Goal: Task Accomplishment & Management: Manage account settings

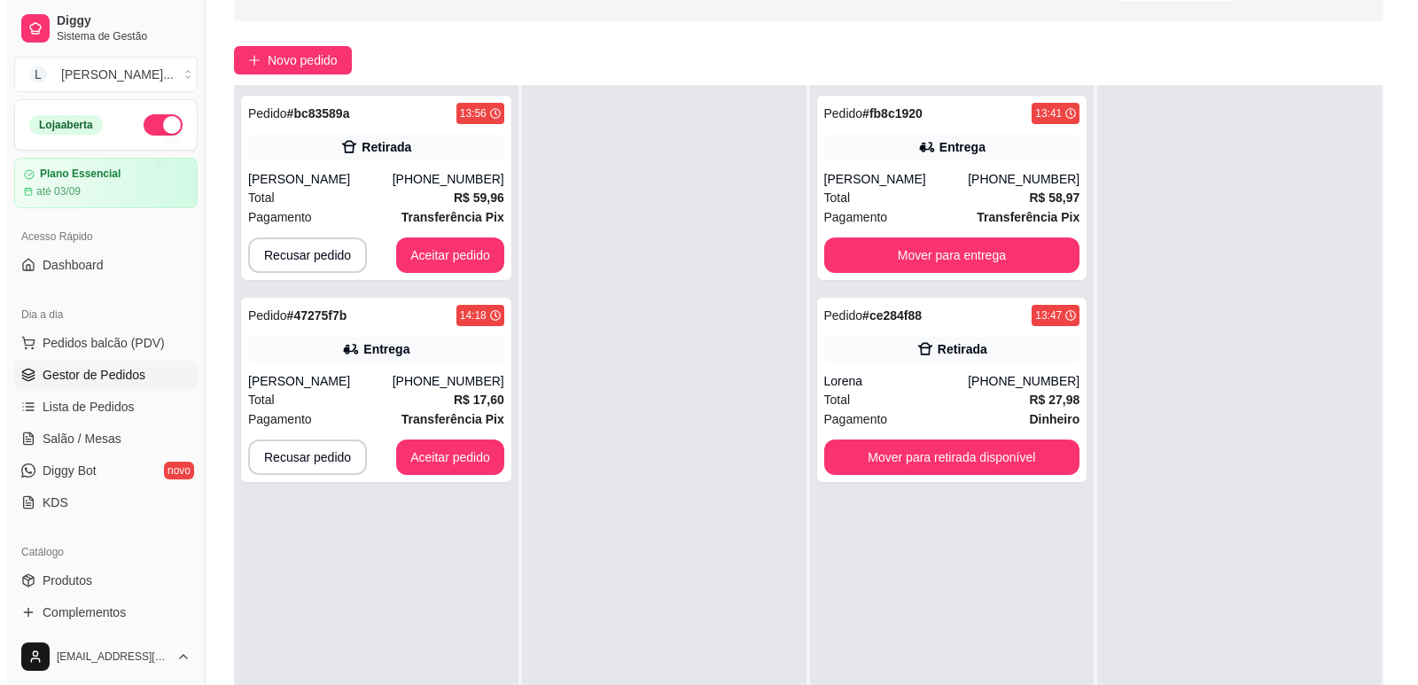
scroll to position [266, 0]
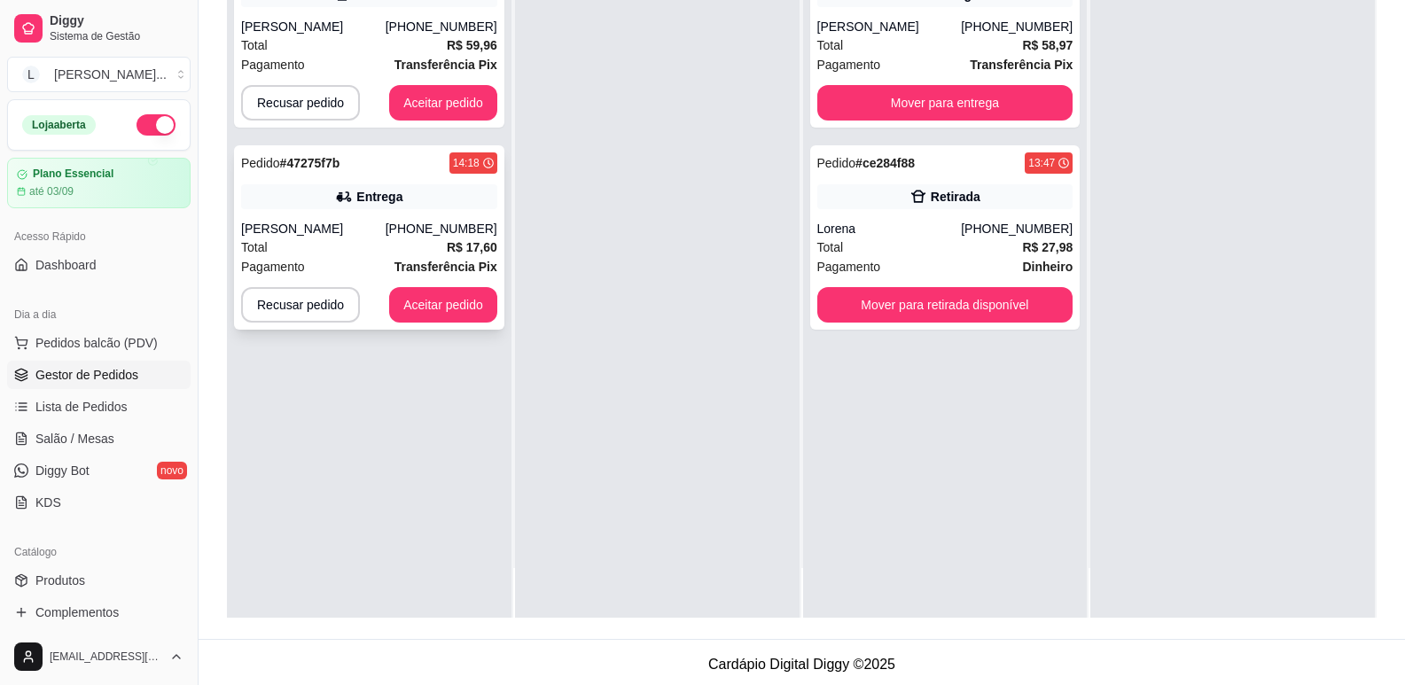
click at [377, 255] on div "Total R$ 17,60" at bounding box center [369, 247] width 256 height 19
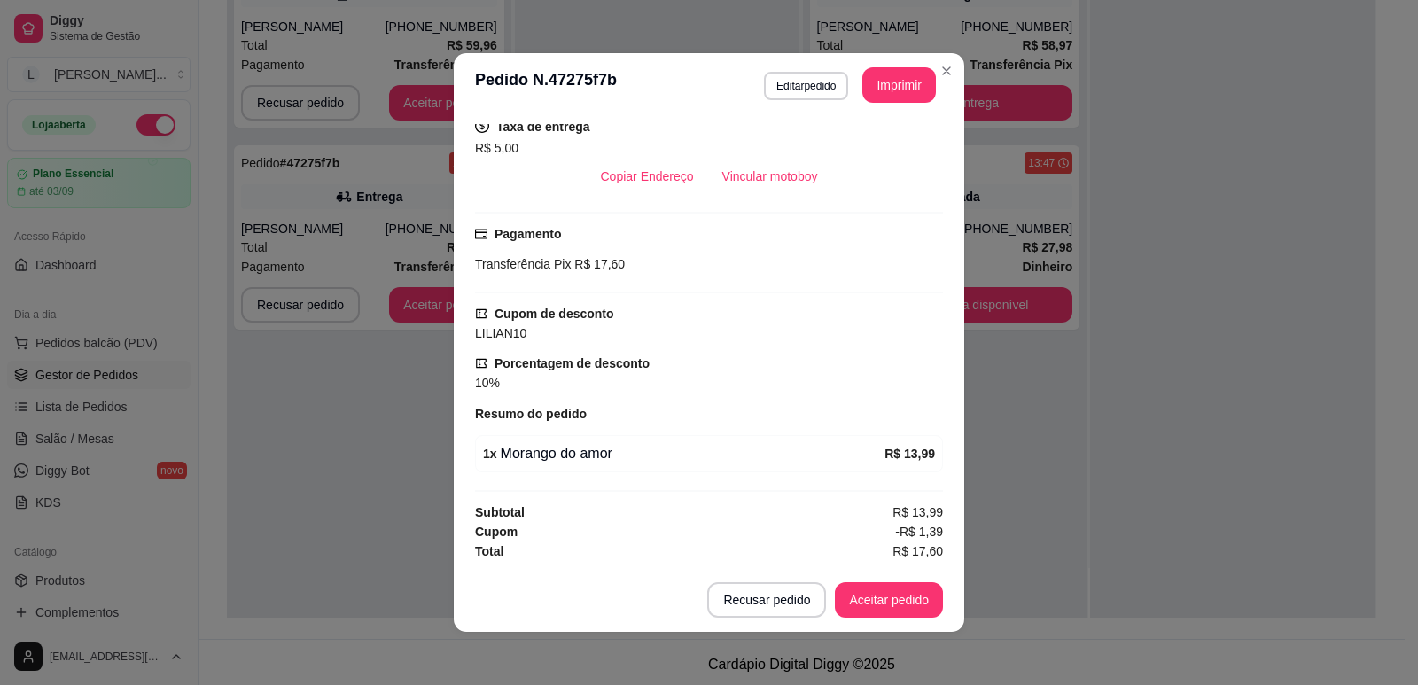
scroll to position [4, 0]
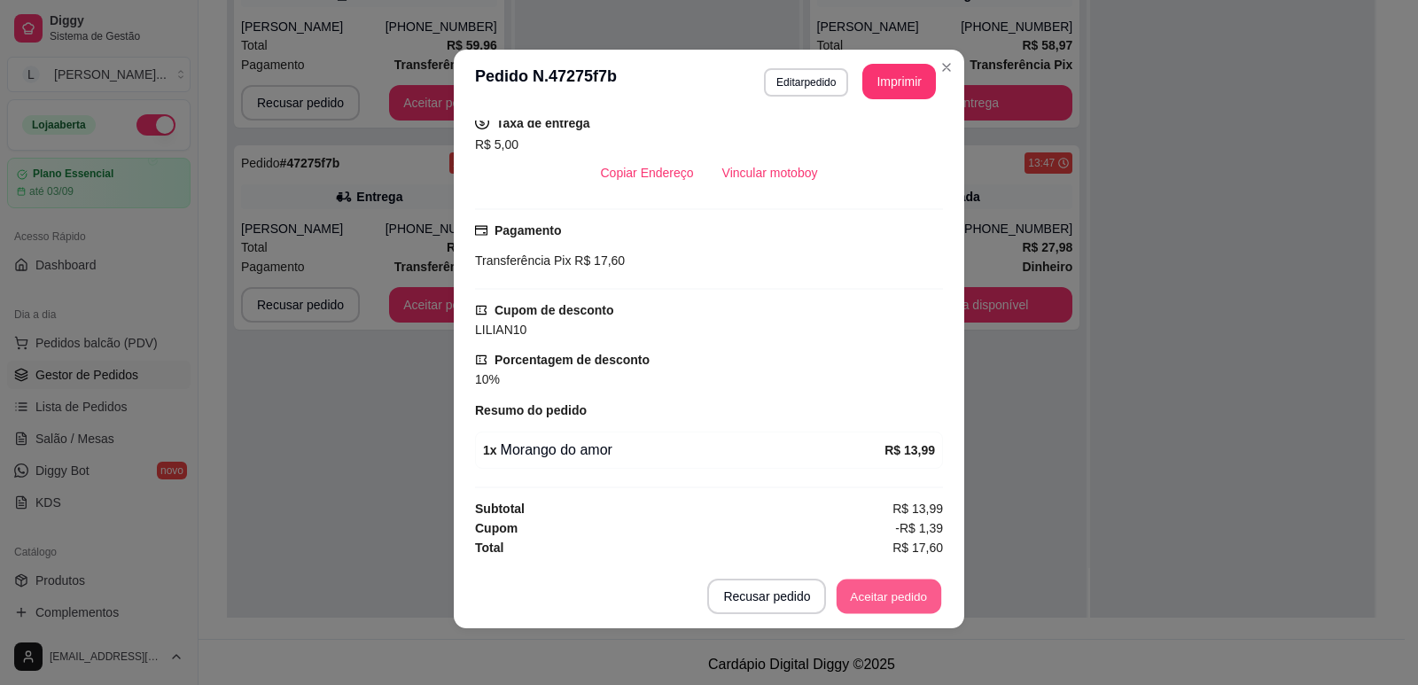
click at [860, 593] on button "Aceitar pedido" at bounding box center [889, 597] width 105 height 35
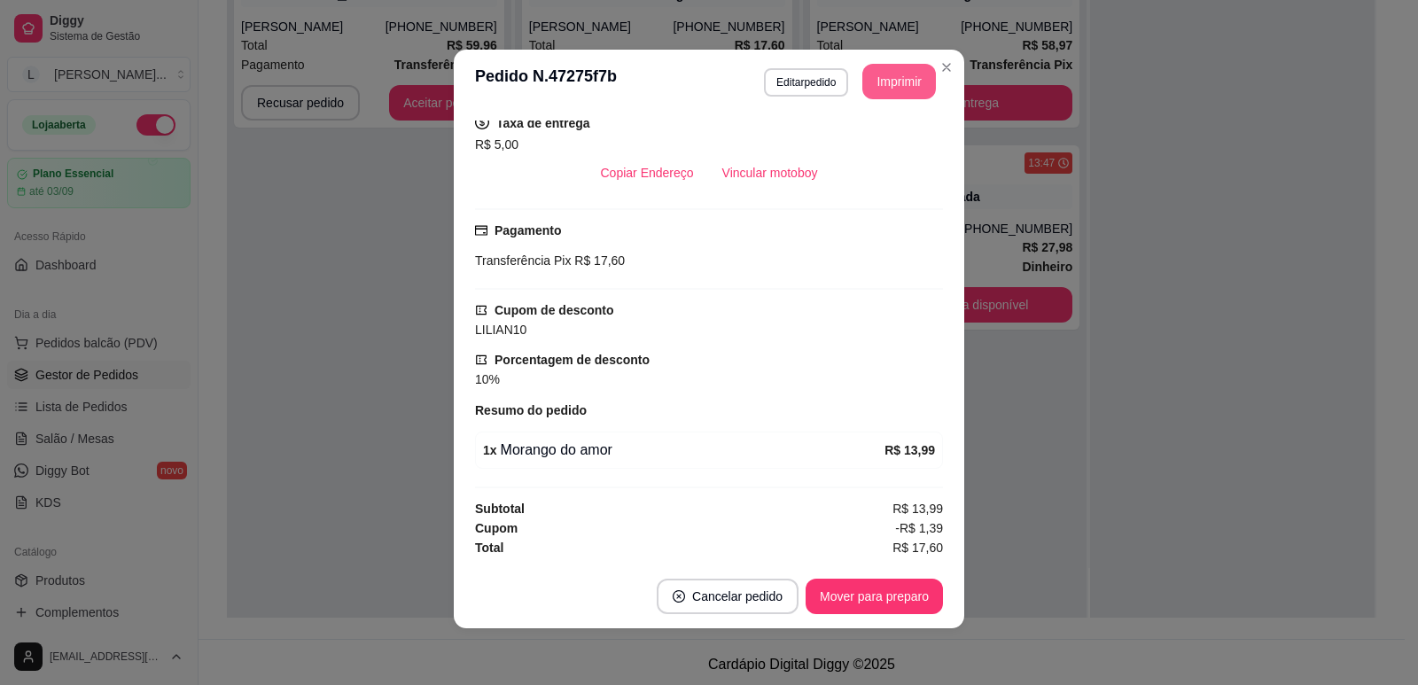
click at [909, 81] on button "Imprimir" at bounding box center [899, 81] width 74 height 35
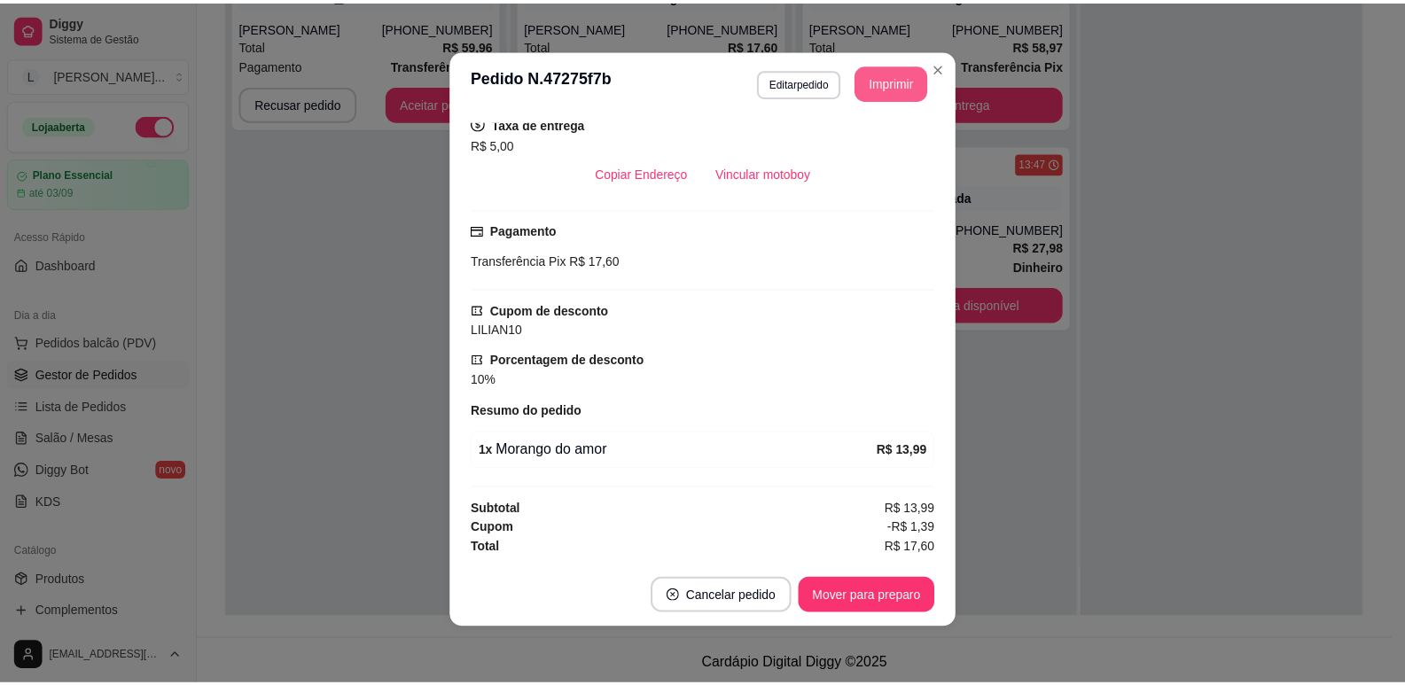
scroll to position [0, 0]
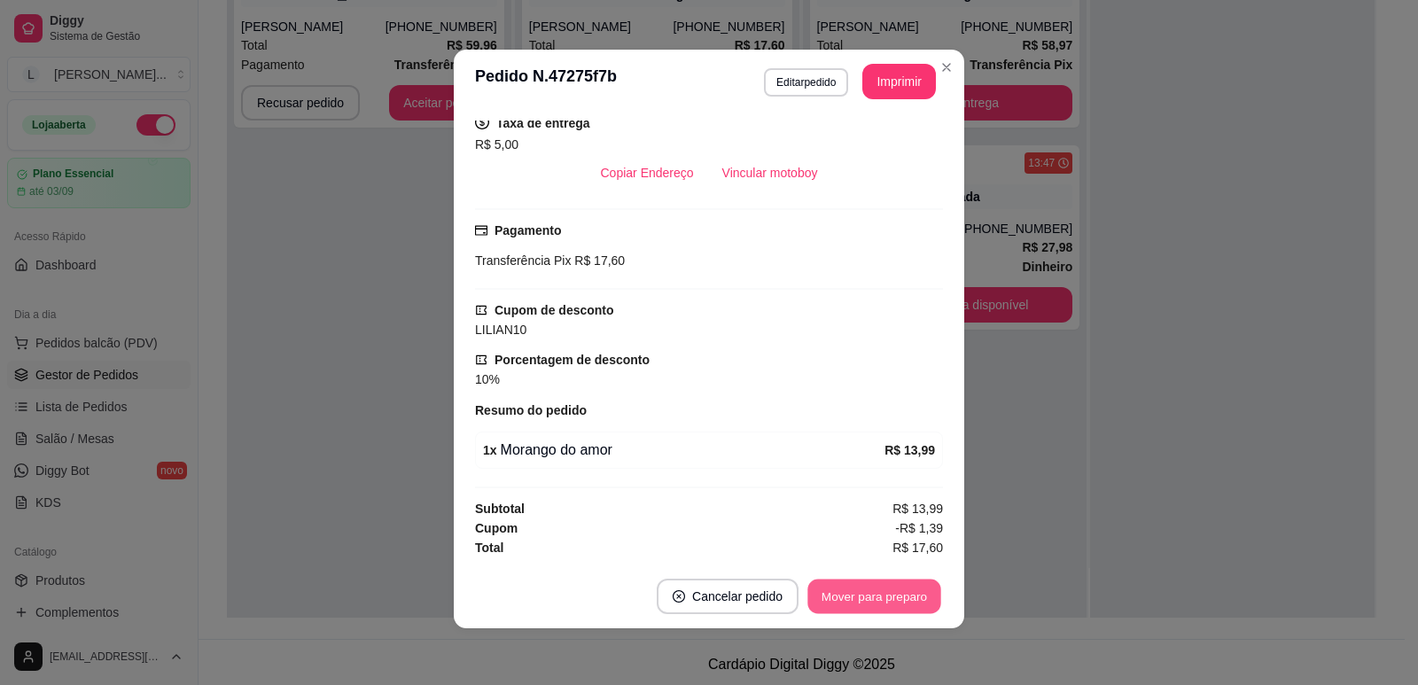
click at [903, 602] on button "Mover para preparo" at bounding box center [873, 597] width 133 height 35
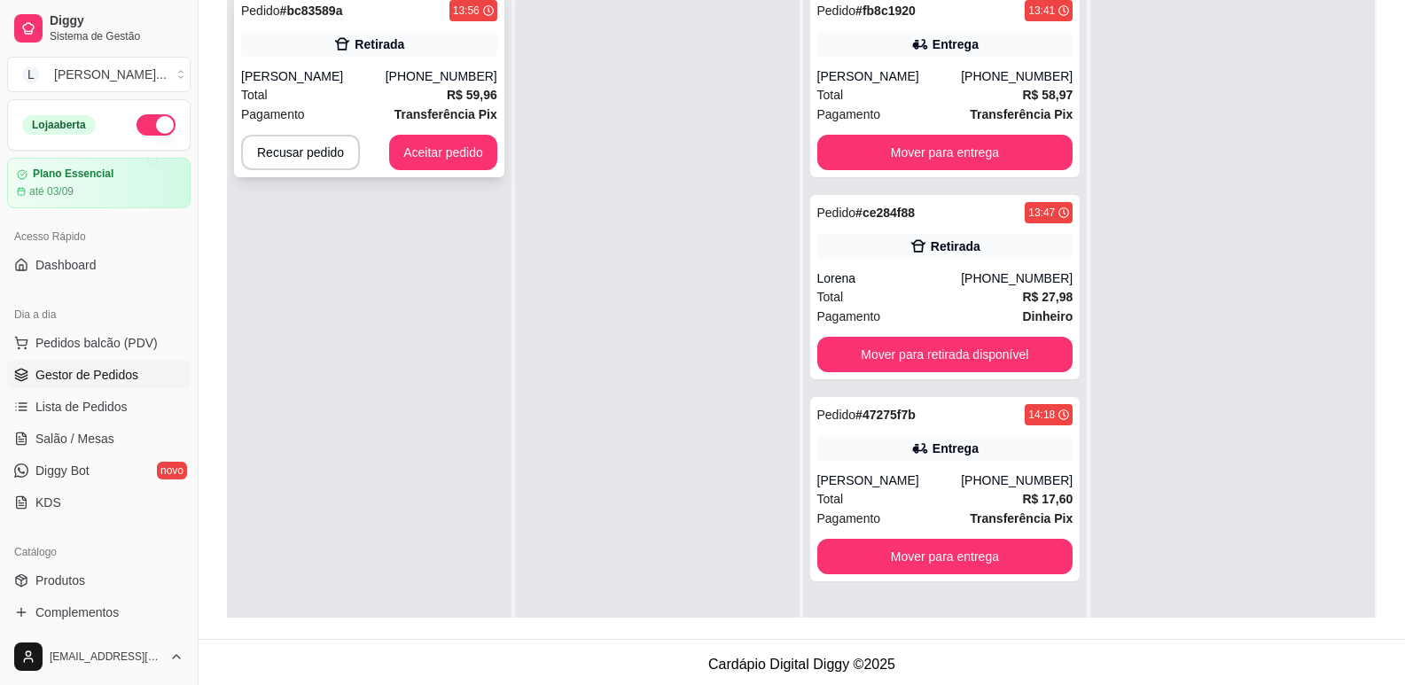
click at [369, 67] on div "[PERSON_NAME] [PERSON_NAME]" at bounding box center [313, 76] width 144 height 18
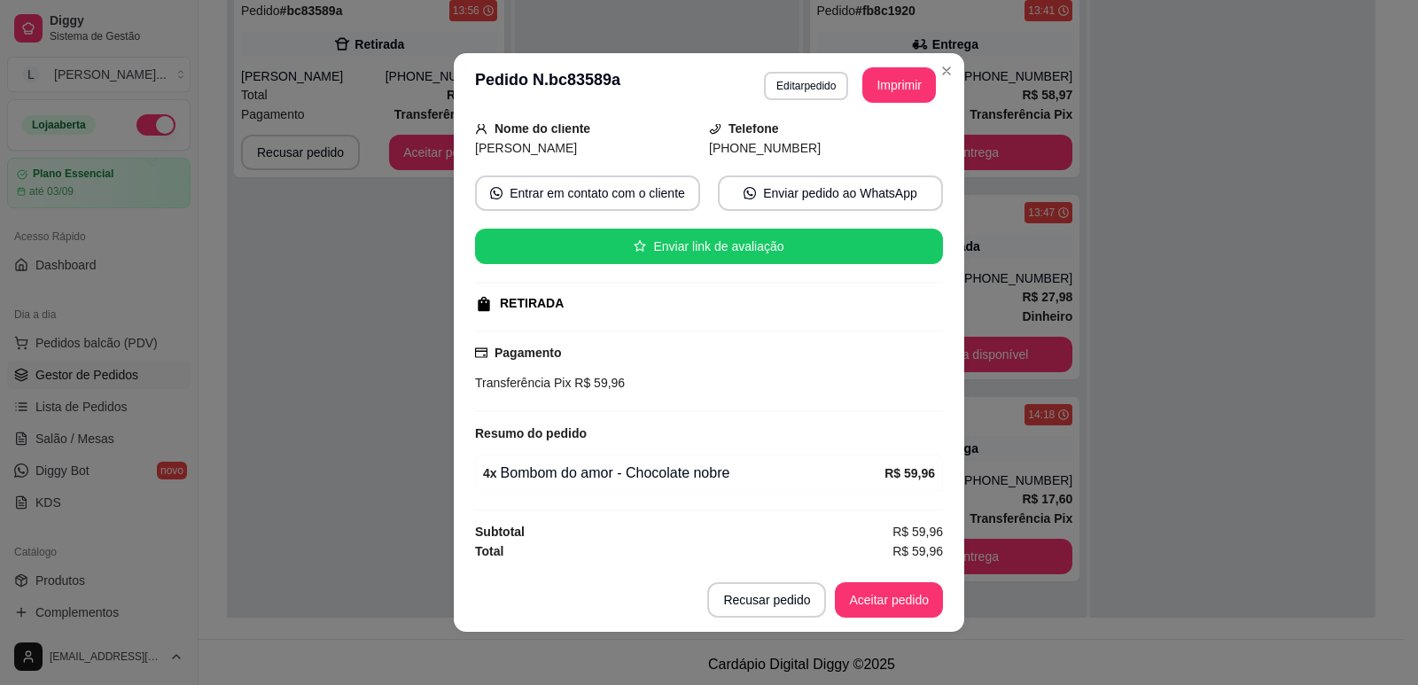
scroll to position [4, 0]
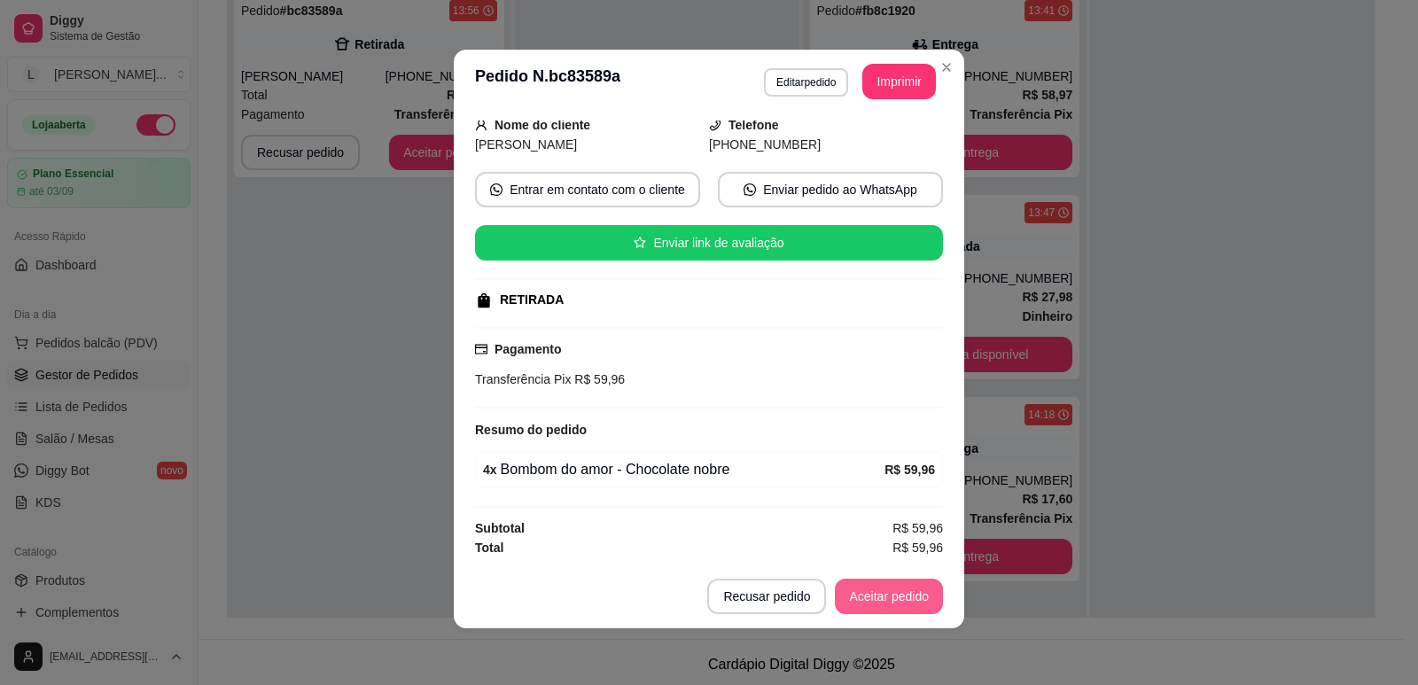
click at [877, 596] on button "Aceitar pedido" at bounding box center [889, 596] width 108 height 35
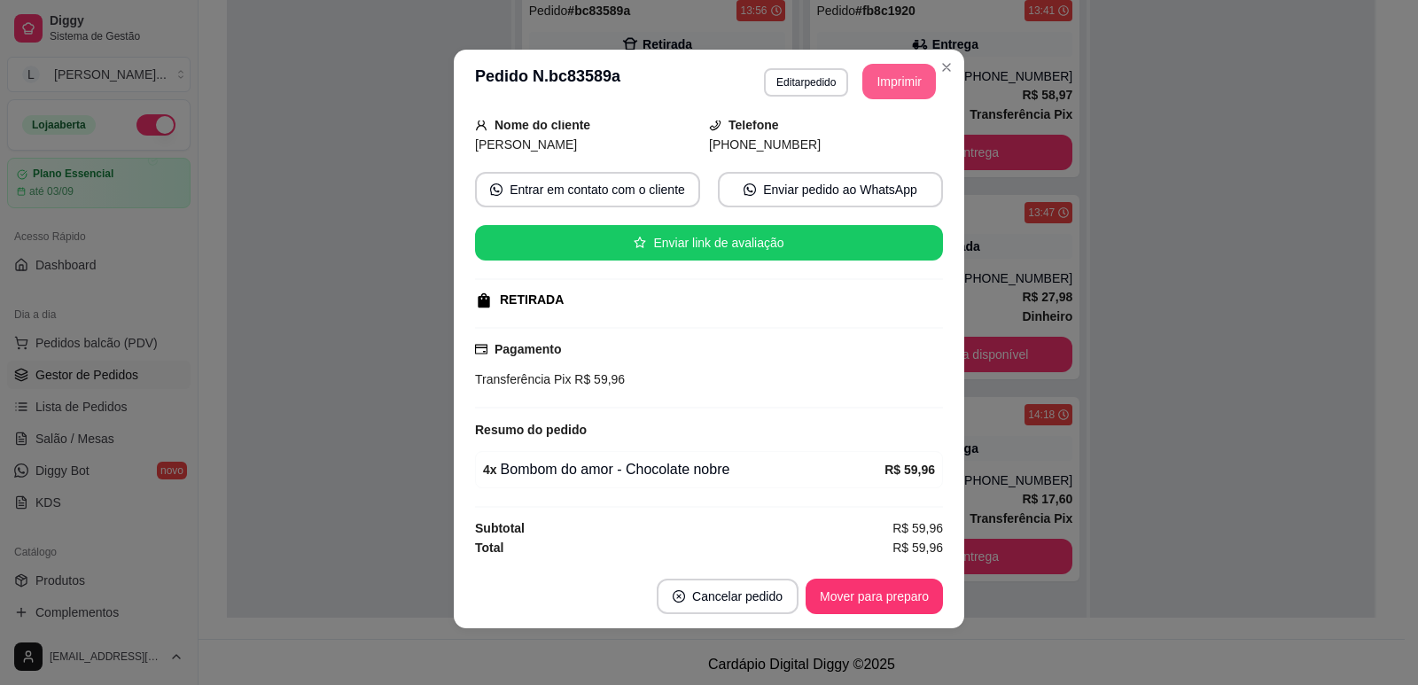
click at [900, 84] on button "Imprimir" at bounding box center [899, 81] width 74 height 35
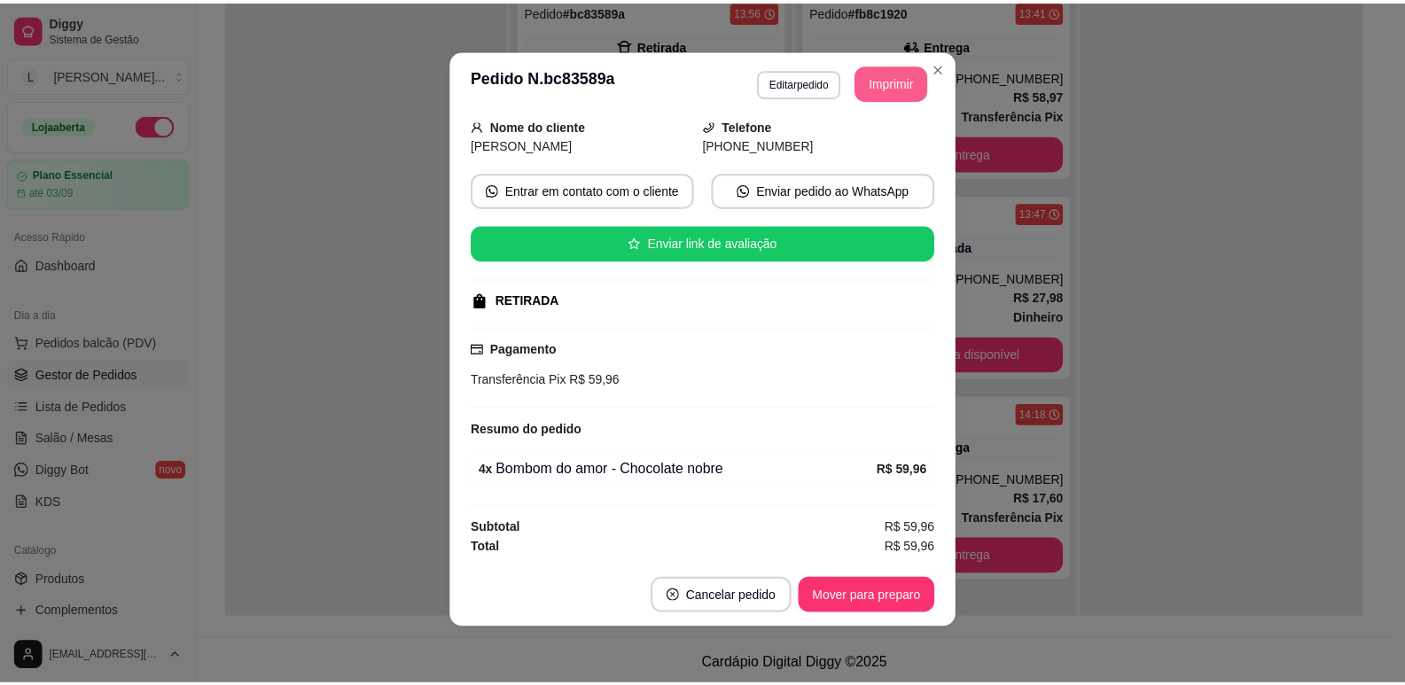
scroll to position [0, 0]
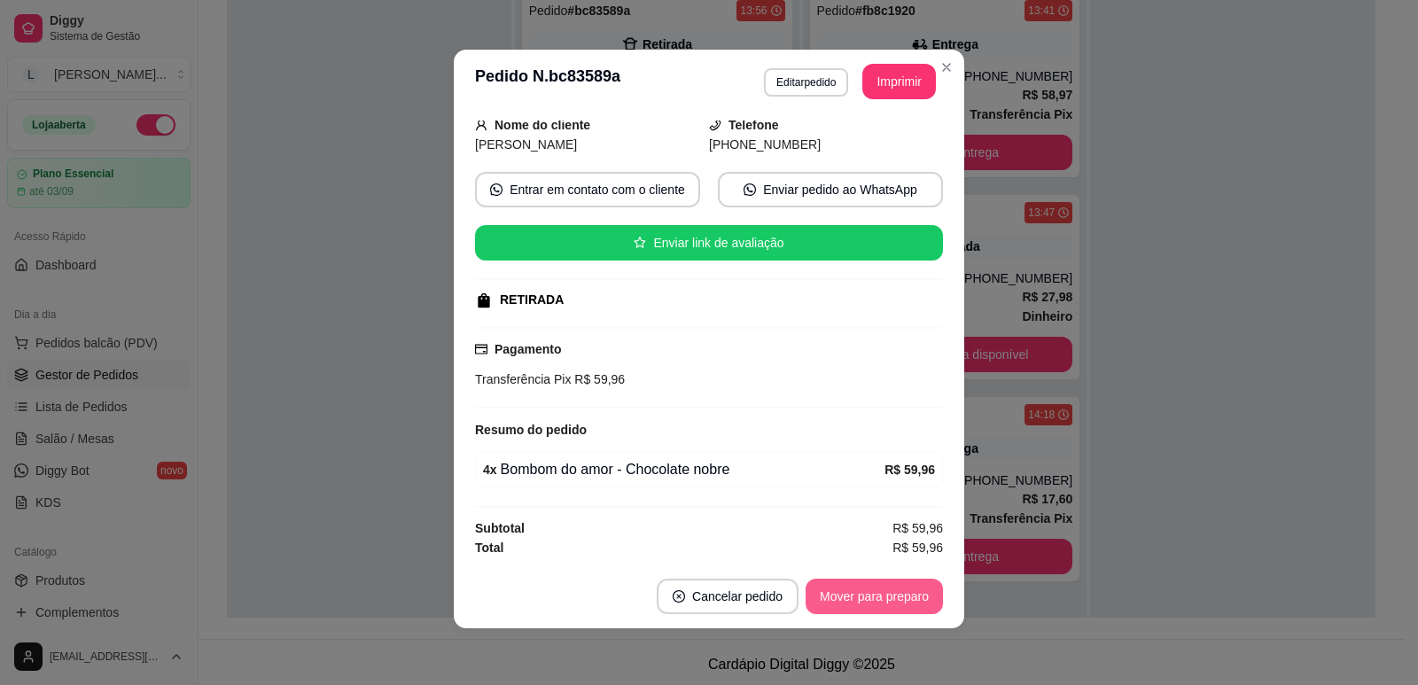
click at [863, 593] on button "Mover para preparo" at bounding box center [874, 596] width 137 height 35
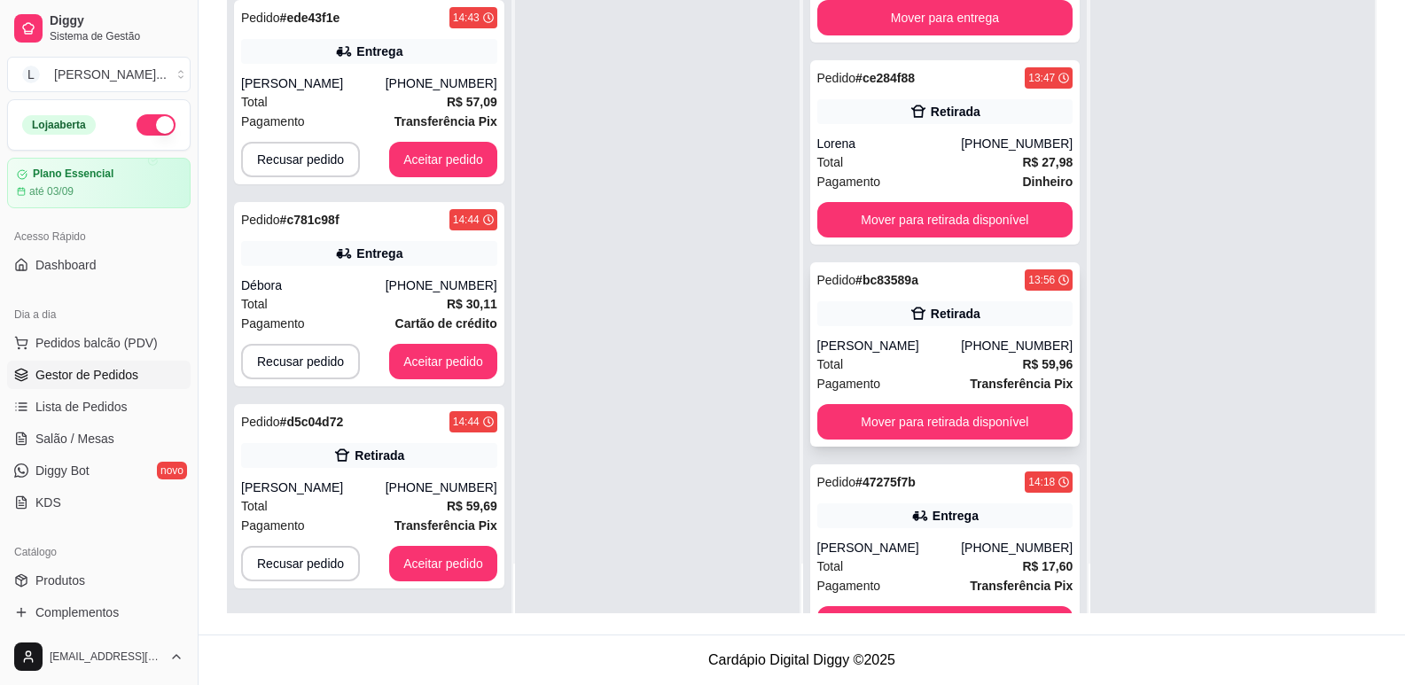
scroll to position [141, 0]
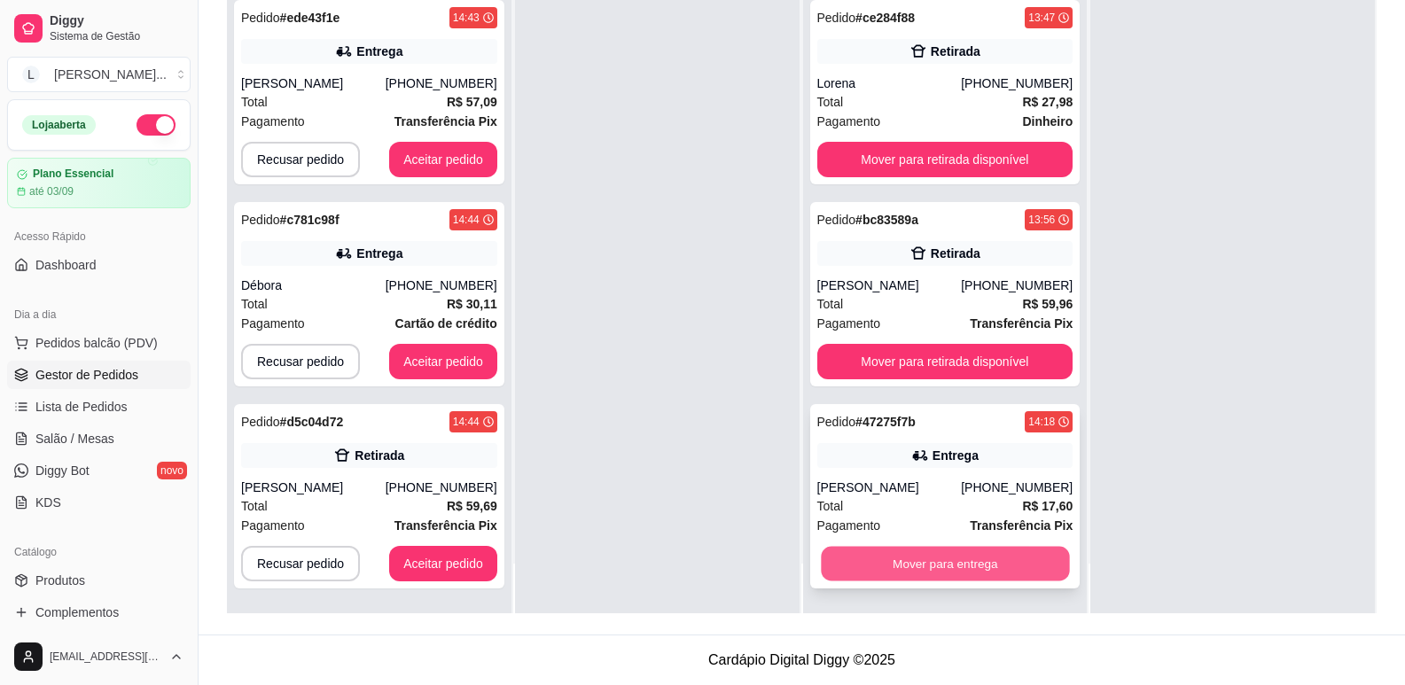
click at [939, 560] on button "Mover para entrega" at bounding box center [945, 564] width 248 height 35
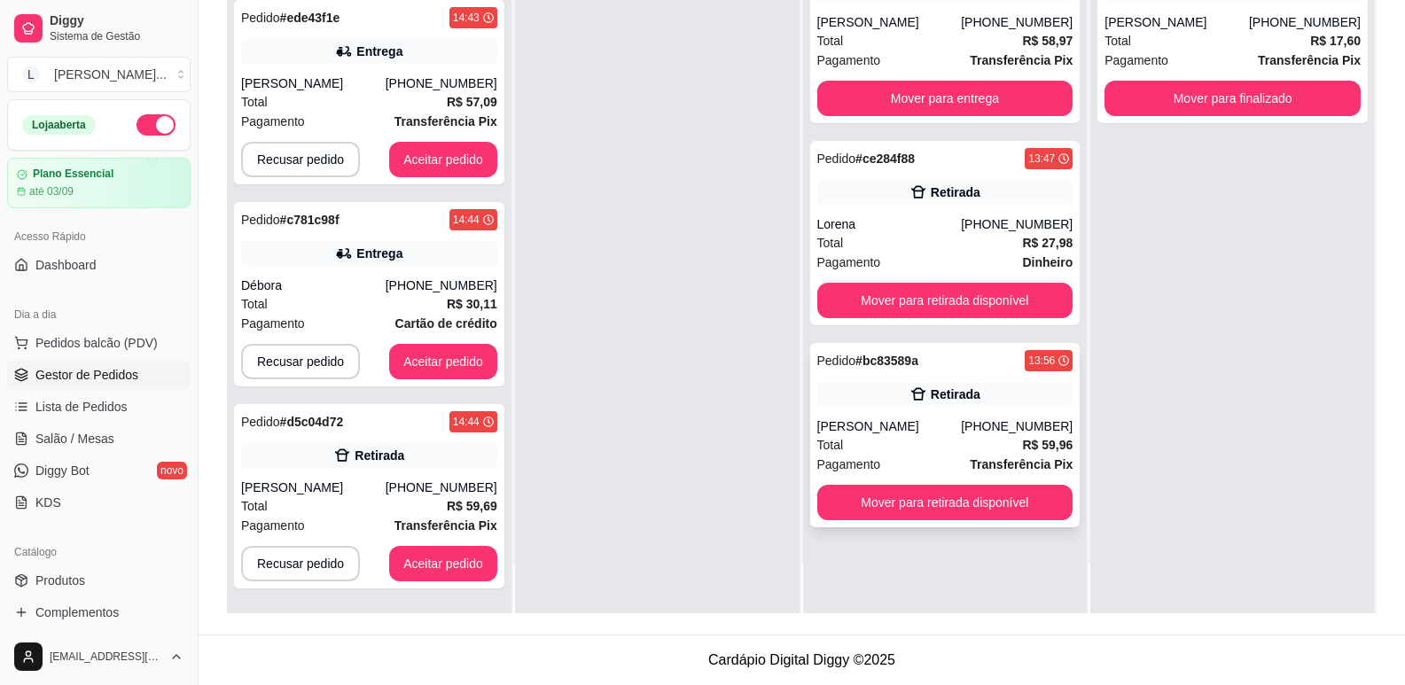
scroll to position [0, 0]
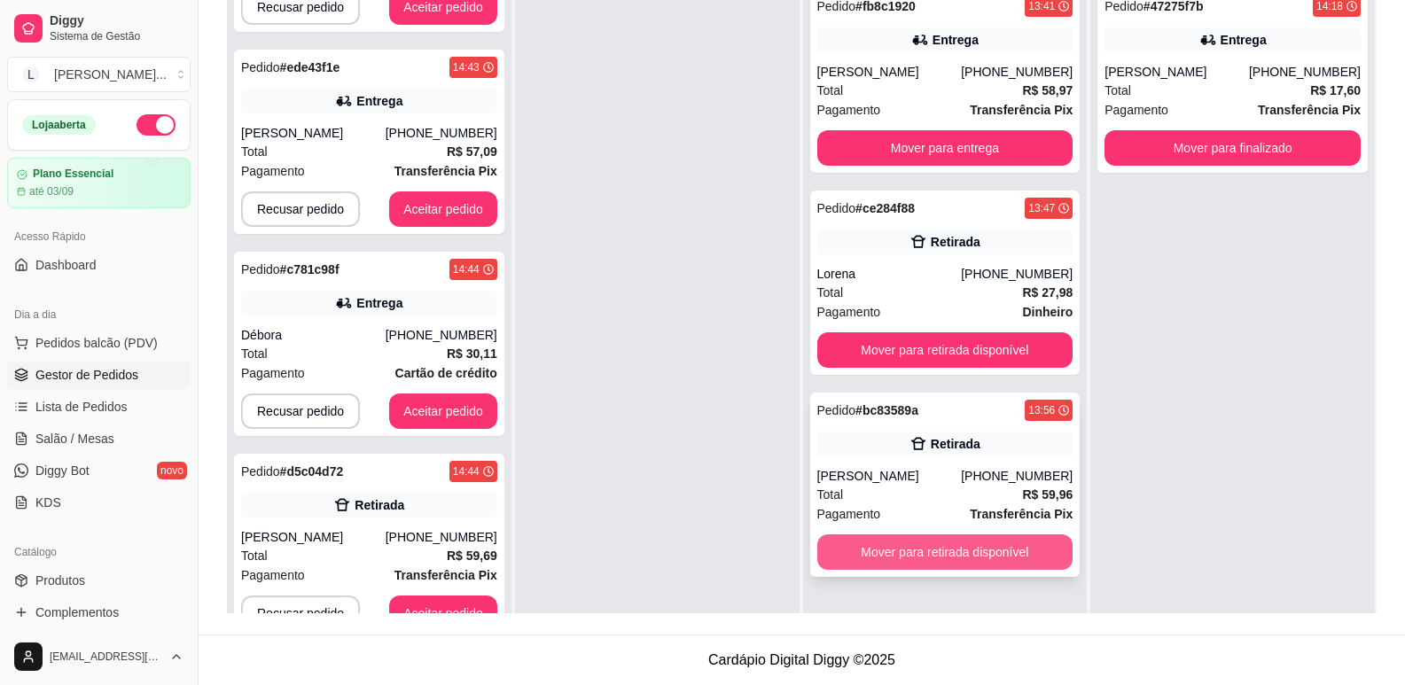
click at [936, 555] on button "Mover para retirada disponível" at bounding box center [945, 551] width 256 height 35
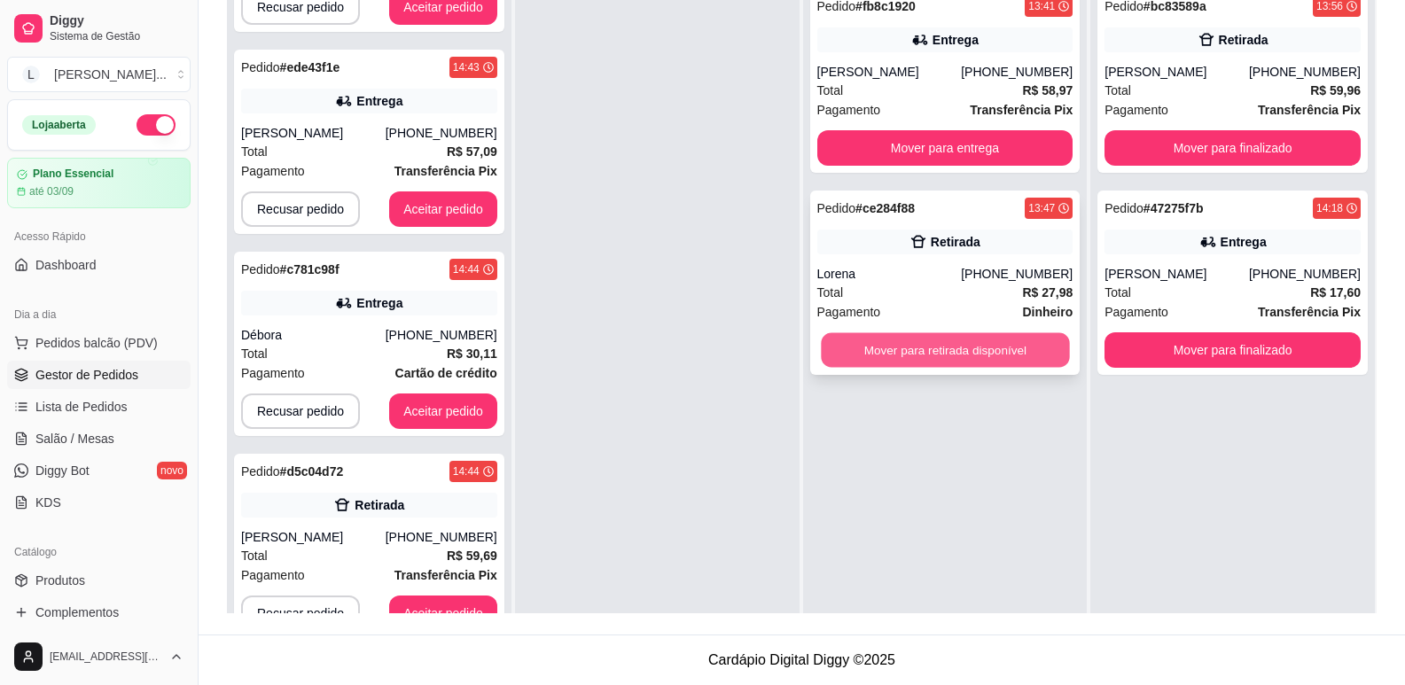
click at [934, 344] on button "Mover para retirada disponível" at bounding box center [945, 350] width 248 height 35
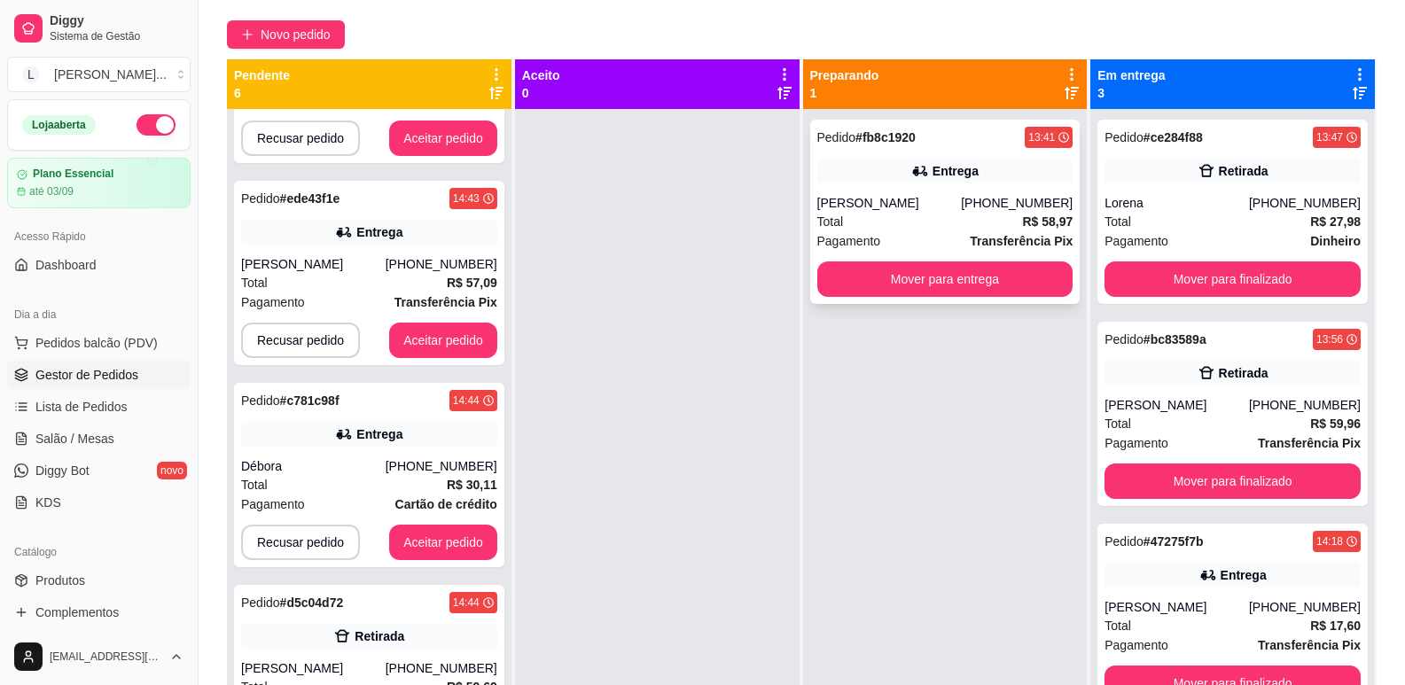
scroll to position [93, 0]
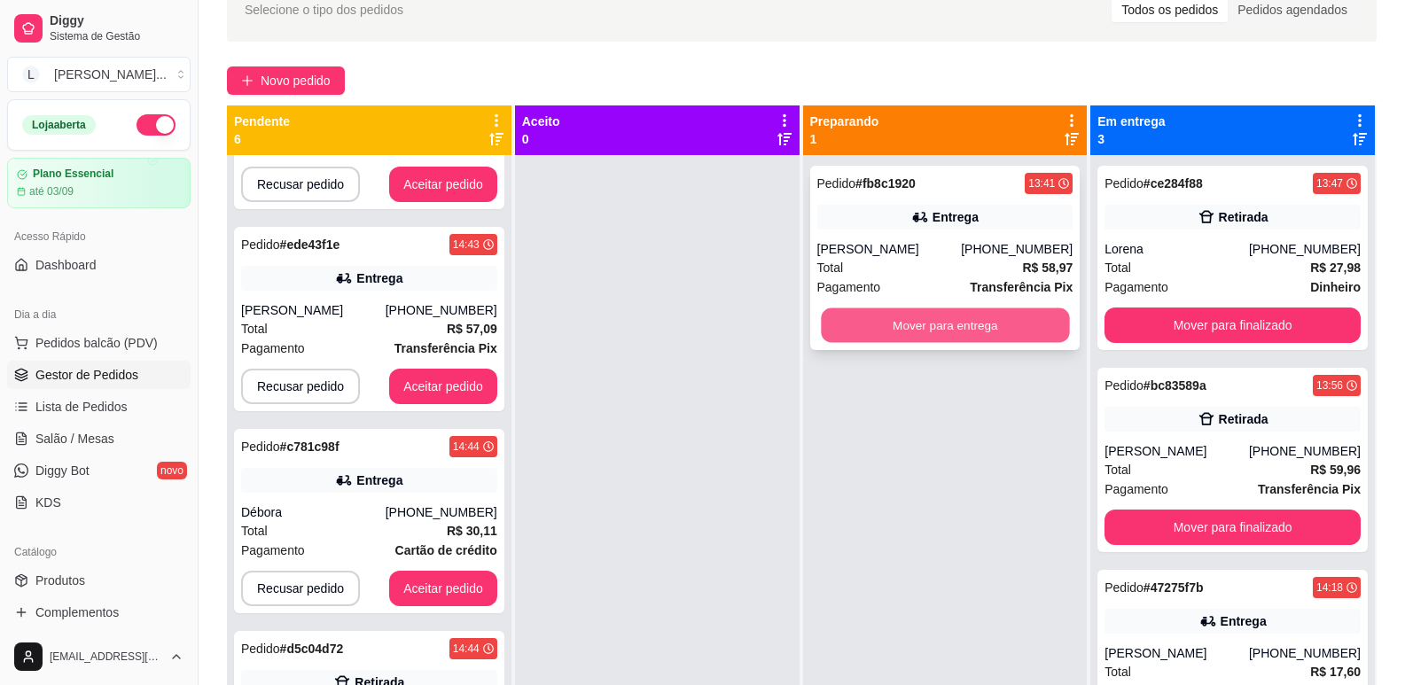
click at [951, 325] on button "Mover para entrega" at bounding box center [945, 325] width 248 height 35
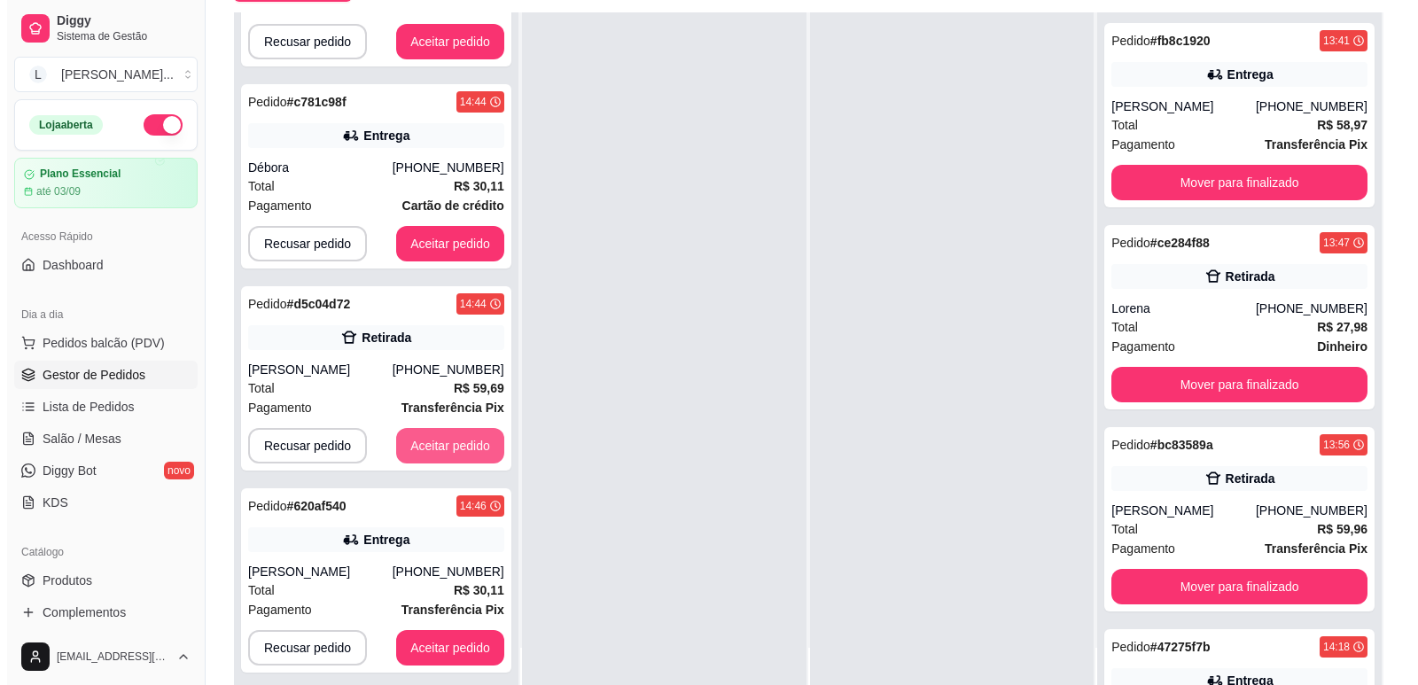
scroll to position [270, 0]
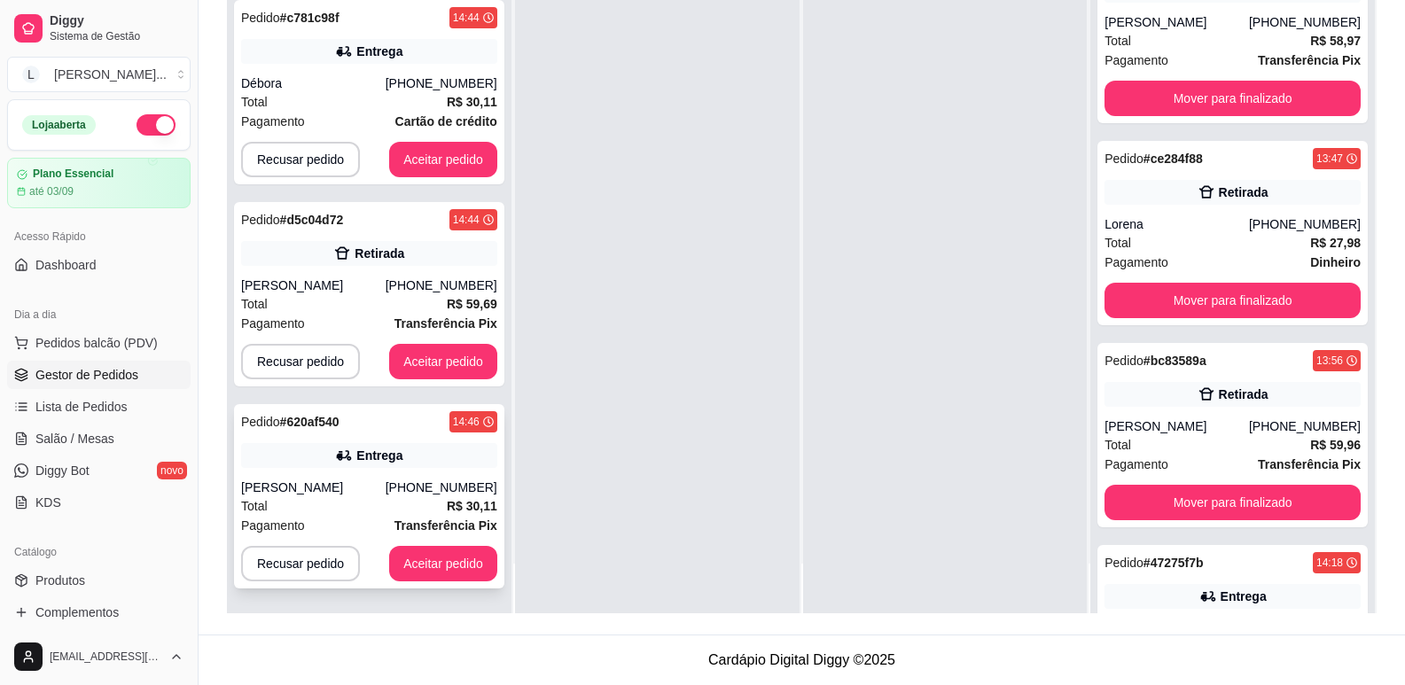
click at [355, 471] on div "Pedido # 620af540 14:46 Entrega Maricelia araújo (84) 99994-5971 Total R$ 30,11…" at bounding box center [369, 496] width 270 height 184
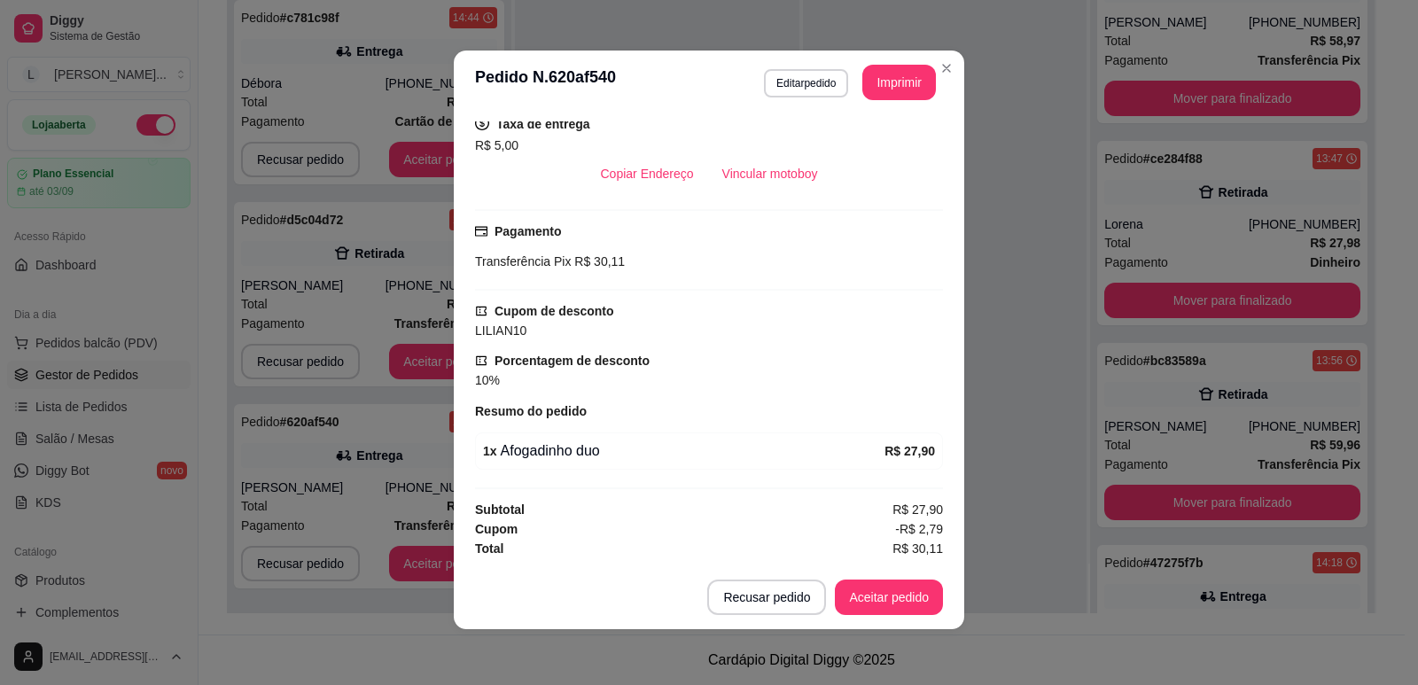
scroll to position [4, 0]
click at [885, 603] on button "Aceitar pedido" at bounding box center [889, 597] width 105 height 35
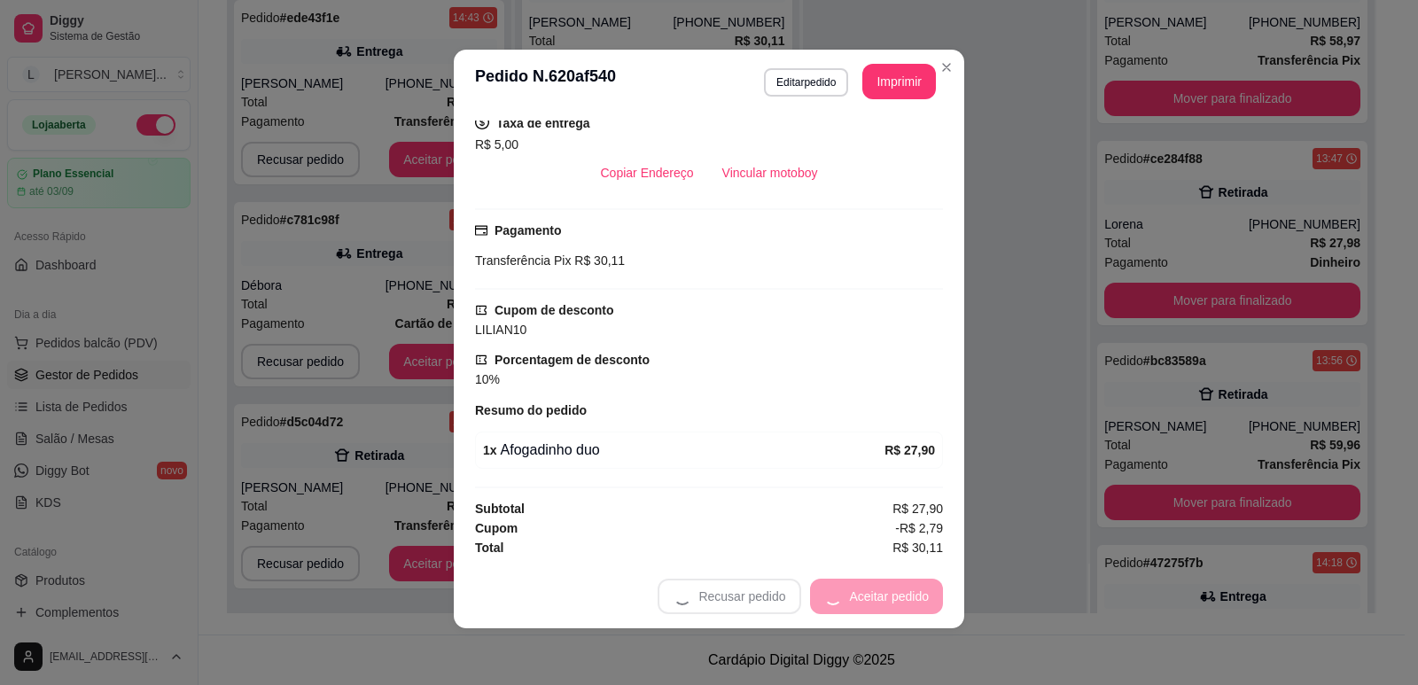
scroll to position [343, 0]
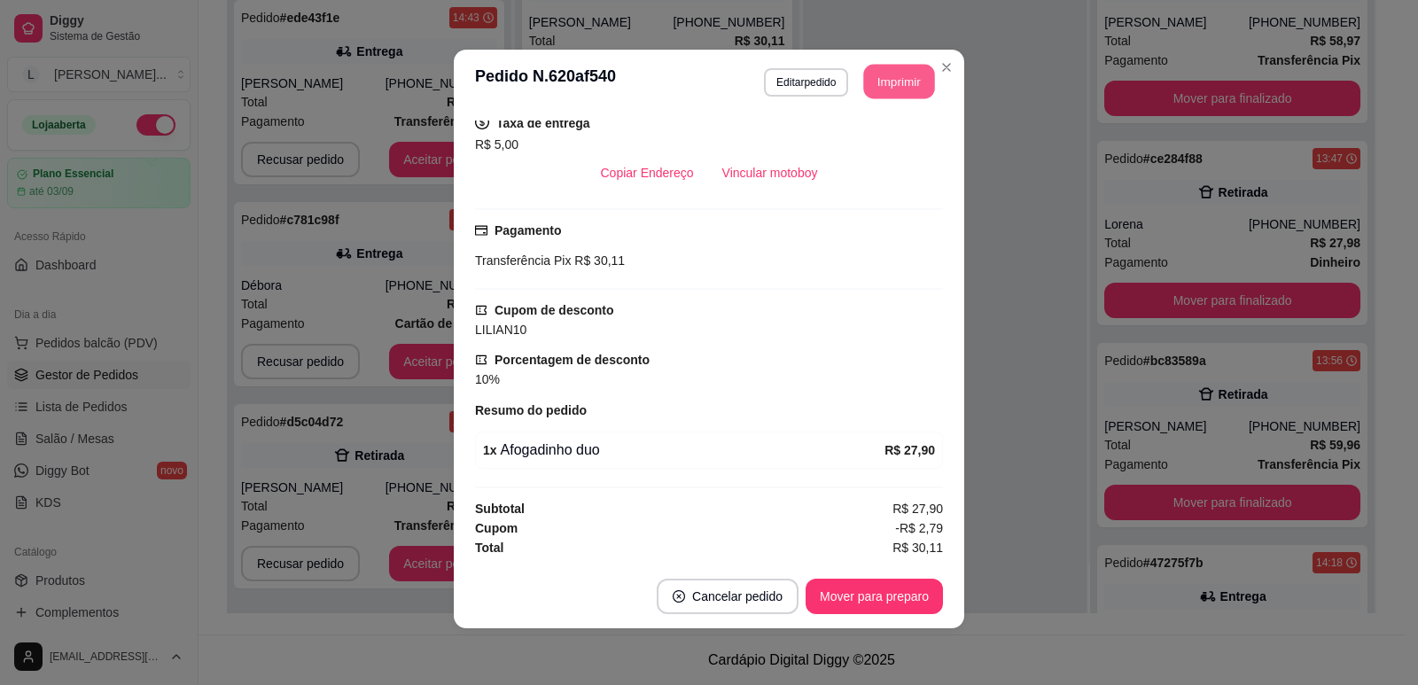
click at [888, 97] on button "Imprimir" at bounding box center [899, 82] width 71 height 35
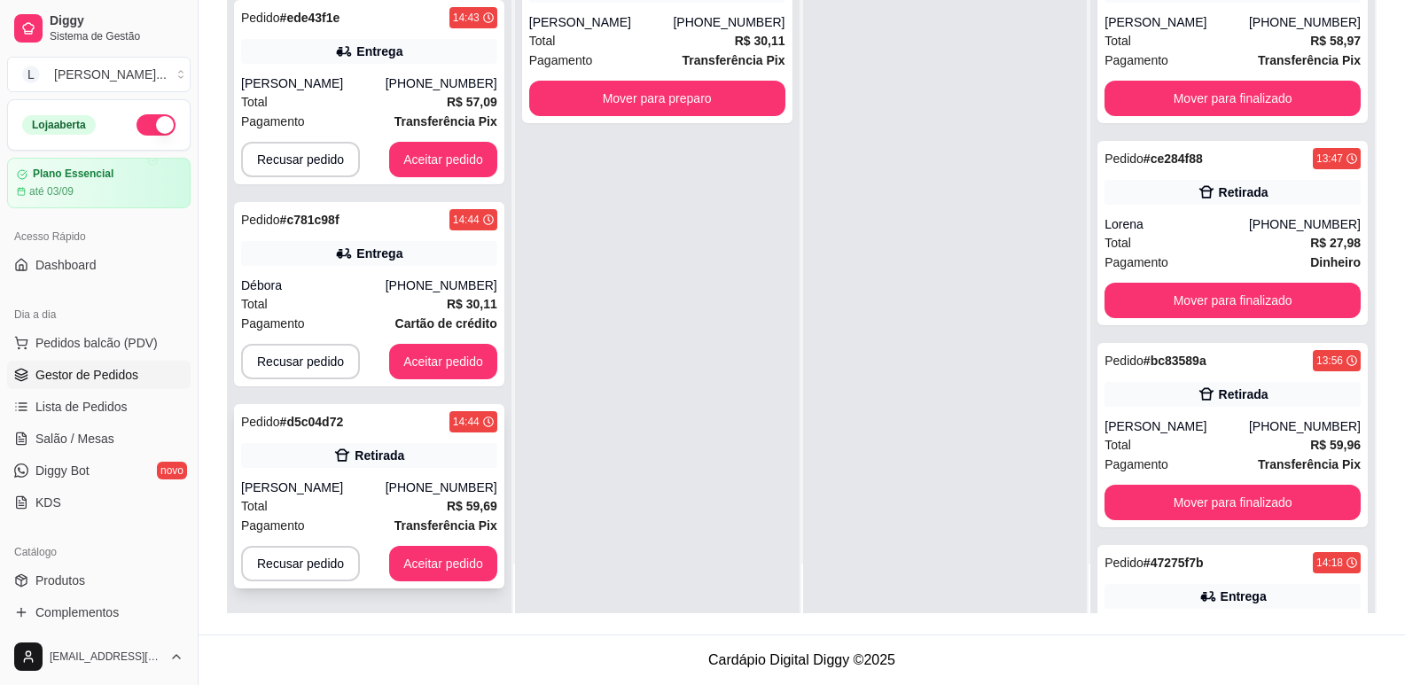
click at [424, 492] on div "[PHONE_NUMBER]" at bounding box center [442, 488] width 112 height 18
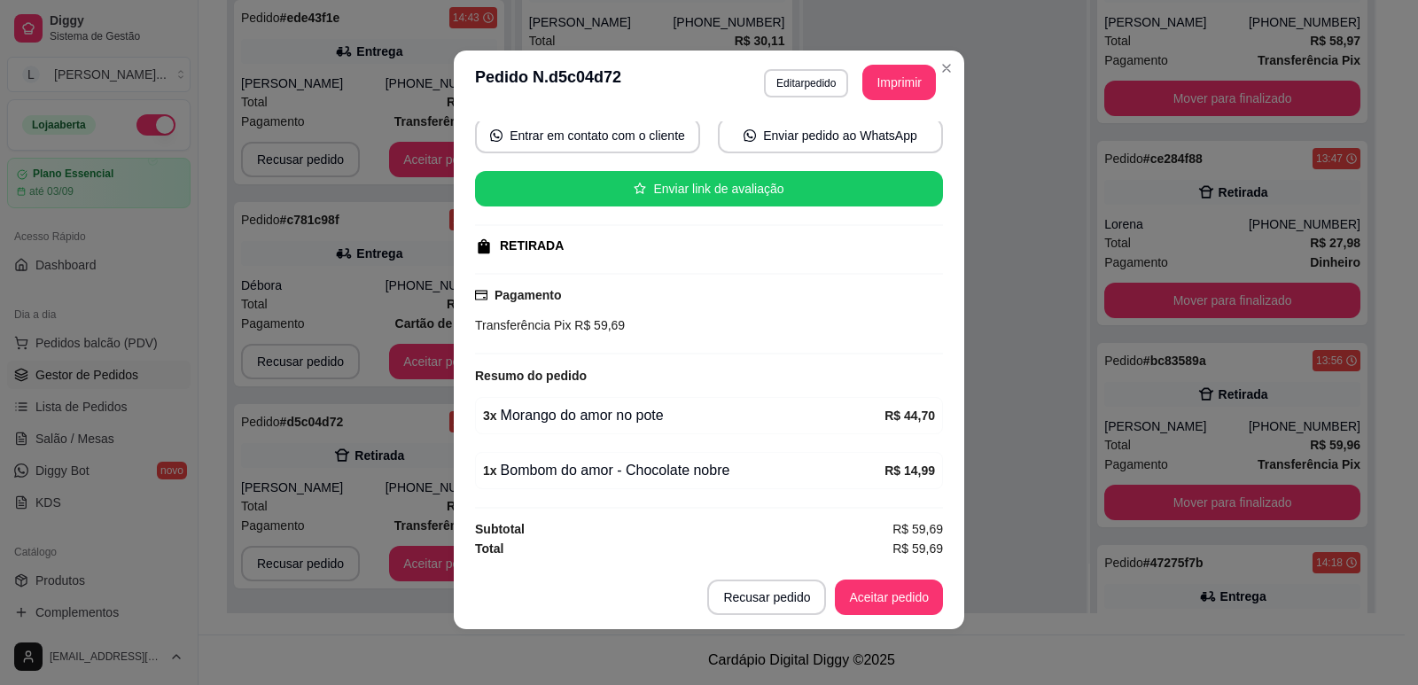
scroll to position [4, 0]
click at [865, 595] on button "Aceitar pedido" at bounding box center [889, 596] width 108 height 35
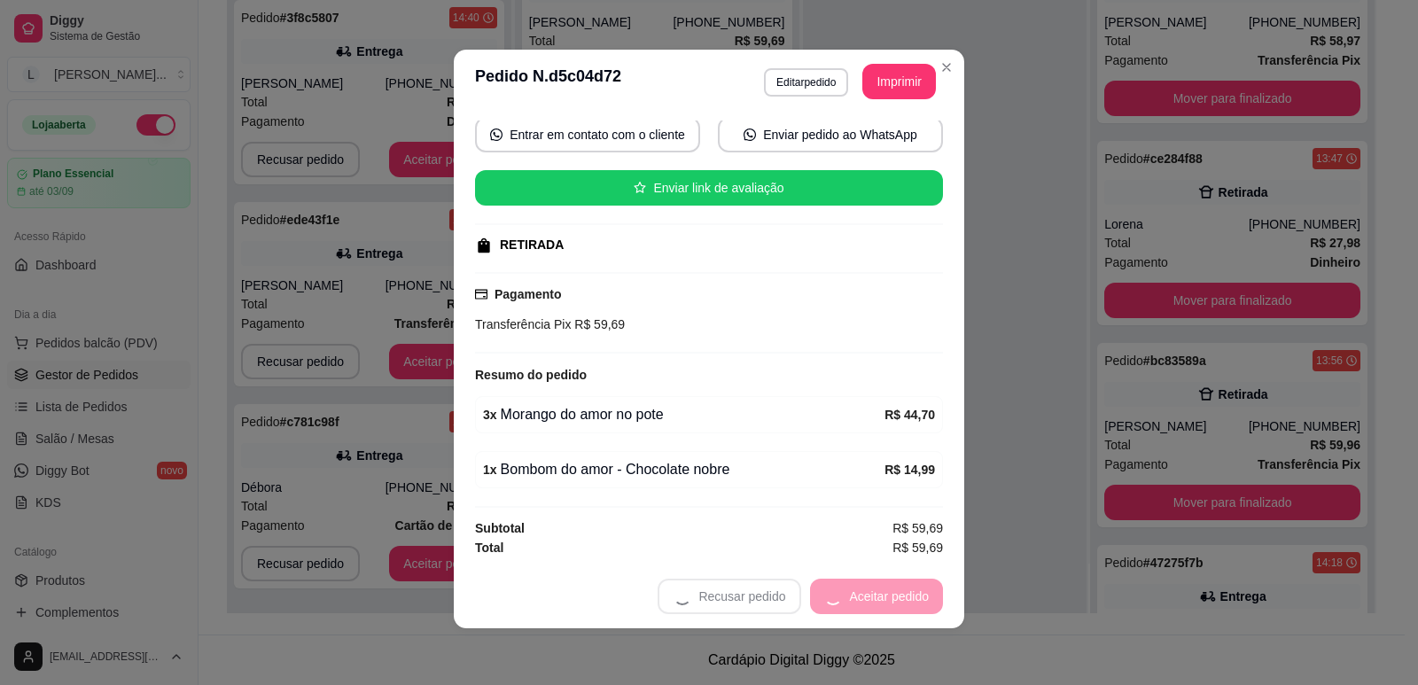
scroll to position [141, 0]
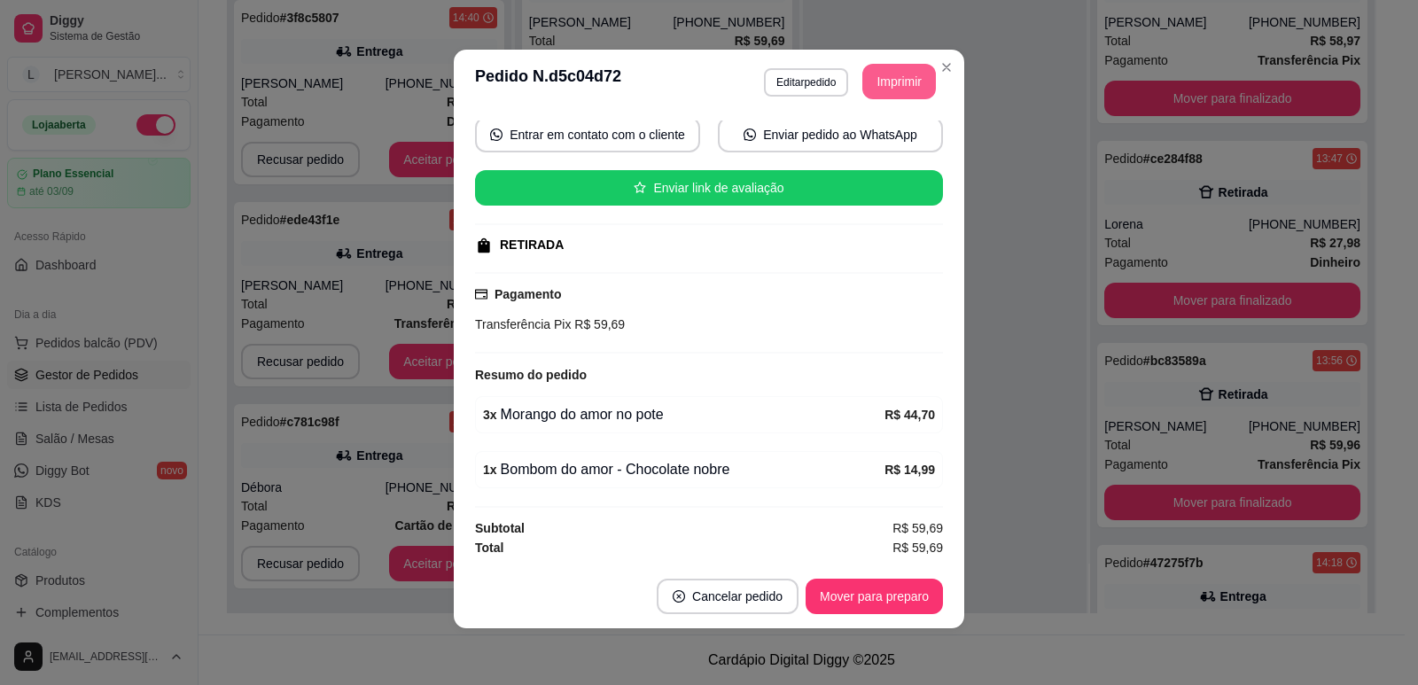
click at [892, 73] on button "Imprimir" at bounding box center [899, 81] width 74 height 35
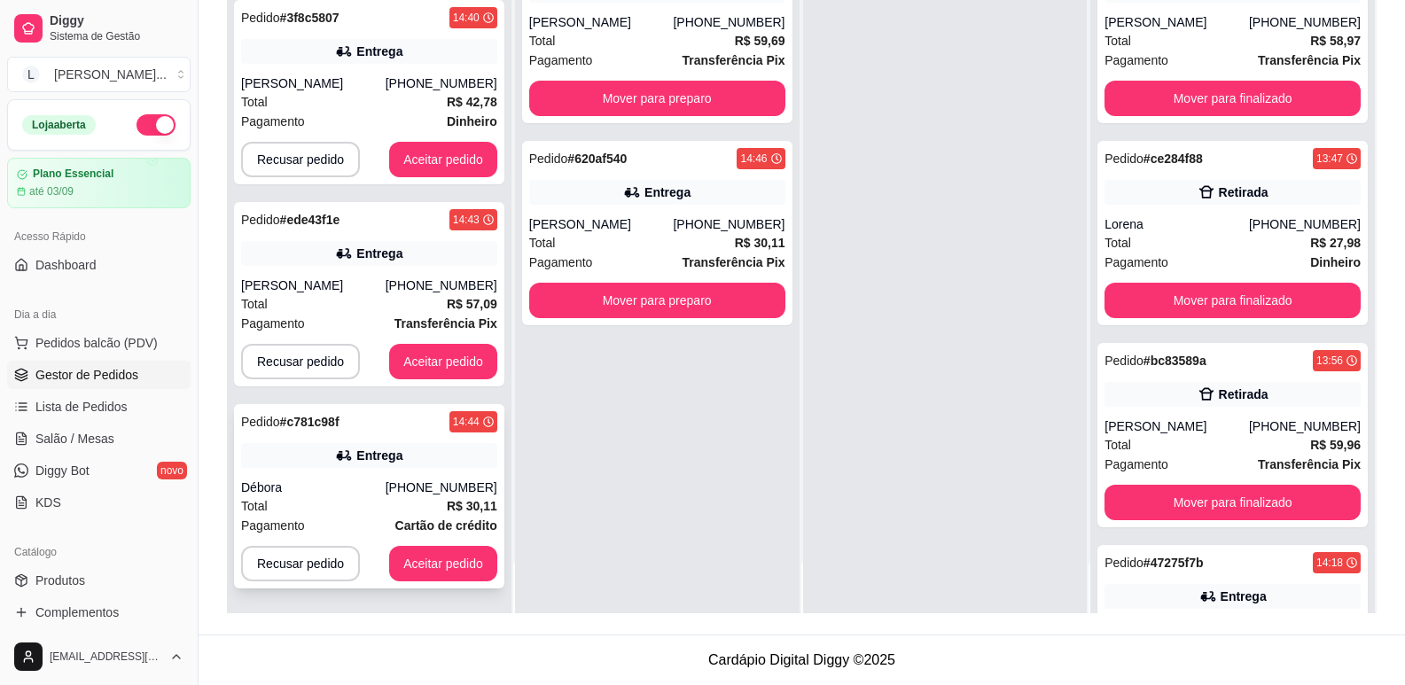
click at [417, 480] on div "[PHONE_NUMBER]" at bounding box center [442, 488] width 112 height 18
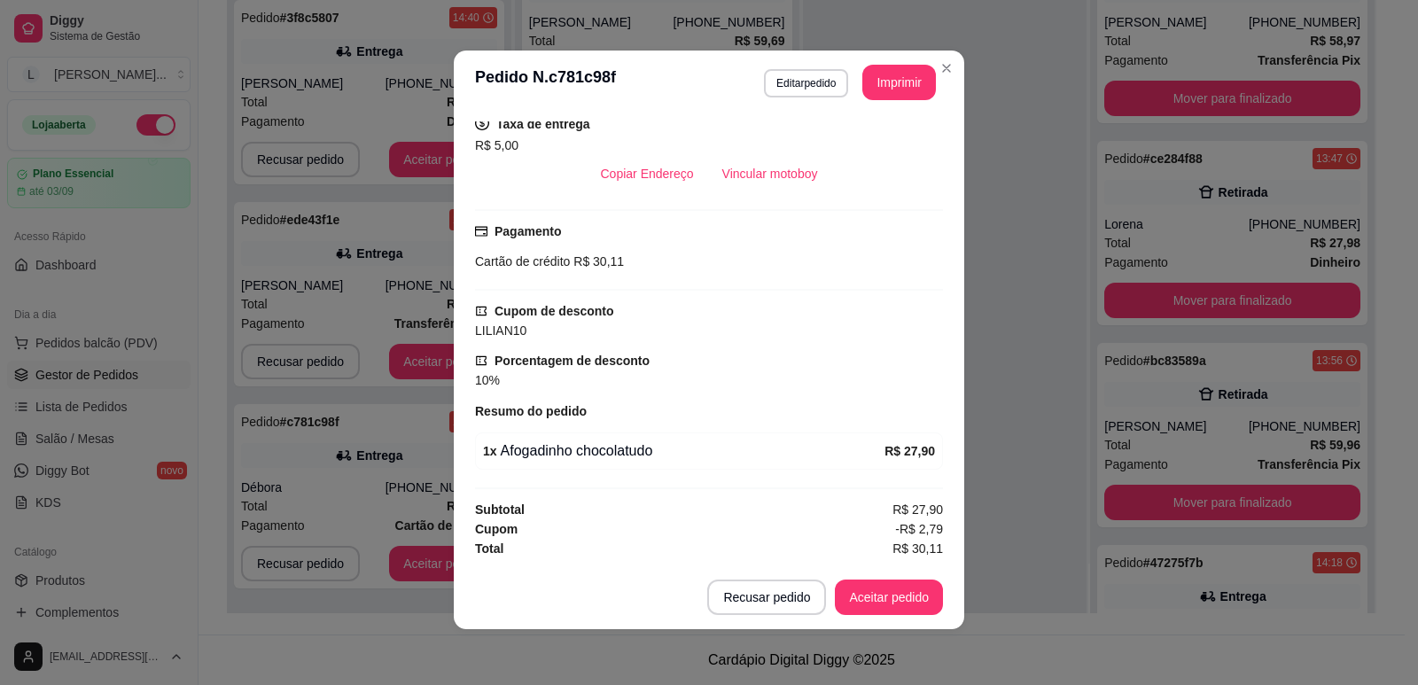
scroll to position [4, 0]
click at [883, 599] on button "Aceitar pedido" at bounding box center [889, 596] width 108 height 35
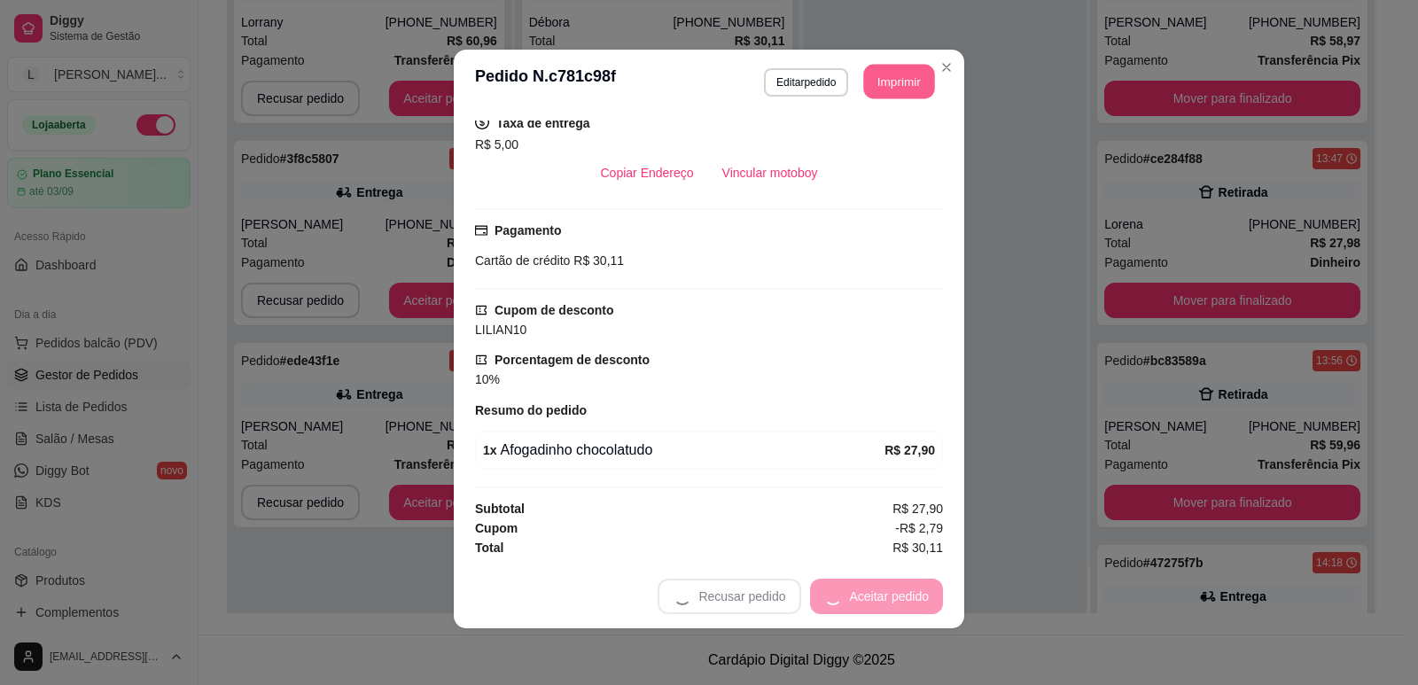
scroll to position [0, 0]
click at [898, 79] on button "Imprimir" at bounding box center [899, 82] width 71 height 35
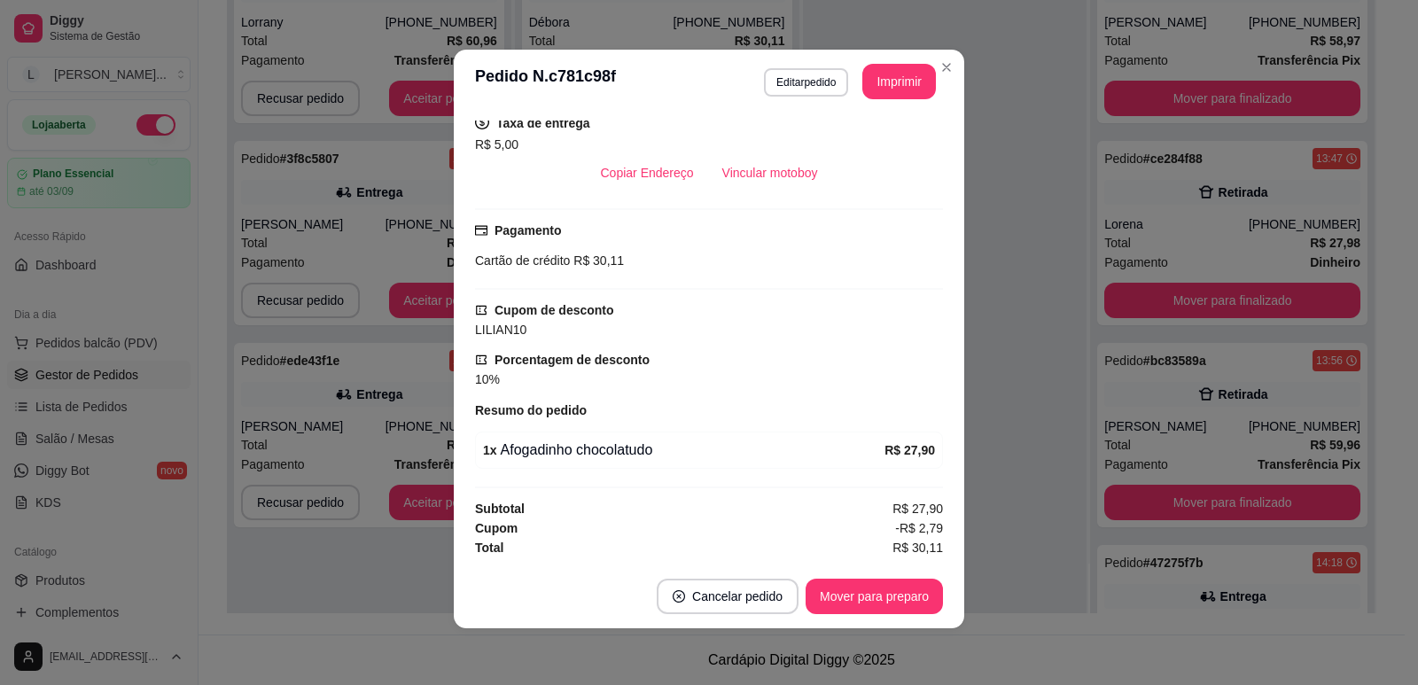
click at [875, 586] on button "Mover para preparo" at bounding box center [874, 596] width 137 height 35
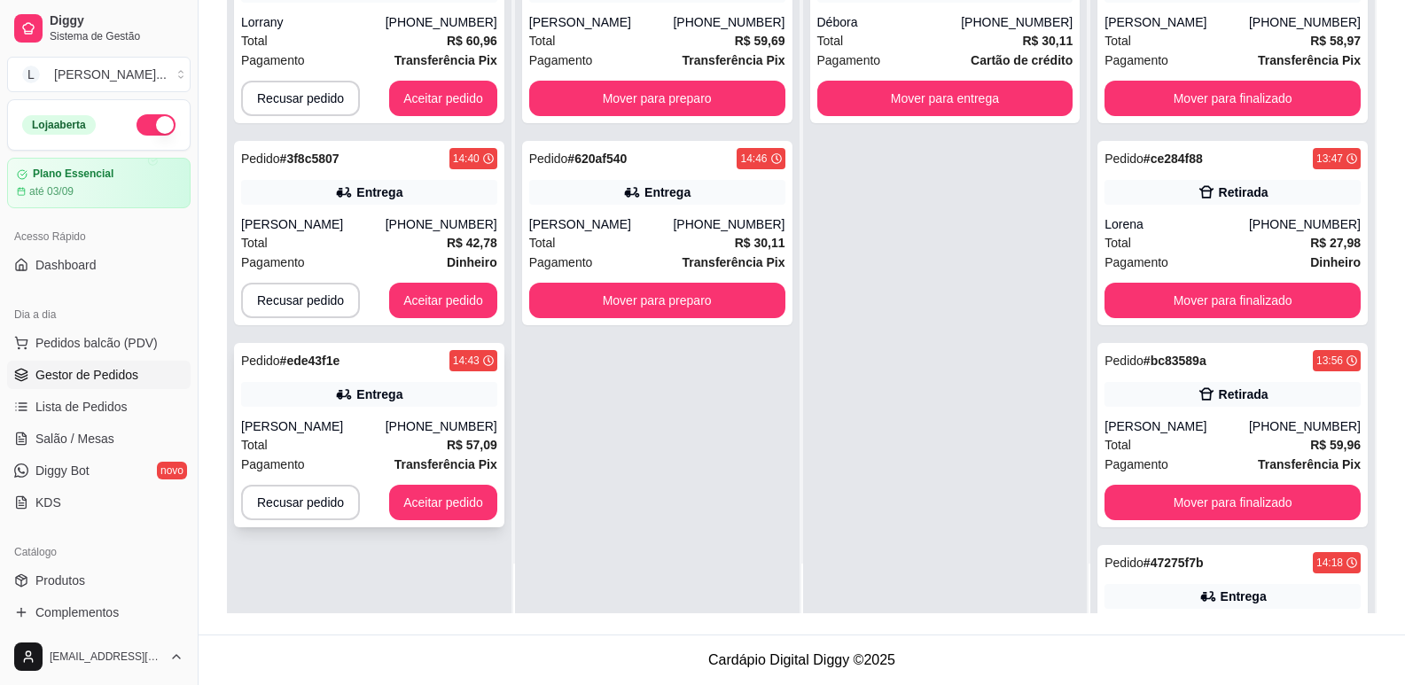
click at [386, 423] on div "[PERSON_NAME]" at bounding box center [313, 426] width 144 height 18
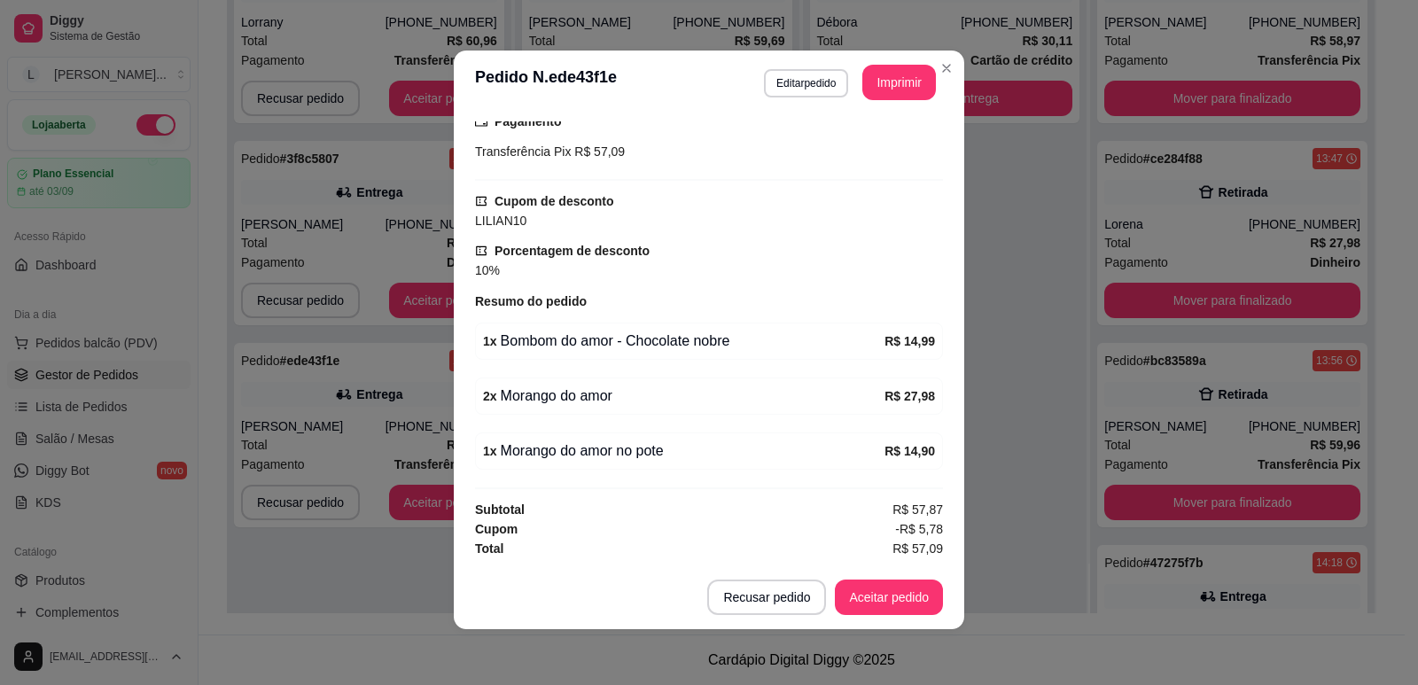
scroll to position [4, 0]
click at [866, 588] on button "Aceitar pedido" at bounding box center [889, 596] width 108 height 35
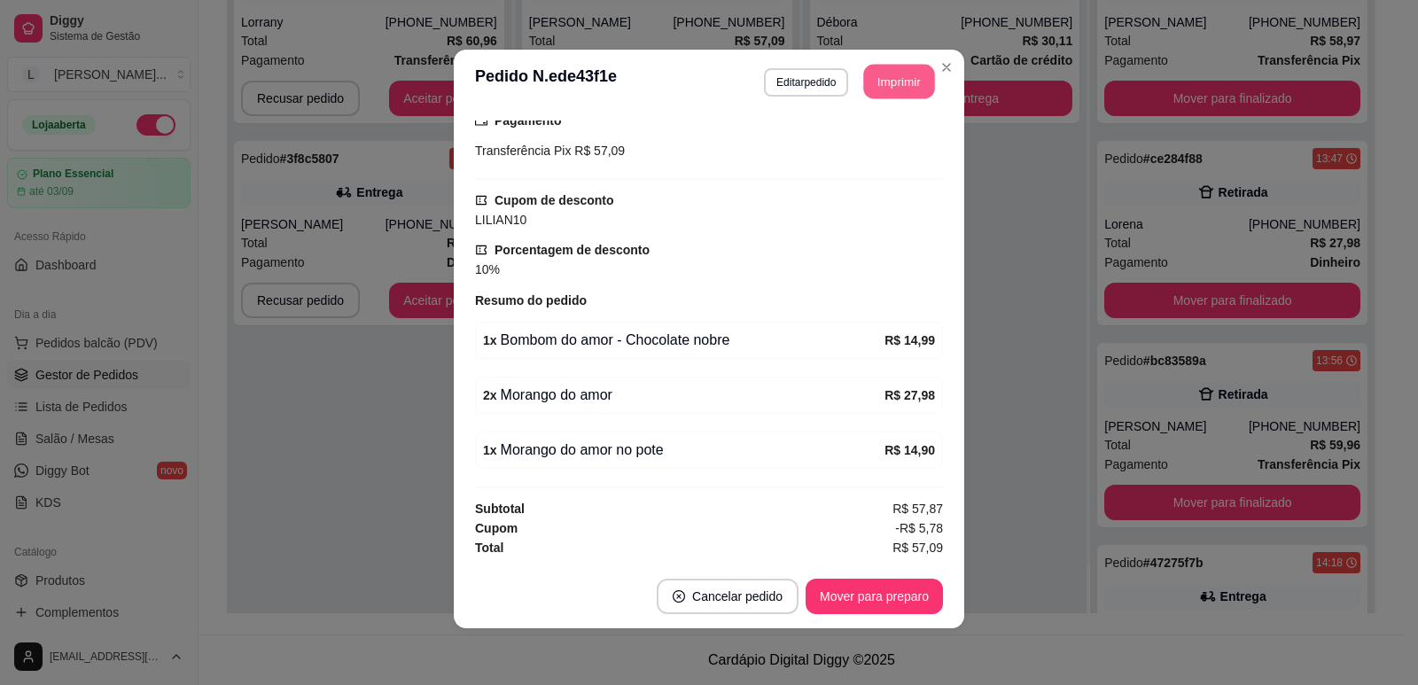
click at [888, 79] on button "Imprimir" at bounding box center [899, 82] width 71 height 35
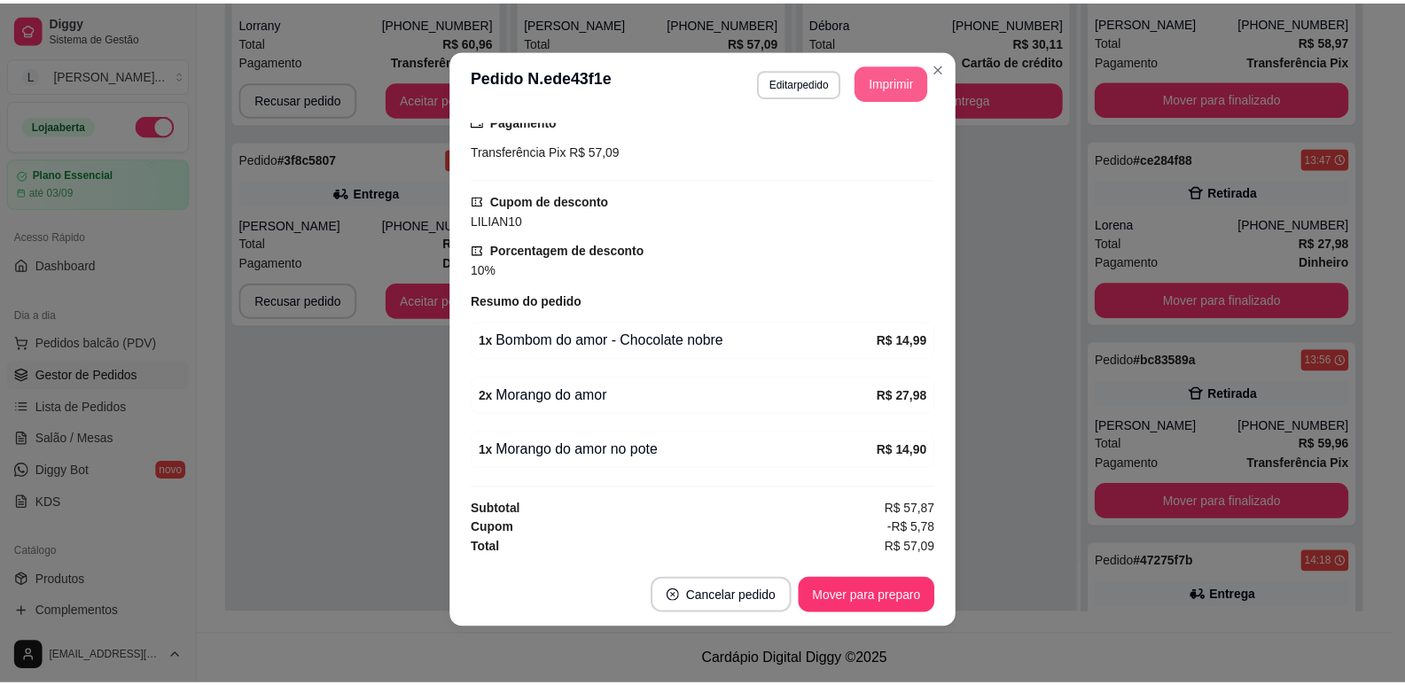
scroll to position [0, 0]
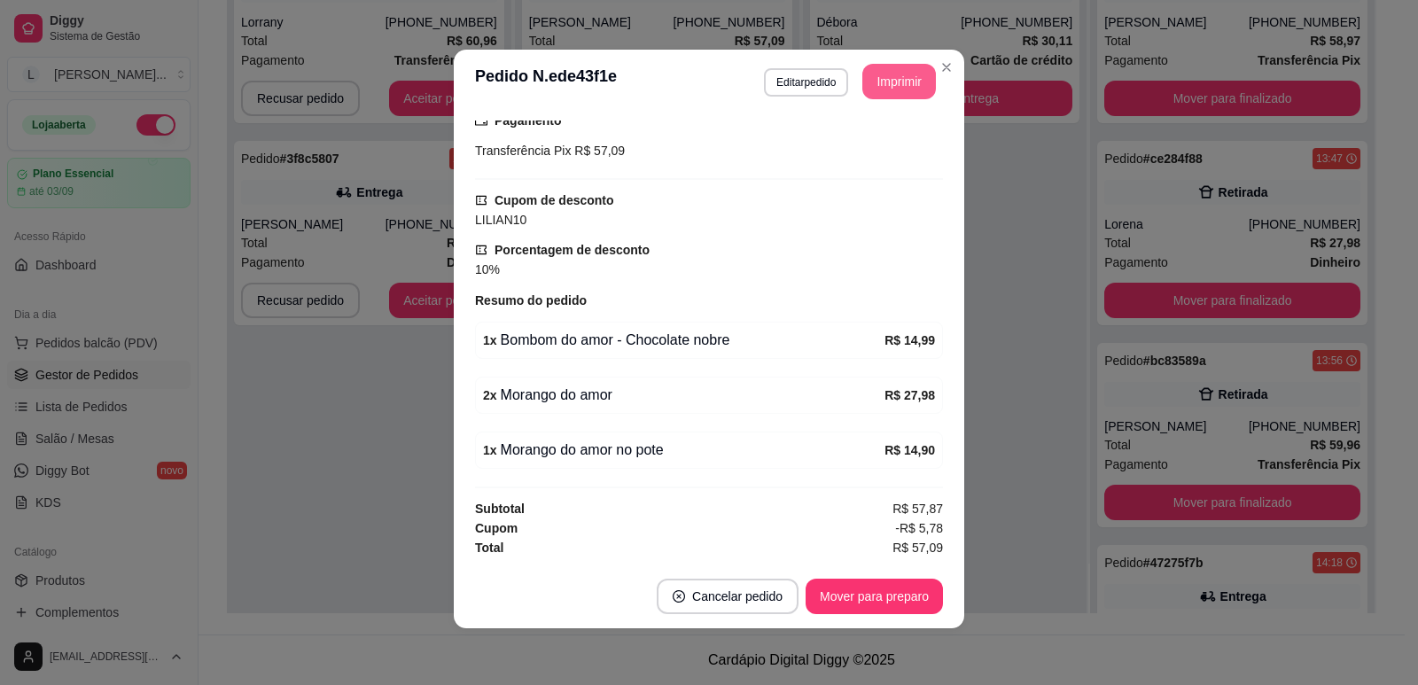
click at [840, 599] on button "Mover para preparo" at bounding box center [874, 596] width 137 height 35
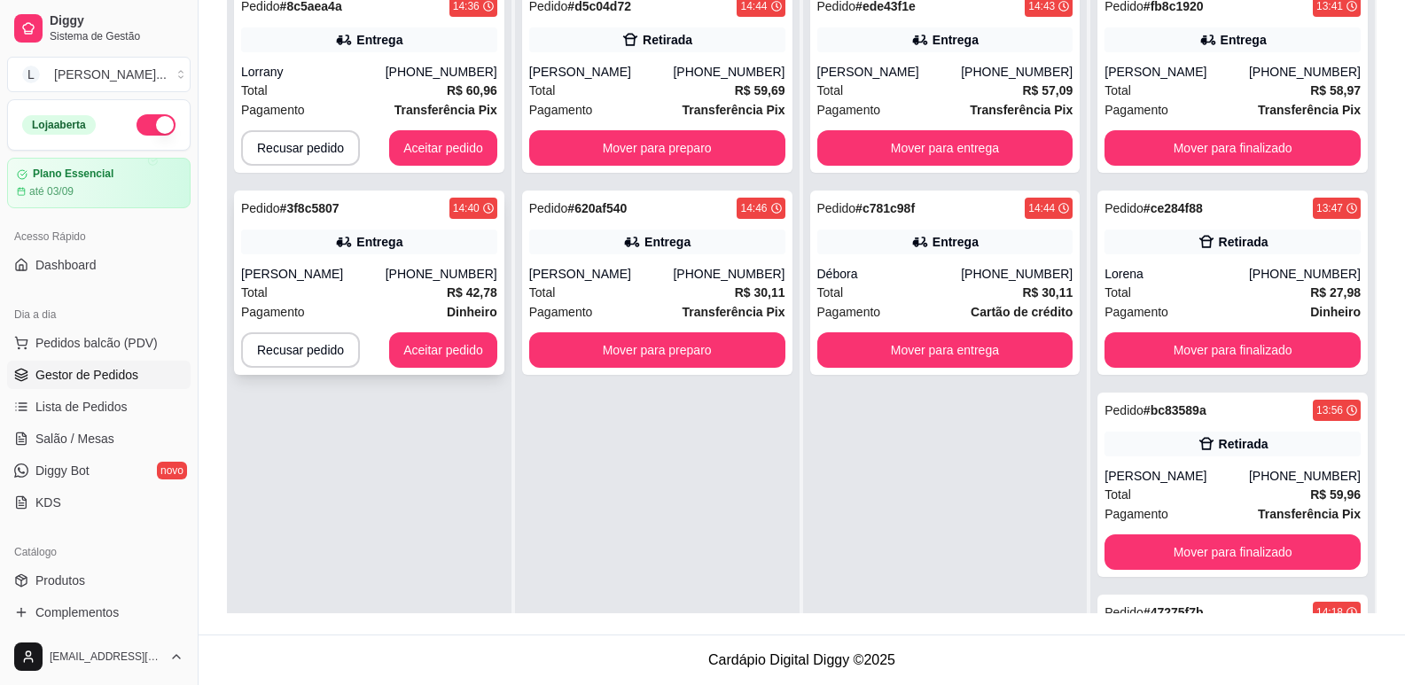
click at [396, 283] on div "Total R$ 42,78" at bounding box center [369, 292] width 256 height 19
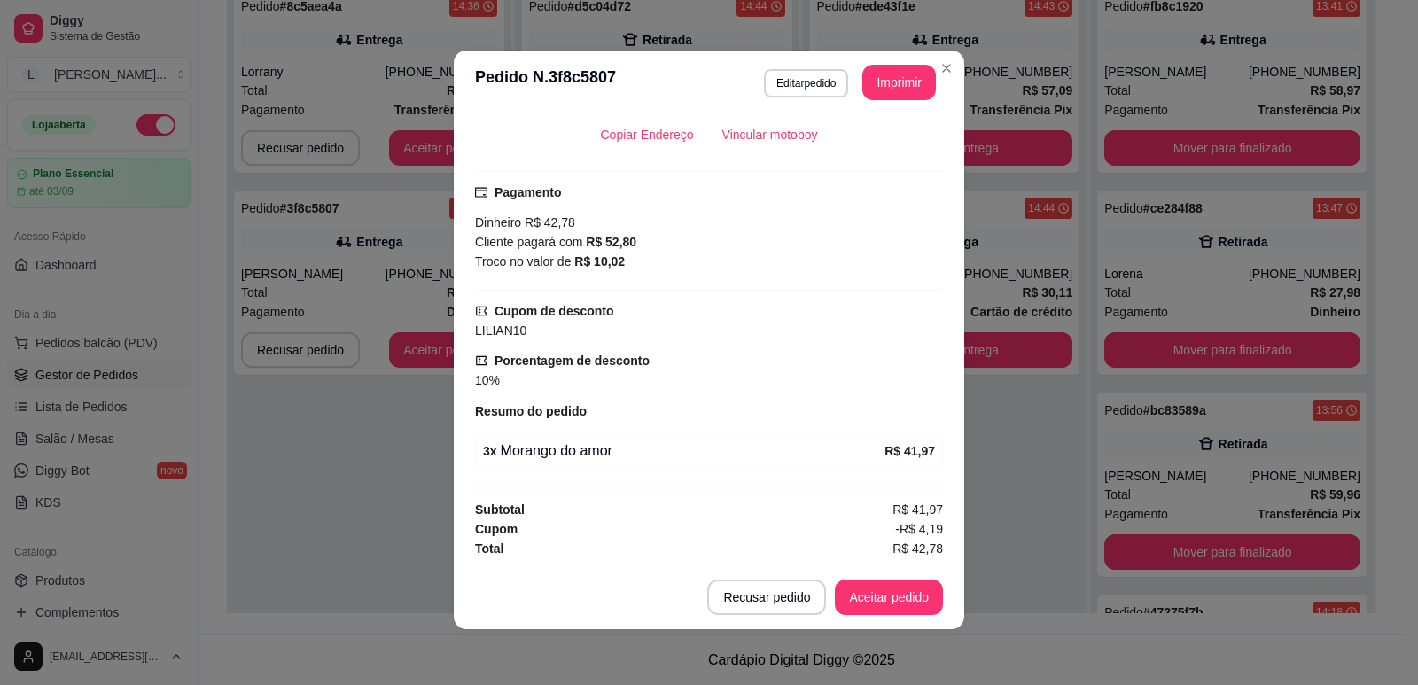
scroll to position [4, 0]
click at [873, 594] on button "Aceitar pedido" at bounding box center [889, 597] width 105 height 35
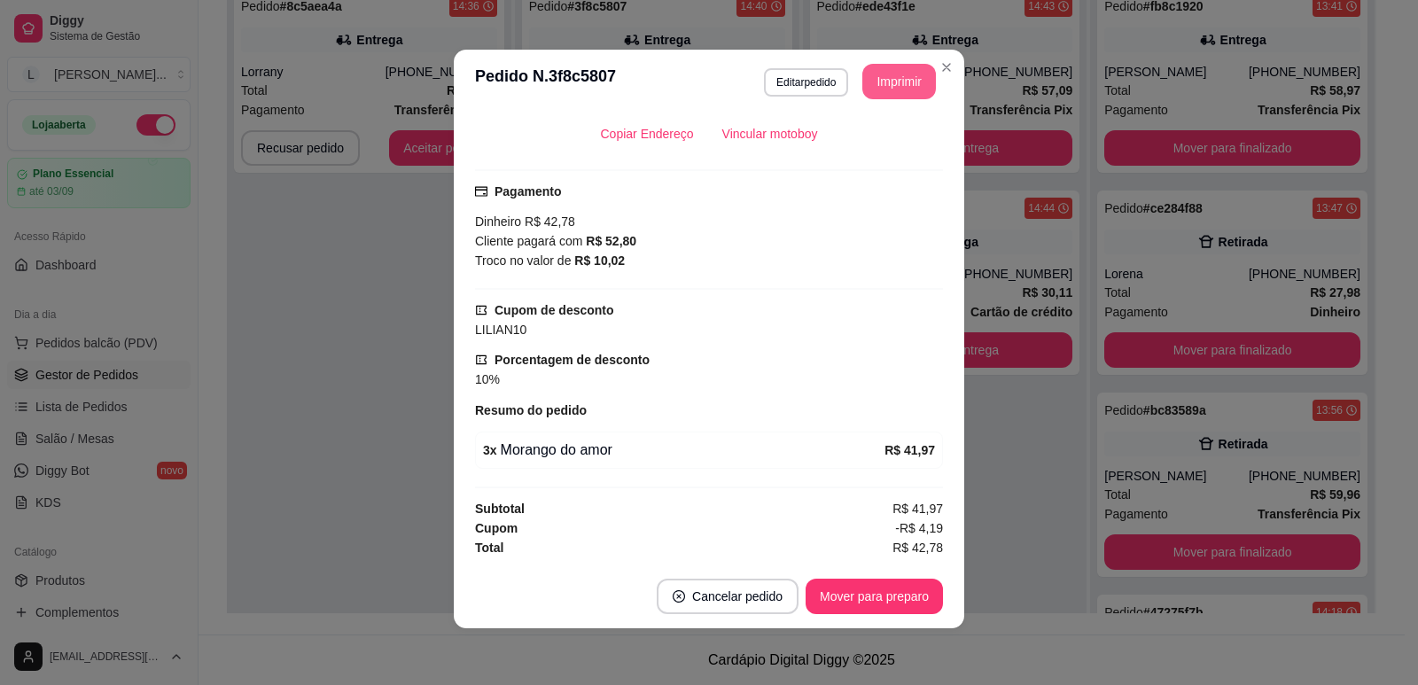
click at [884, 84] on button "Imprimir" at bounding box center [899, 81] width 74 height 35
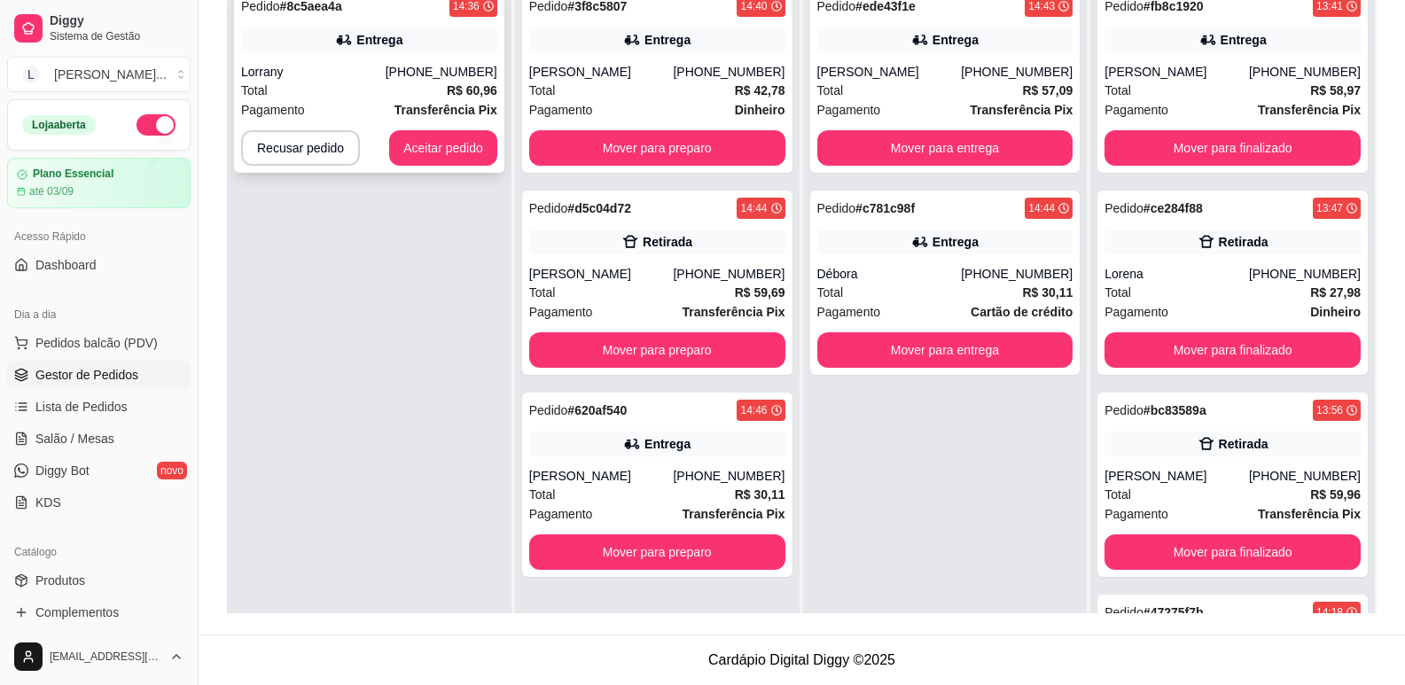
click at [347, 98] on div "Total R$ 60,96" at bounding box center [369, 90] width 256 height 19
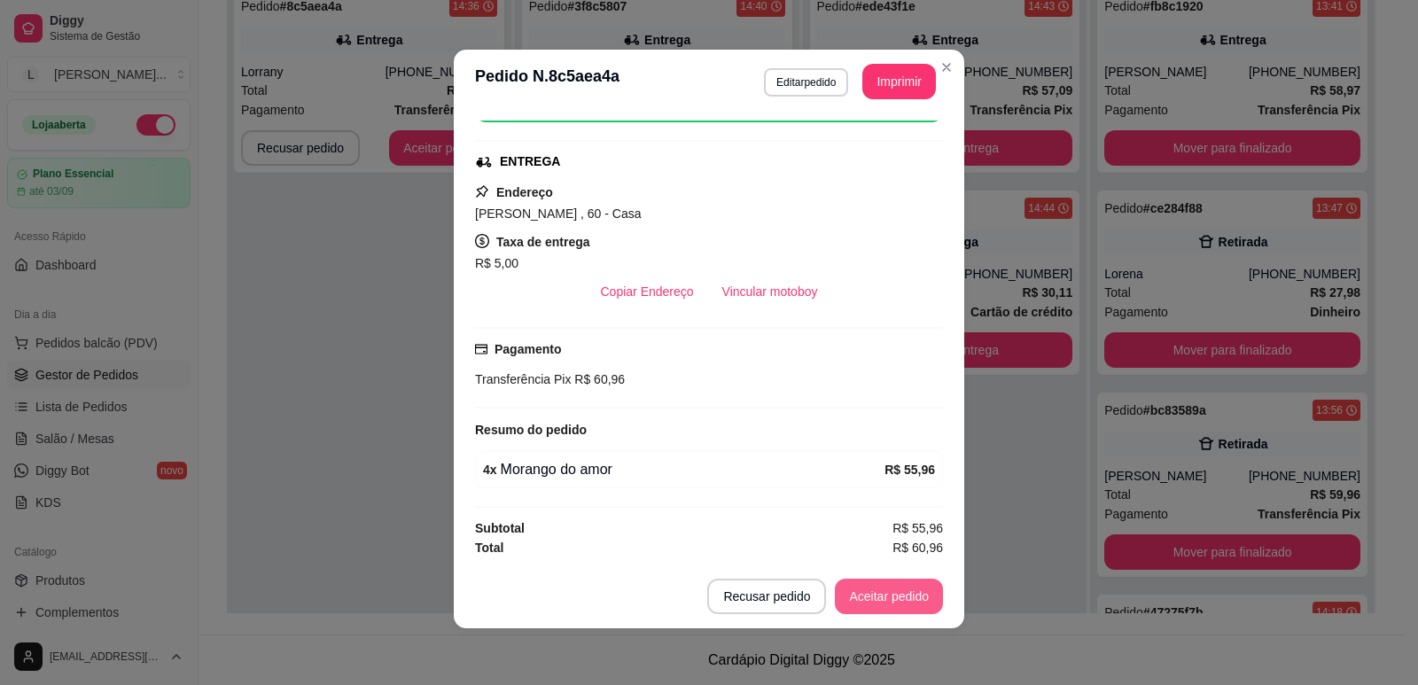
click at [849, 581] on button "Aceitar pedido" at bounding box center [889, 596] width 108 height 35
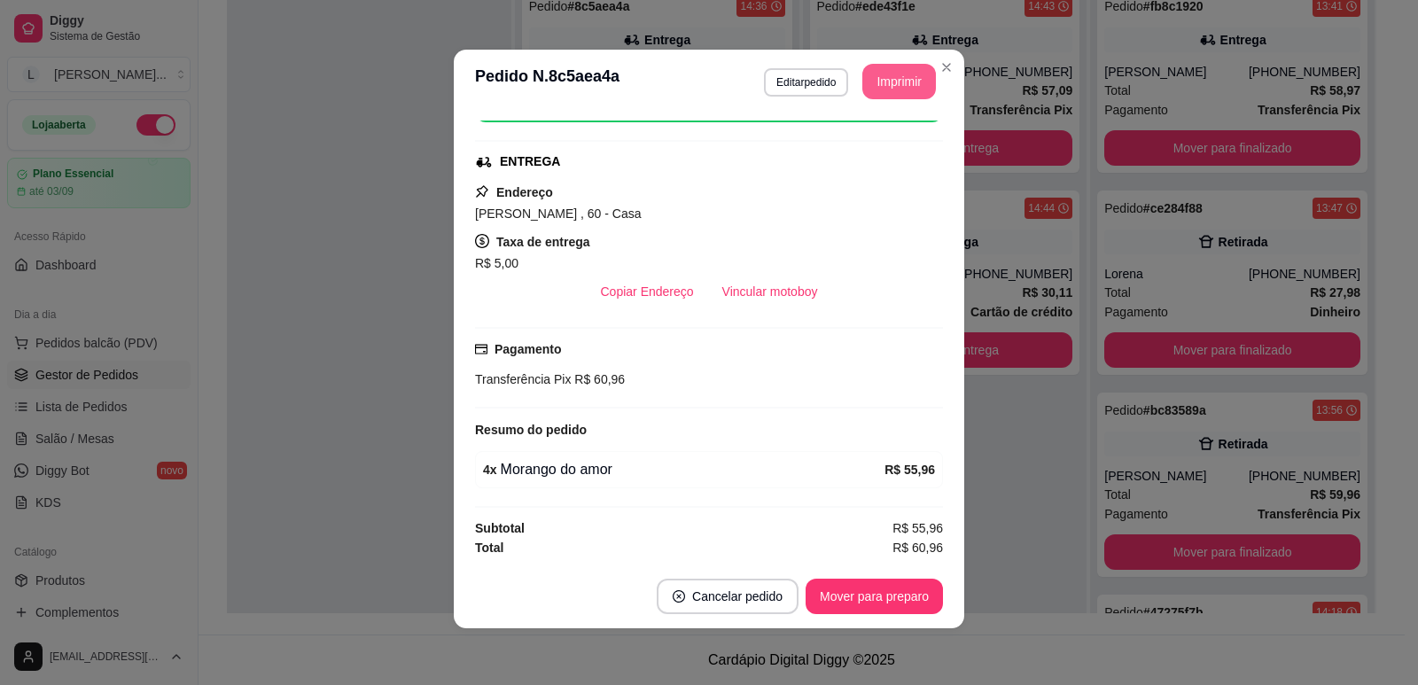
click at [878, 76] on button "Imprimir" at bounding box center [899, 81] width 74 height 35
click at [847, 592] on button "Mover para preparo" at bounding box center [874, 596] width 137 height 35
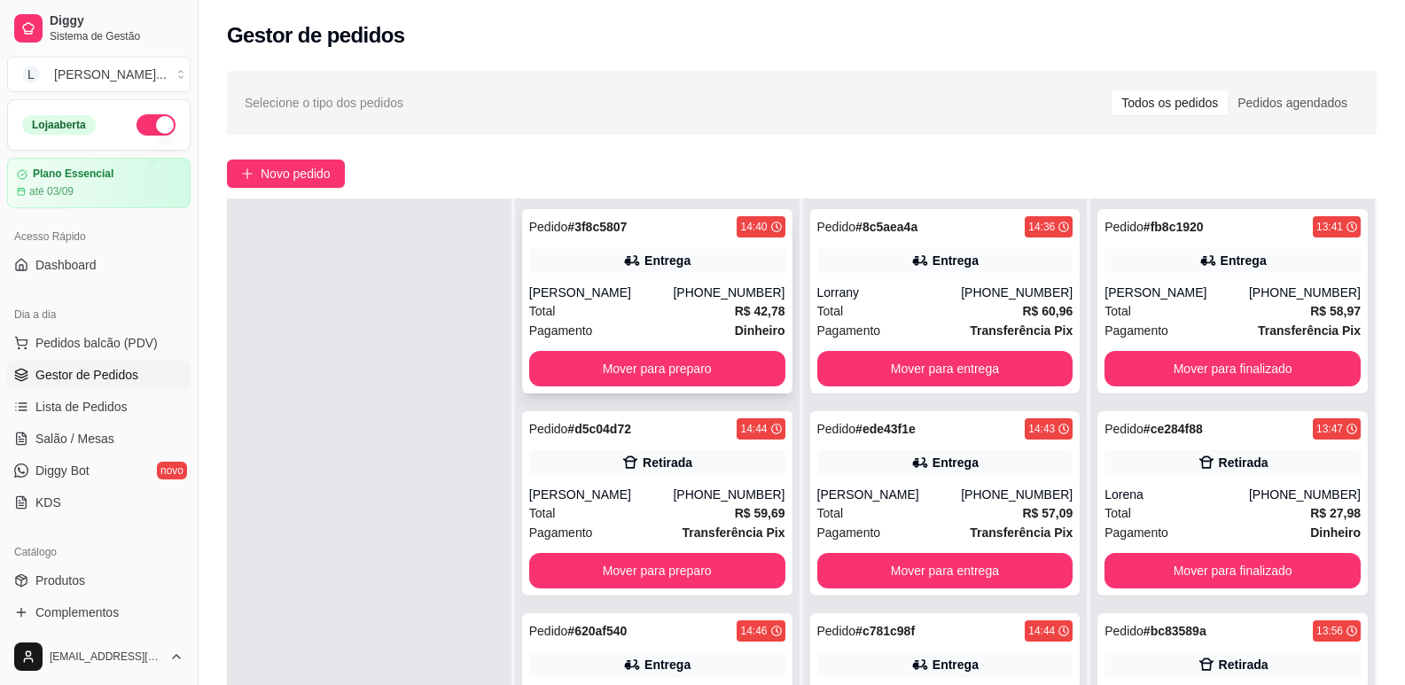
click at [656, 383] on button "Mover para preparo" at bounding box center [657, 368] width 256 height 35
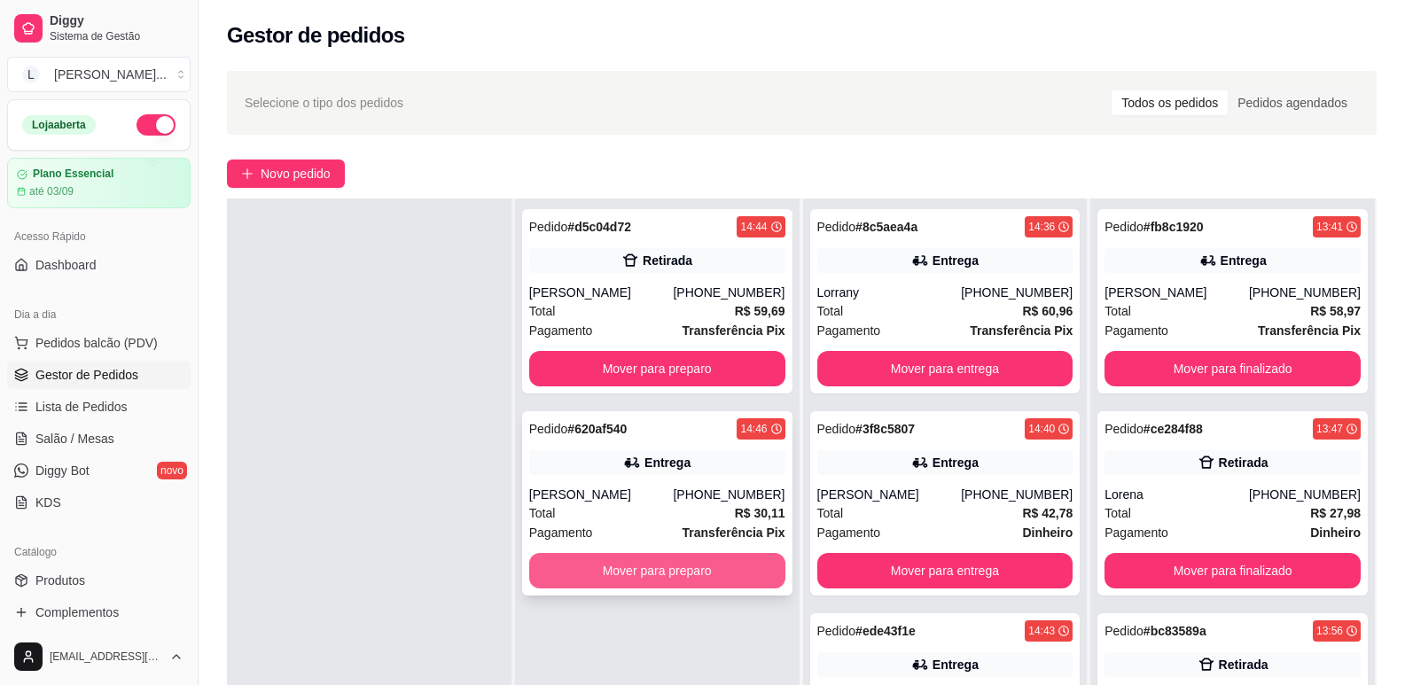
click at [667, 554] on button "Mover para preparo" at bounding box center [657, 570] width 256 height 35
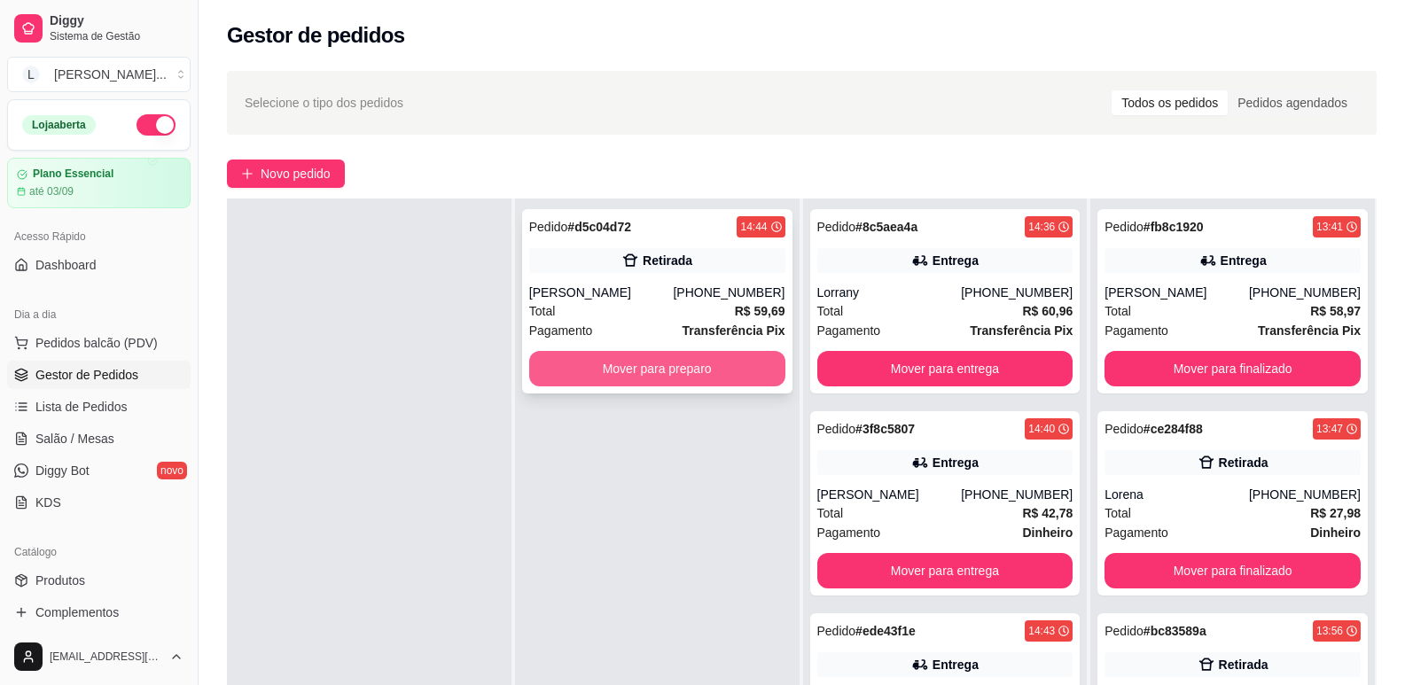
click at [688, 364] on button "Mover para preparo" at bounding box center [657, 368] width 256 height 35
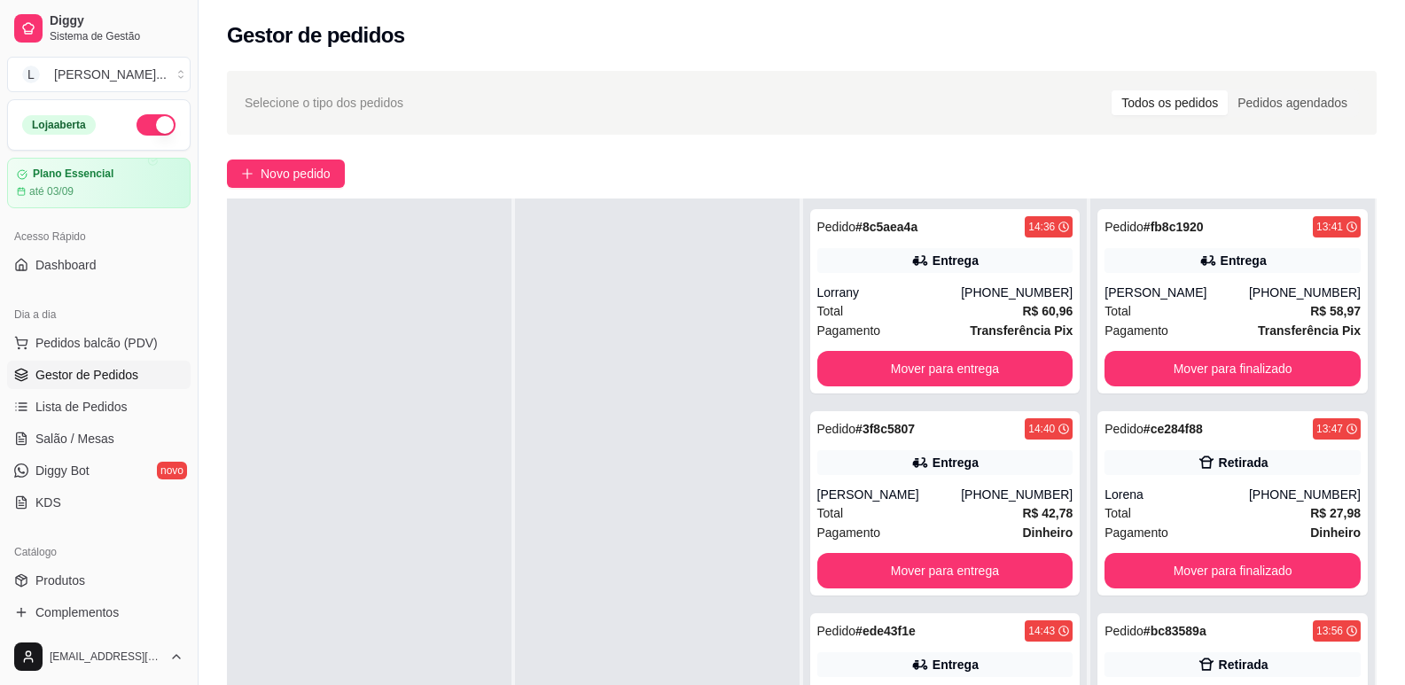
click at [725, 332] on div at bounding box center [657, 541] width 285 height 685
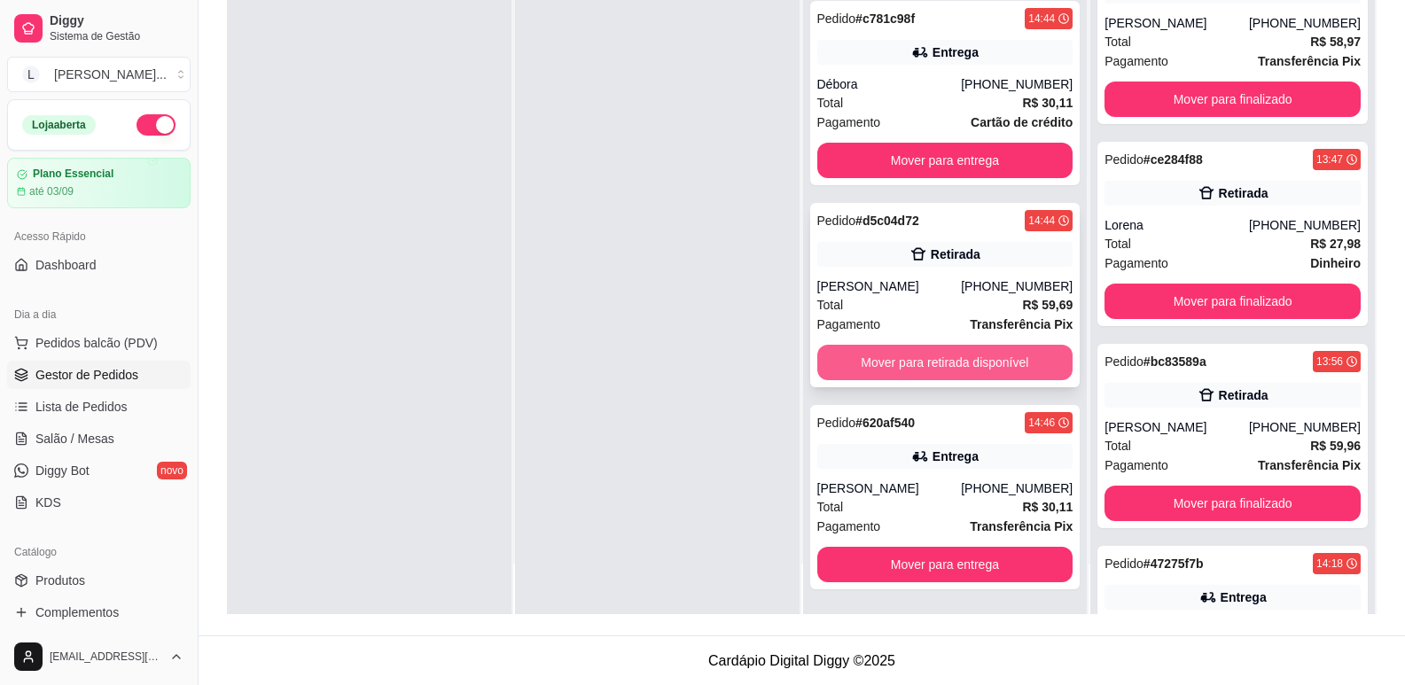
scroll to position [270, 0]
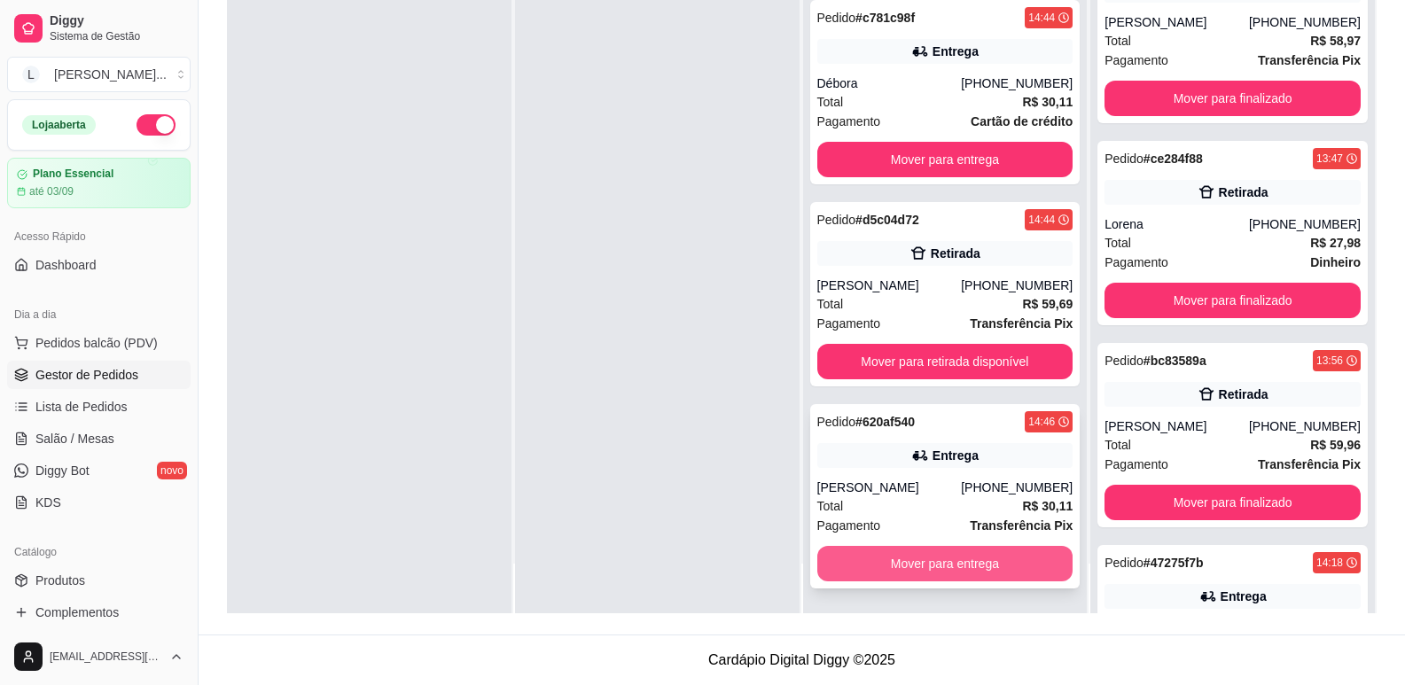
click at [940, 562] on button "Mover para entrega" at bounding box center [945, 563] width 256 height 35
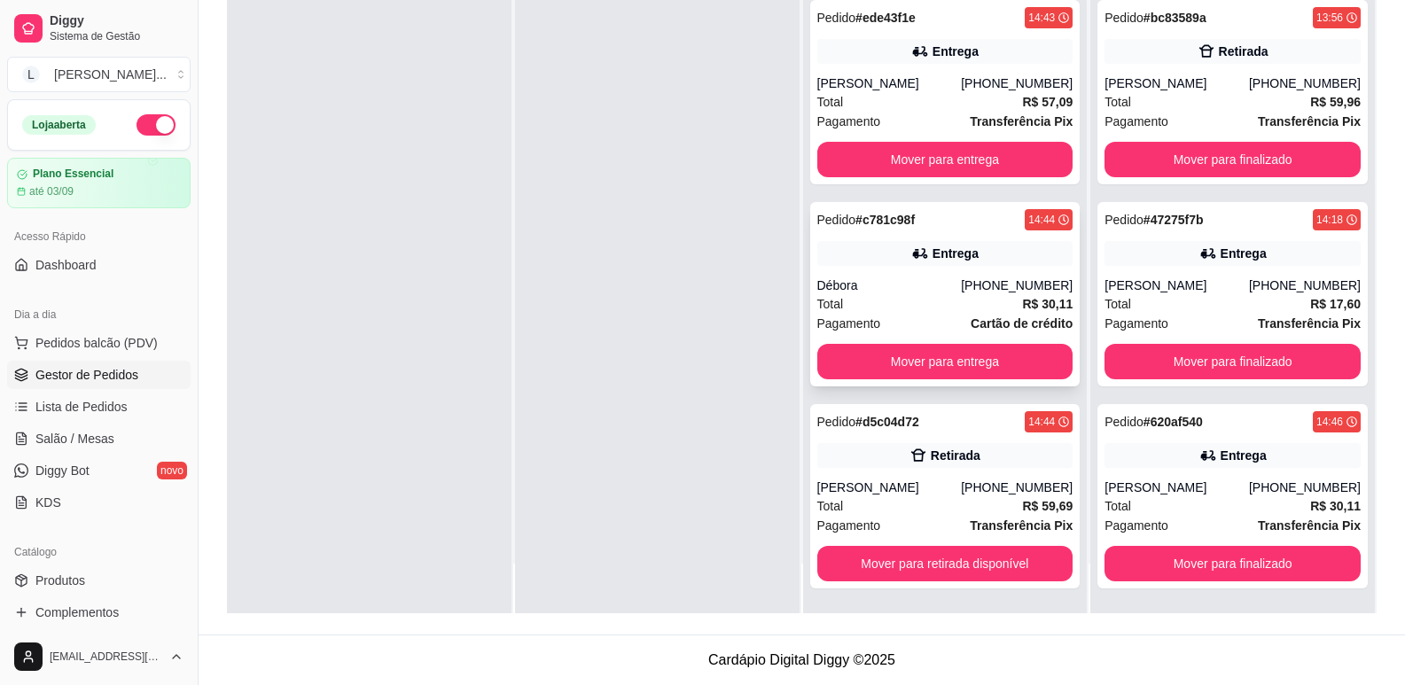
click at [944, 285] on div "Débora" at bounding box center [889, 286] width 144 height 18
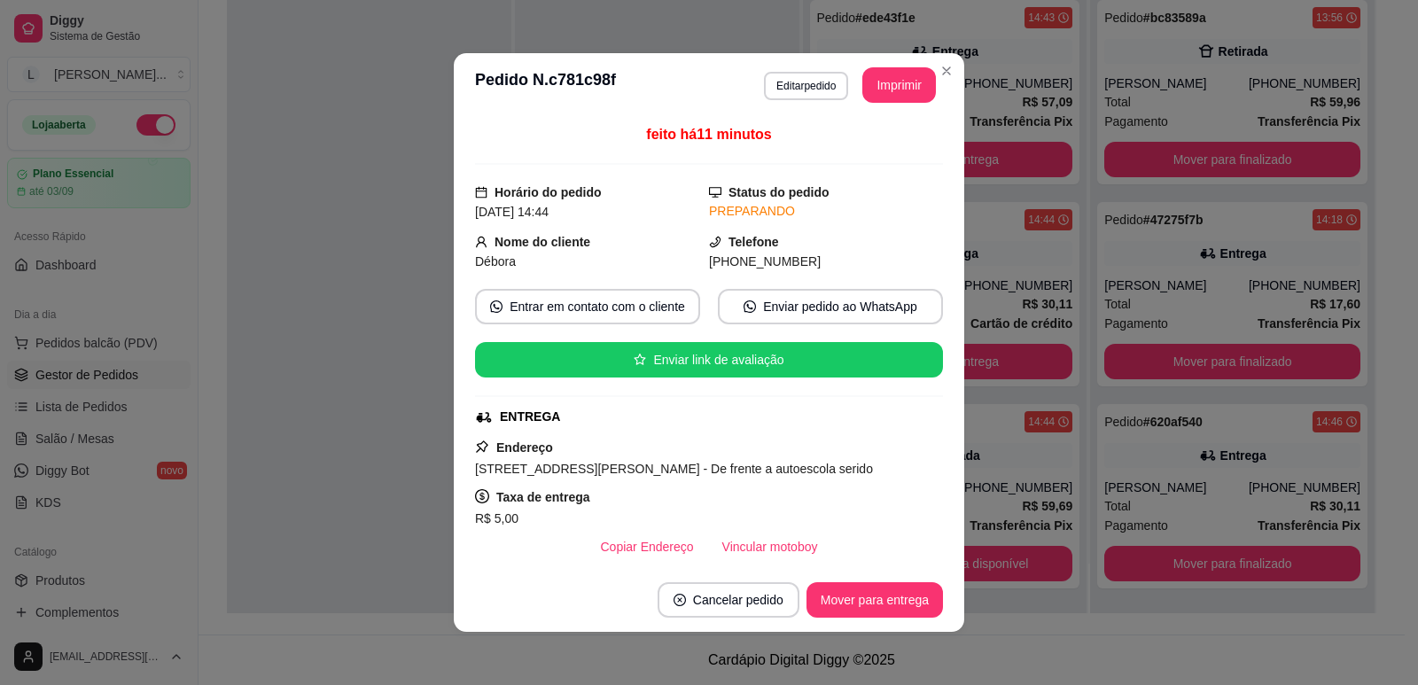
click at [475, 241] on icon "user" at bounding box center [481, 242] width 12 height 12
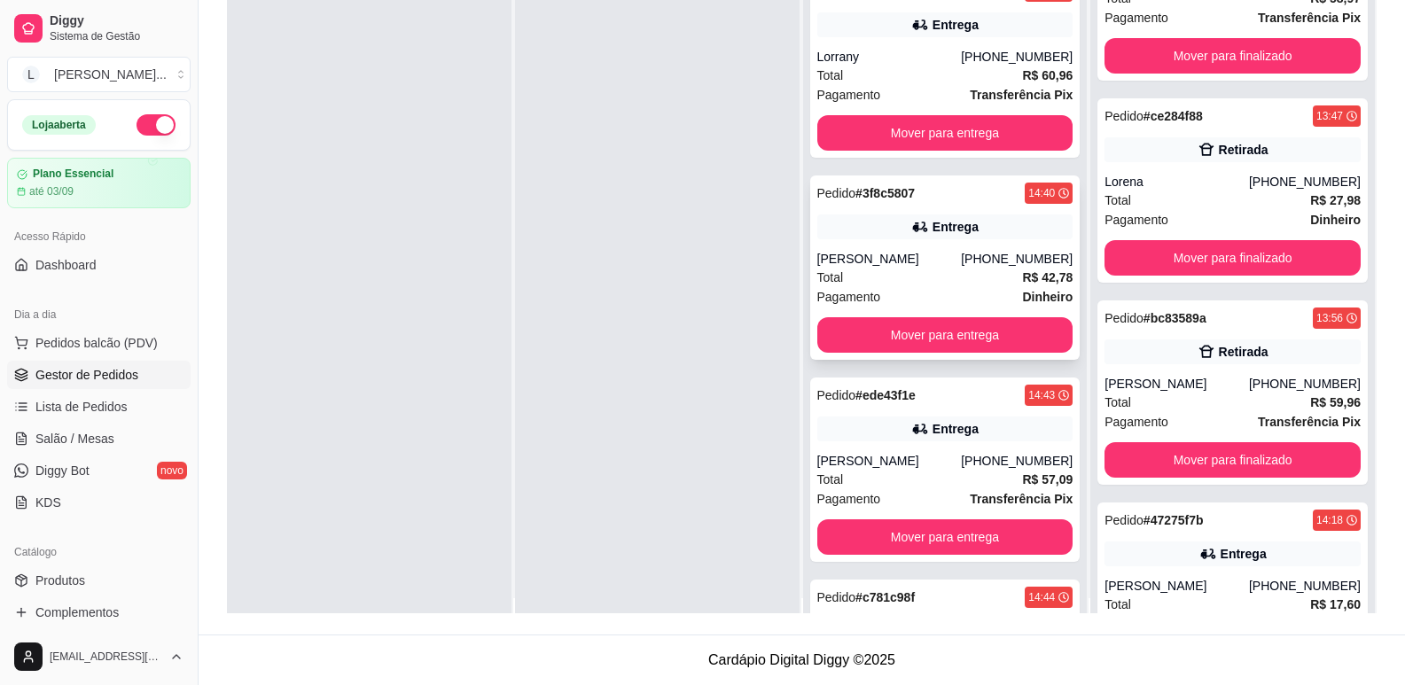
scroll to position [0, 0]
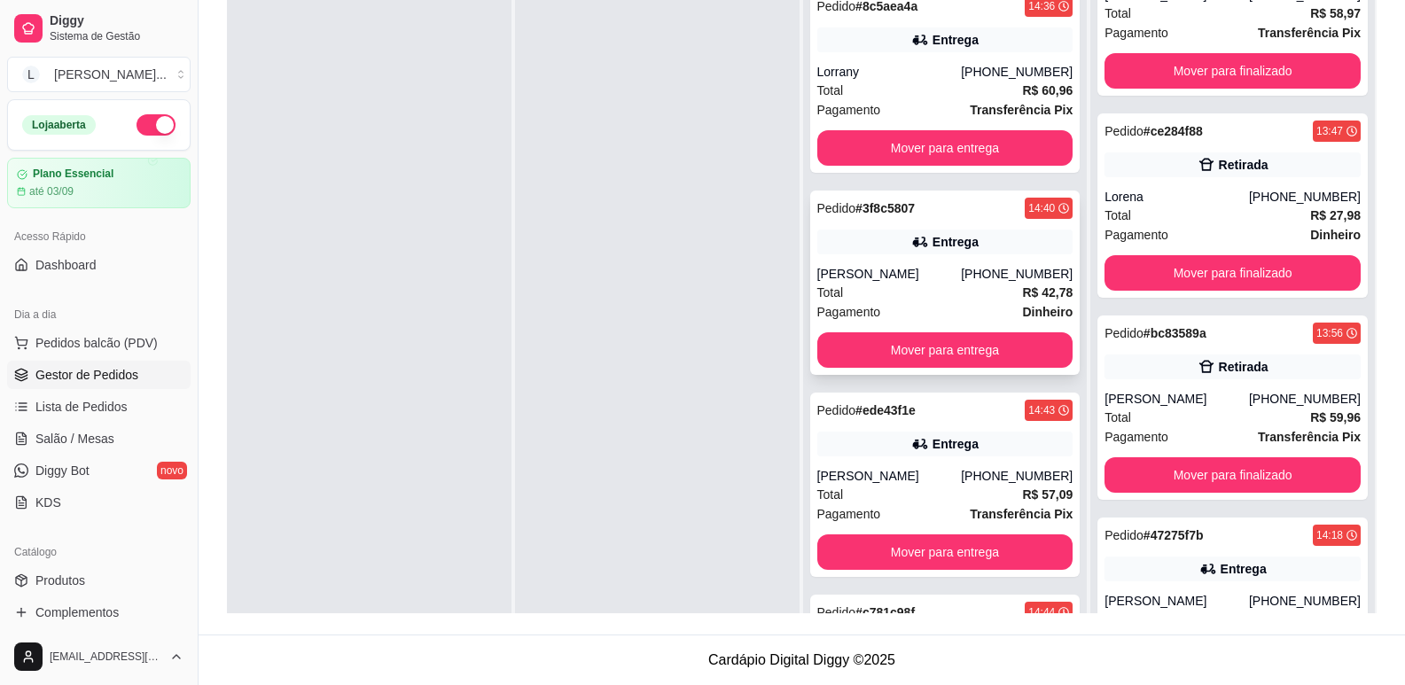
click at [1000, 287] on div "Total R$ 42,78" at bounding box center [945, 292] width 256 height 19
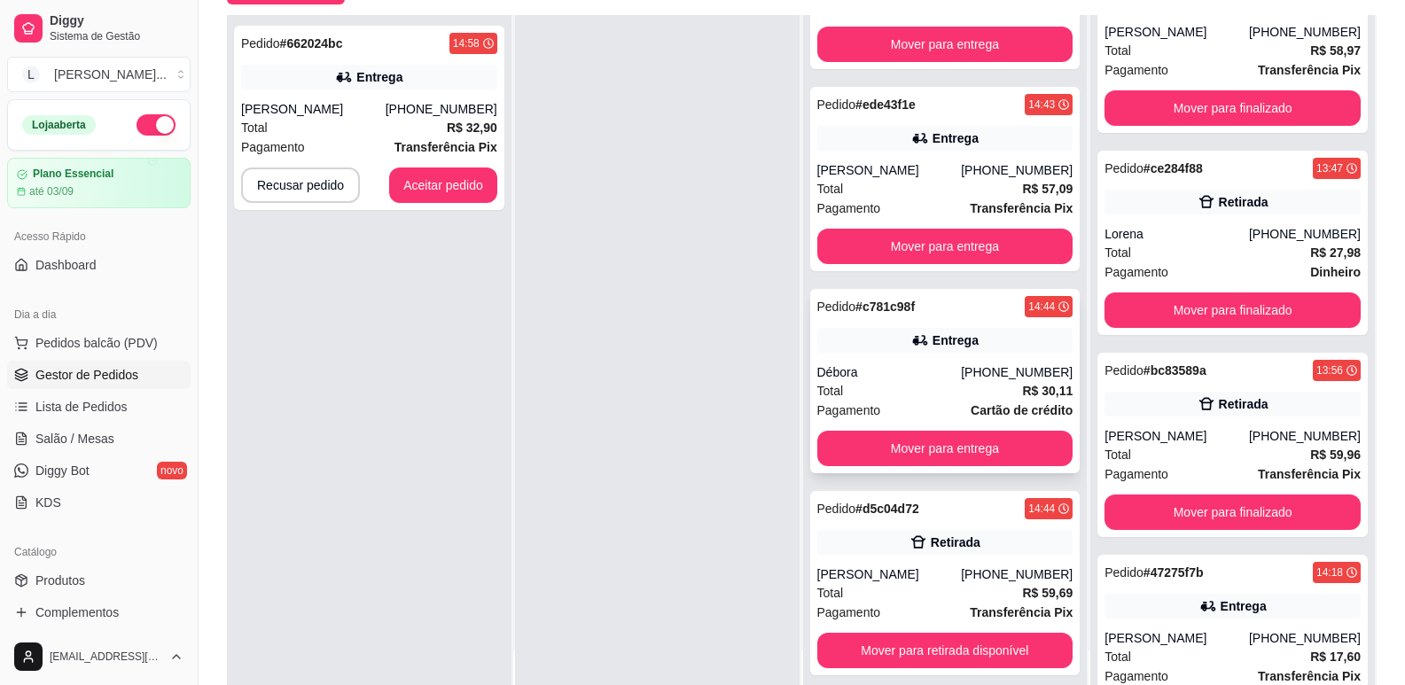
scroll to position [270, 0]
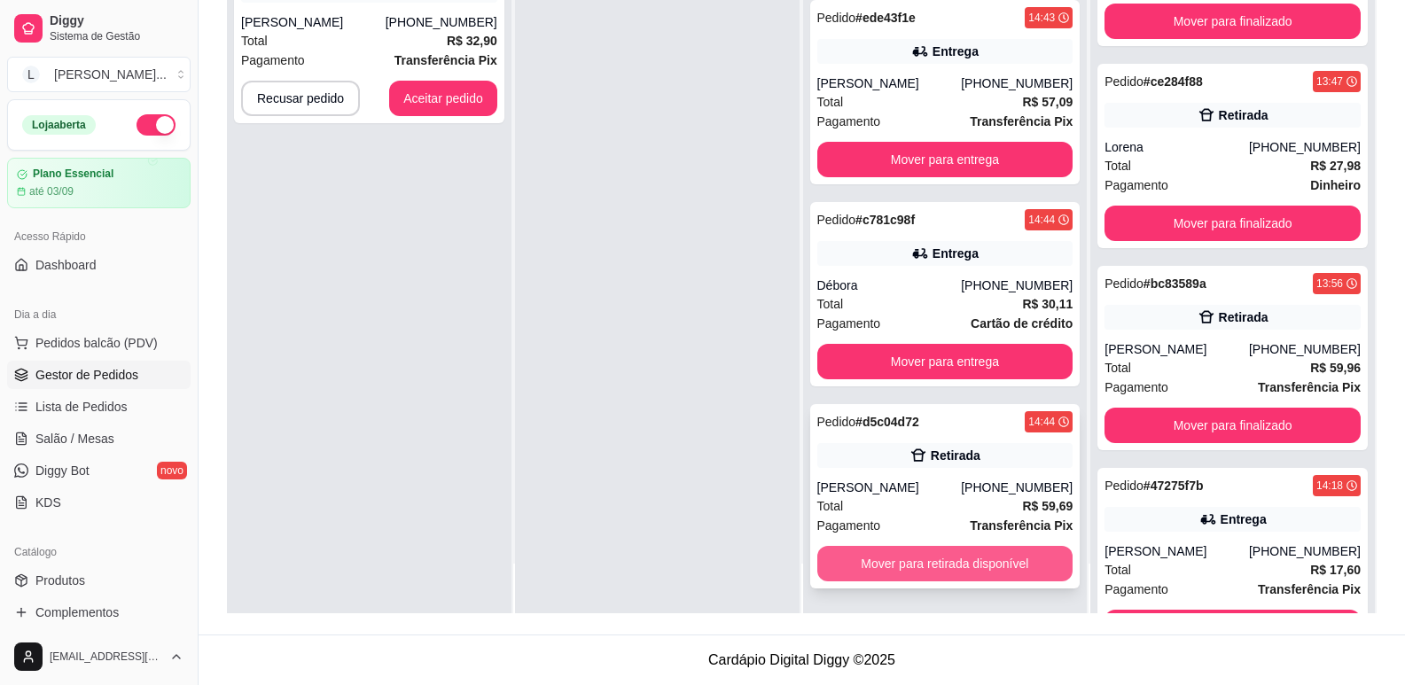
click at [939, 565] on button "Mover para retirada disponível" at bounding box center [945, 563] width 256 height 35
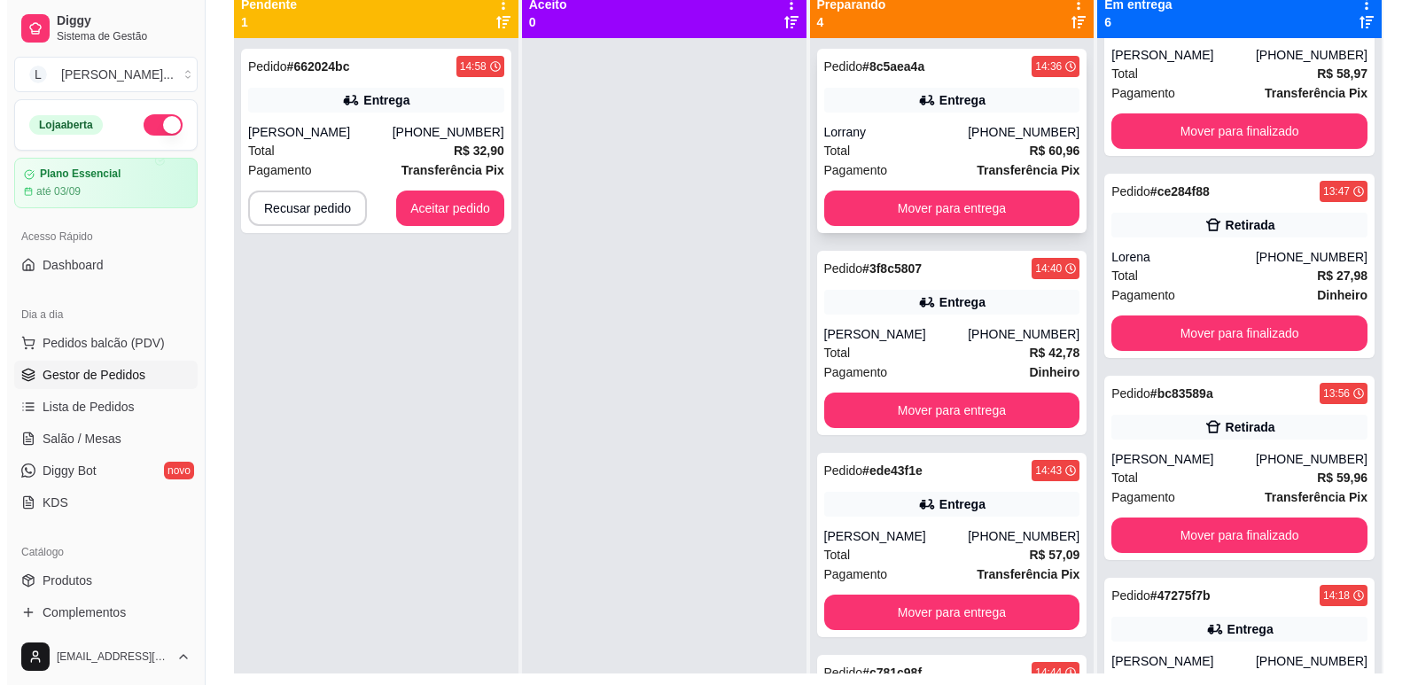
scroll to position [93, 0]
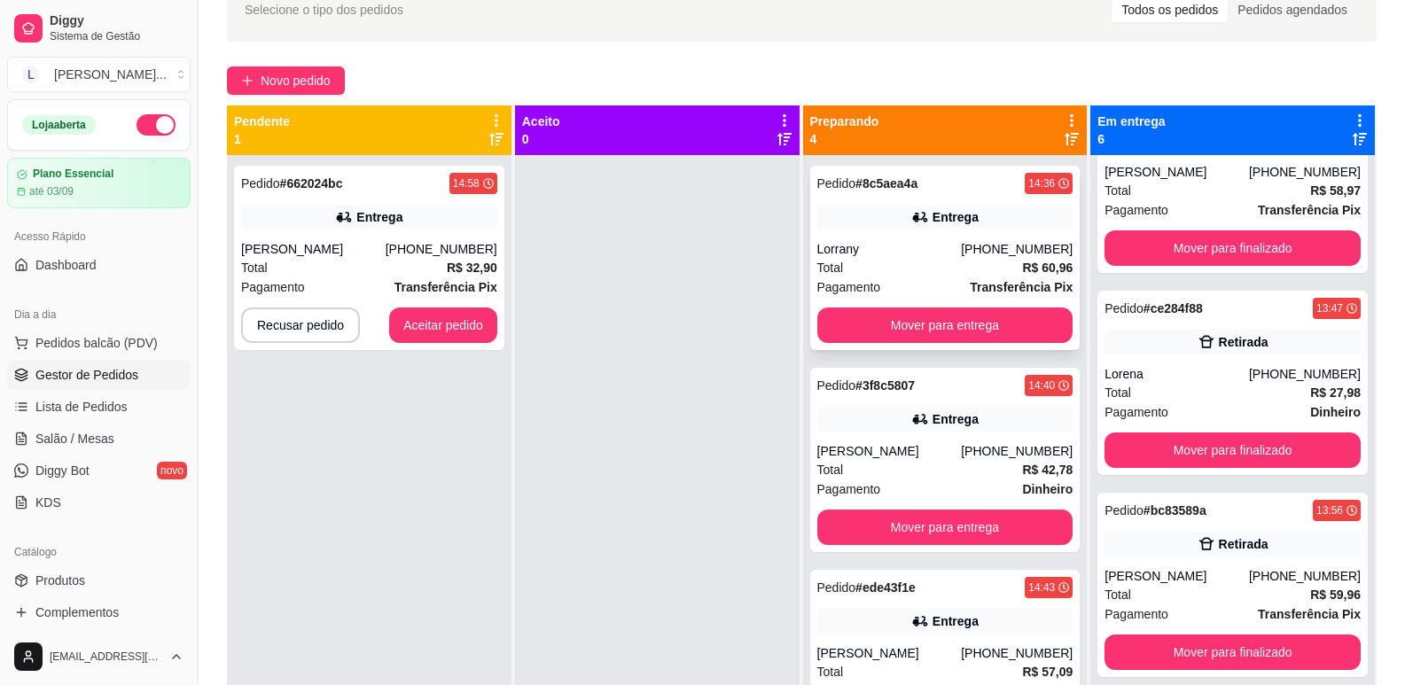
click at [980, 266] on div "Total R$ 60,96" at bounding box center [945, 267] width 256 height 19
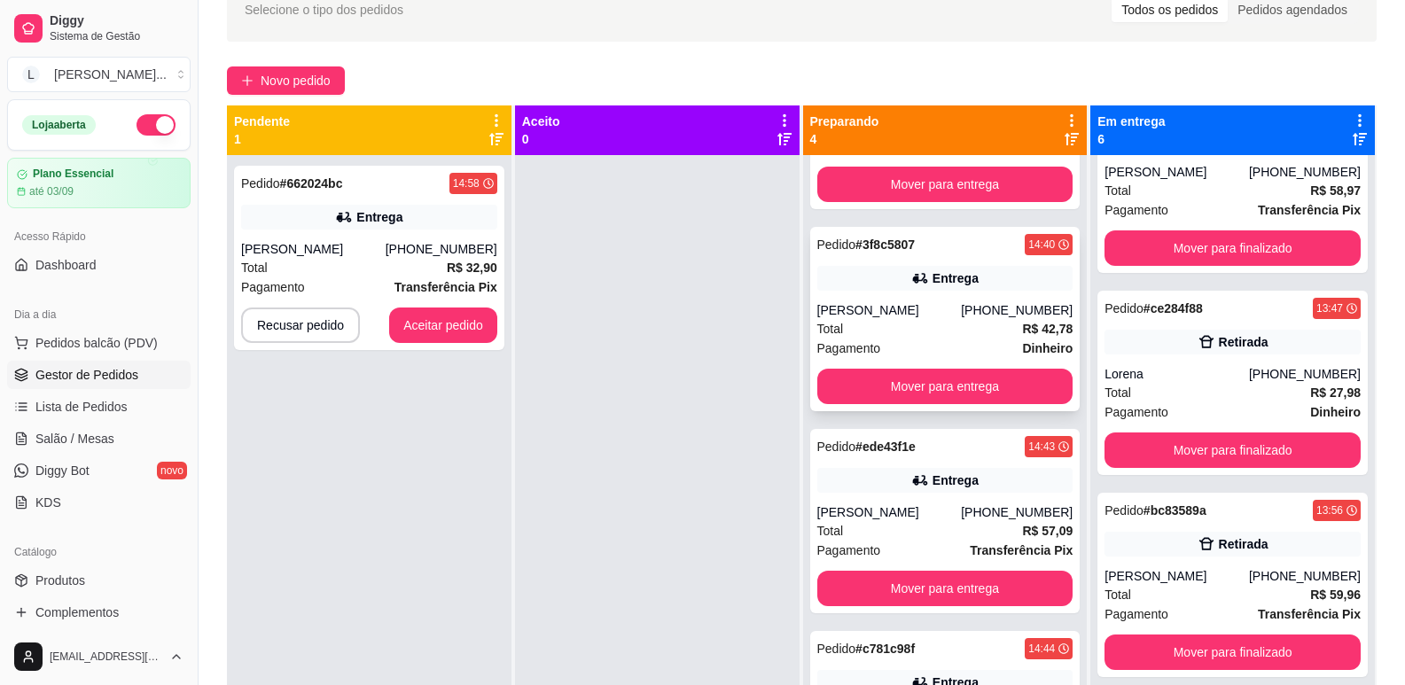
click at [906, 333] on div "Total R$ 42,78" at bounding box center [945, 328] width 256 height 19
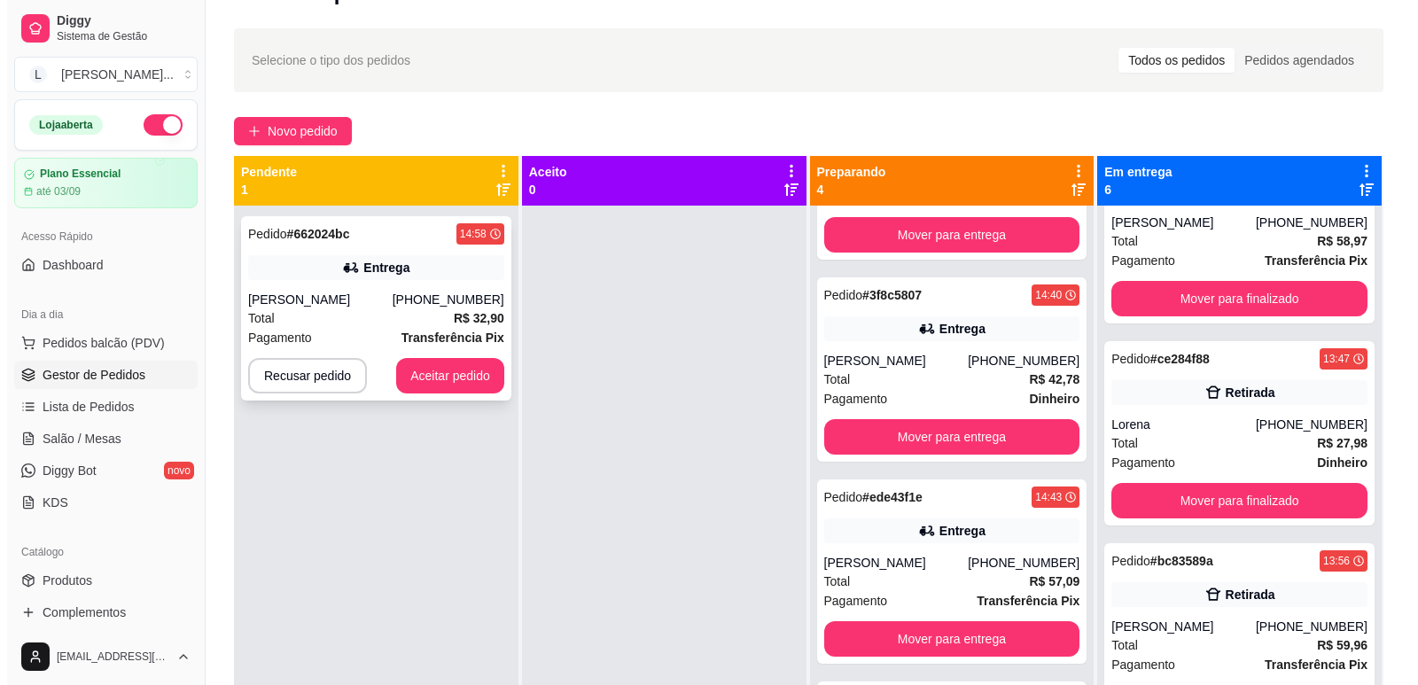
scroll to position [0, 0]
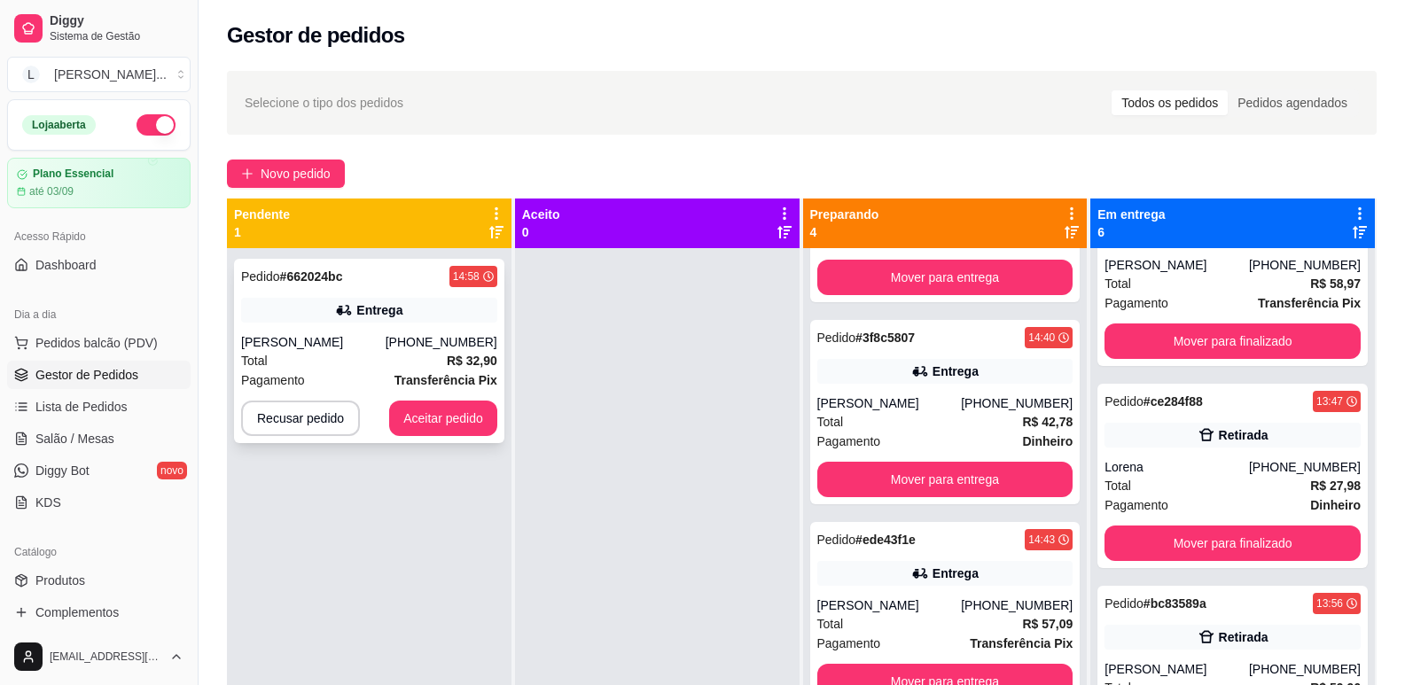
click at [394, 355] on div "Total R$ 32,90" at bounding box center [369, 360] width 256 height 19
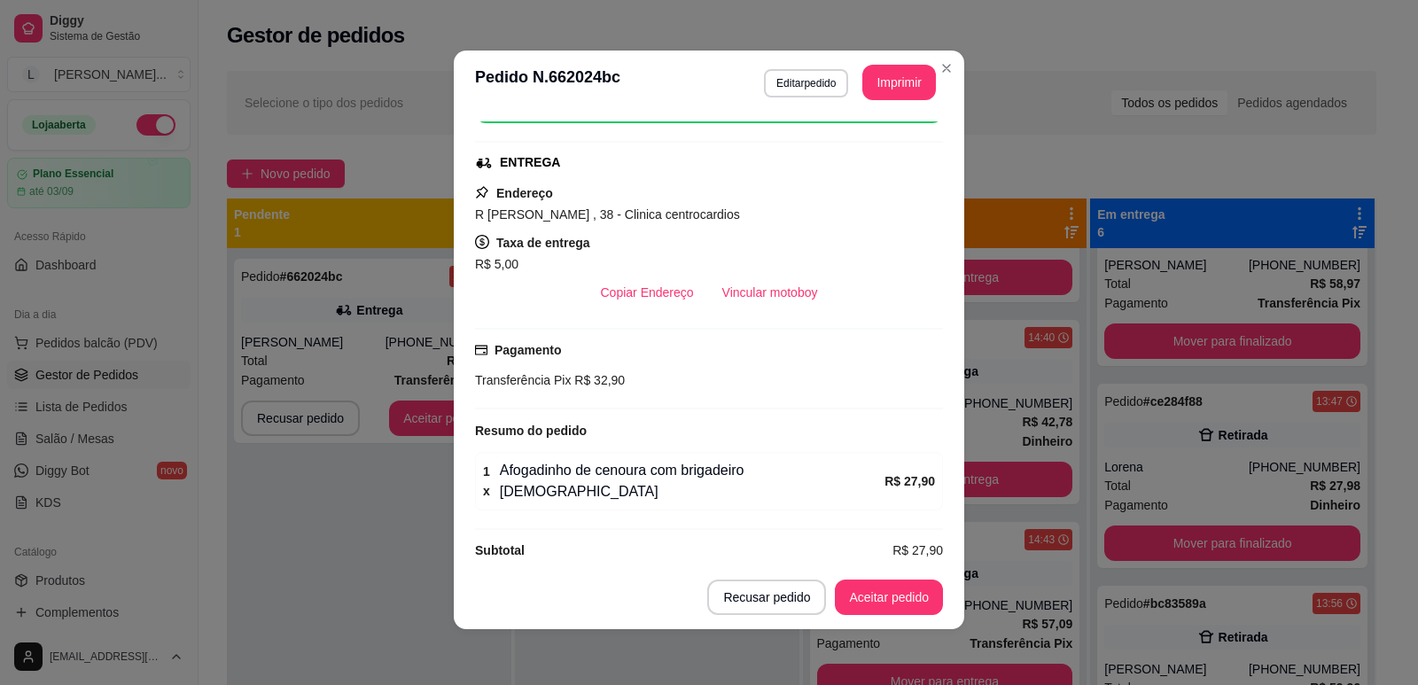
scroll to position [4, 0]
click at [870, 589] on button "Aceitar pedido" at bounding box center [889, 597] width 105 height 35
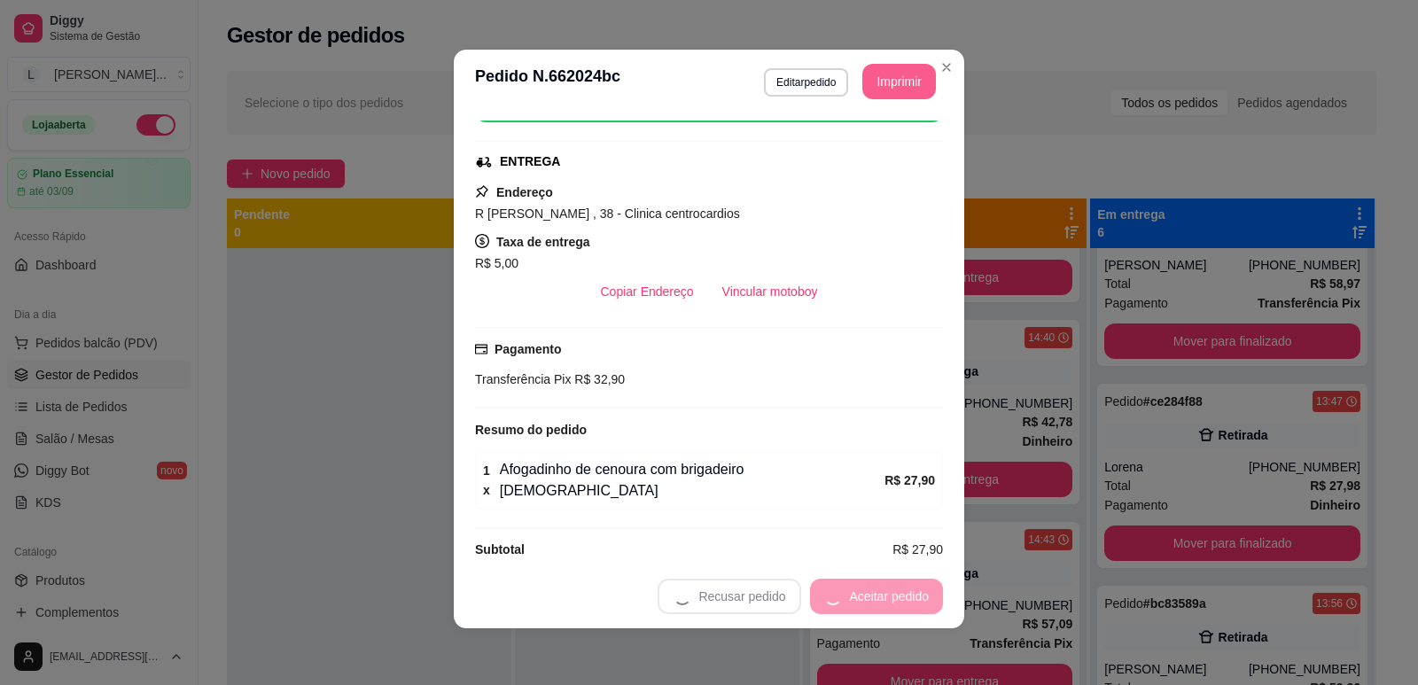
click at [881, 83] on button "Imprimir" at bounding box center [899, 81] width 74 height 35
click at [869, 596] on button "Mover para preparo" at bounding box center [874, 596] width 137 height 35
click at [881, 589] on button "Mover para preparo" at bounding box center [874, 596] width 137 height 35
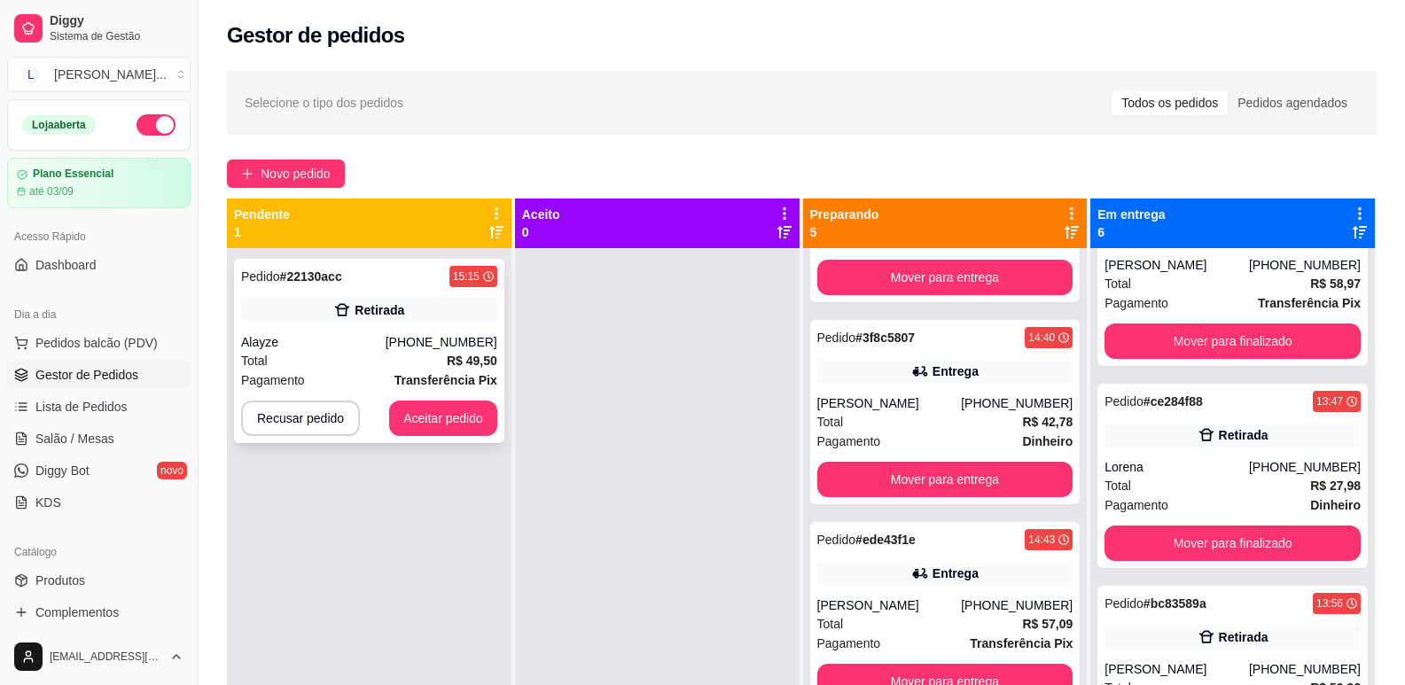
click at [369, 356] on div "Total R$ 49,50" at bounding box center [369, 360] width 256 height 19
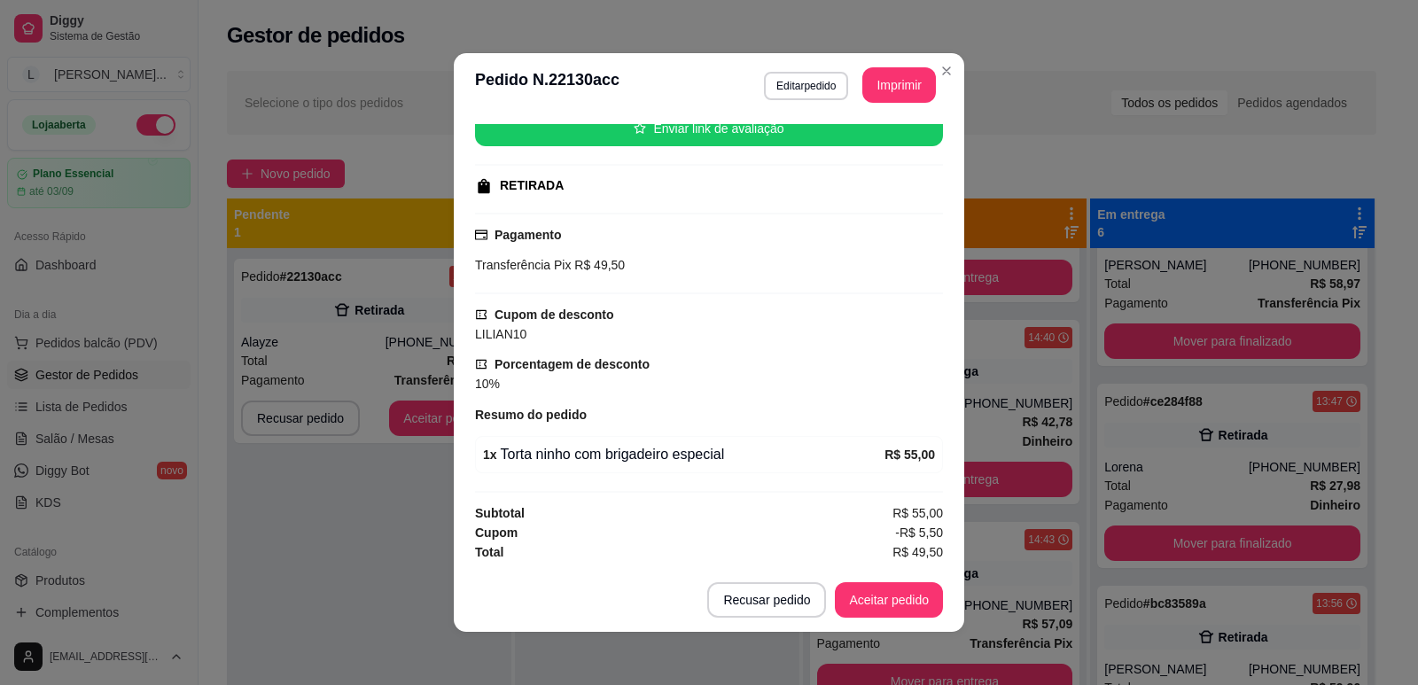
scroll to position [4, 0]
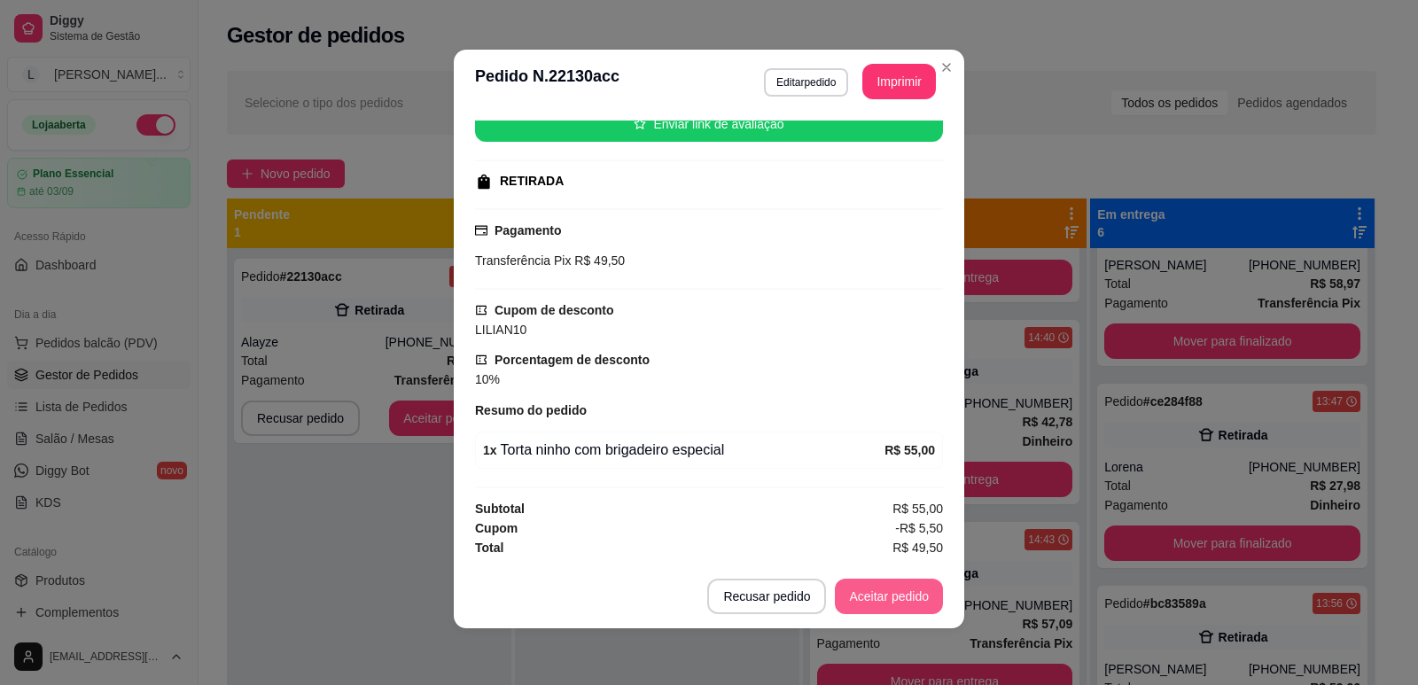
click at [848, 587] on button "Aceitar pedido" at bounding box center [889, 596] width 108 height 35
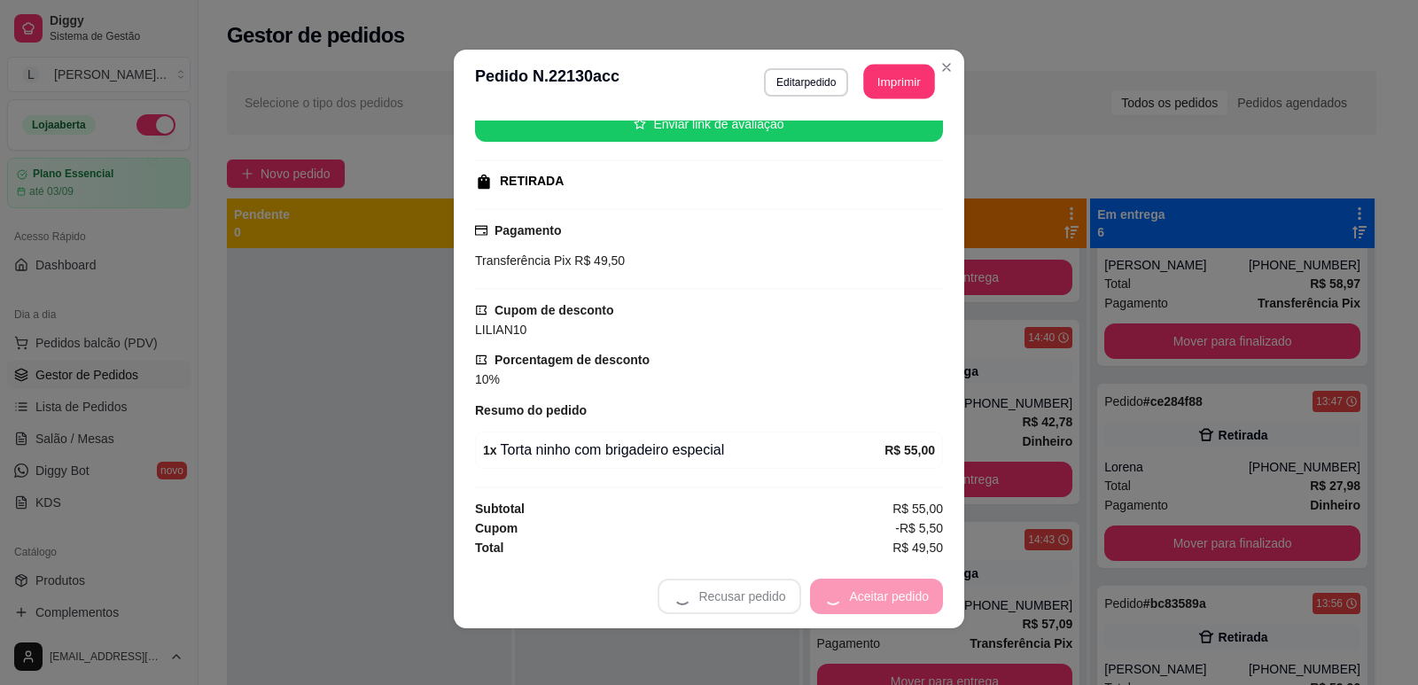
click at [884, 76] on button "Imprimir" at bounding box center [899, 82] width 71 height 35
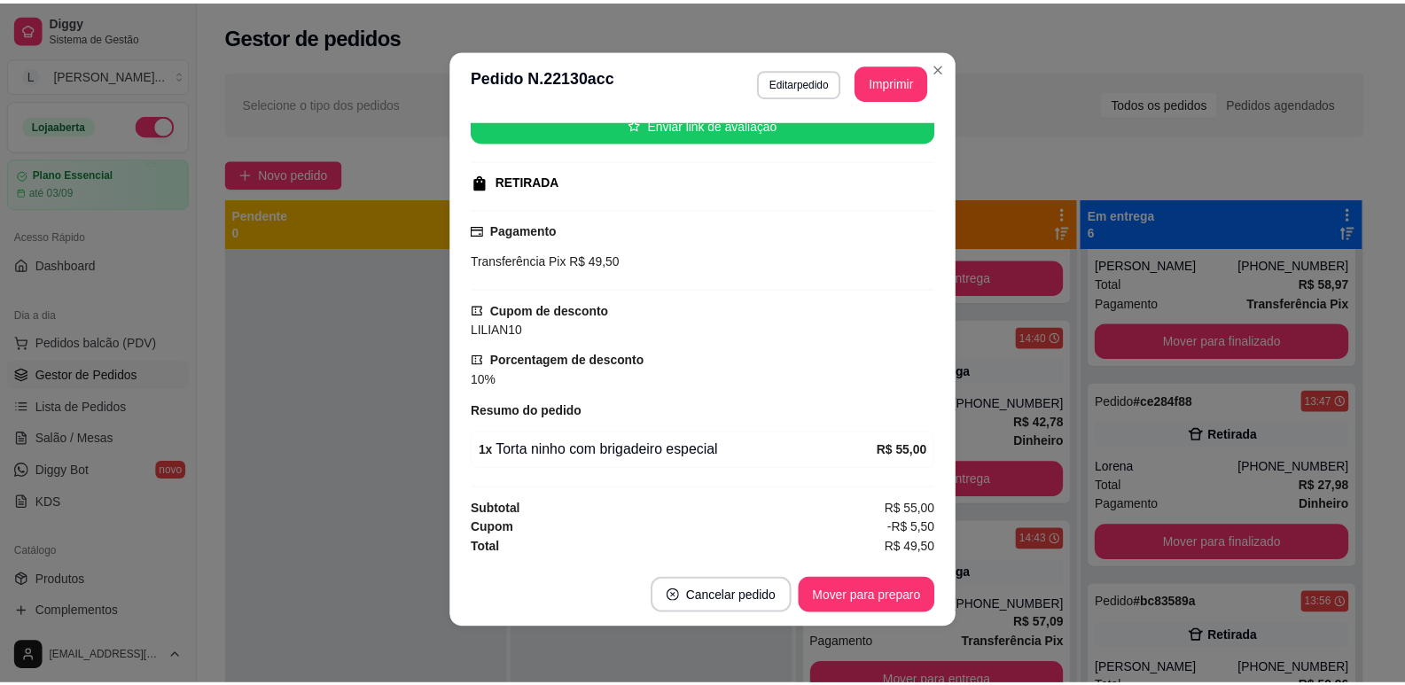
scroll to position [0, 0]
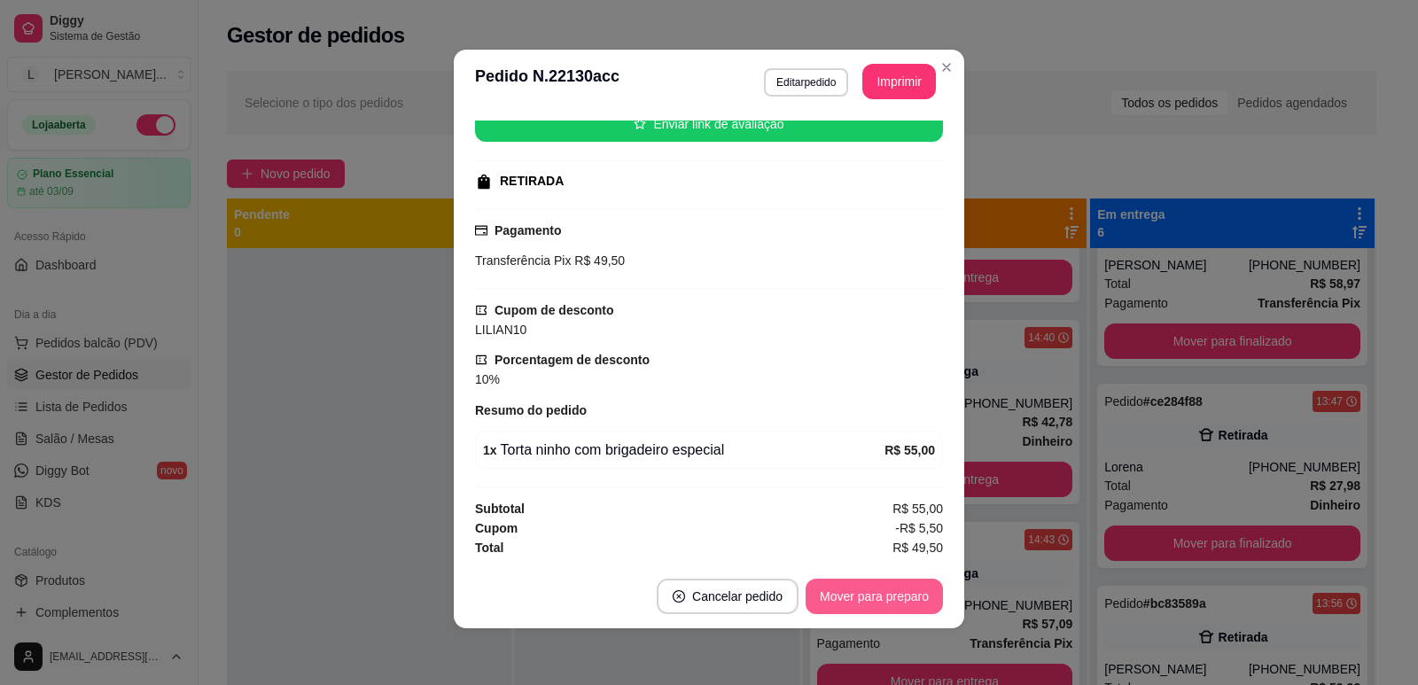
click at [838, 603] on button "Mover para preparo" at bounding box center [874, 596] width 137 height 35
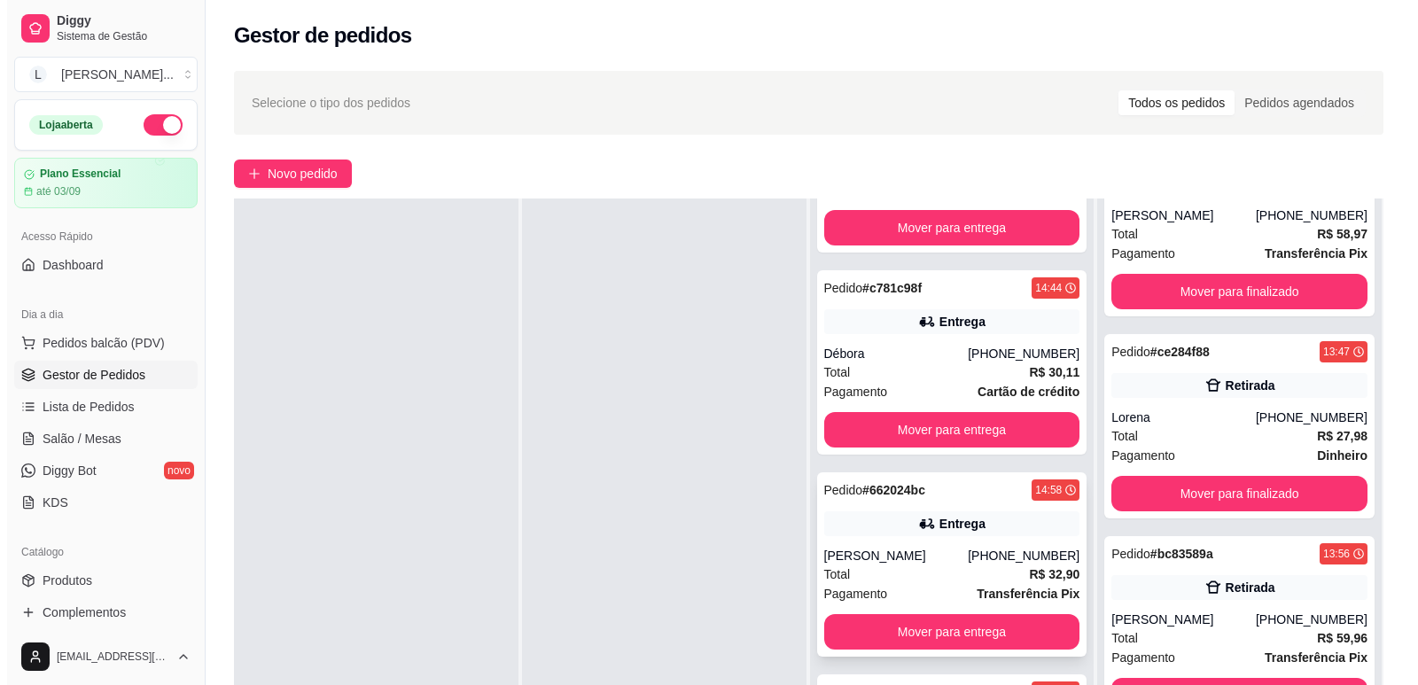
scroll to position [270, 0]
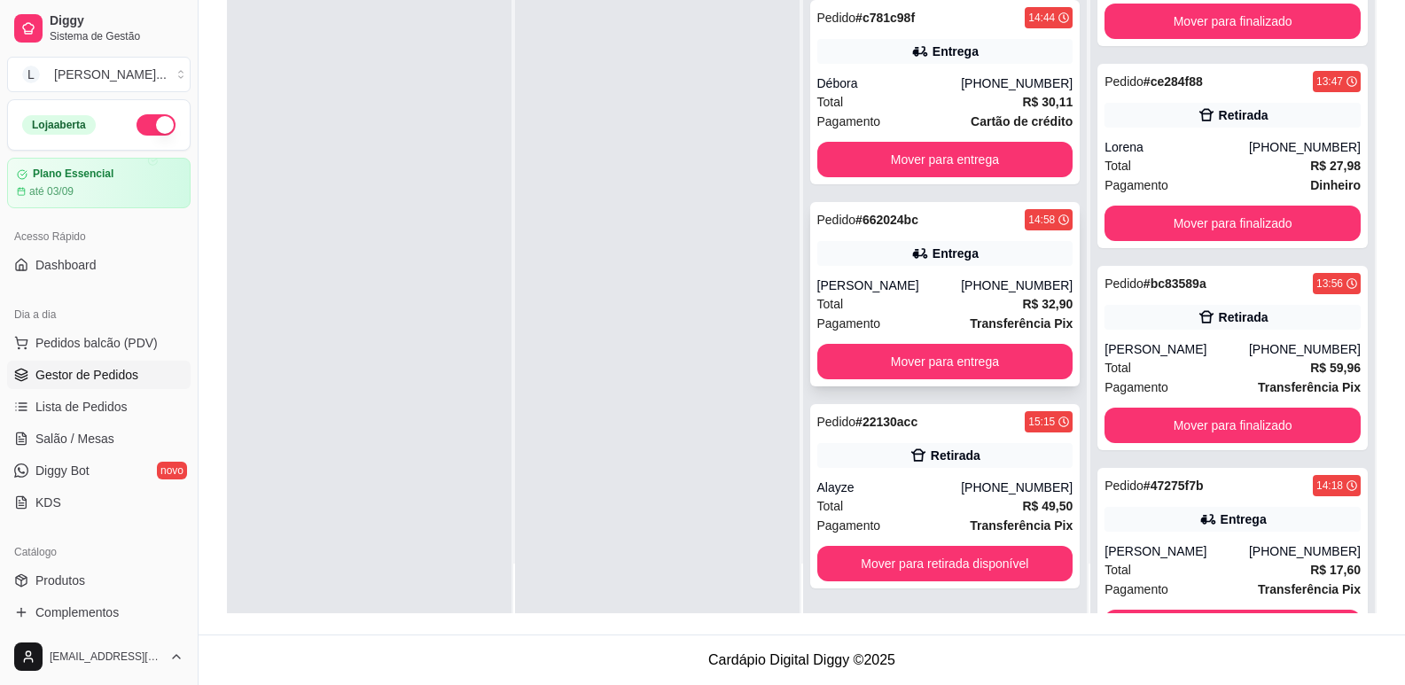
click at [940, 315] on div "Pagamento Transferência Pix" at bounding box center [945, 323] width 256 height 19
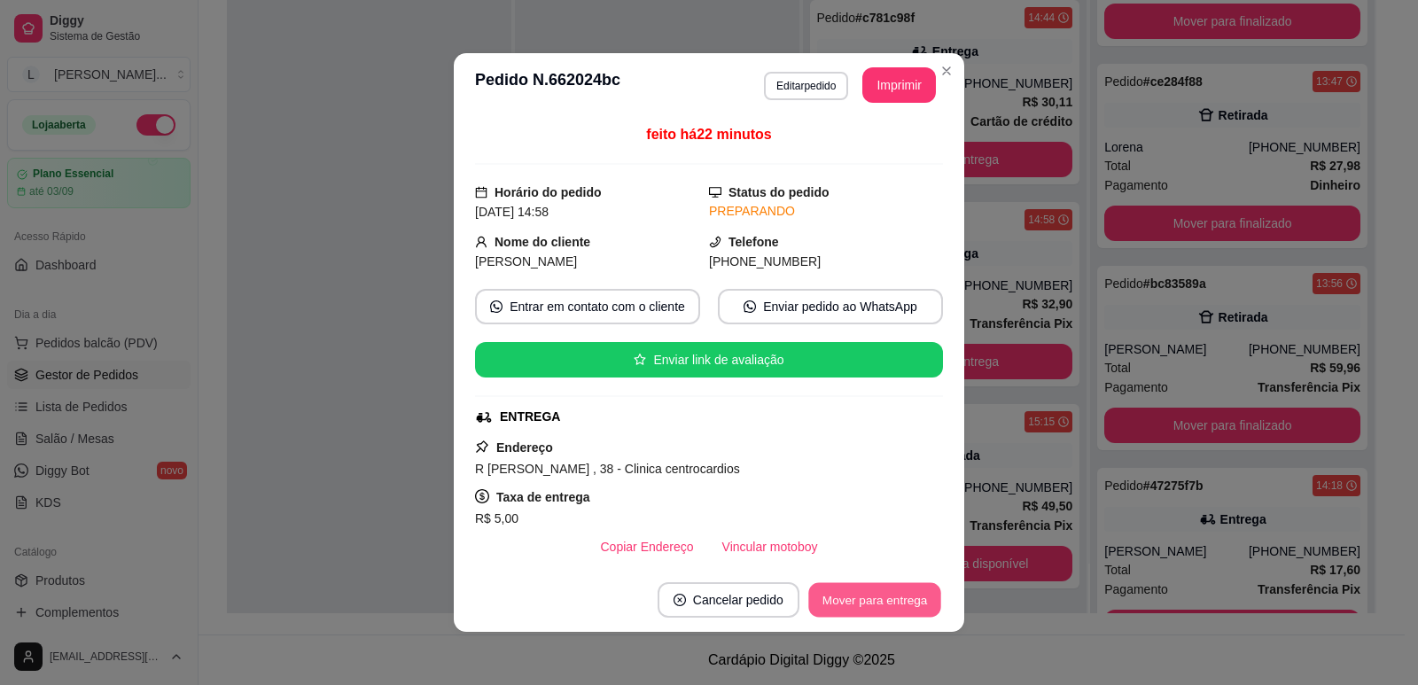
click at [845, 593] on button "Mover para entrega" at bounding box center [874, 600] width 133 height 35
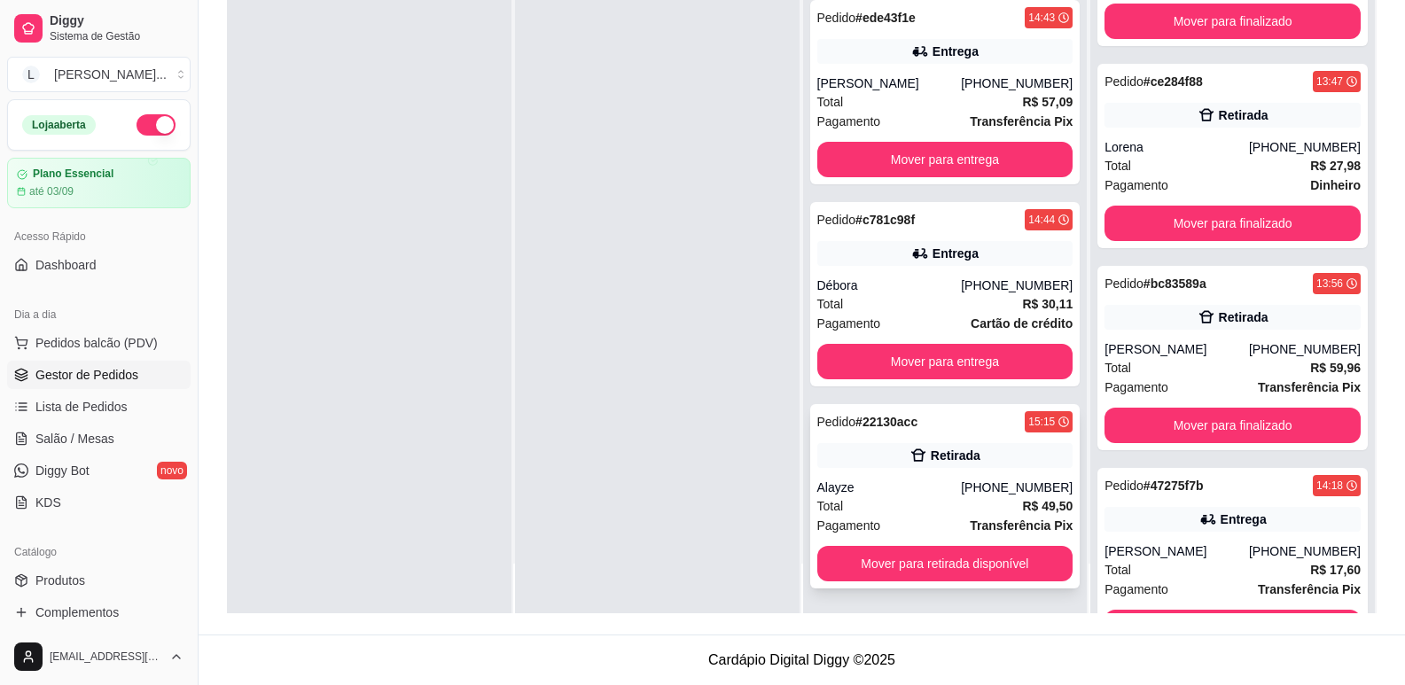
click at [866, 472] on div "Pedido # 22130acc 15:15 Retirada Alayze (84) 99908-1569 Total R$ 49,50 Pagament…" at bounding box center [945, 496] width 270 height 184
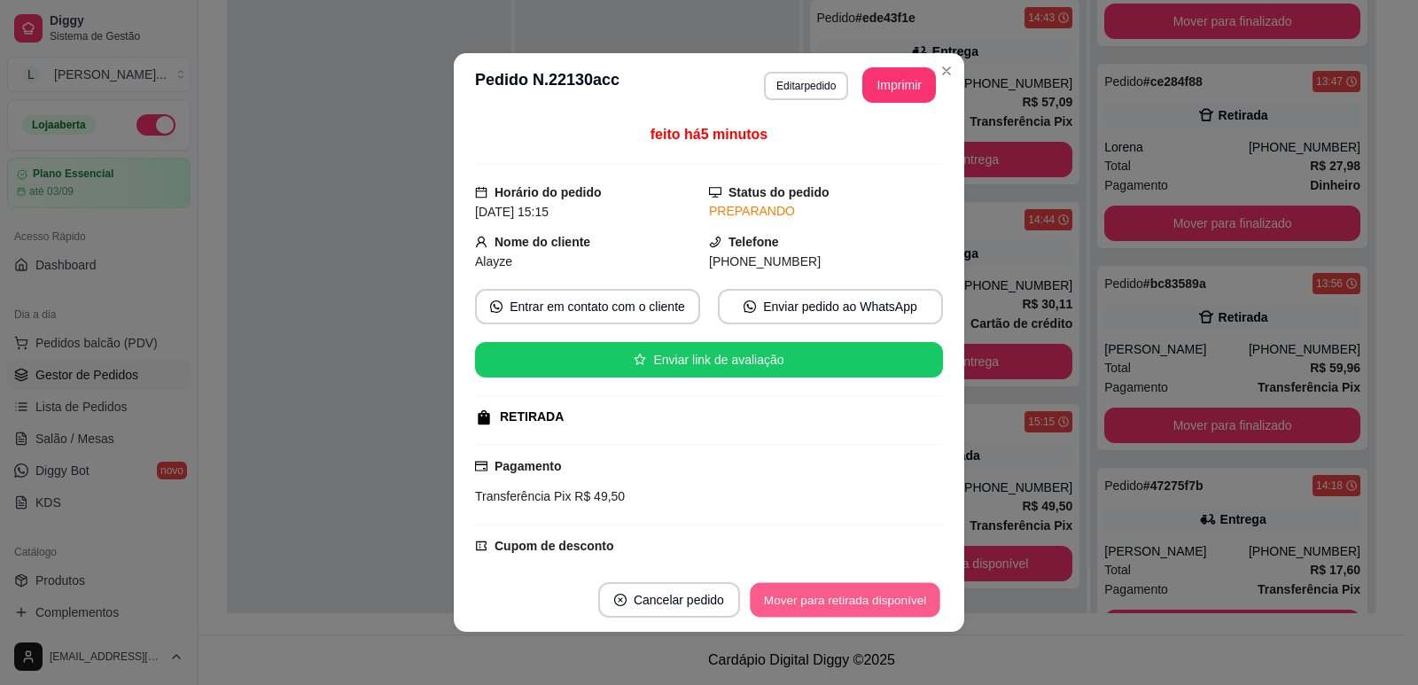
click at [916, 600] on button "Mover para retirada disponível" at bounding box center [845, 600] width 190 height 35
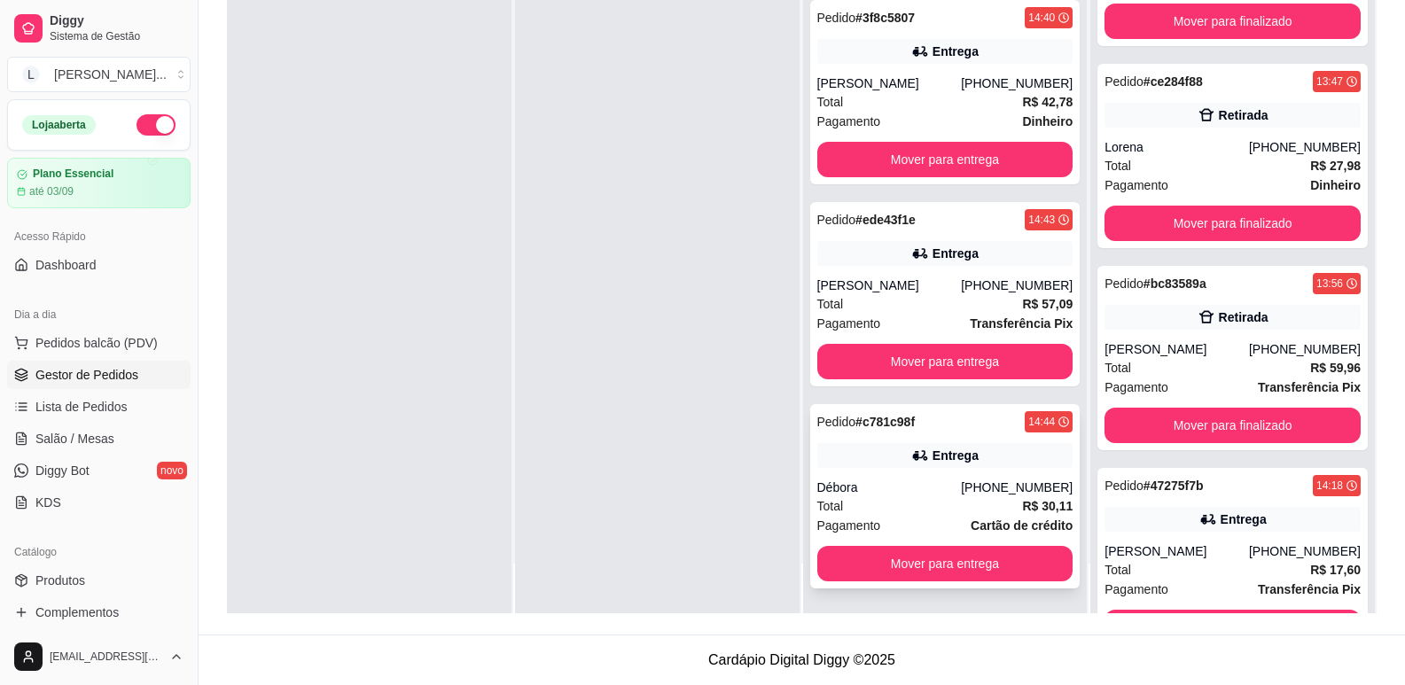
click at [889, 514] on div "Total R$ 30,11" at bounding box center [945, 505] width 256 height 19
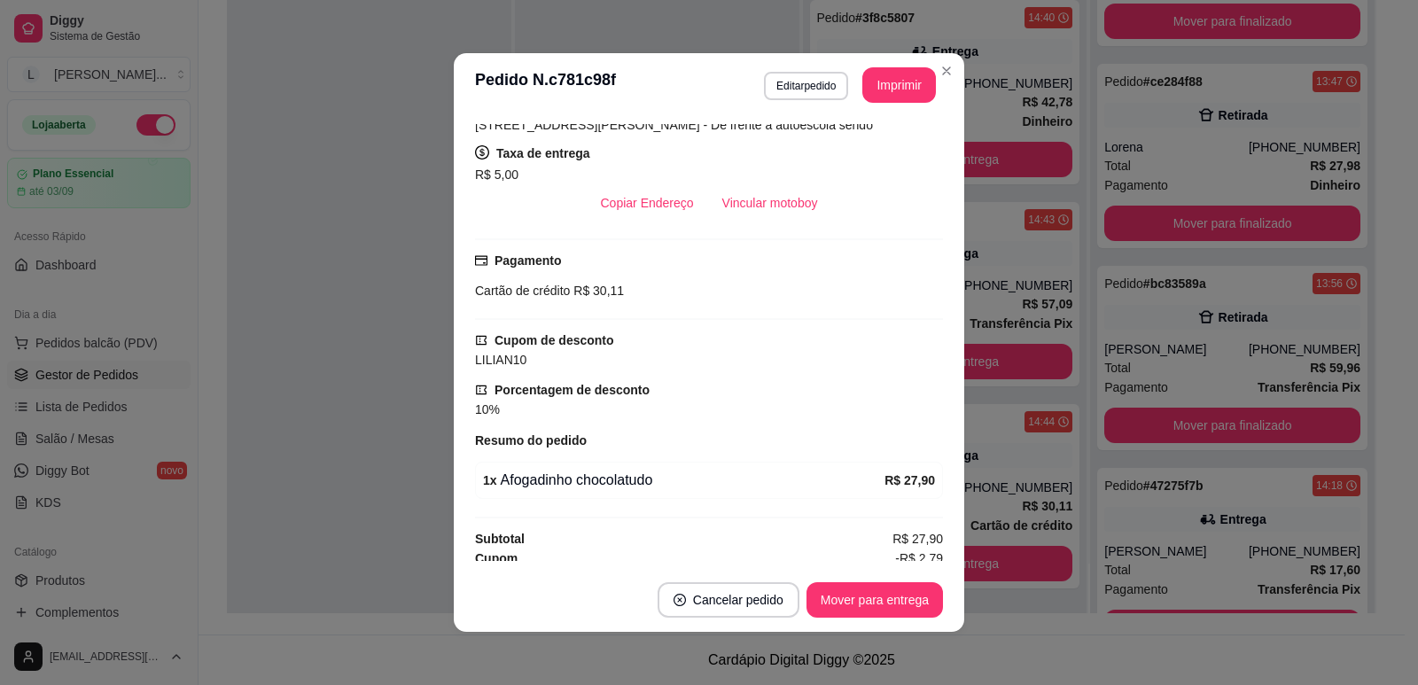
scroll to position [370, 0]
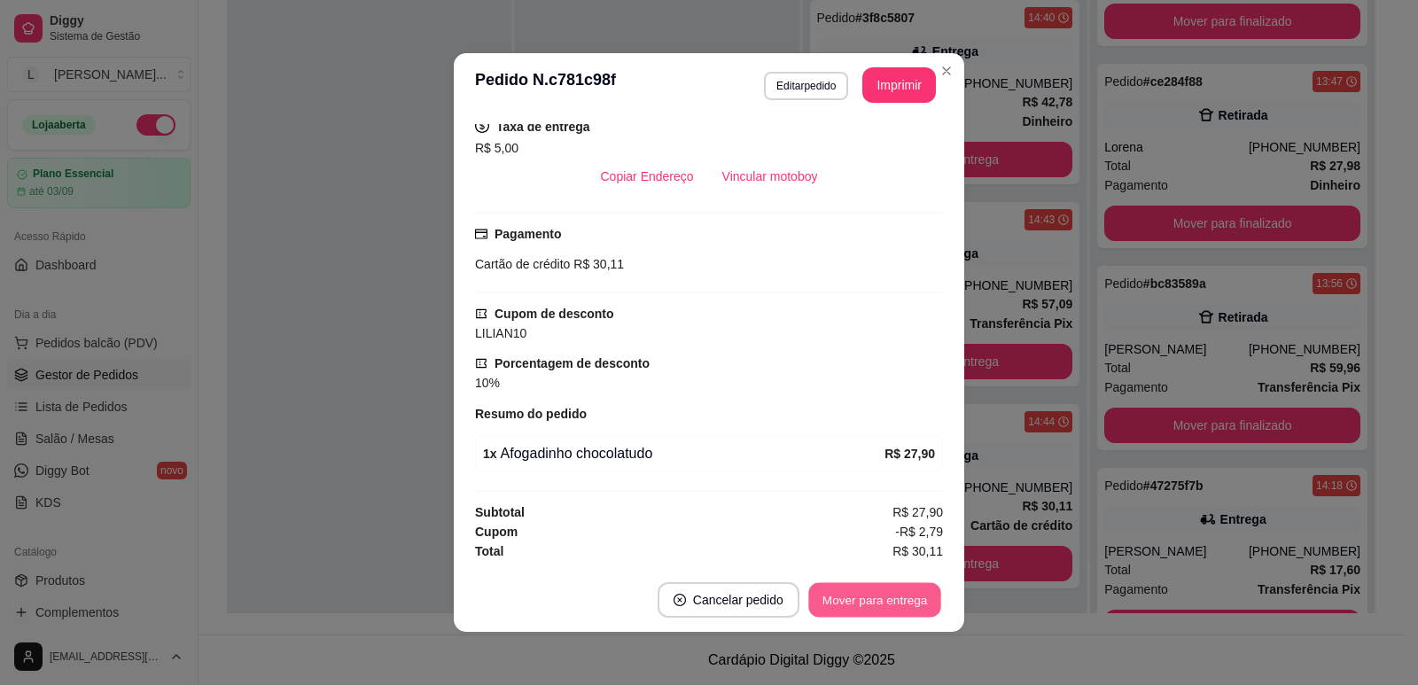
click at [854, 591] on button "Mover para entrega" at bounding box center [874, 600] width 133 height 35
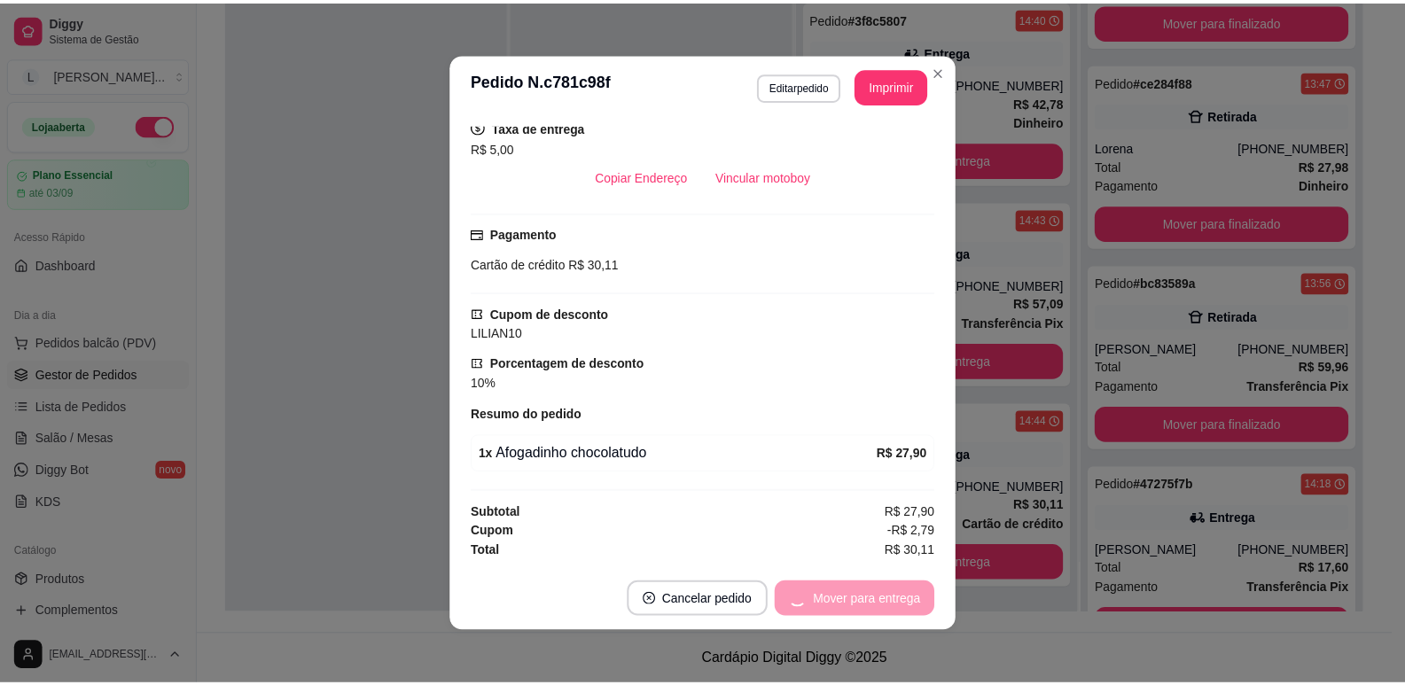
scroll to position [0, 0]
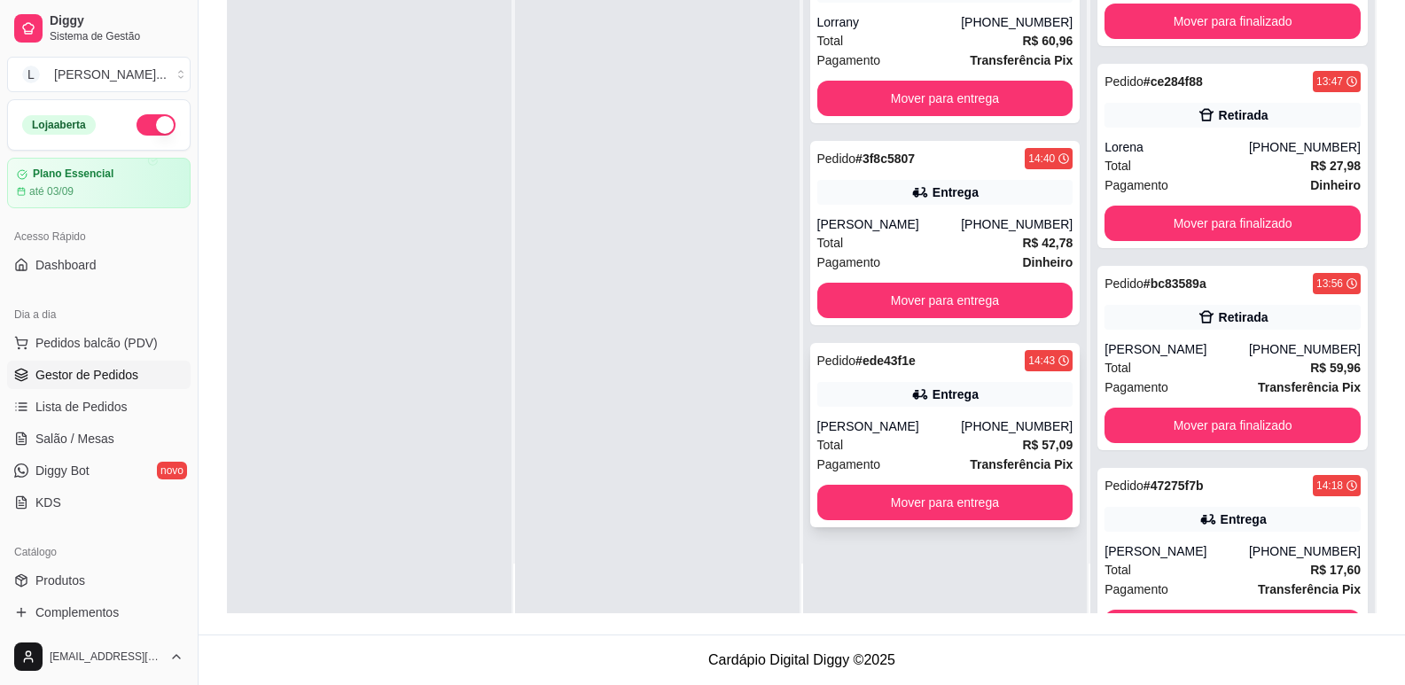
click at [905, 418] on div "[PERSON_NAME]" at bounding box center [889, 426] width 144 height 18
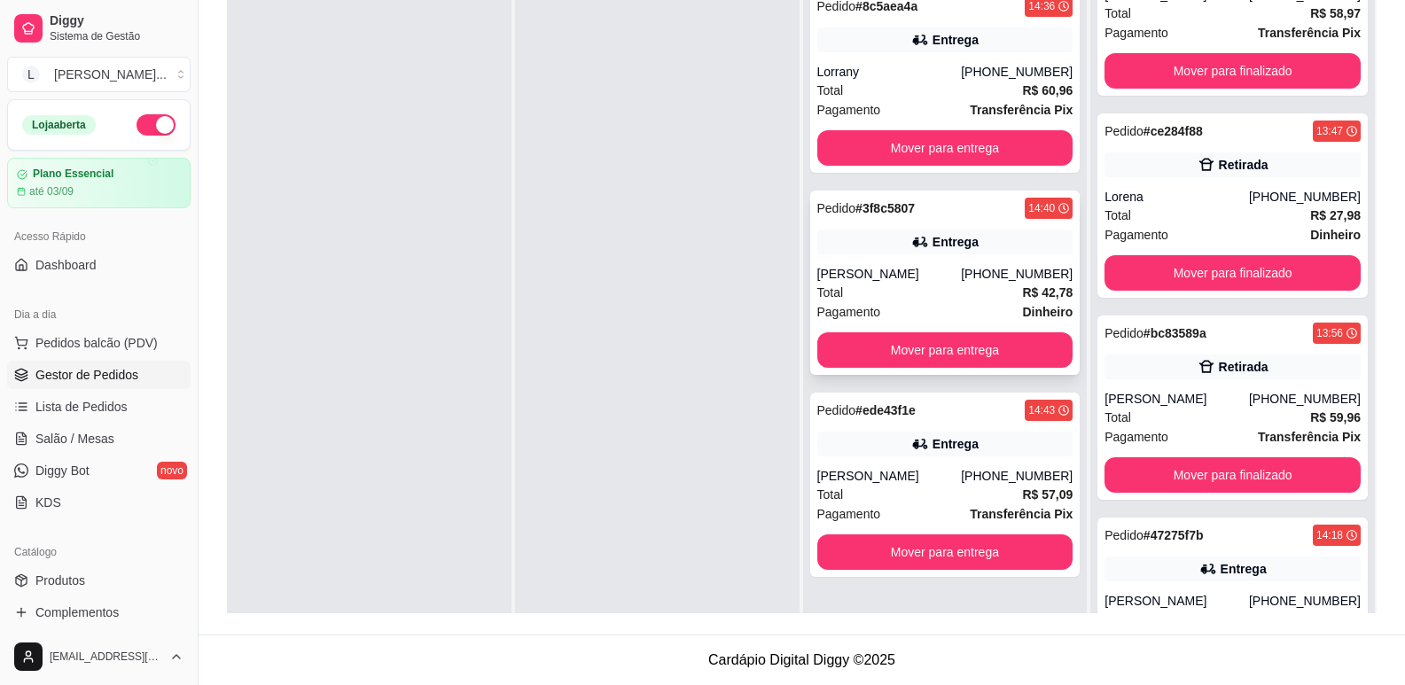
click at [951, 304] on div "Pagamento Dinheiro" at bounding box center [945, 311] width 256 height 19
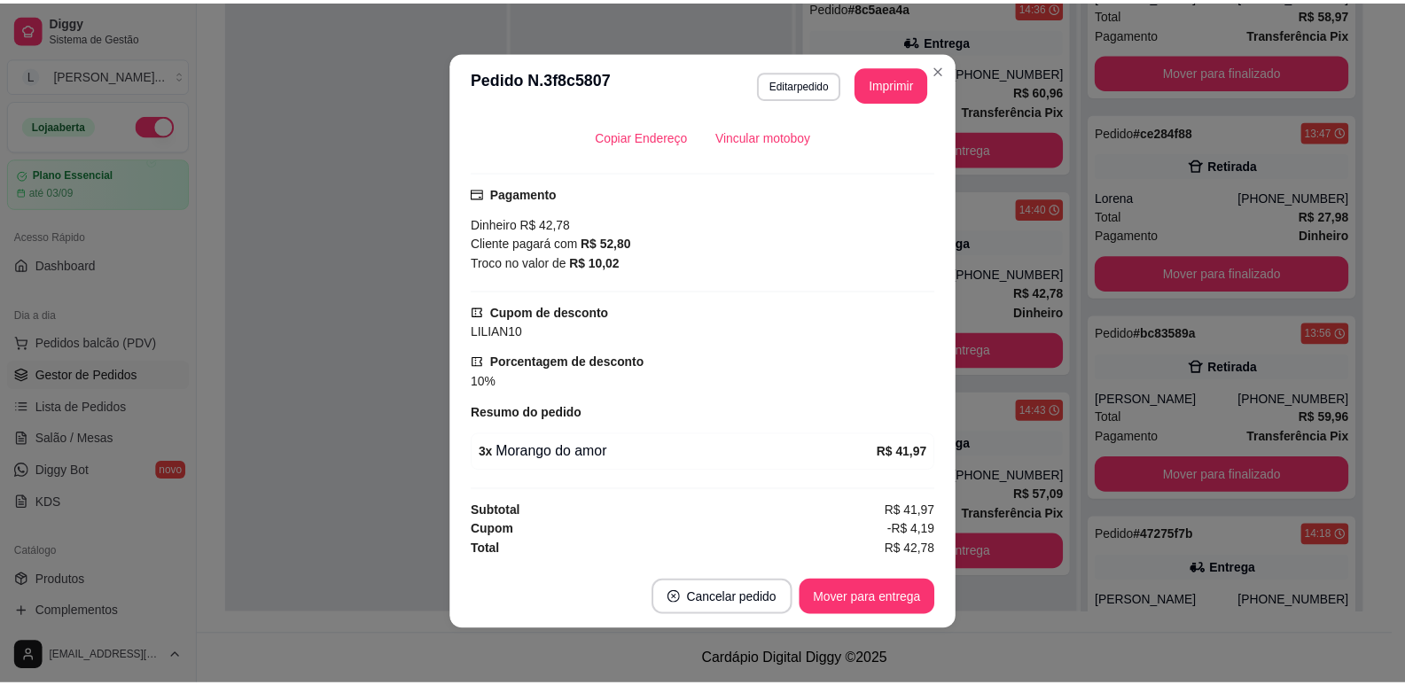
scroll to position [4, 0]
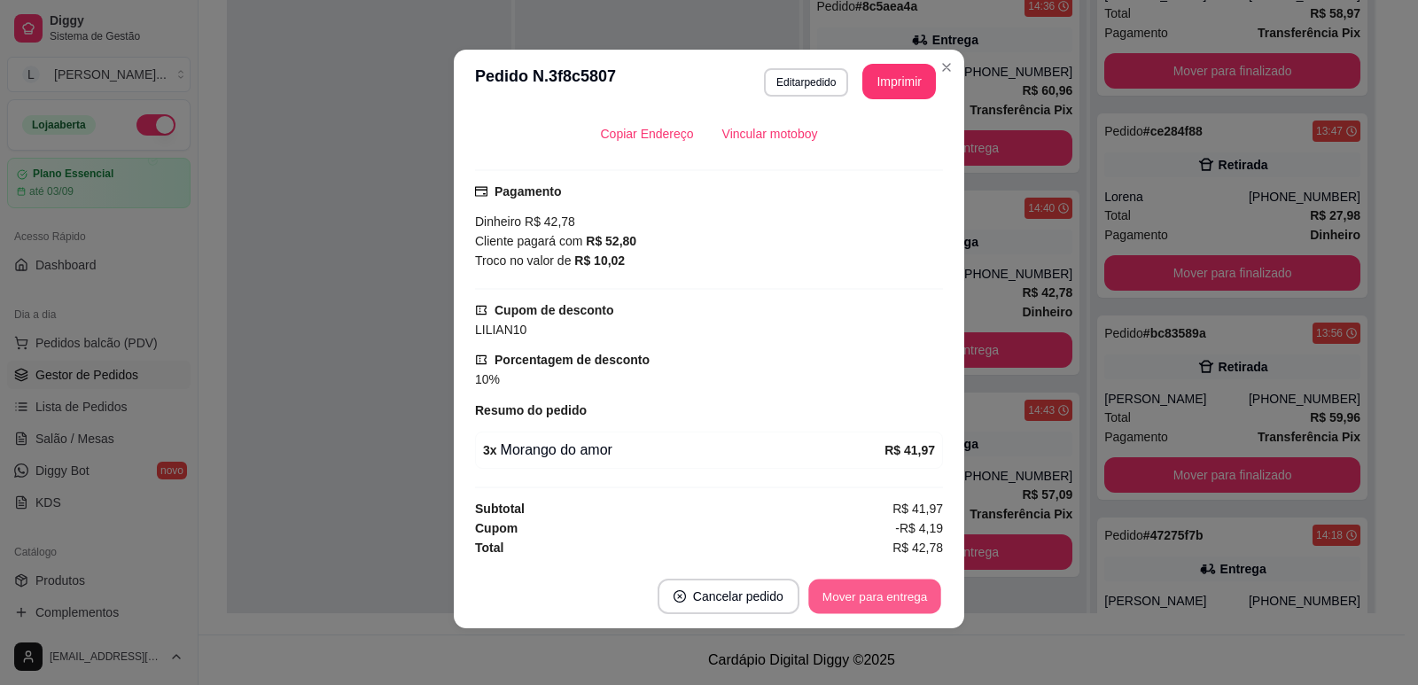
click at [867, 588] on button "Mover para entrega" at bounding box center [874, 597] width 133 height 35
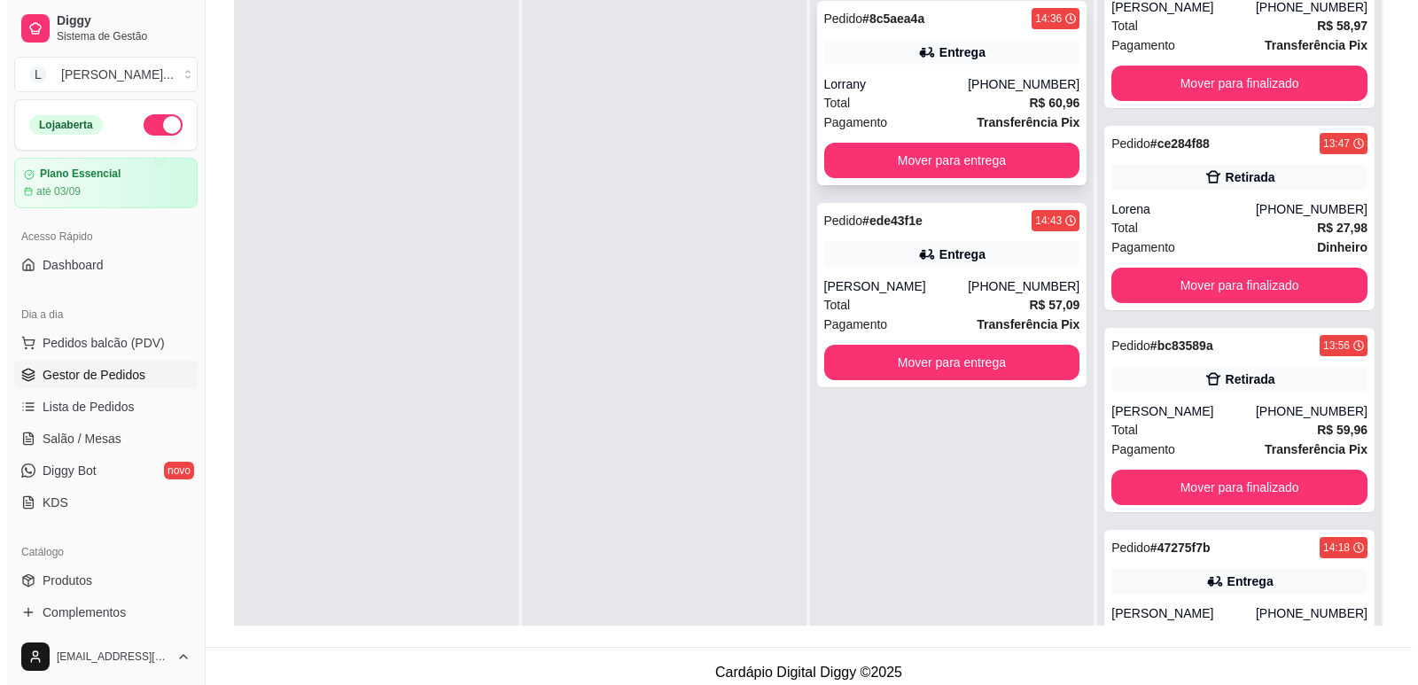
scroll to position [93, 0]
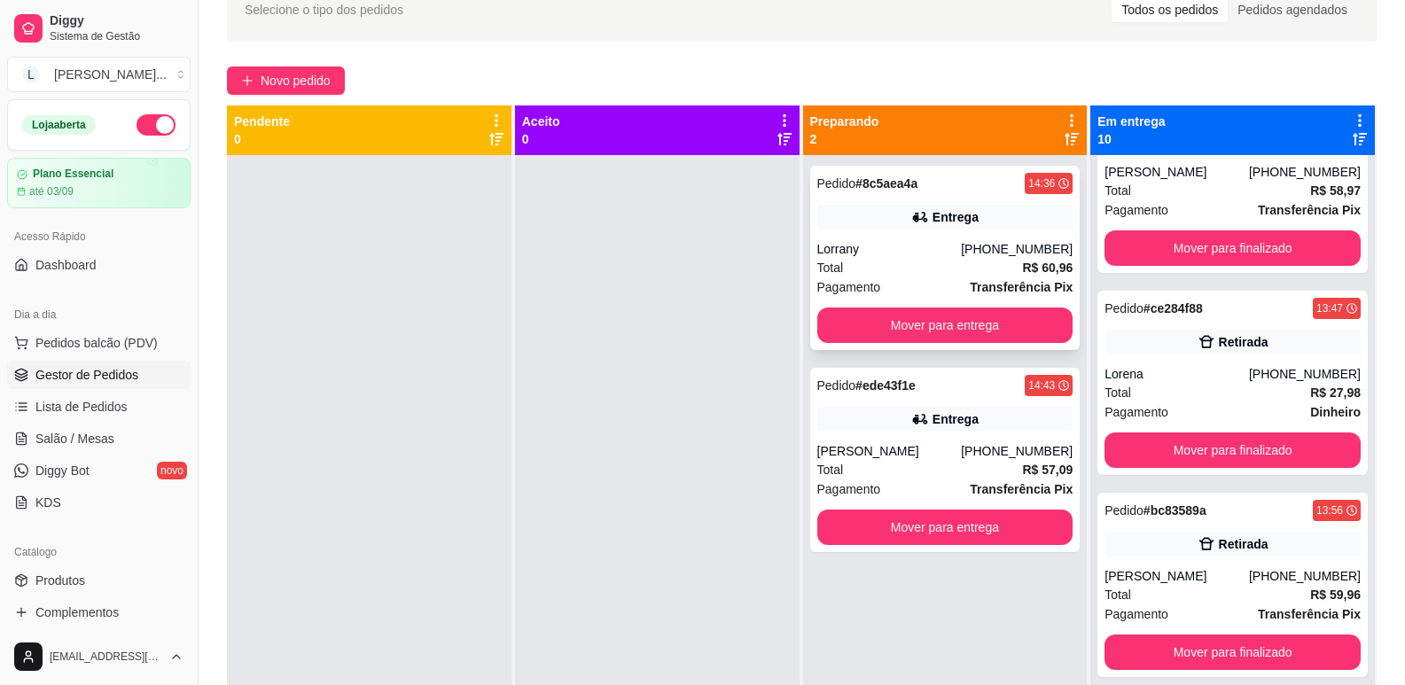
click at [933, 261] on div "Total R$ 60,96" at bounding box center [945, 267] width 256 height 19
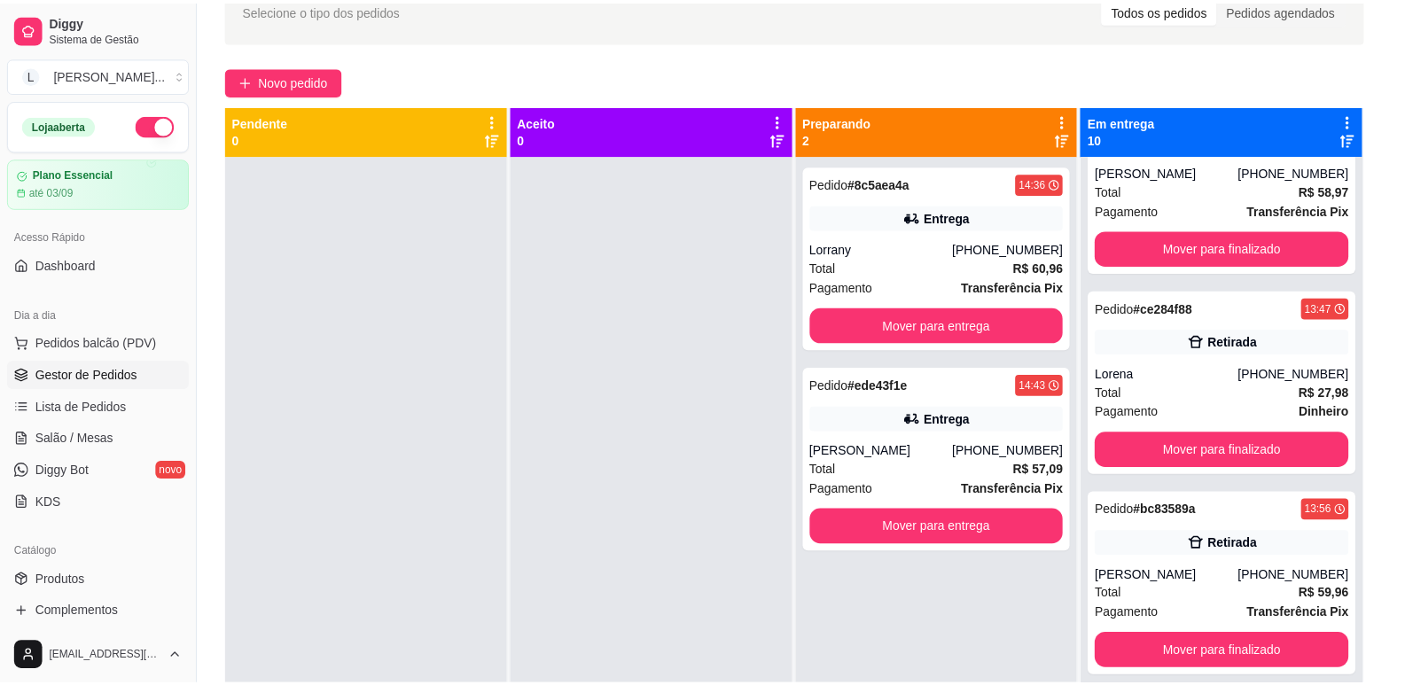
scroll to position [252, 0]
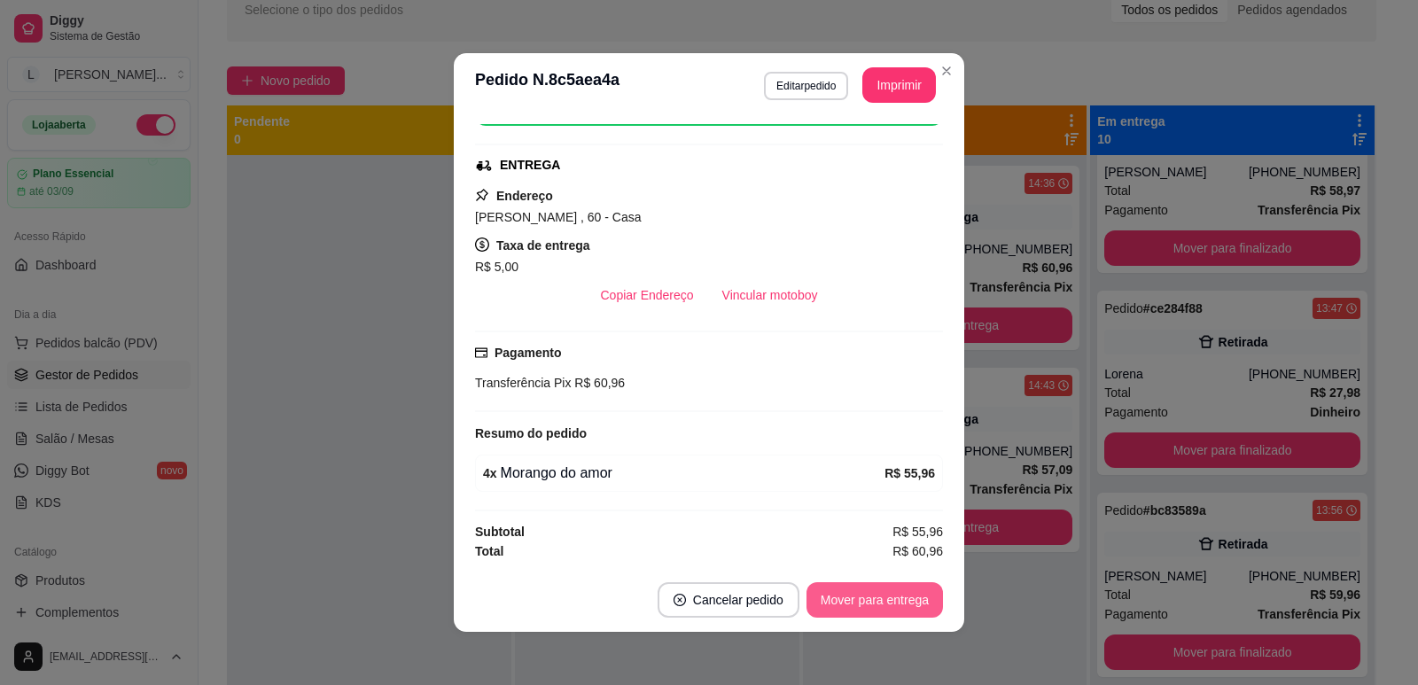
click at [889, 589] on button "Mover para entrega" at bounding box center [875, 599] width 136 height 35
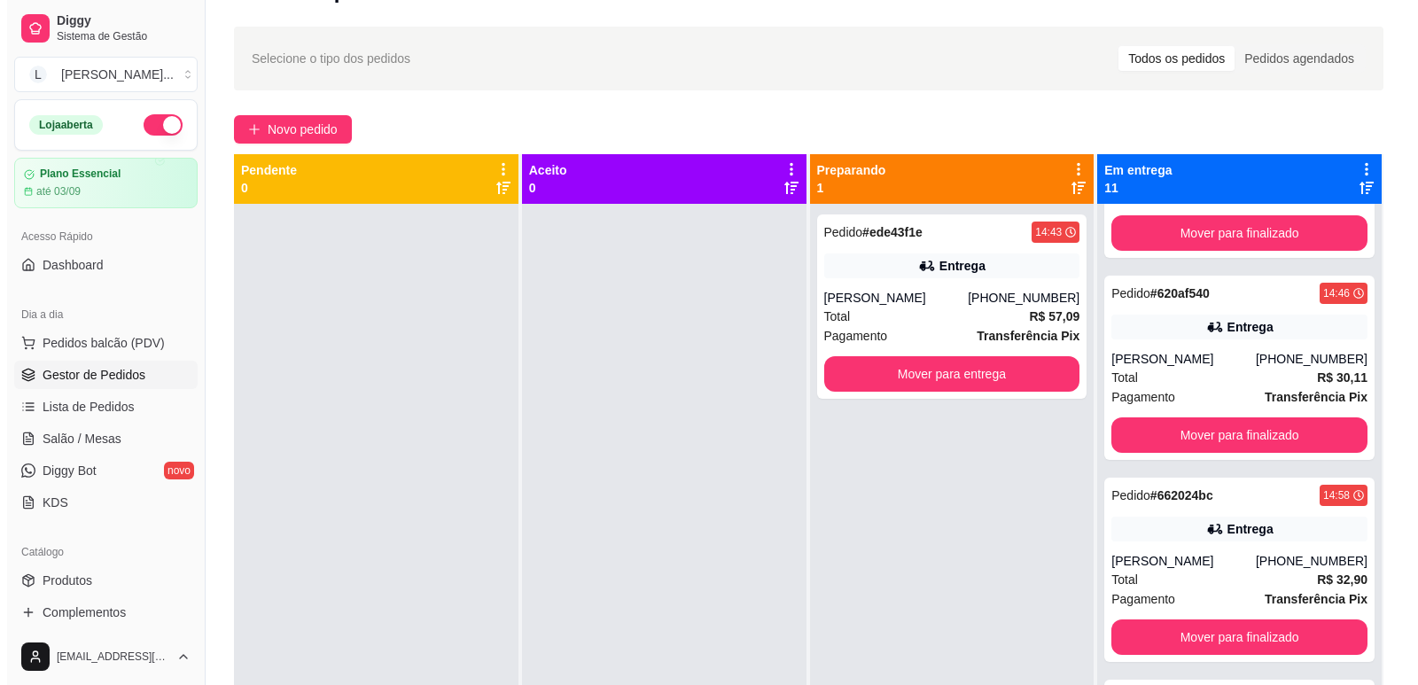
scroll to position [0, 0]
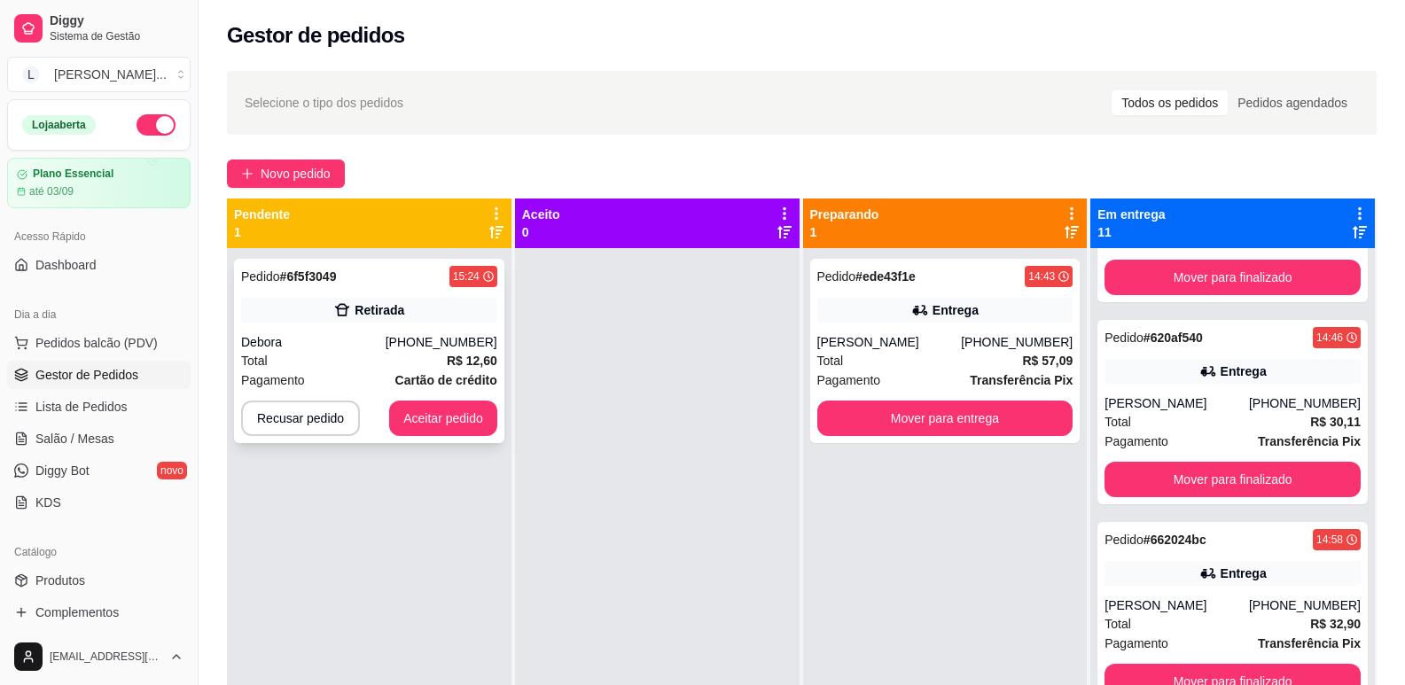
click at [434, 343] on div "[PHONE_NUMBER]" at bounding box center [442, 342] width 112 height 18
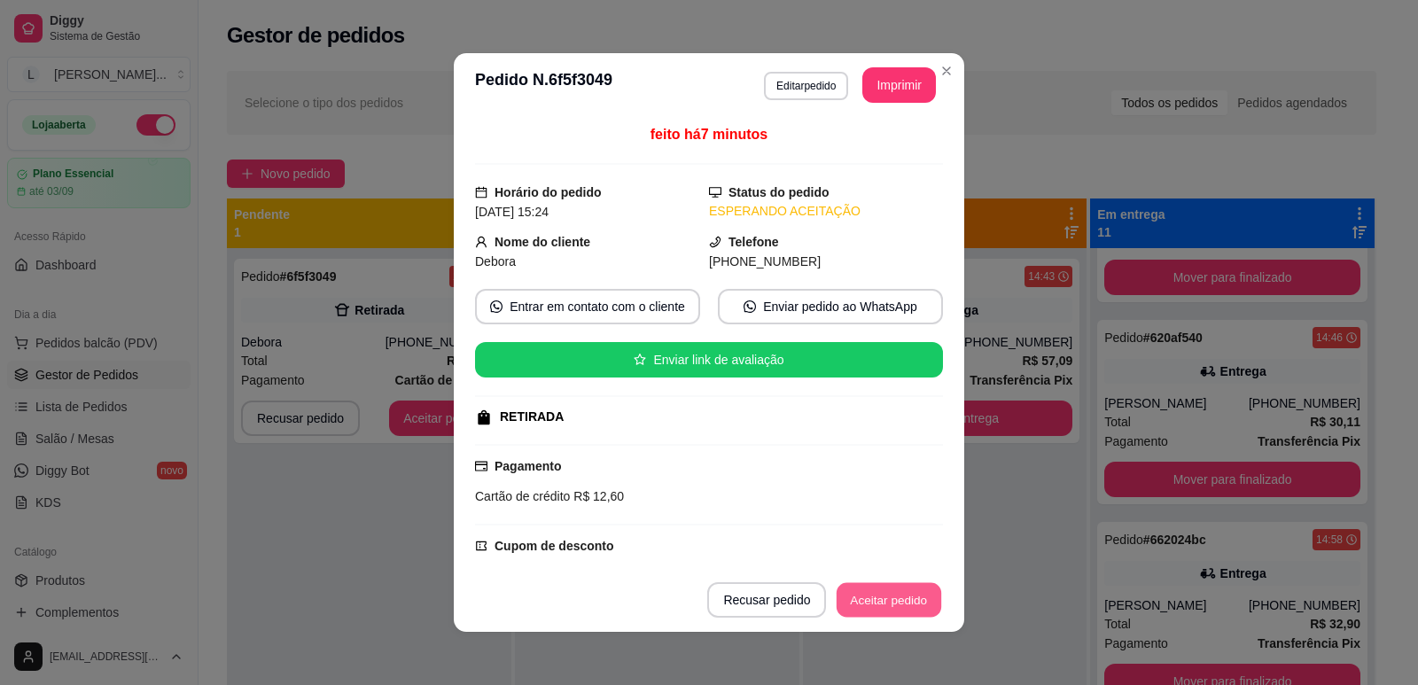
click at [852, 590] on button "Aceitar pedido" at bounding box center [889, 600] width 105 height 35
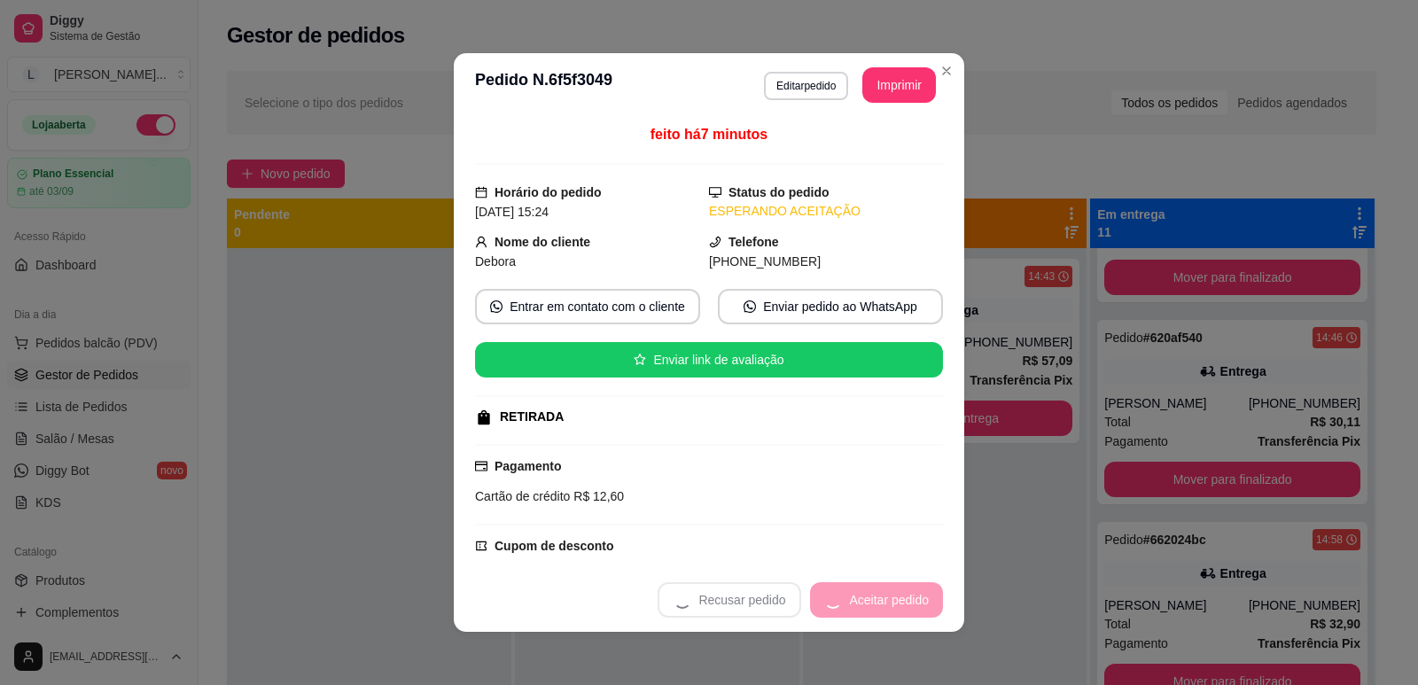
scroll to position [232, 0]
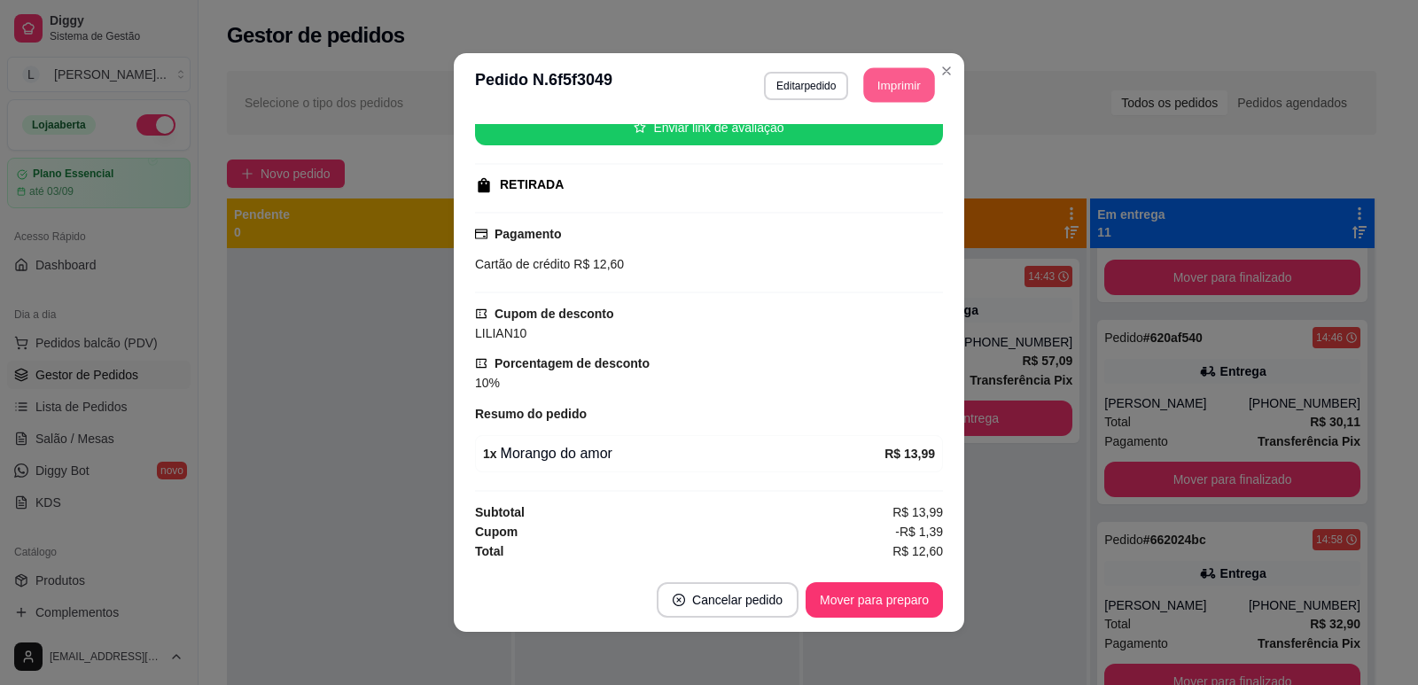
click at [891, 76] on button "Imprimir" at bounding box center [899, 85] width 71 height 35
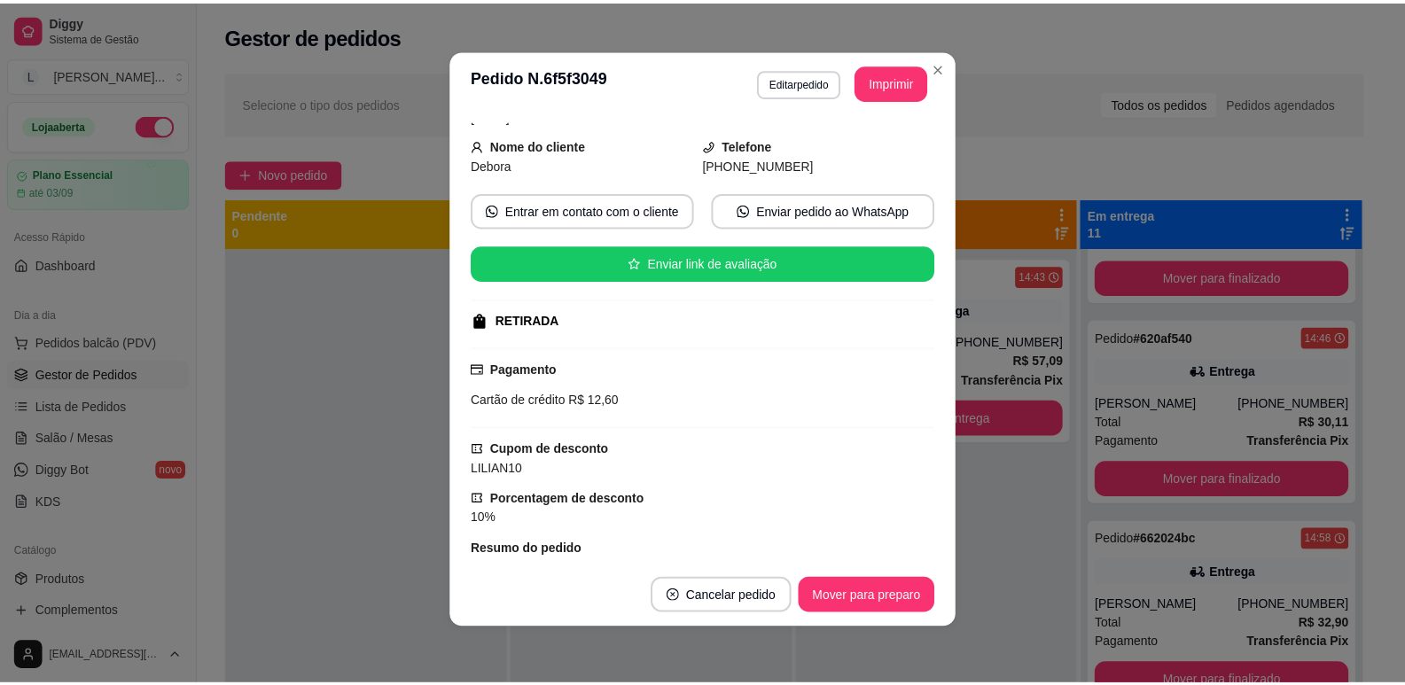
scroll to position [0, 0]
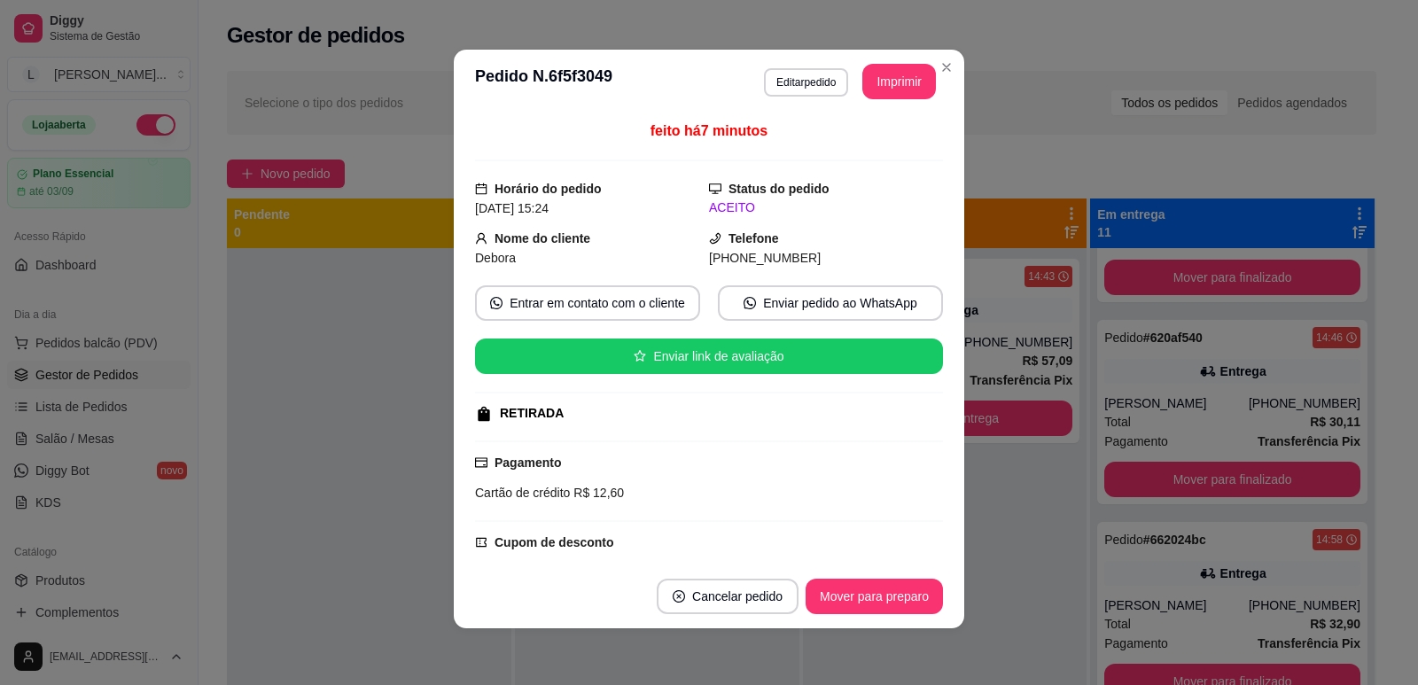
click at [898, 588] on button "Mover para preparo" at bounding box center [874, 596] width 137 height 35
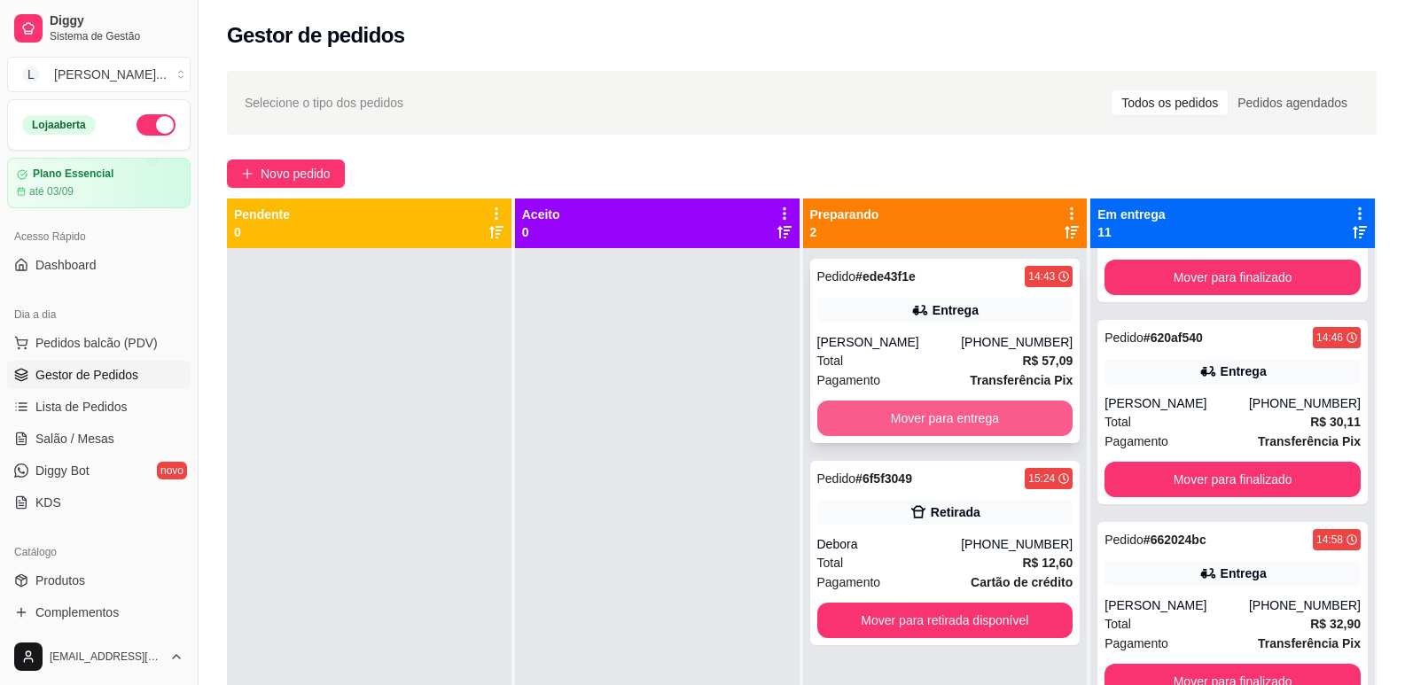
click at [967, 418] on button "Mover para entrega" at bounding box center [945, 418] width 256 height 35
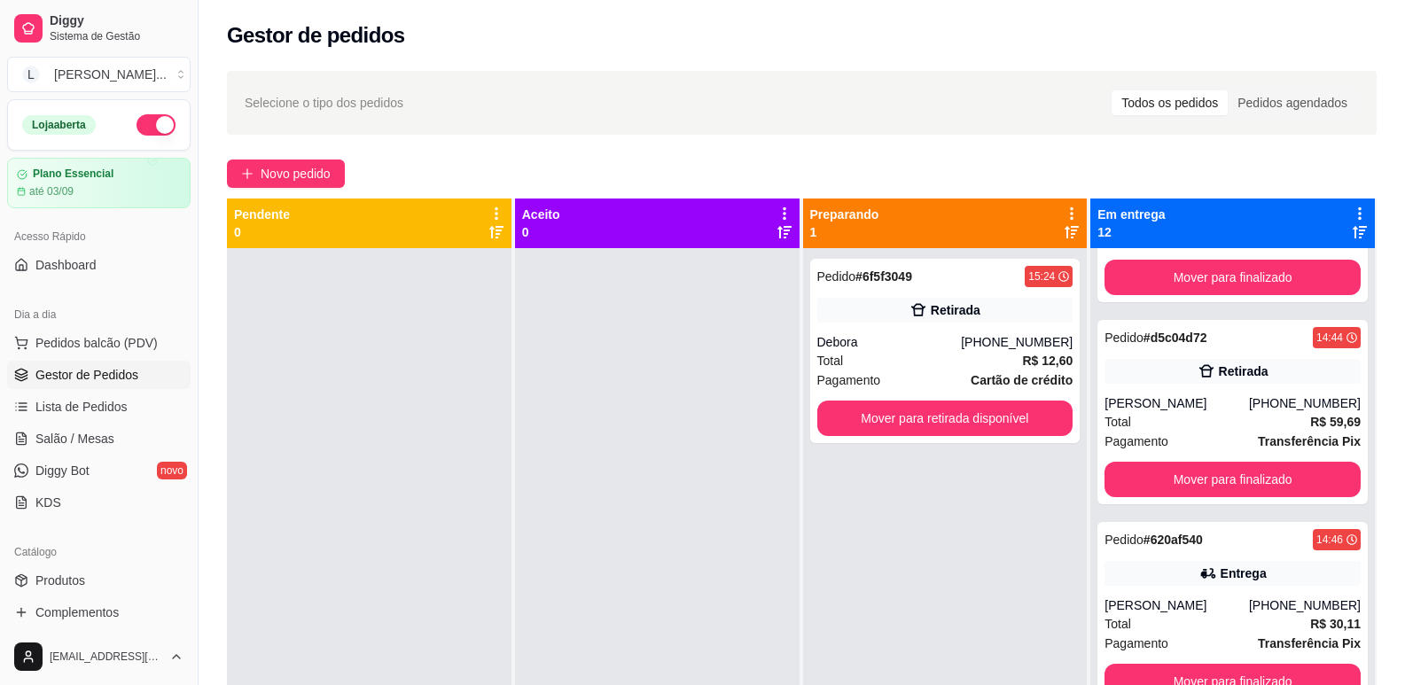
click at [955, 620] on div "Pedido # 6f5f3049 15:24 Retirada Debora (84) 99908-2887 Total R$ 12,60 Pagament…" at bounding box center [945, 590] width 285 height 685
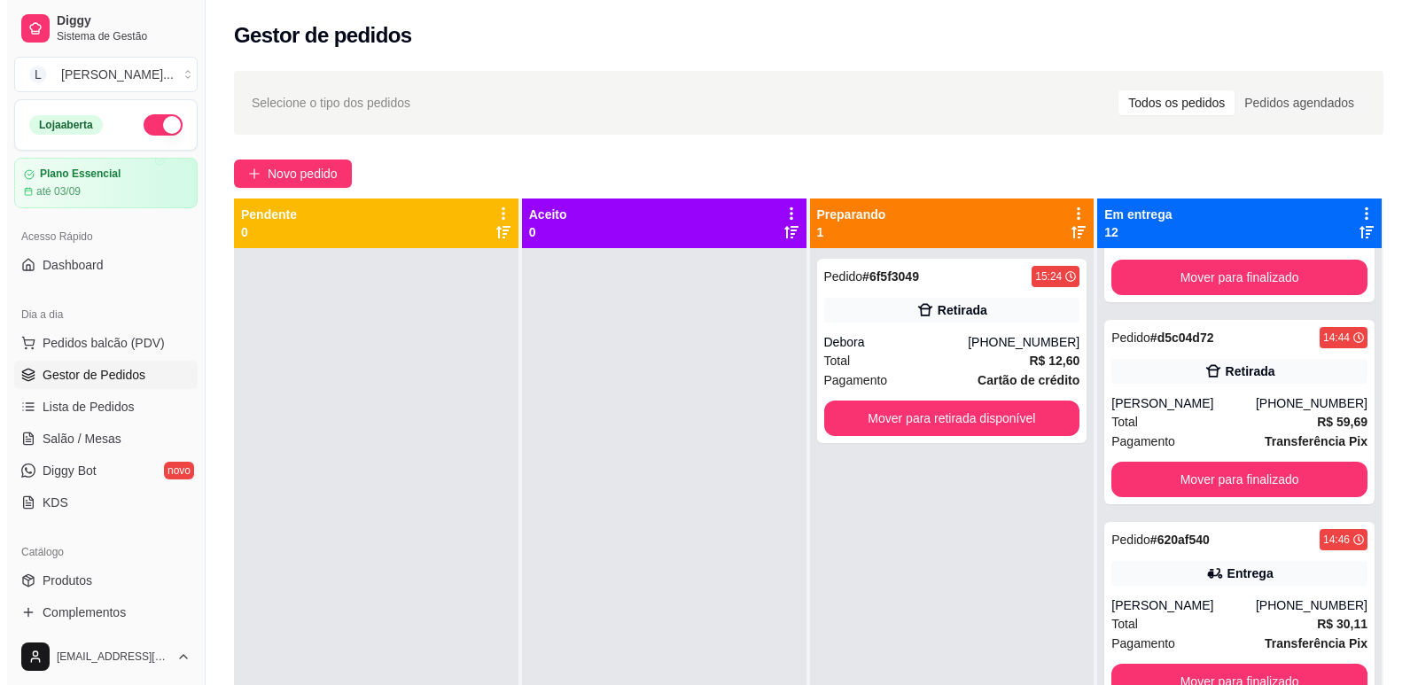
scroll to position [1758, 0]
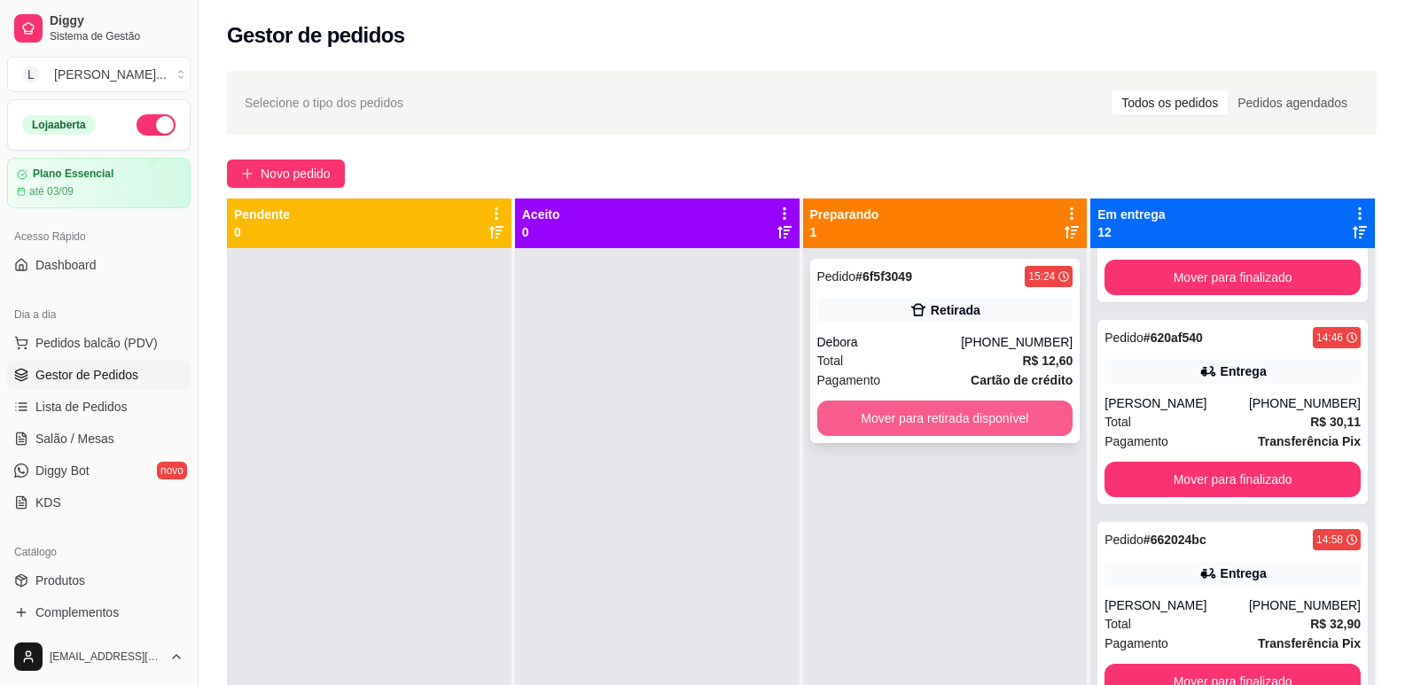
click at [934, 425] on button "Mover para retirada disponível" at bounding box center [945, 418] width 256 height 35
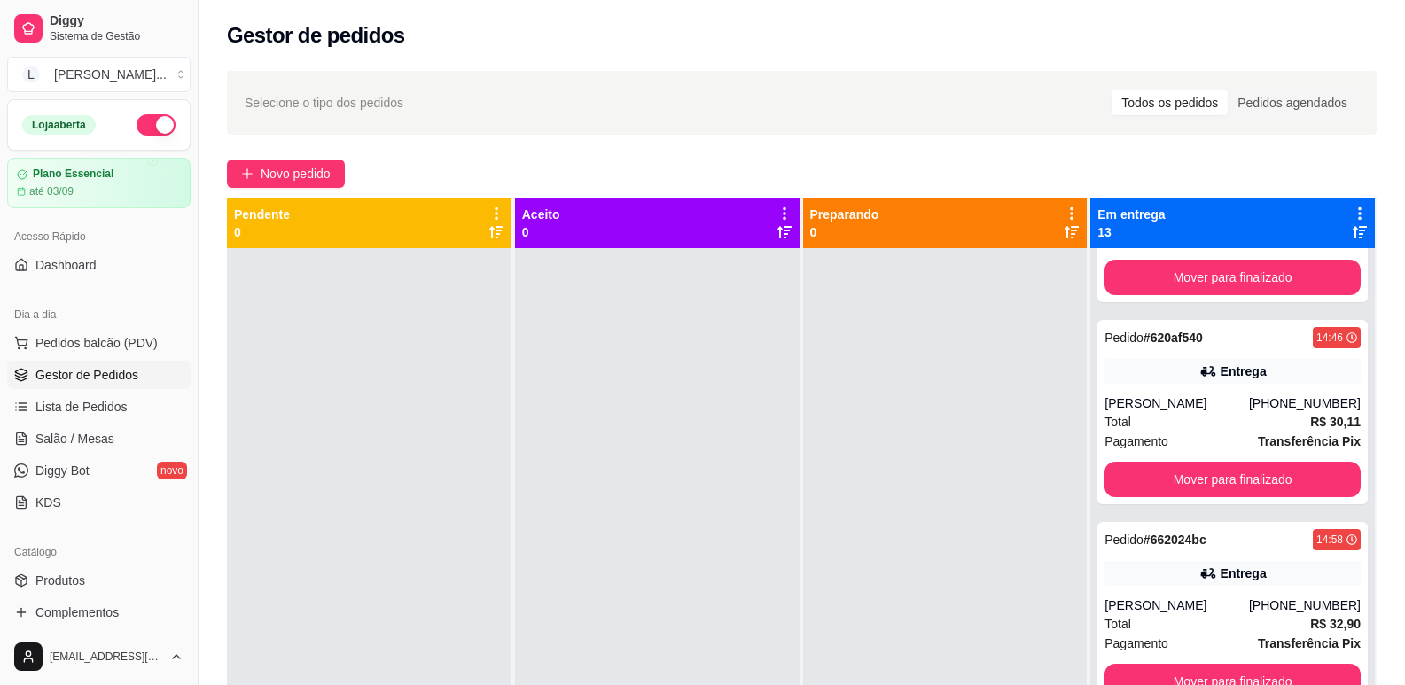
click at [929, 425] on div at bounding box center [945, 590] width 285 height 685
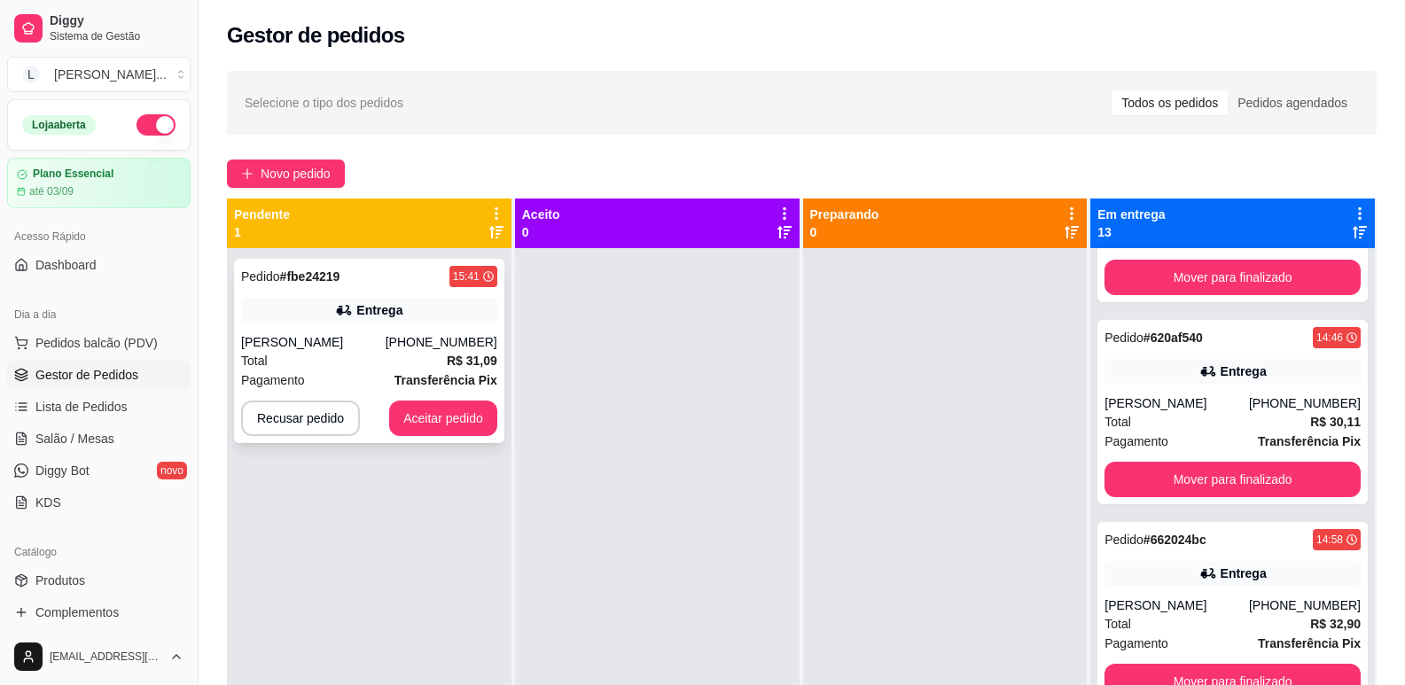
click at [364, 337] on div "[PERSON_NAME] [PERSON_NAME]" at bounding box center [313, 342] width 144 height 18
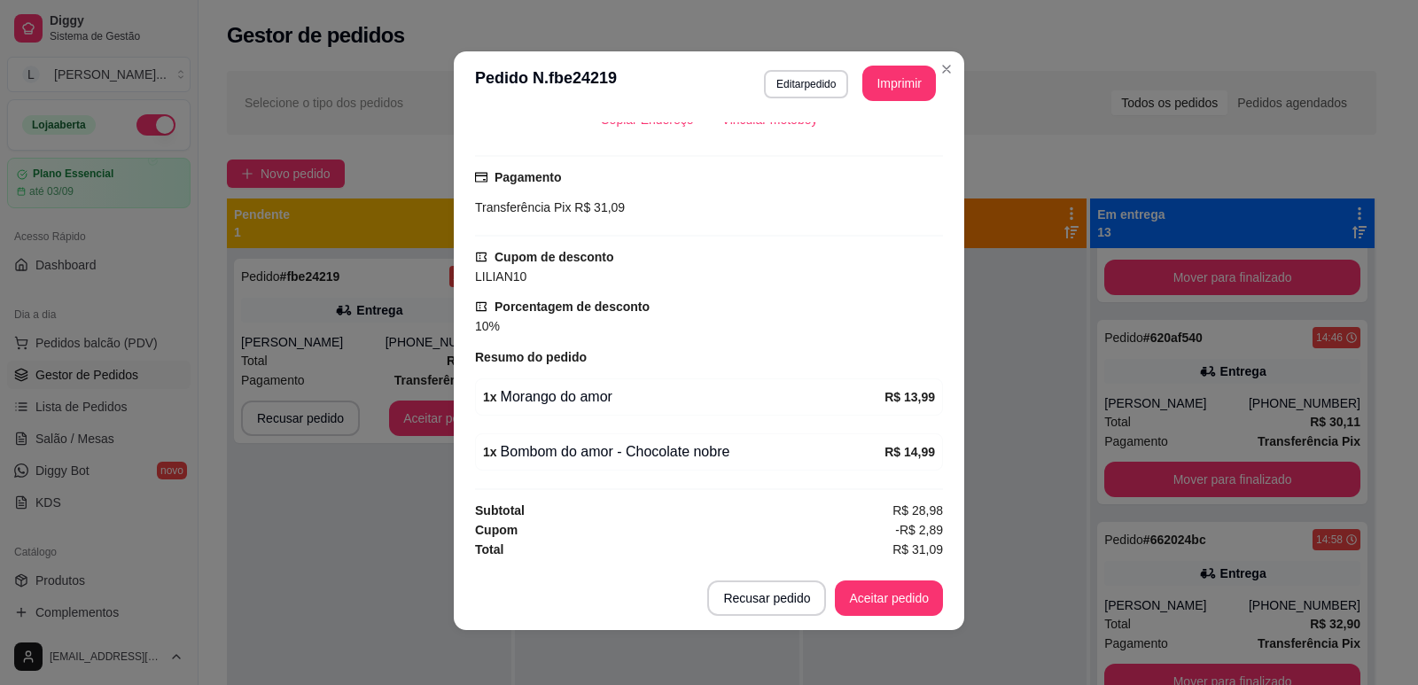
scroll to position [4, 0]
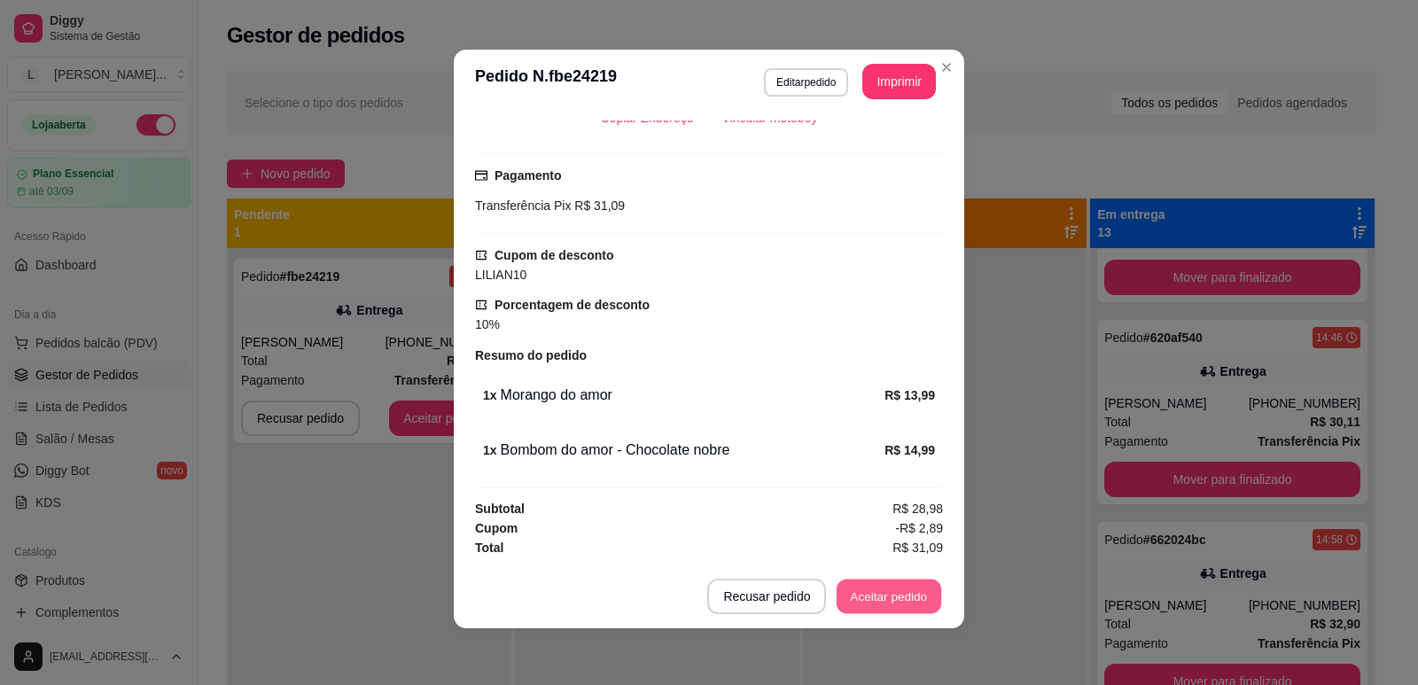
click at [895, 601] on button "Aceitar pedido" at bounding box center [889, 597] width 105 height 35
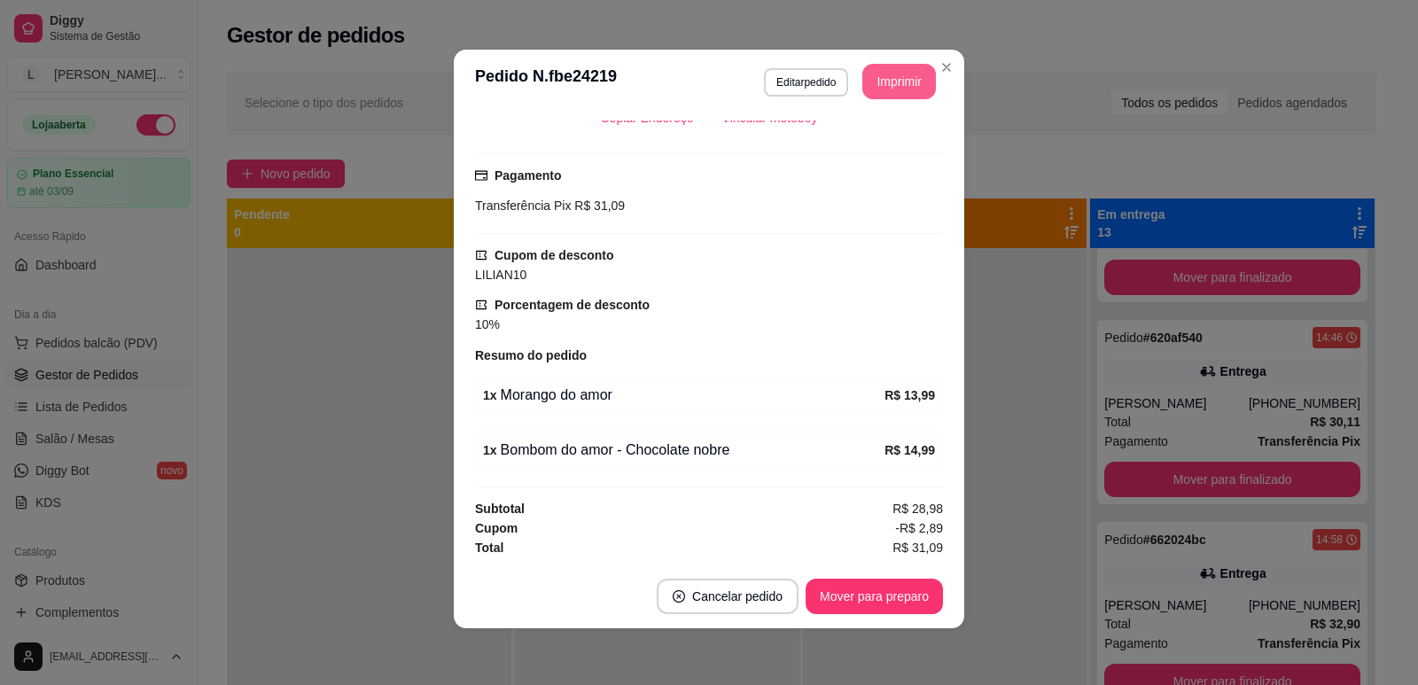
click at [880, 83] on button "Imprimir" at bounding box center [899, 81] width 74 height 35
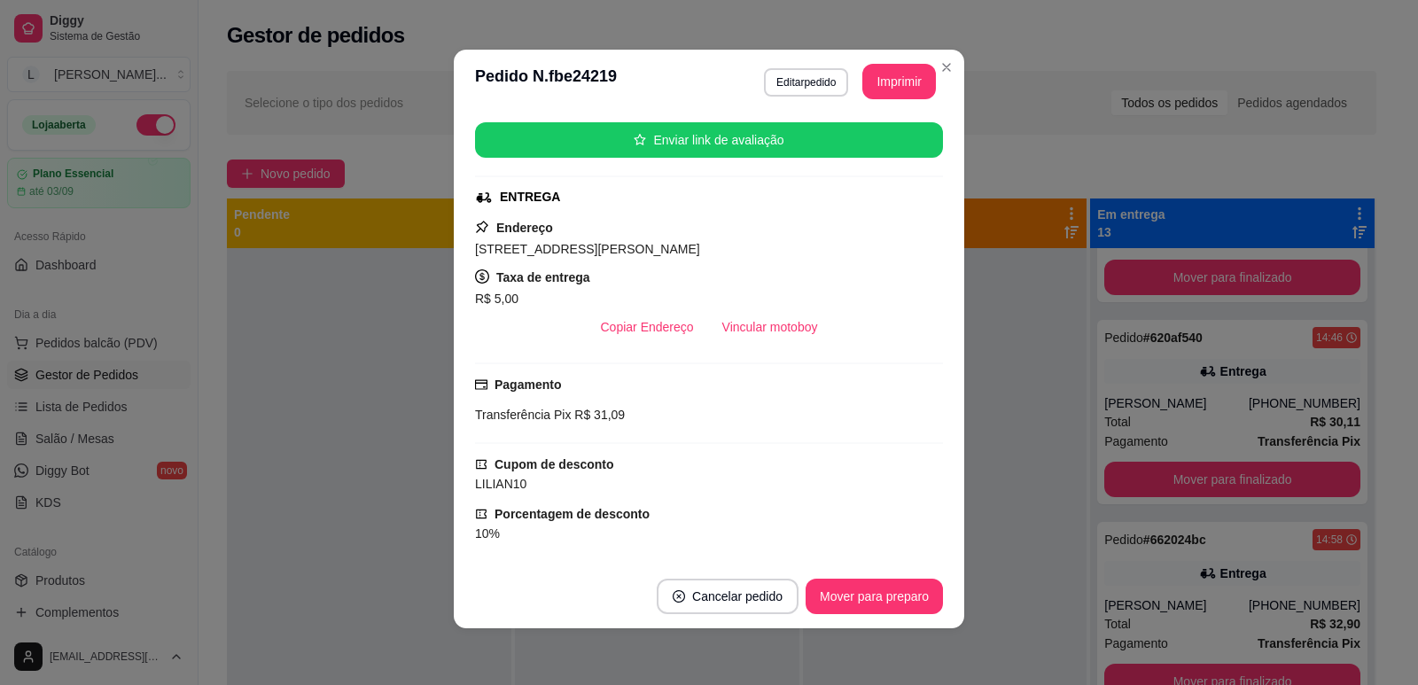
scroll to position [355, 0]
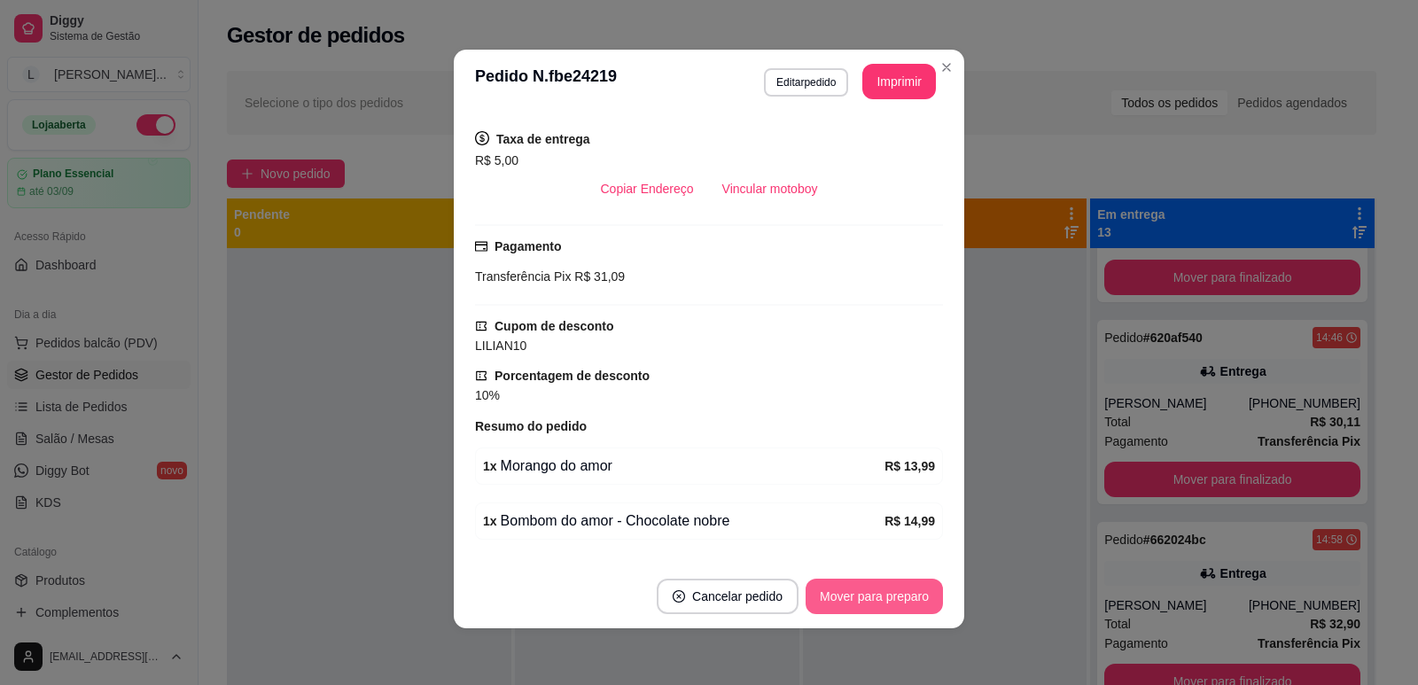
click at [847, 586] on button "Mover para preparo" at bounding box center [874, 596] width 137 height 35
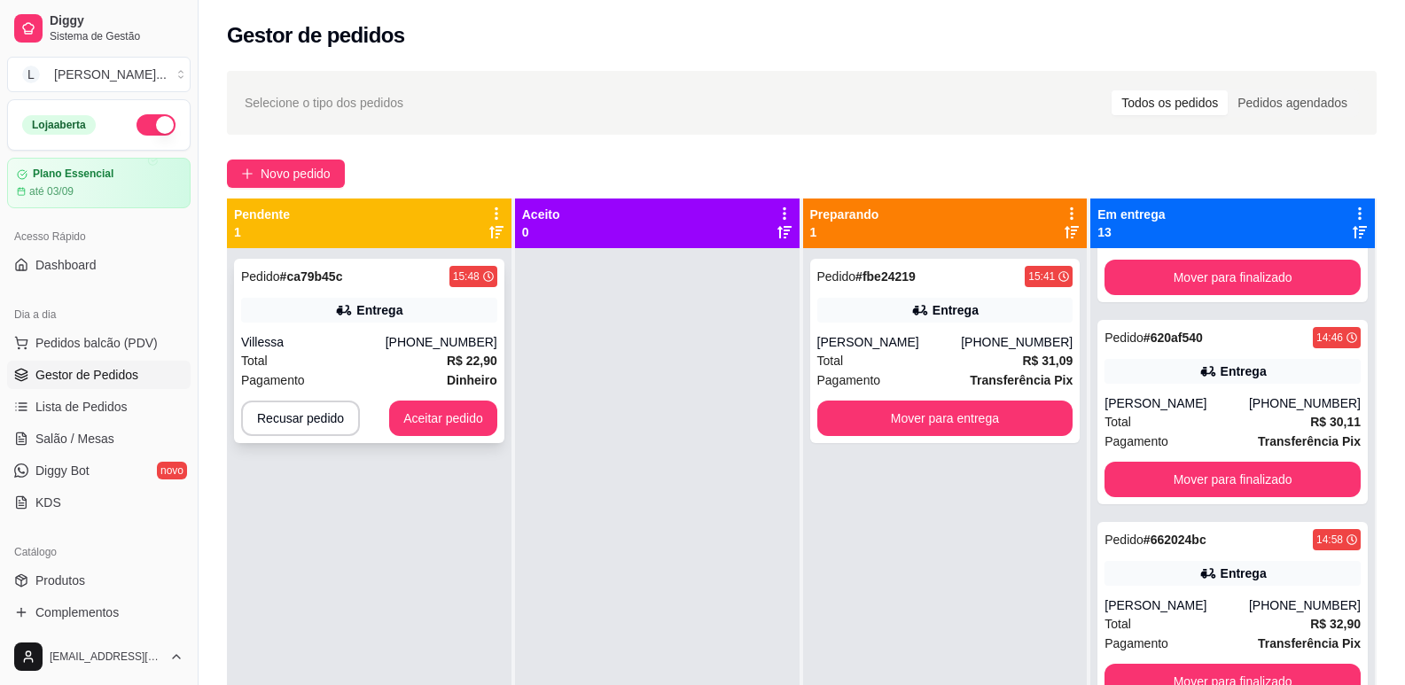
click at [388, 355] on div "Total R$ 22,90" at bounding box center [369, 360] width 256 height 19
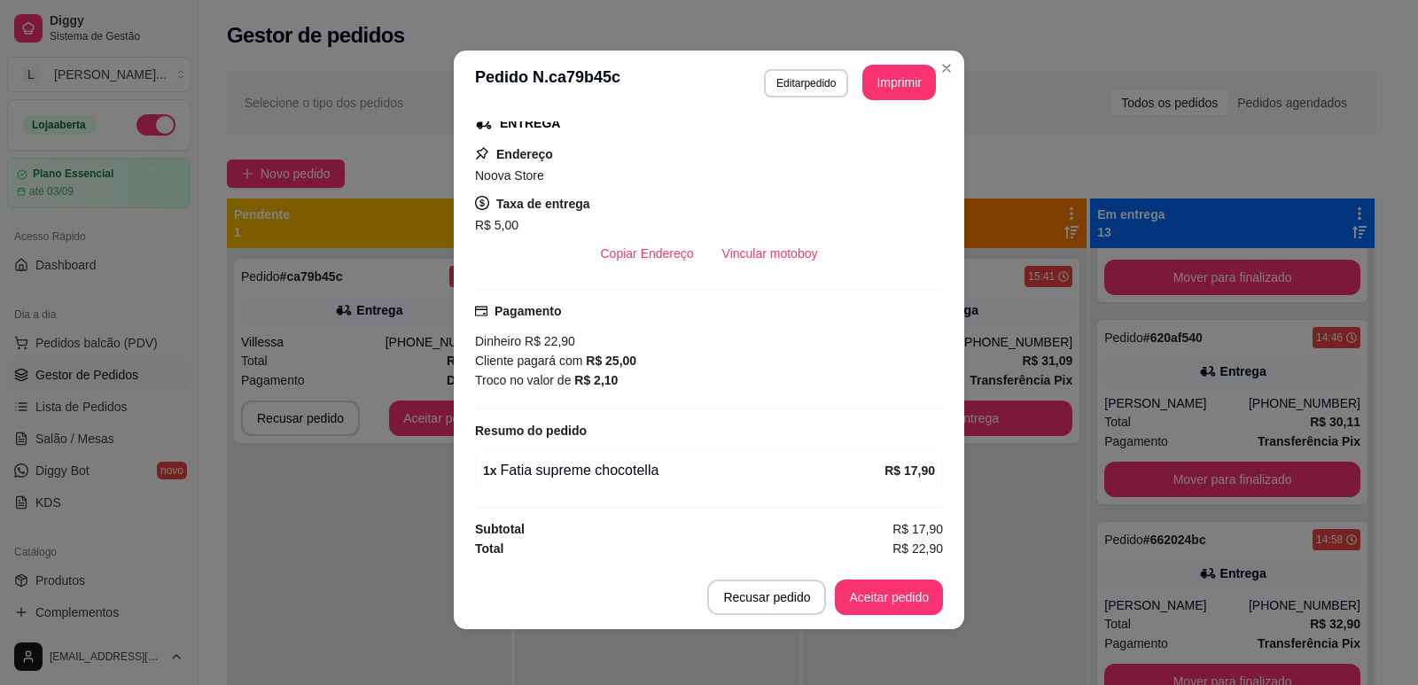
scroll to position [4, 0]
click at [856, 590] on button "Aceitar pedido" at bounding box center [889, 596] width 108 height 35
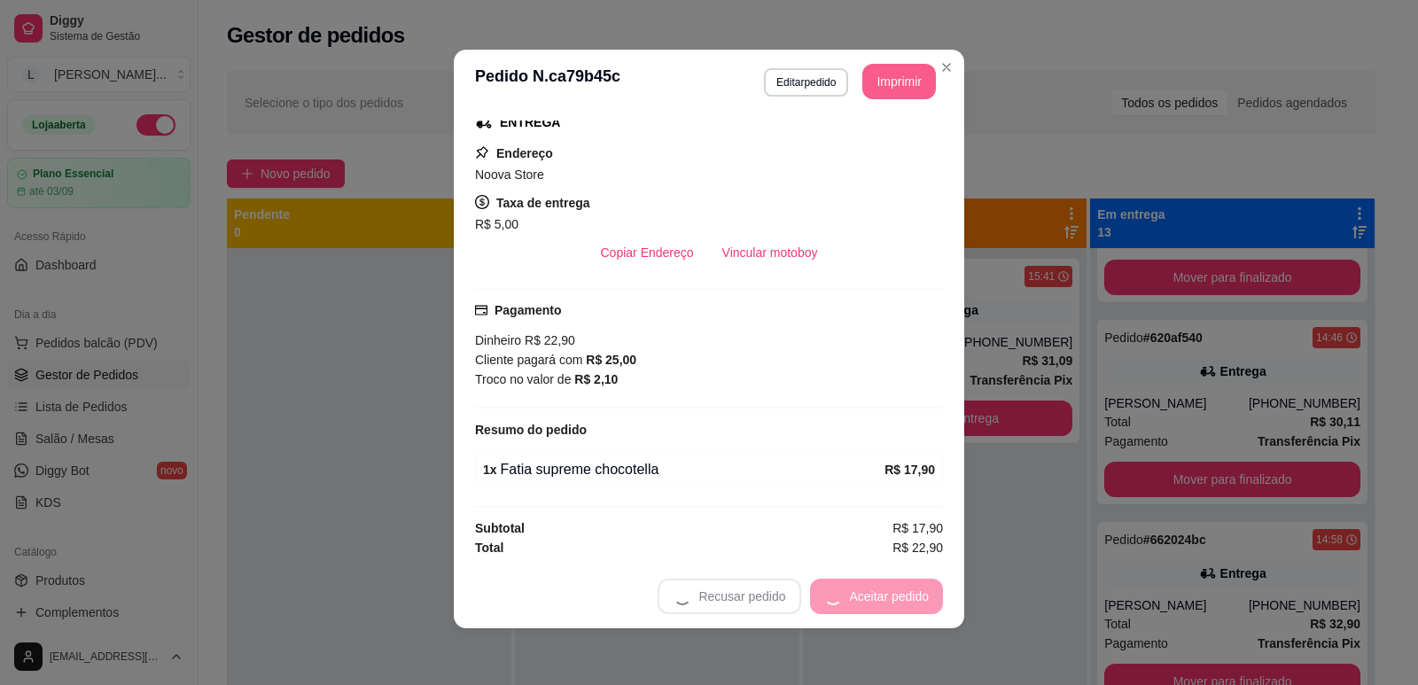
click at [886, 79] on button "Imprimir" at bounding box center [899, 81] width 74 height 35
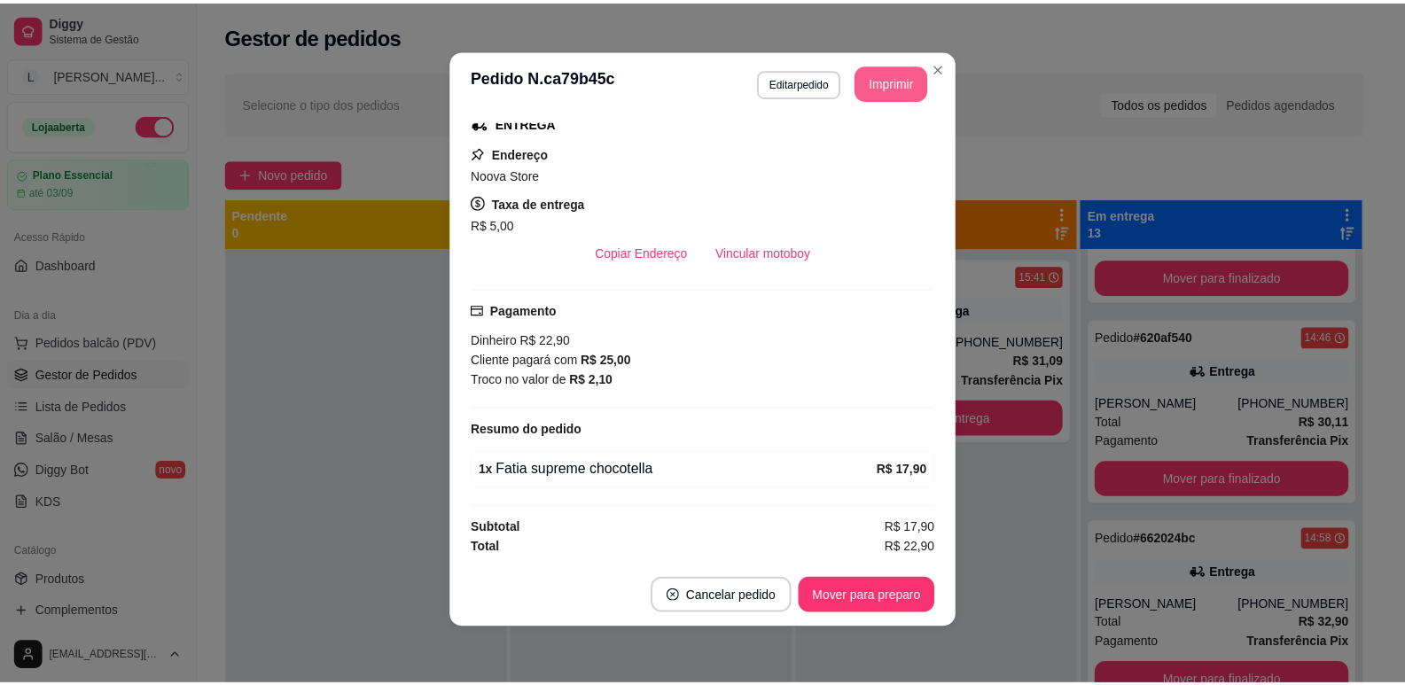
scroll to position [0, 0]
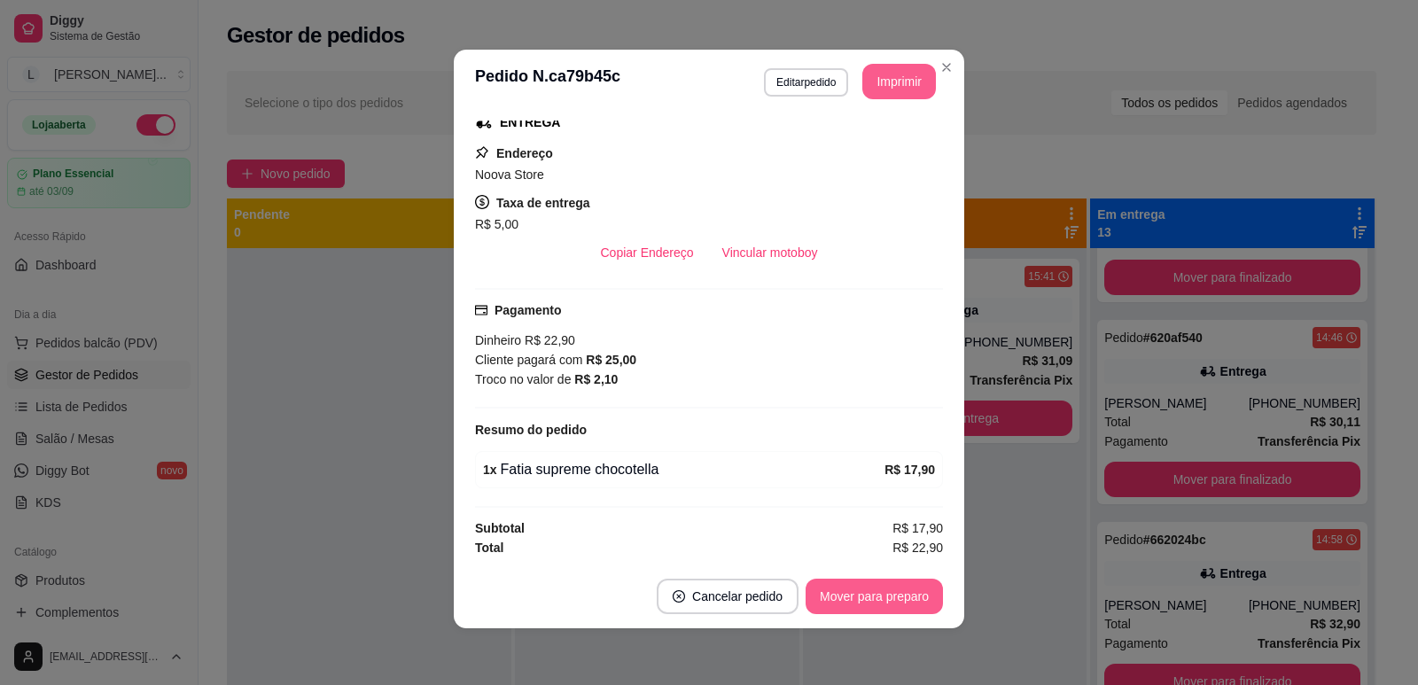
click at [868, 601] on button "Mover para preparo" at bounding box center [874, 596] width 137 height 35
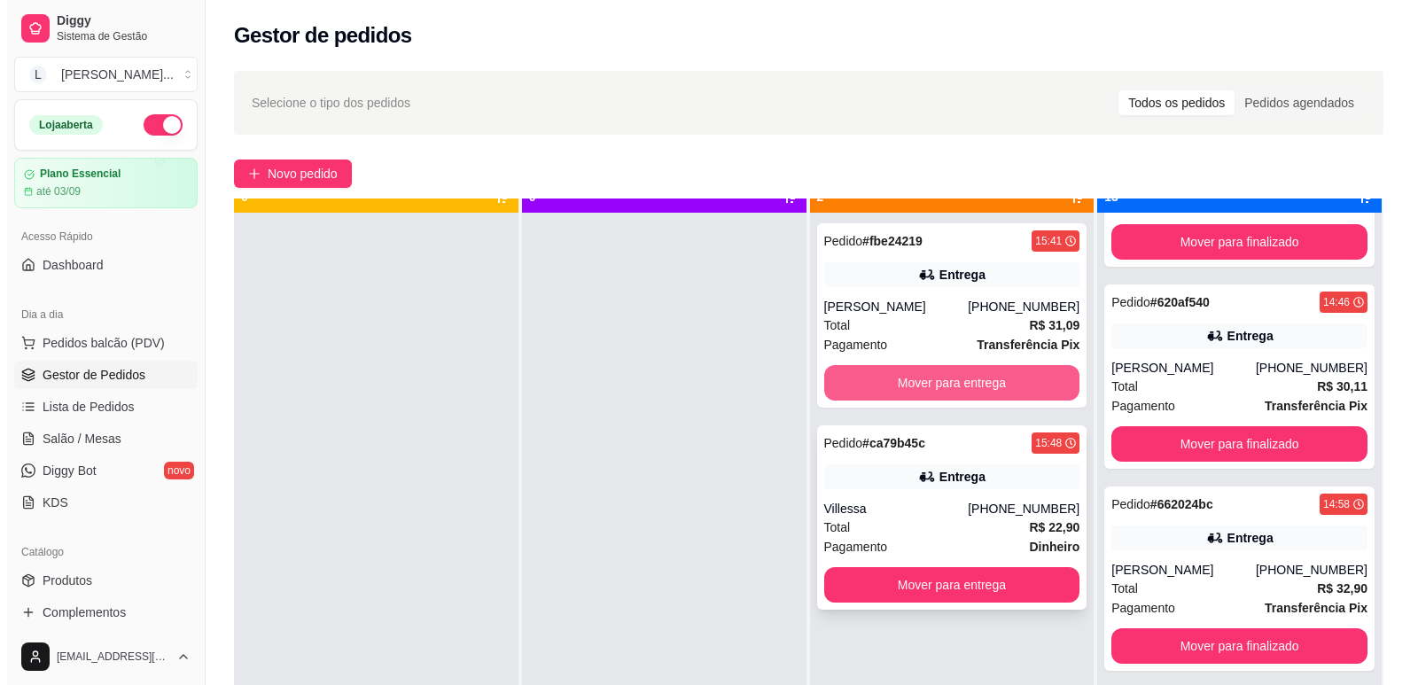
scroll to position [50, 0]
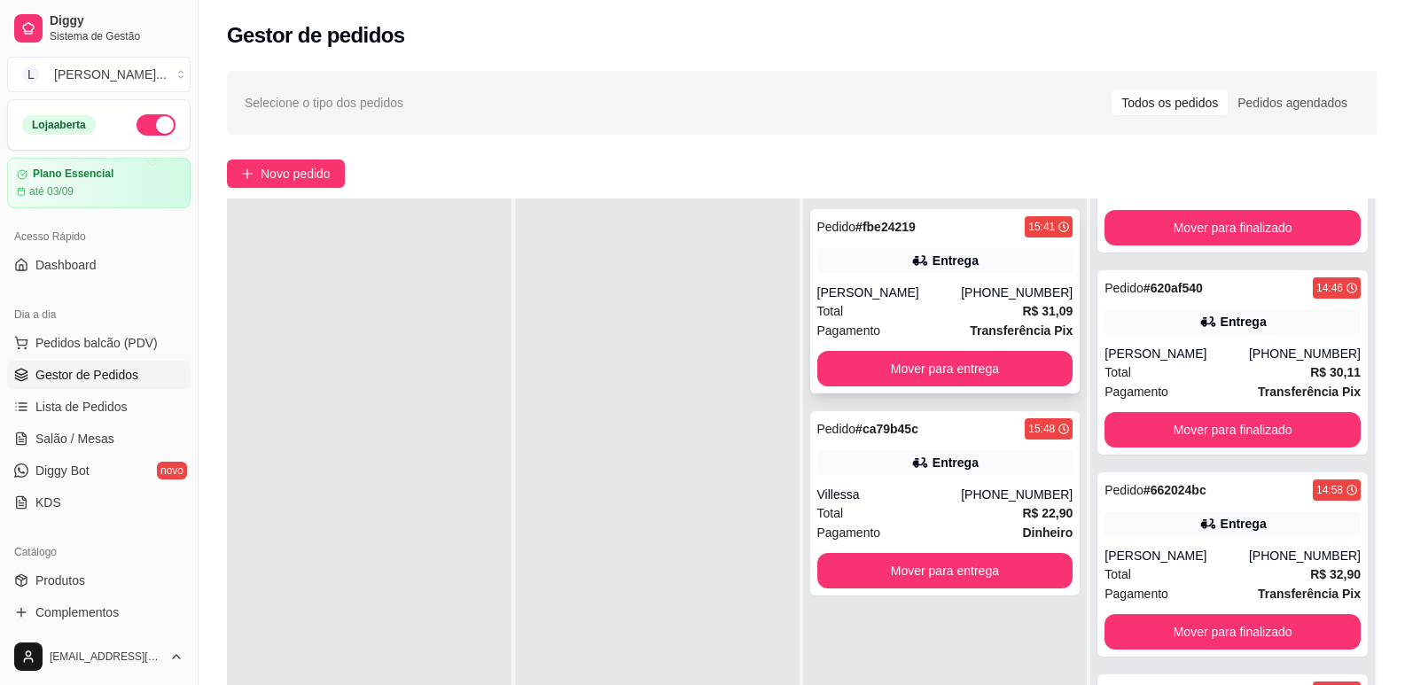
click at [935, 315] on div "Total R$ 31,09" at bounding box center [945, 310] width 256 height 19
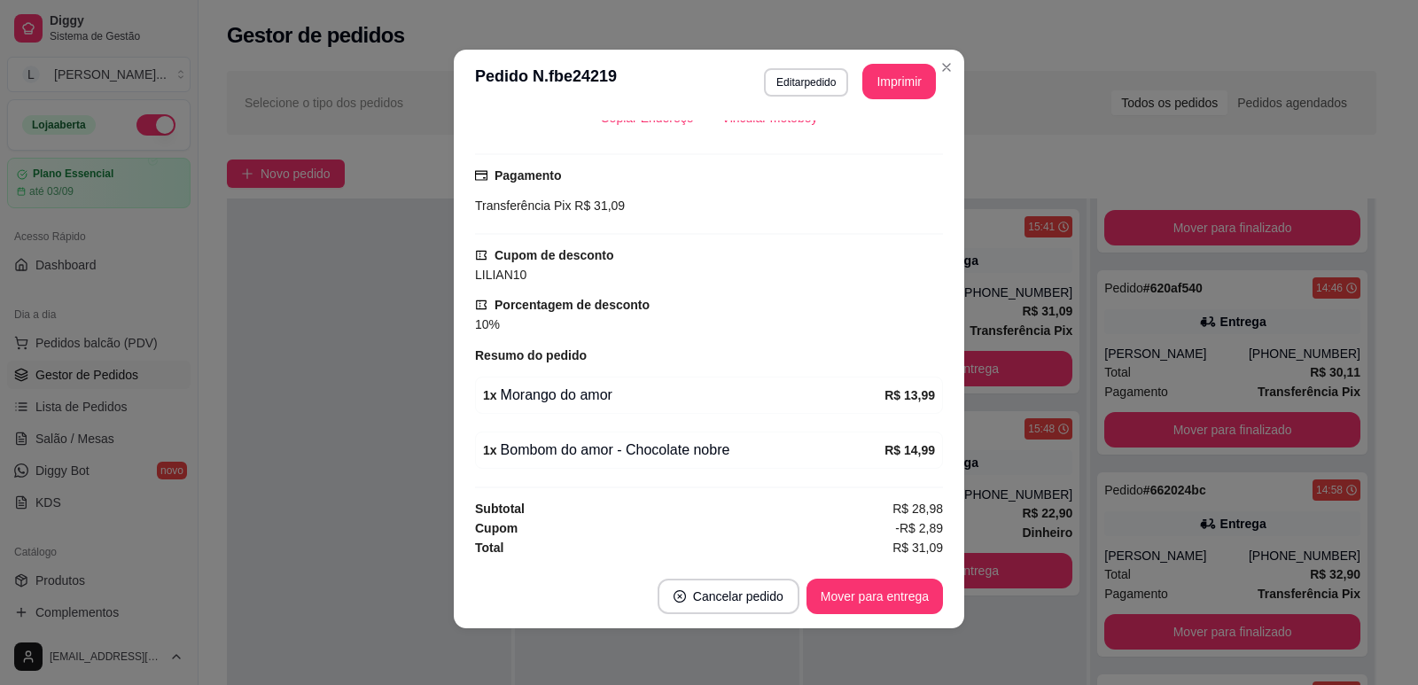
scroll to position [0, 0]
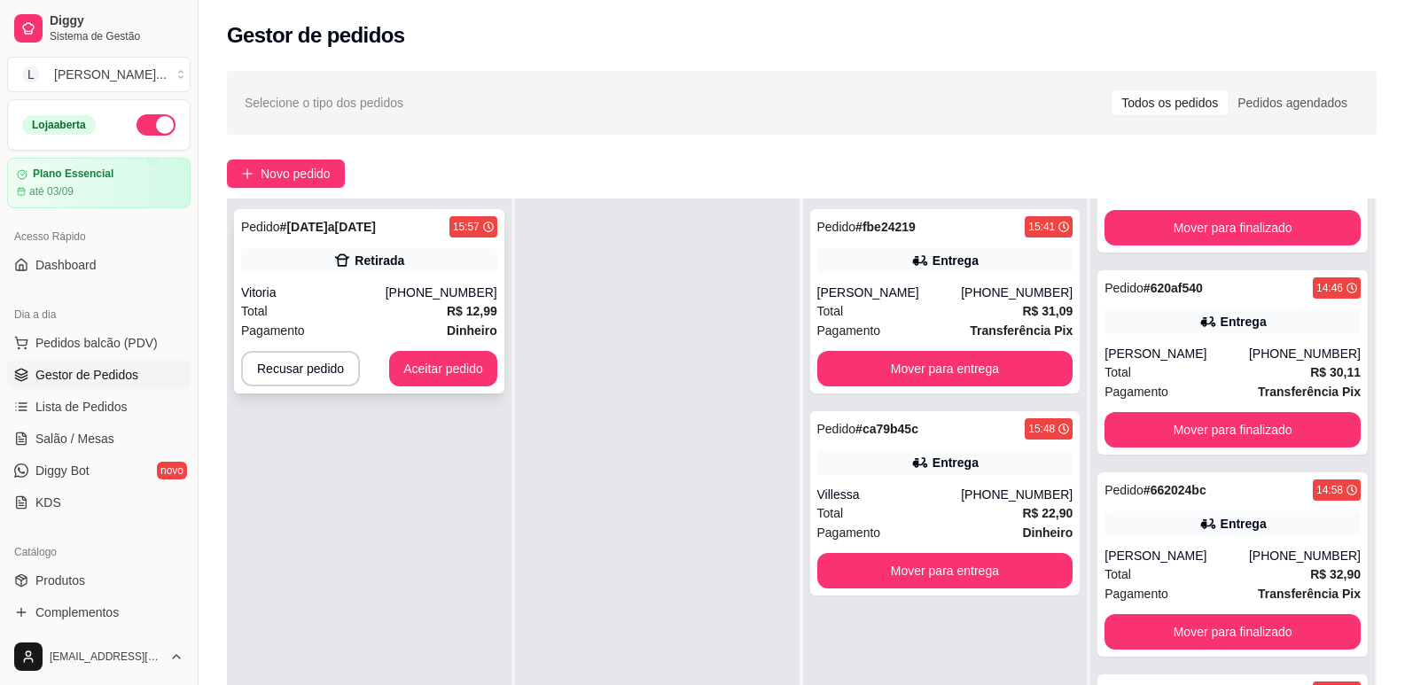
click at [378, 263] on div "Retirada" at bounding box center [380, 261] width 50 height 18
click at [439, 316] on div "Total R$ 12,99" at bounding box center [369, 310] width 256 height 19
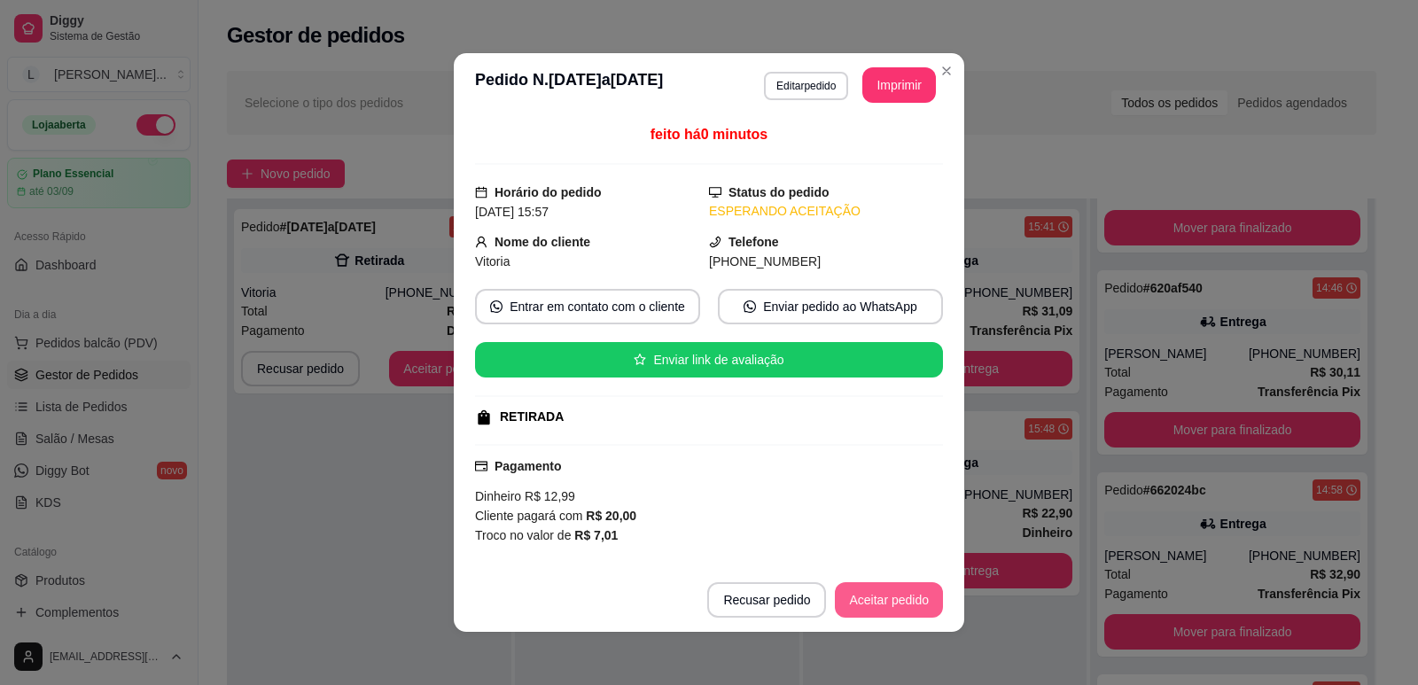
click at [876, 599] on button "Aceitar pedido" at bounding box center [889, 599] width 108 height 35
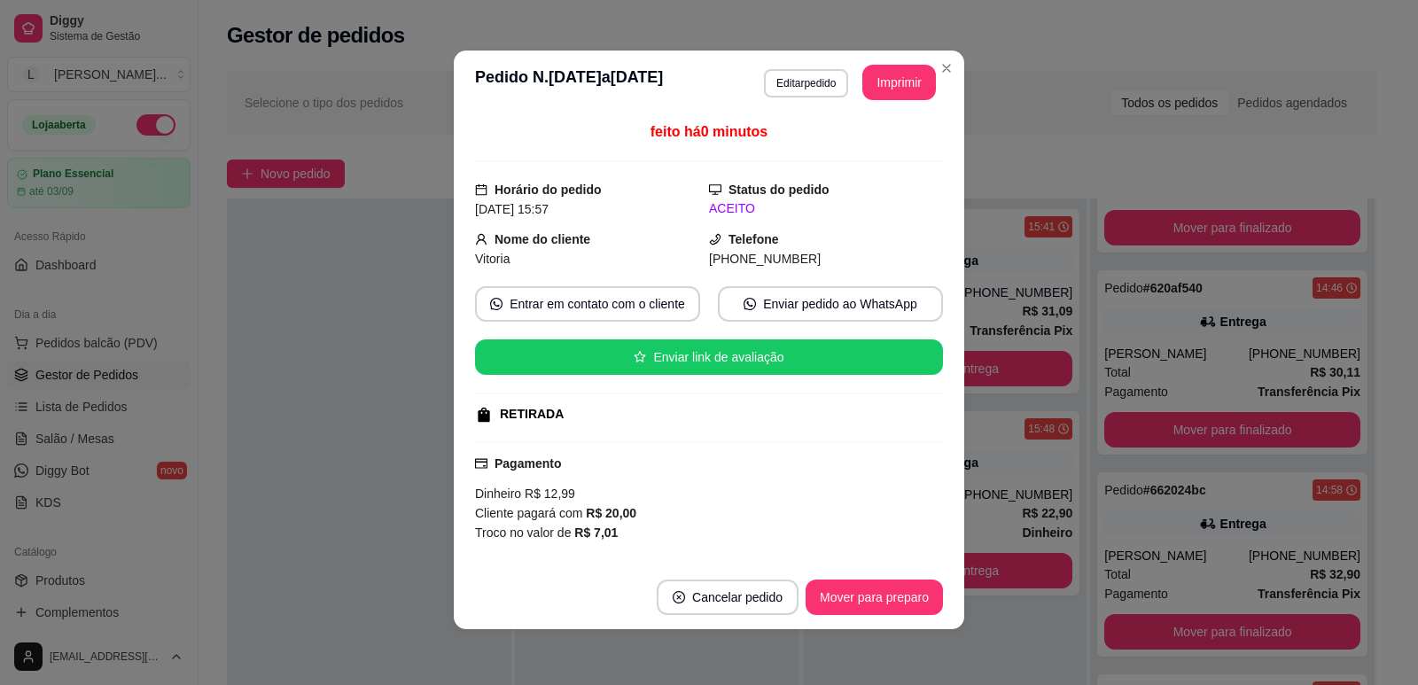
scroll to position [4, 0]
click at [858, 600] on button "Mover para preparo" at bounding box center [874, 596] width 137 height 35
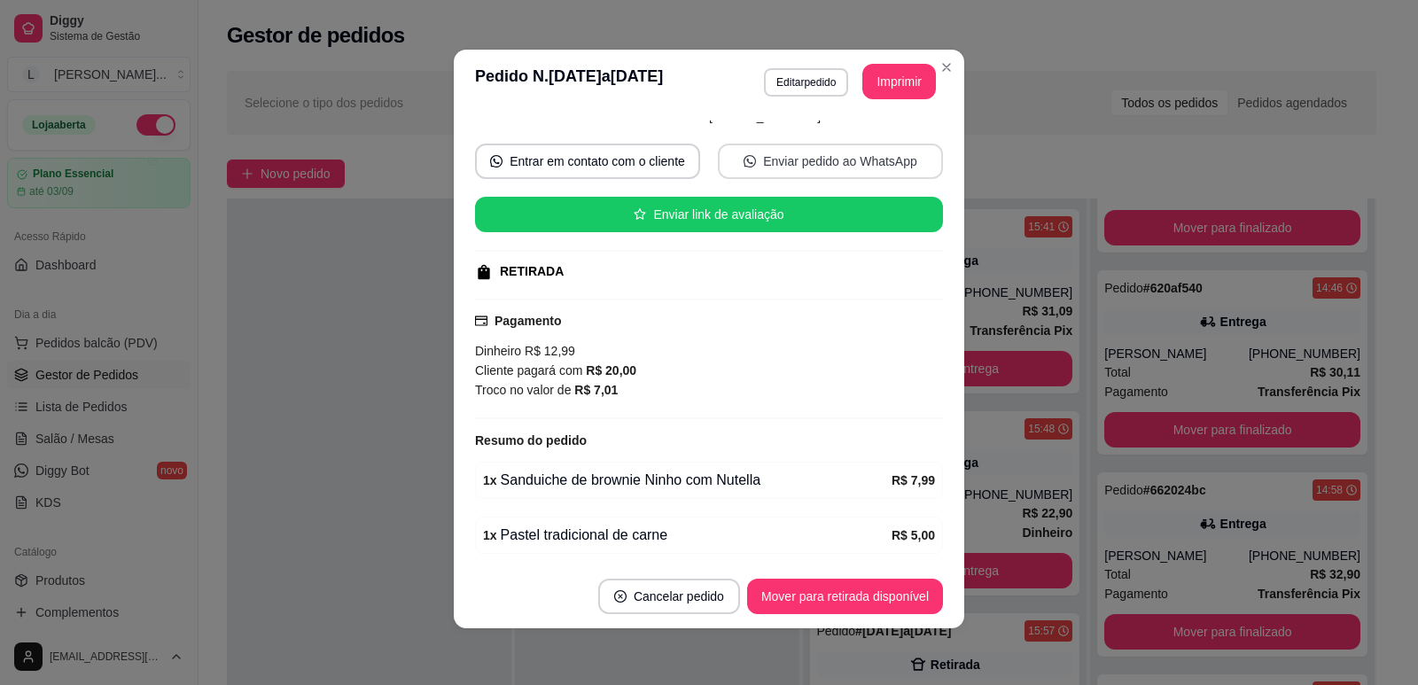
scroll to position [207, 0]
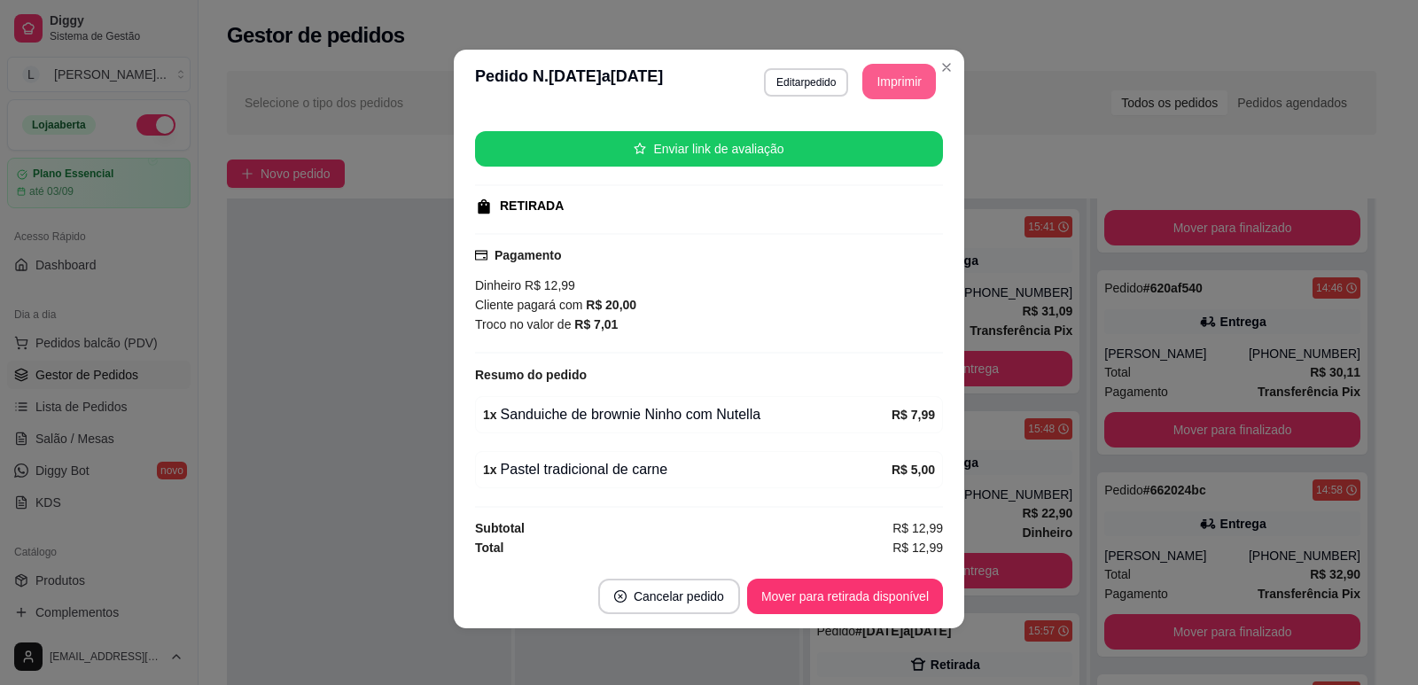
click at [901, 79] on button "Imprimir" at bounding box center [899, 81] width 74 height 35
click at [826, 589] on button "Mover para retirada disponível" at bounding box center [845, 596] width 196 height 35
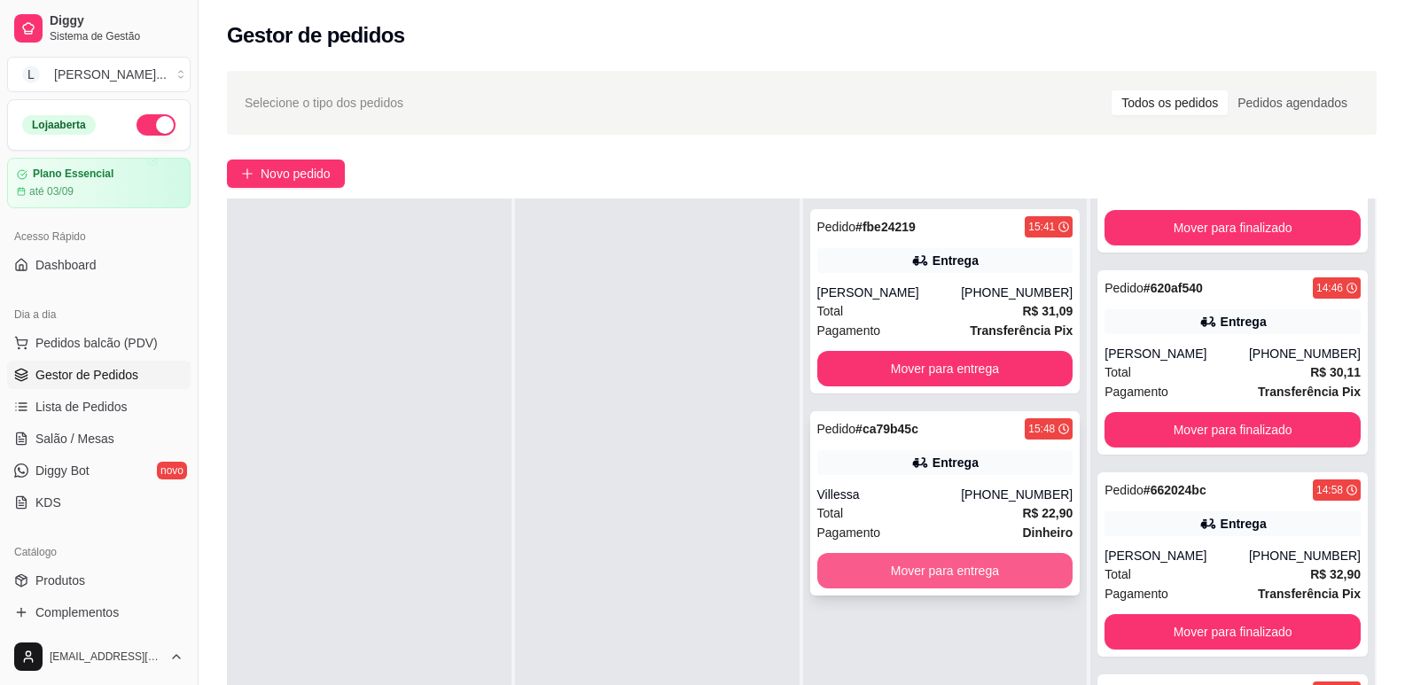
click at [928, 573] on button "Mover para entrega" at bounding box center [945, 570] width 256 height 35
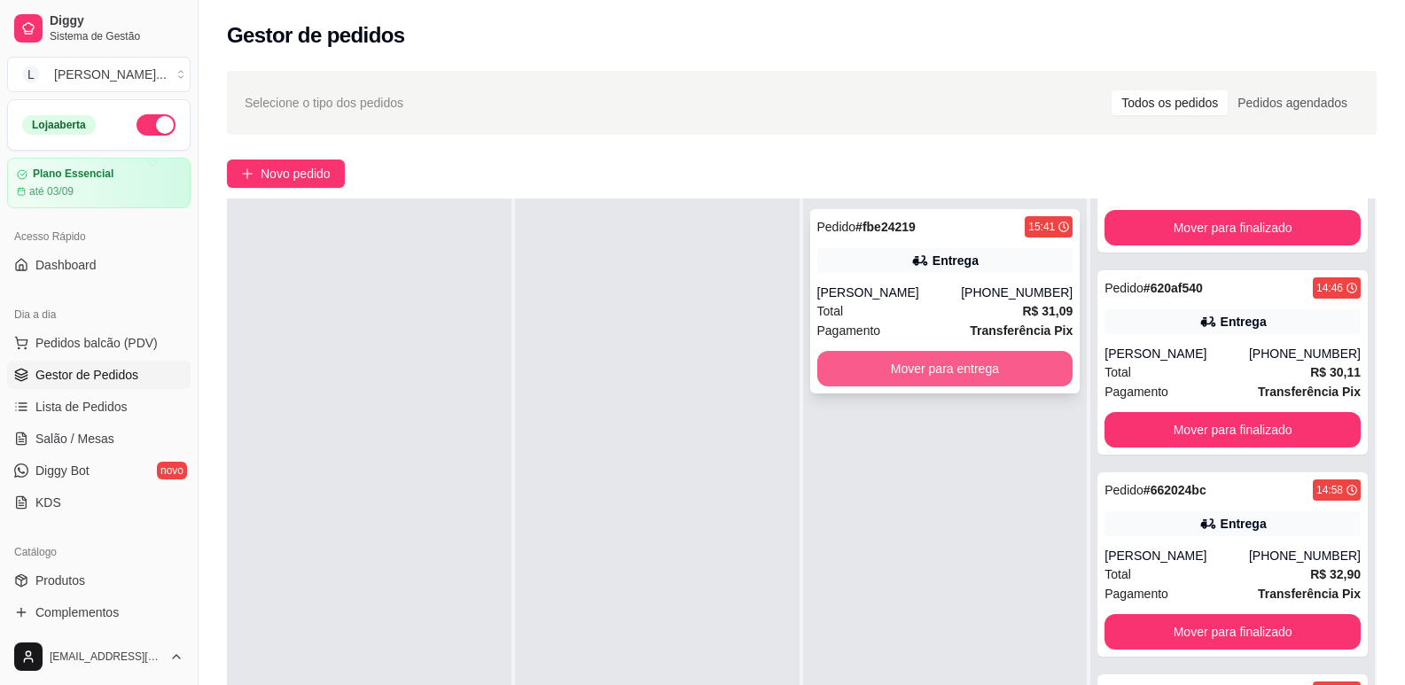
click at [949, 361] on button "Mover para entrega" at bounding box center [945, 368] width 256 height 35
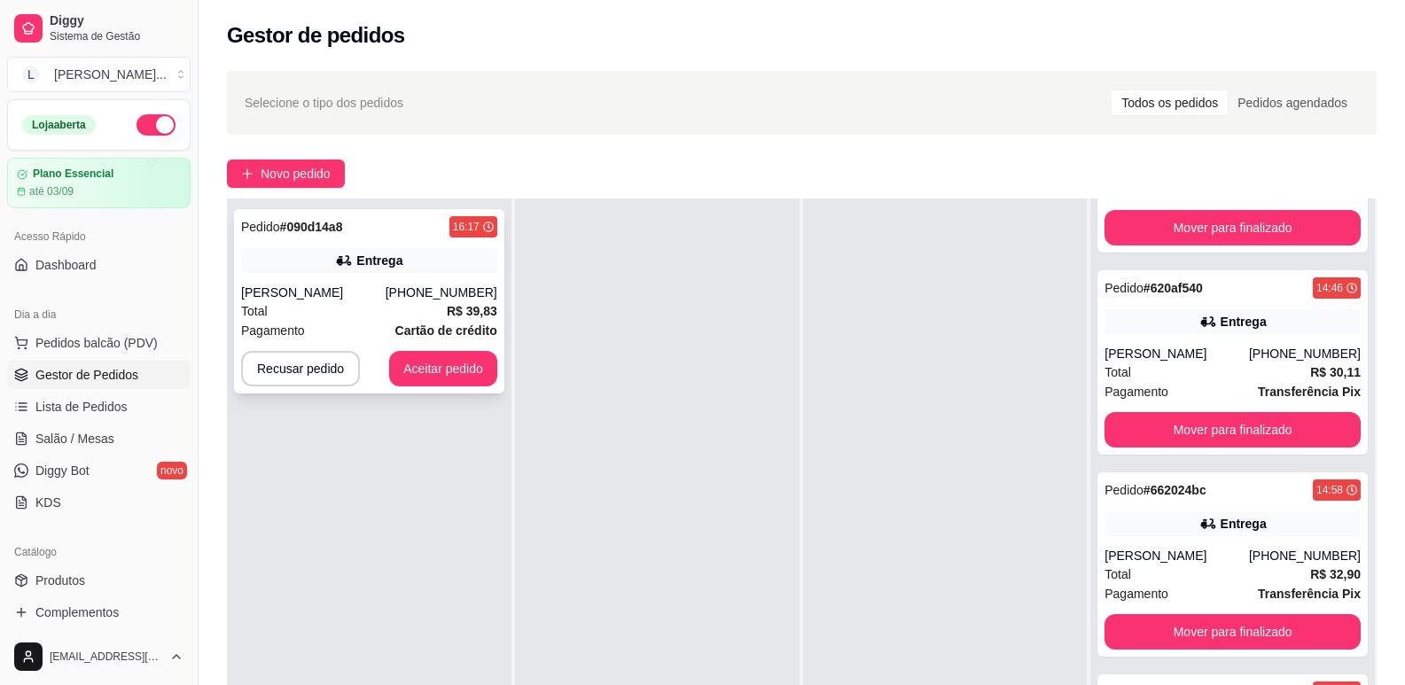
click at [449, 318] on strong "R$ 39,83" at bounding box center [472, 311] width 51 height 14
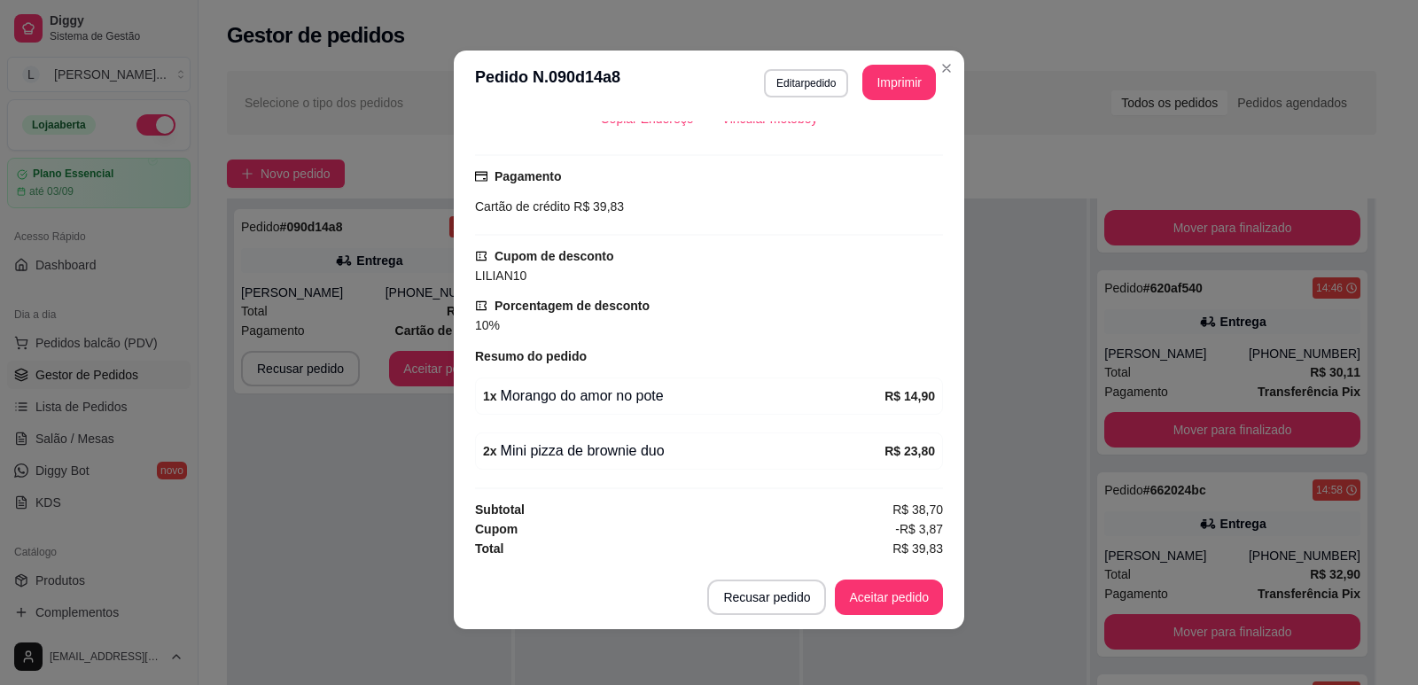
scroll to position [4, 0]
click at [874, 598] on button "Aceitar pedido" at bounding box center [889, 596] width 108 height 35
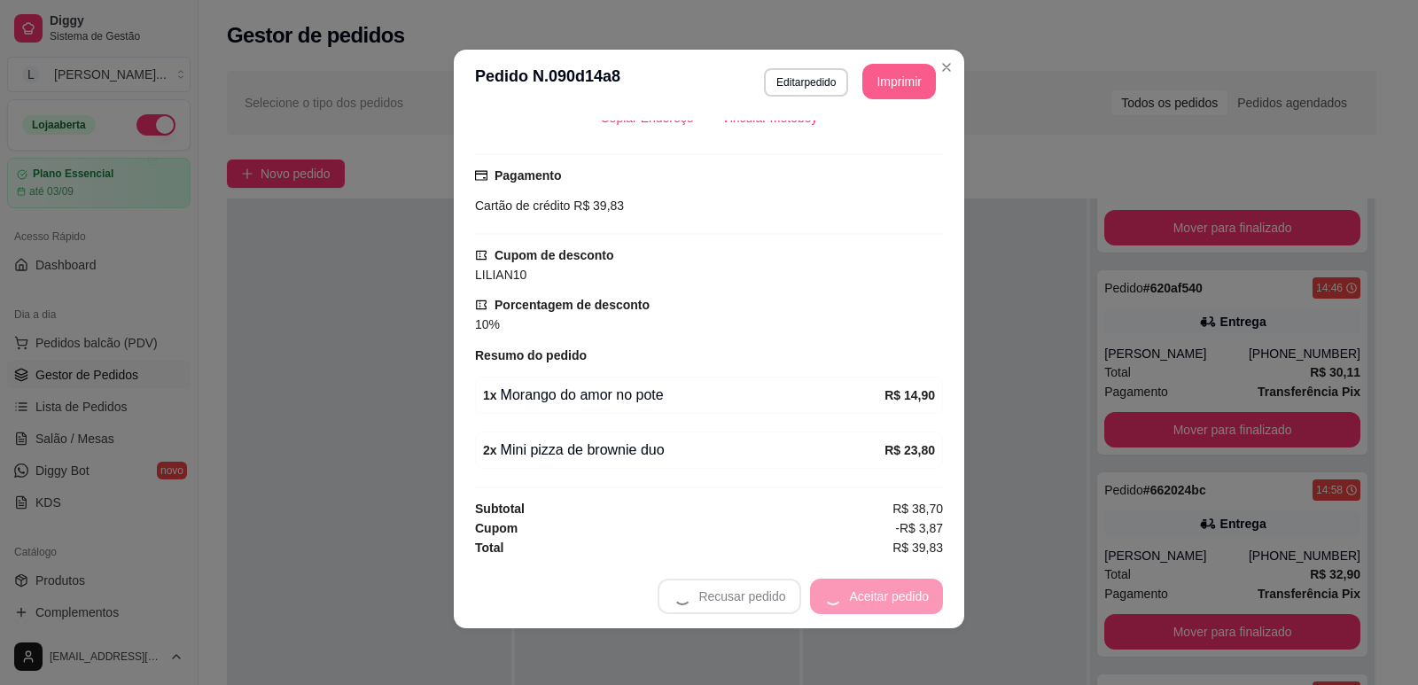
click at [893, 73] on button "Imprimir" at bounding box center [899, 81] width 74 height 35
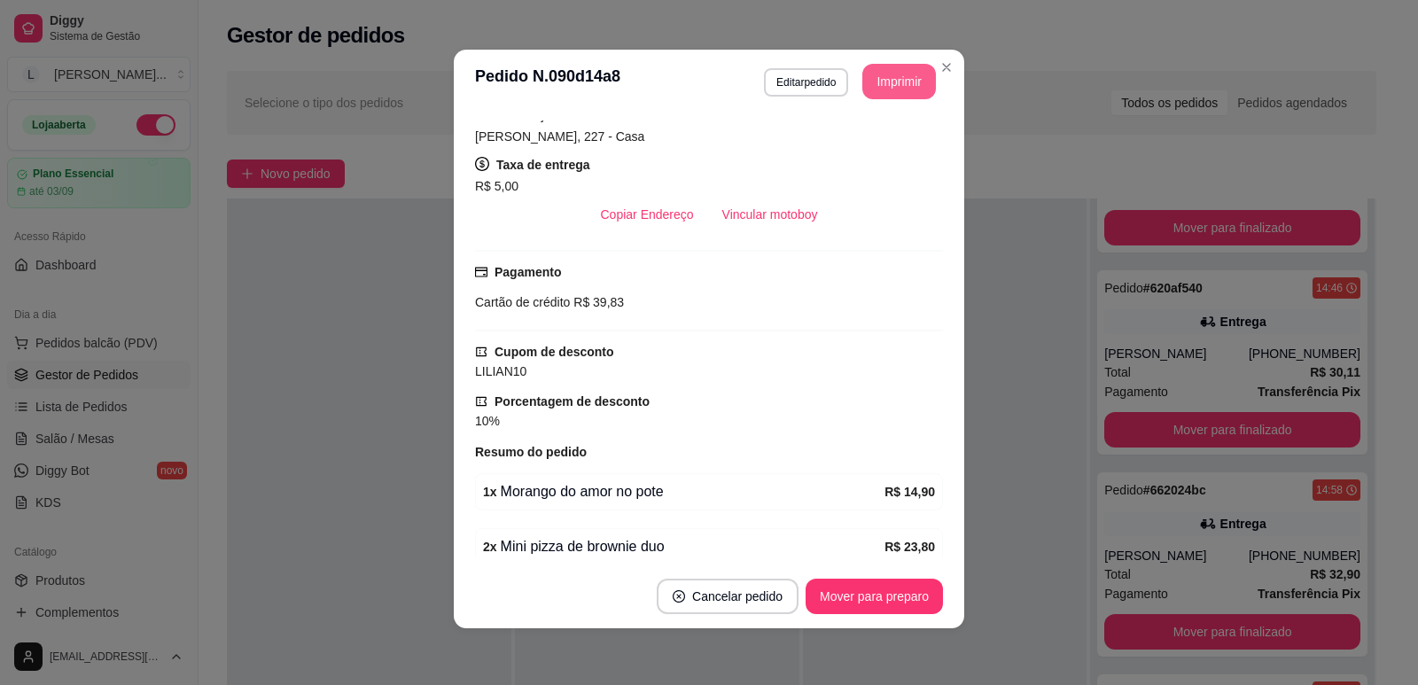
scroll to position [425, 0]
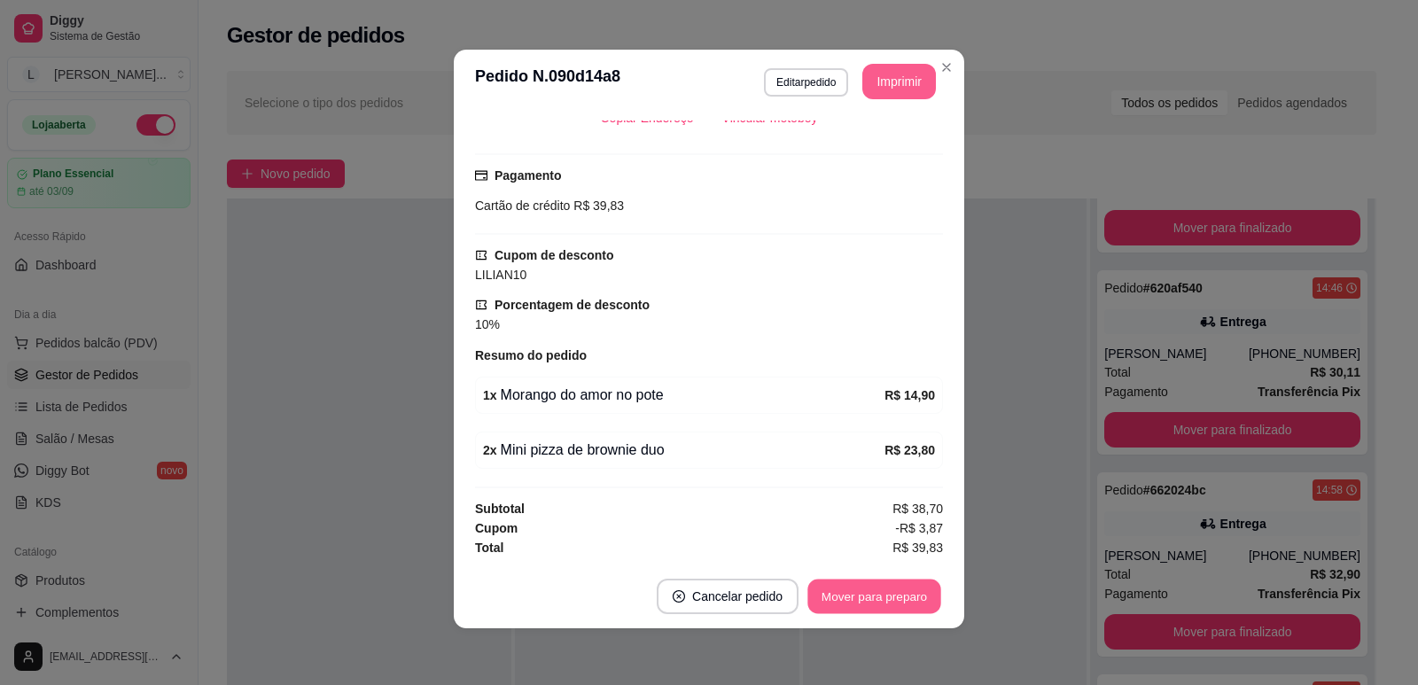
click at [880, 586] on button "Mover para preparo" at bounding box center [873, 597] width 133 height 35
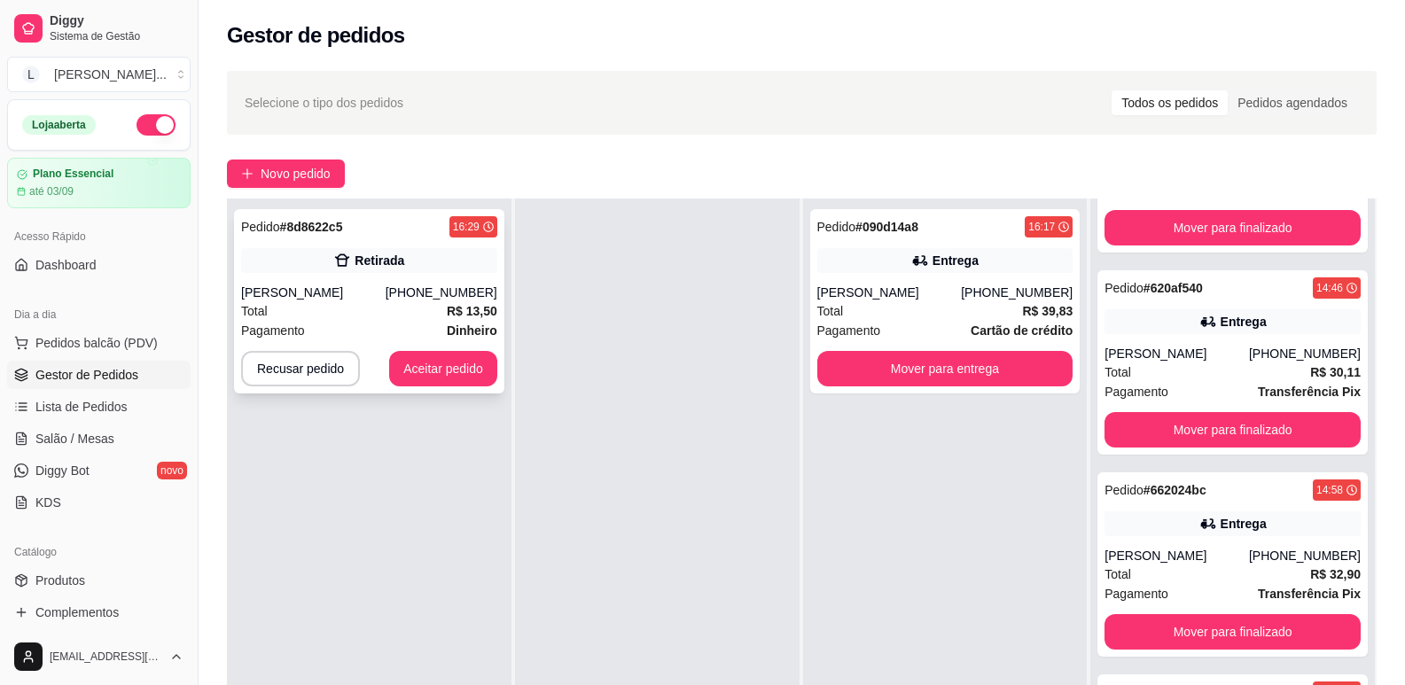
click at [316, 301] on div "Nadialine [PERSON_NAME] [PERSON_NAME]" at bounding box center [313, 293] width 144 height 18
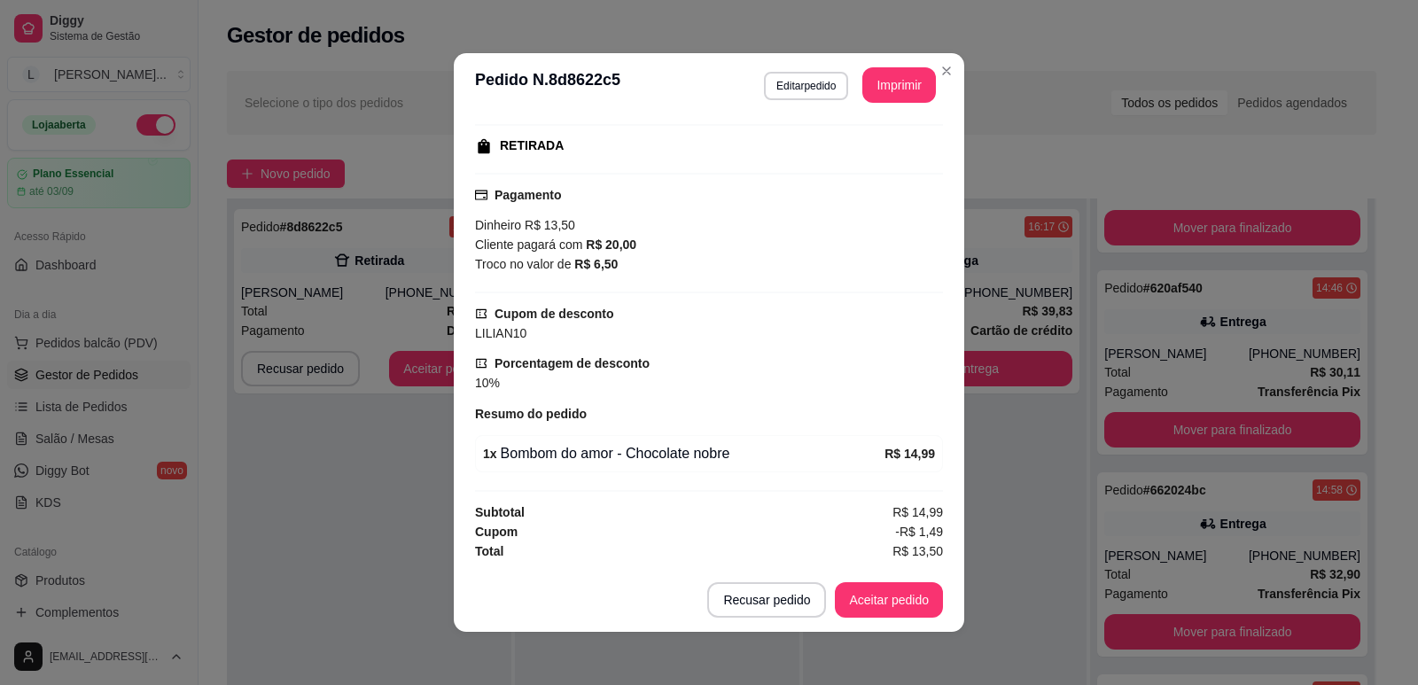
scroll to position [4, 0]
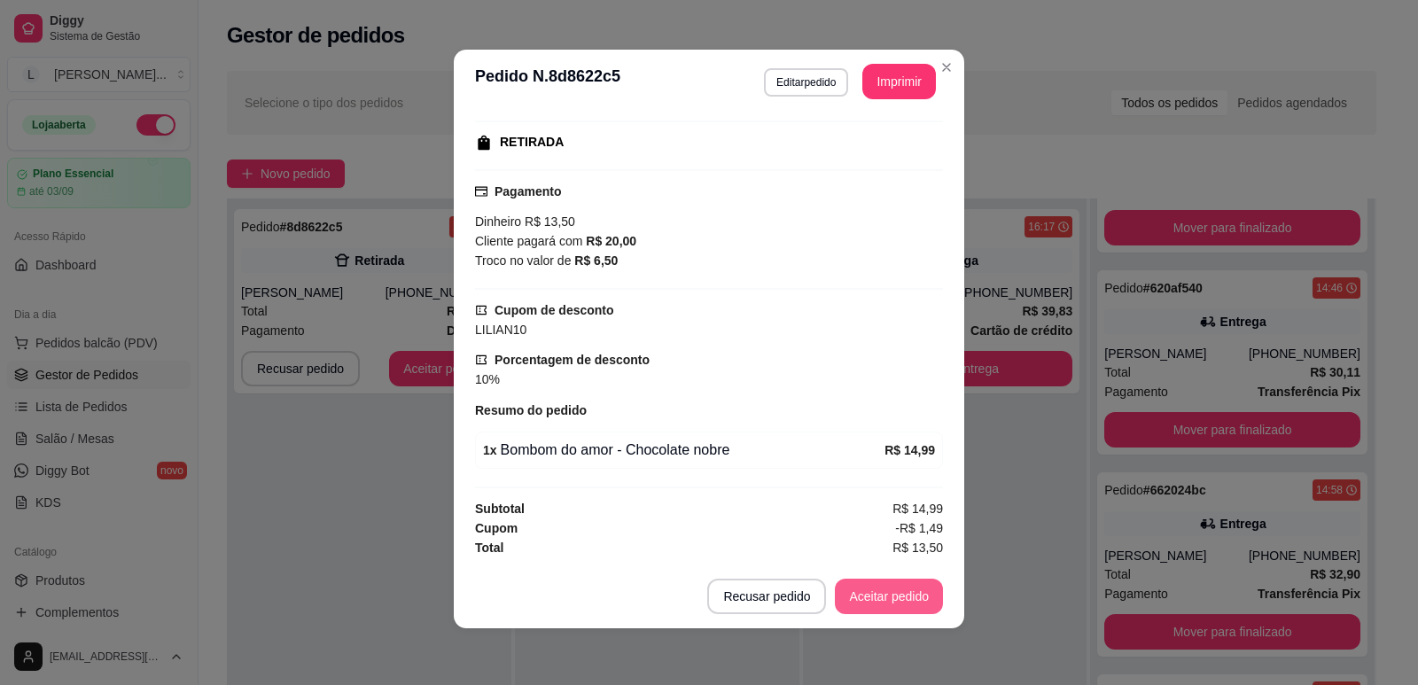
click at [869, 589] on button "Aceitar pedido" at bounding box center [889, 596] width 108 height 35
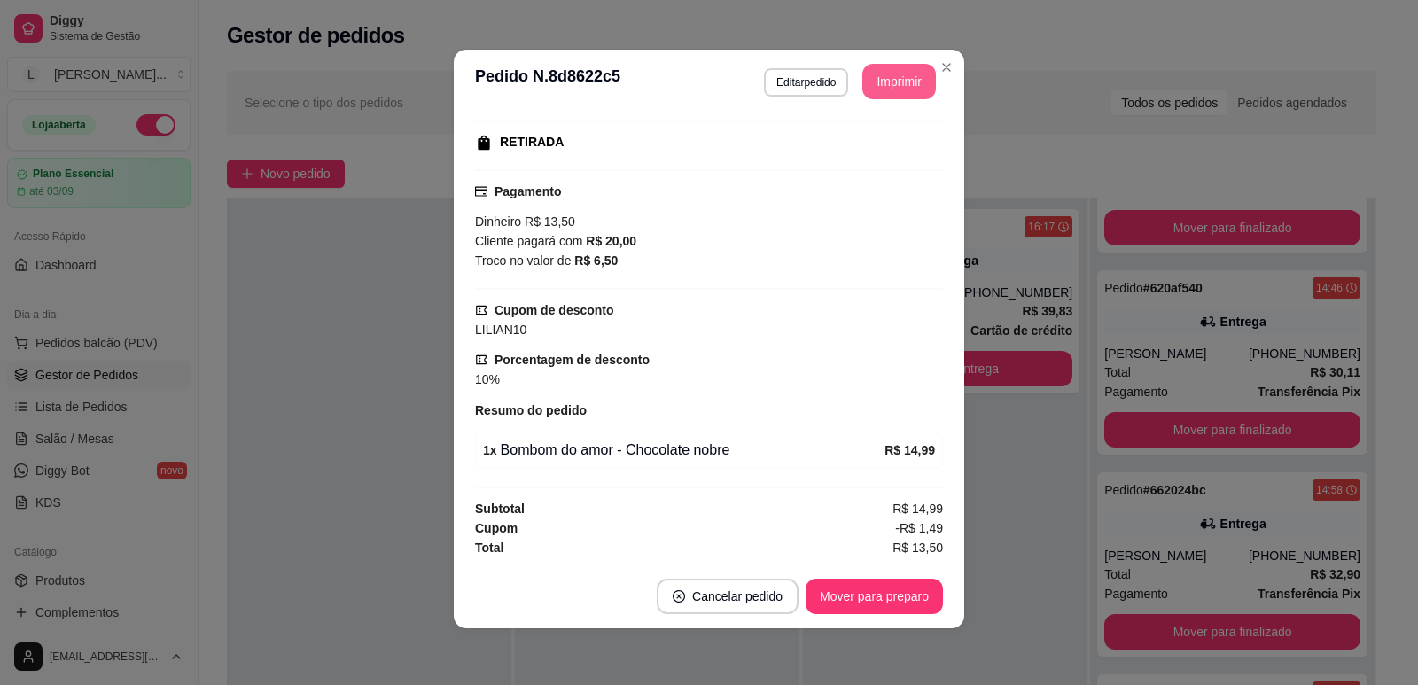
click at [895, 85] on button "Imprimir" at bounding box center [899, 81] width 74 height 35
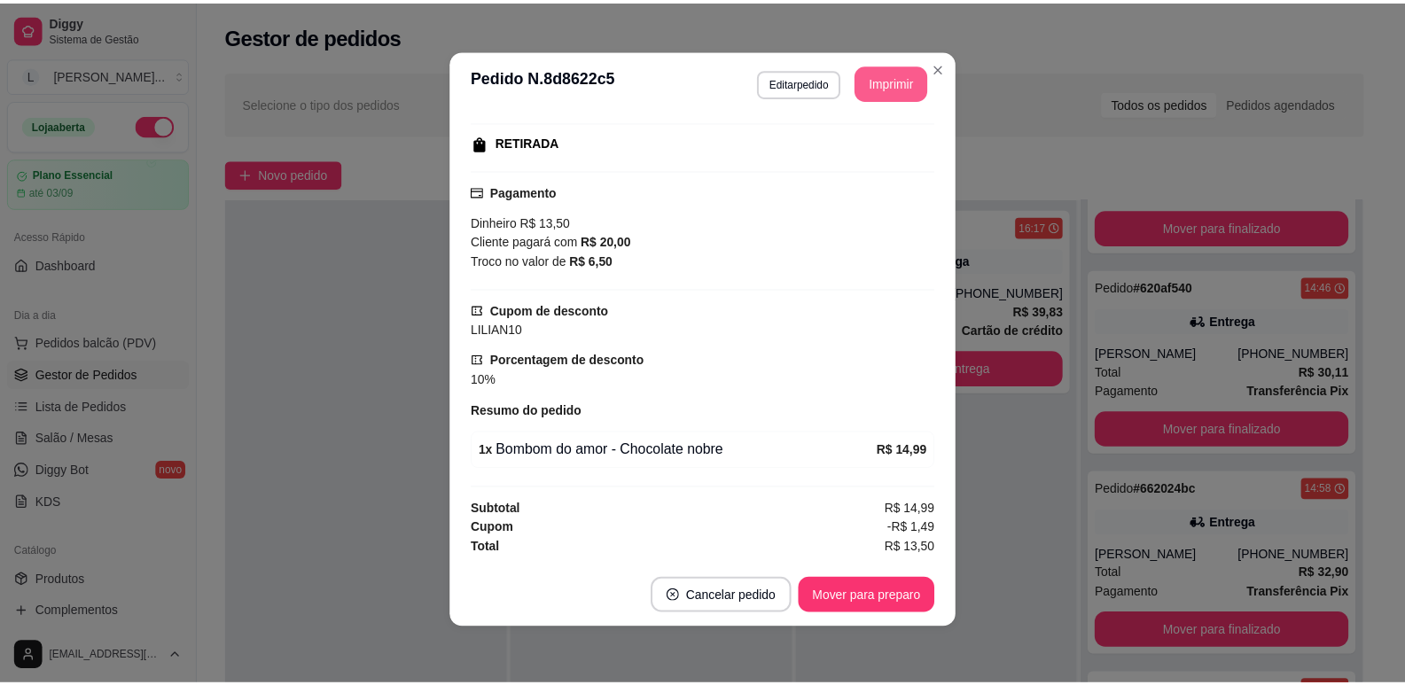
scroll to position [0, 0]
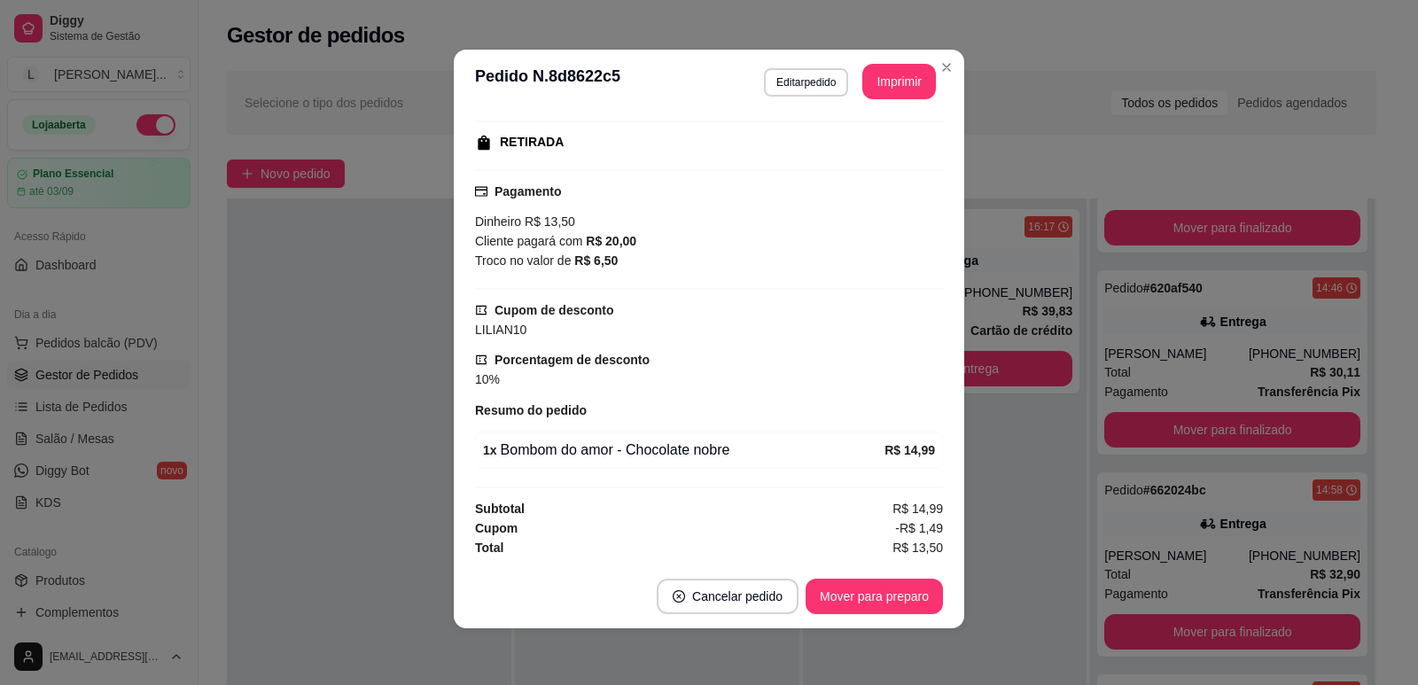
click at [865, 592] on button "Mover para preparo" at bounding box center [874, 596] width 137 height 35
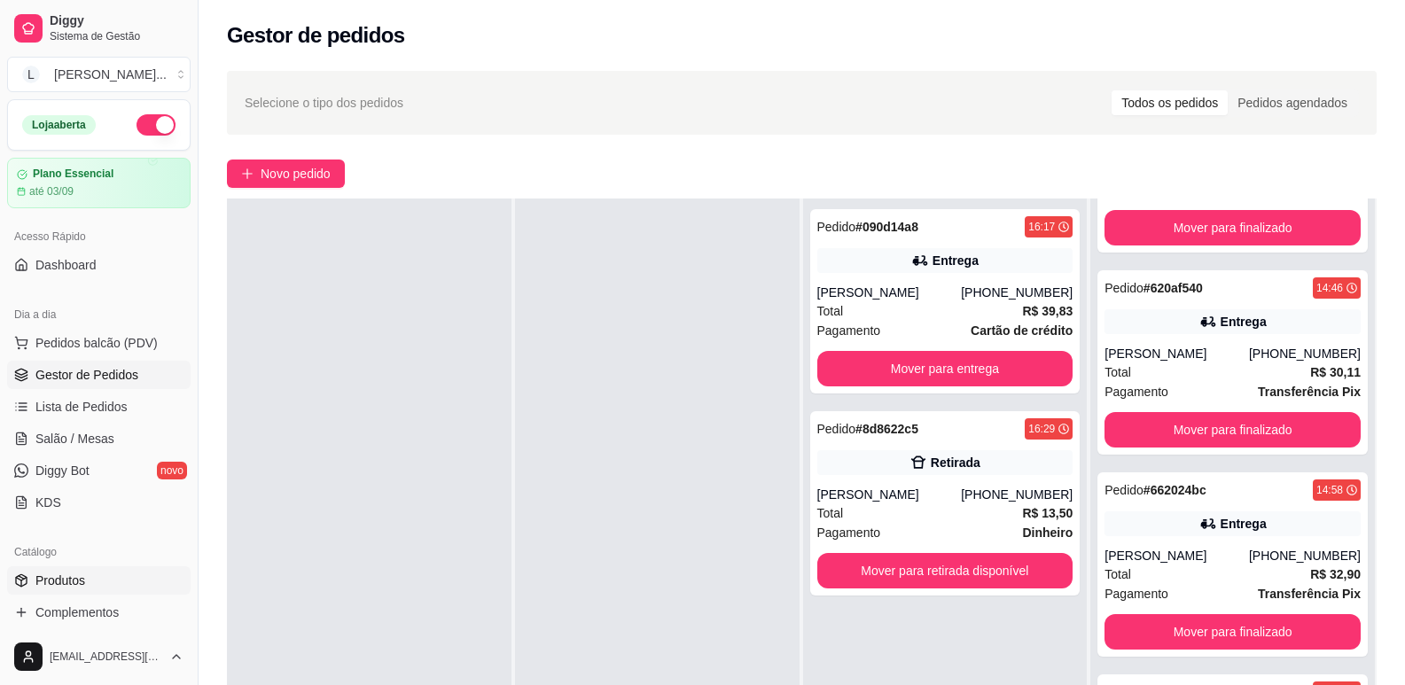
click at [44, 587] on span "Produtos" at bounding box center [60, 581] width 50 height 18
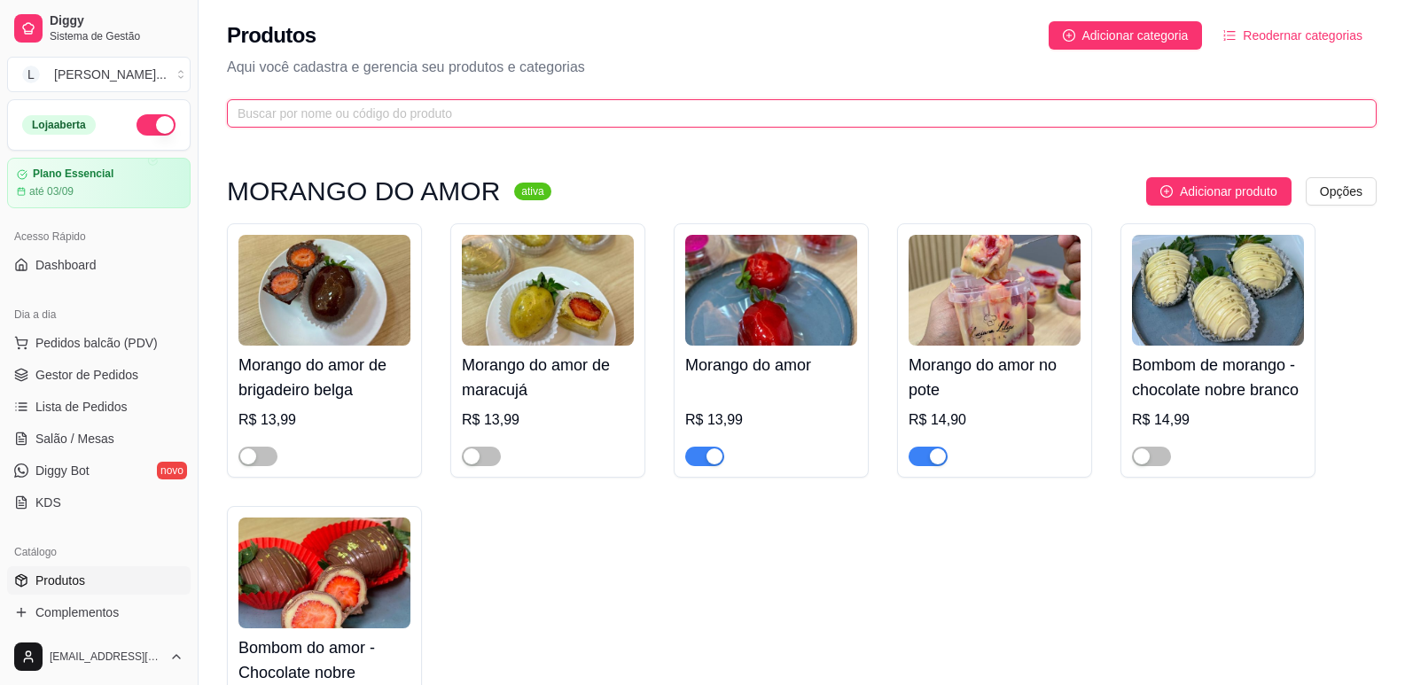
click at [364, 113] on input "text" at bounding box center [795, 113] width 1114 height 19
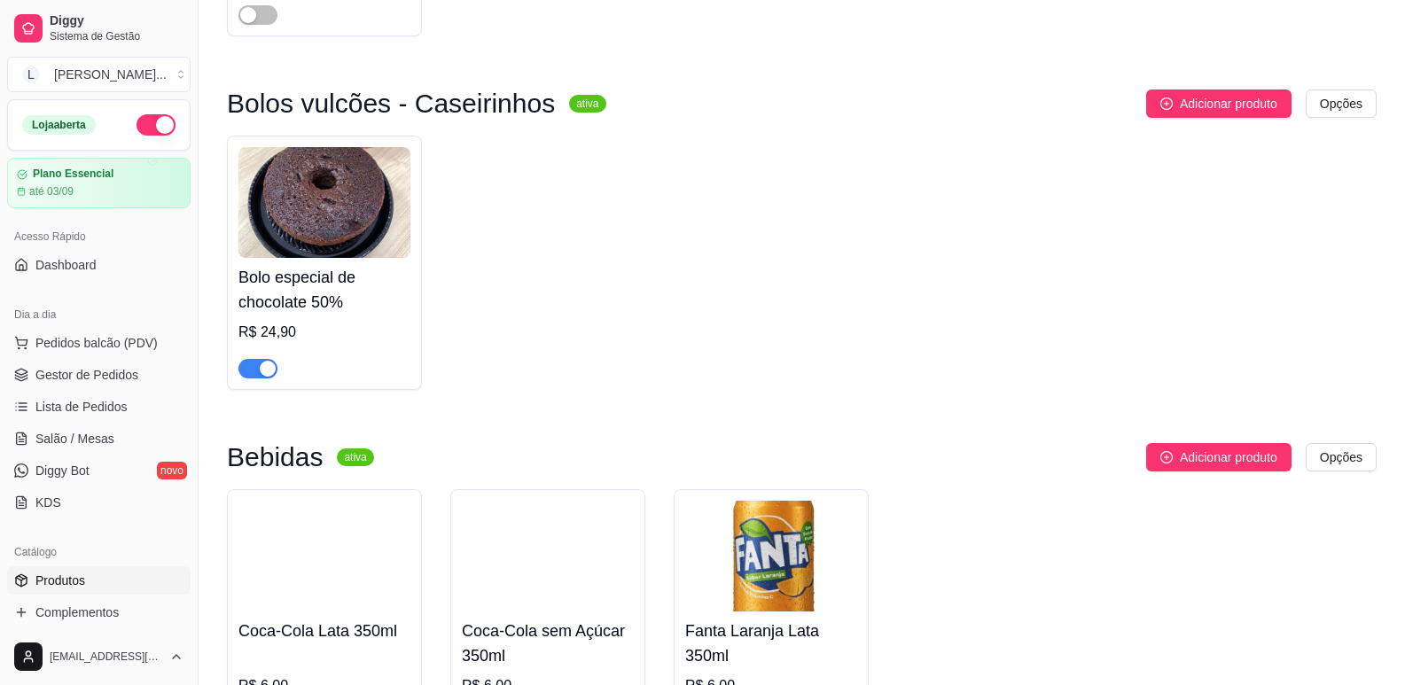
scroll to position [355, 0]
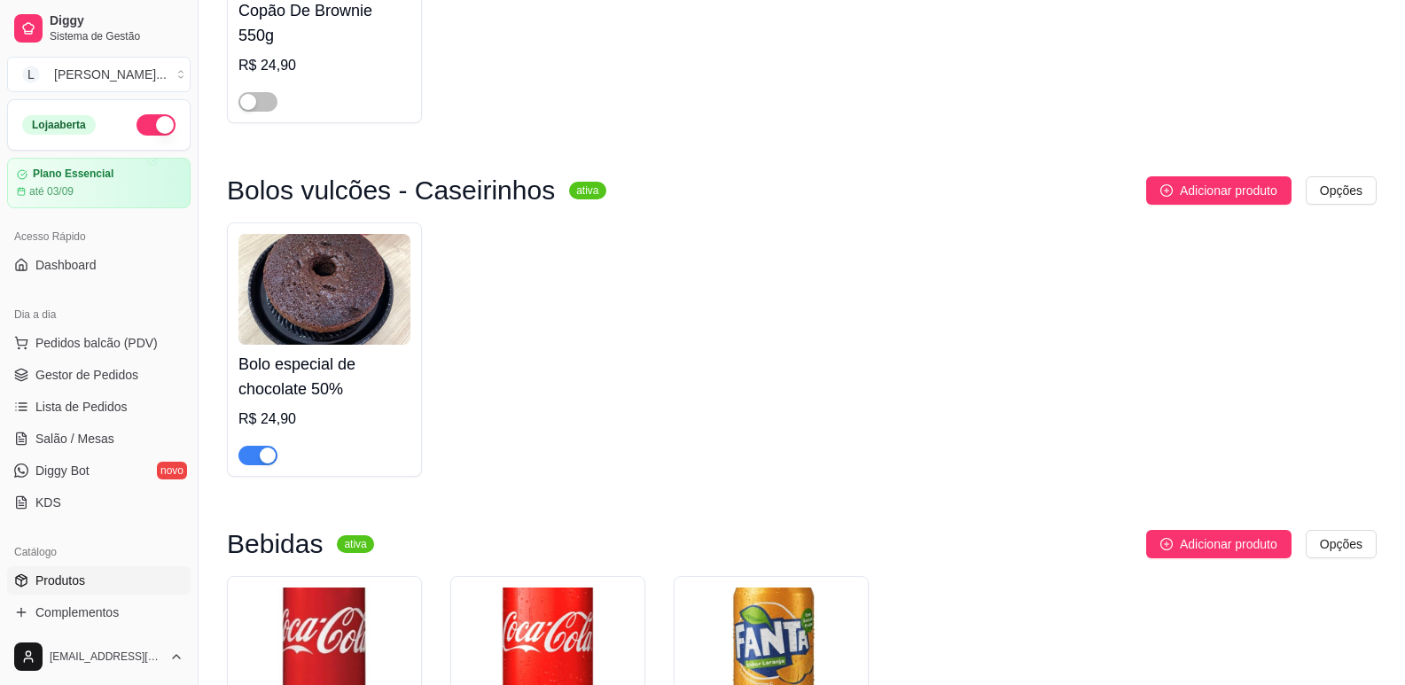
type input "50"
click at [251, 92] on div at bounding box center [257, 100] width 39 height 21
click at [249, 102] on div "button" at bounding box center [248, 102] width 16 height 16
click at [270, 456] on div "button" at bounding box center [268, 456] width 16 height 16
click at [82, 374] on span "Gestor de Pedidos" at bounding box center [86, 375] width 103 height 18
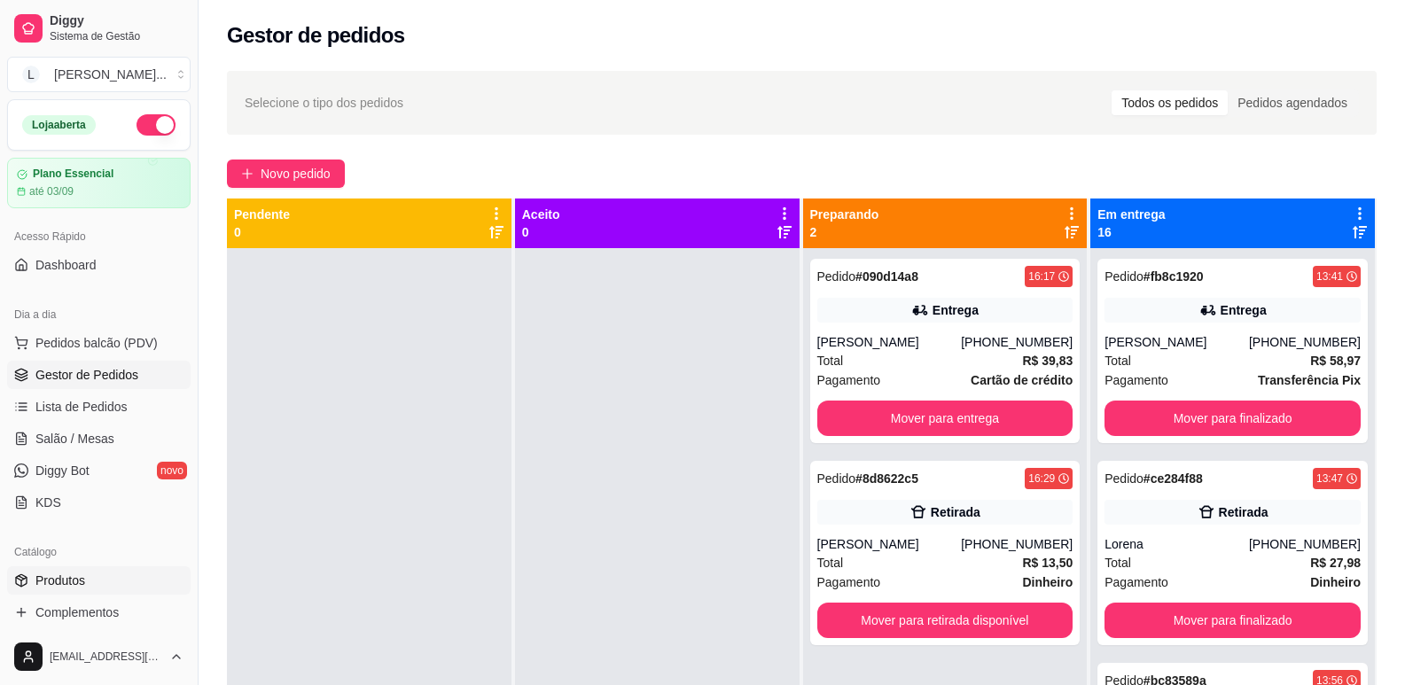
click at [66, 568] on link "Produtos" at bounding box center [98, 580] width 183 height 28
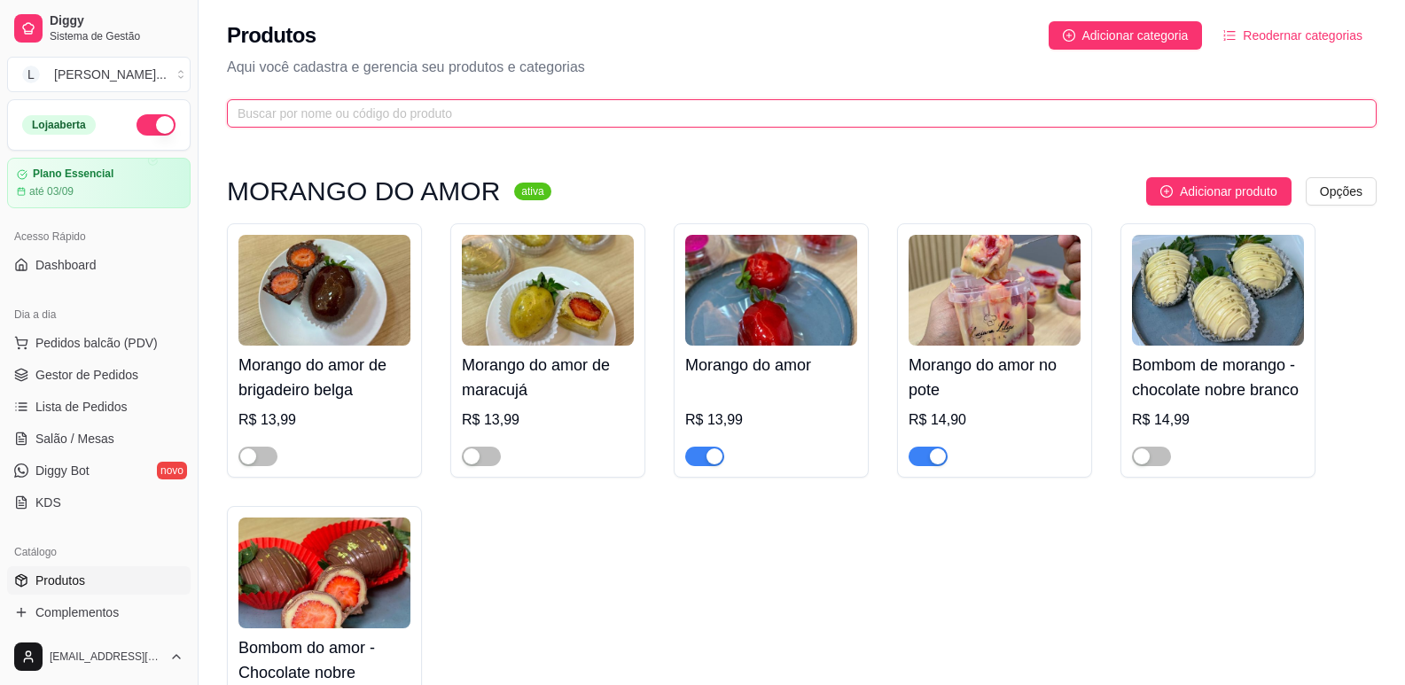
click at [306, 110] on input "text" at bounding box center [795, 113] width 1114 height 19
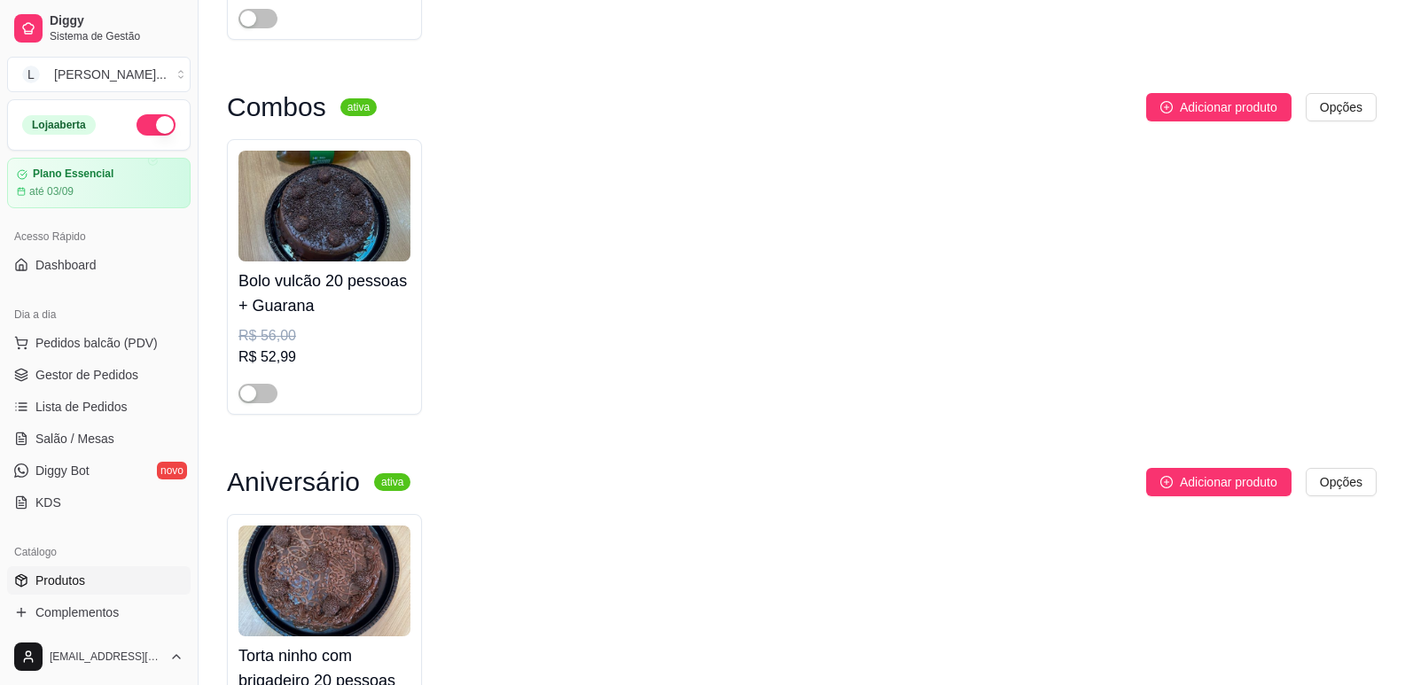
scroll to position [443, 0]
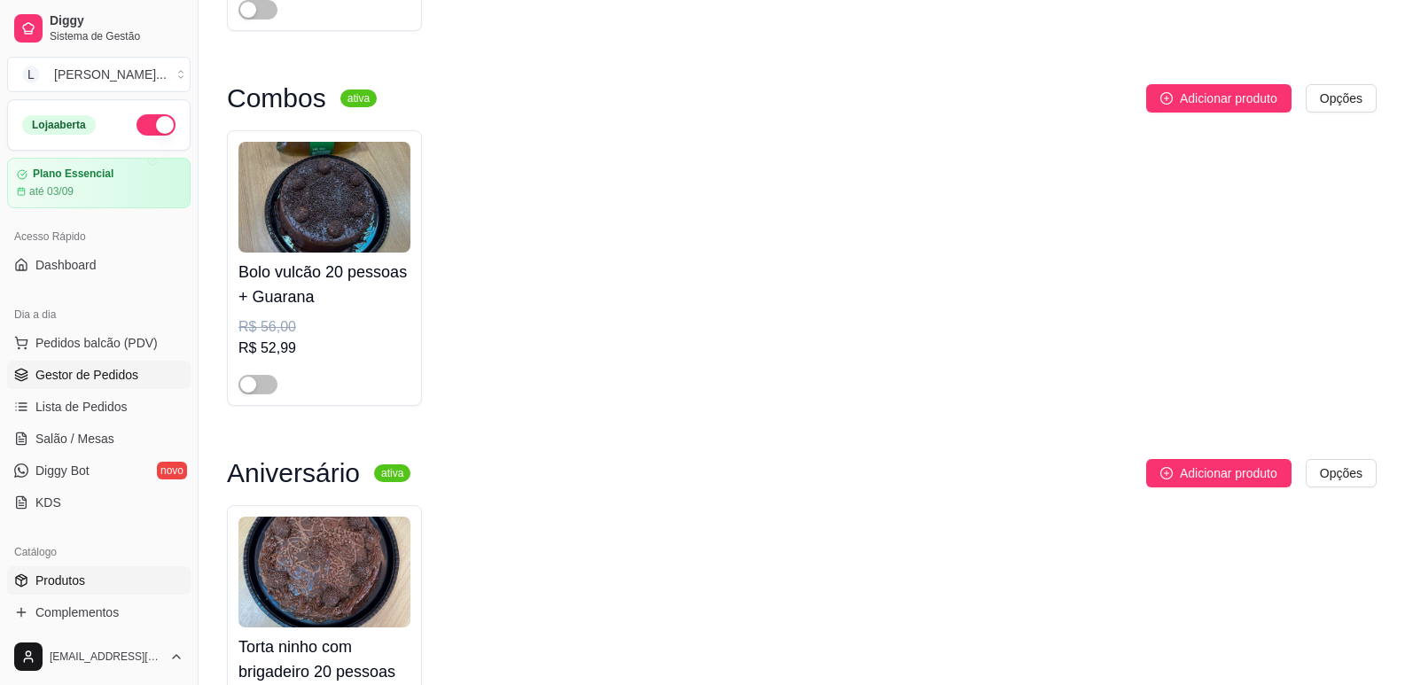
type input "20"
drag, startPoint x: 89, startPoint y: 367, endPoint x: 85, endPoint y: 340, distance: 26.8
click at [89, 370] on span "Gestor de Pedidos" at bounding box center [86, 375] width 103 height 18
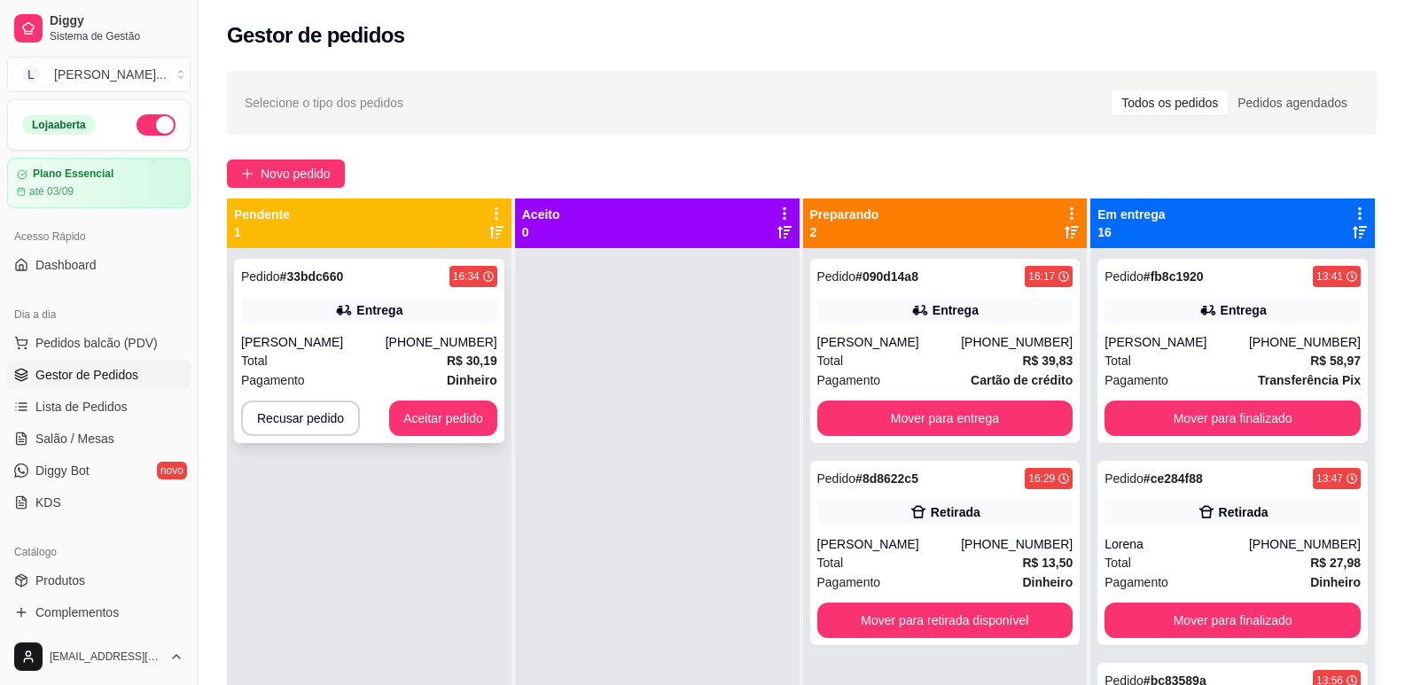
click at [368, 342] on div "[PERSON_NAME] [PERSON_NAME]" at bounding box center [313, 342] width 144 height 18
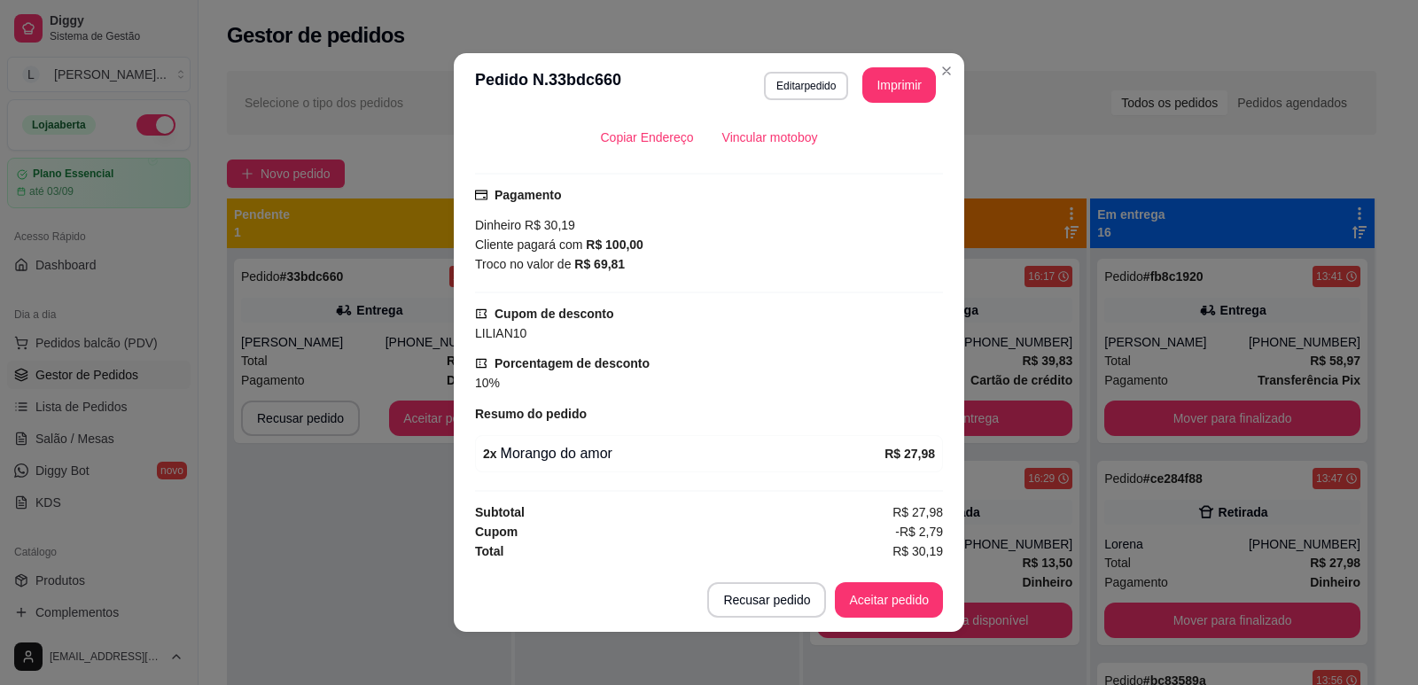
scroll to position [4, 0]
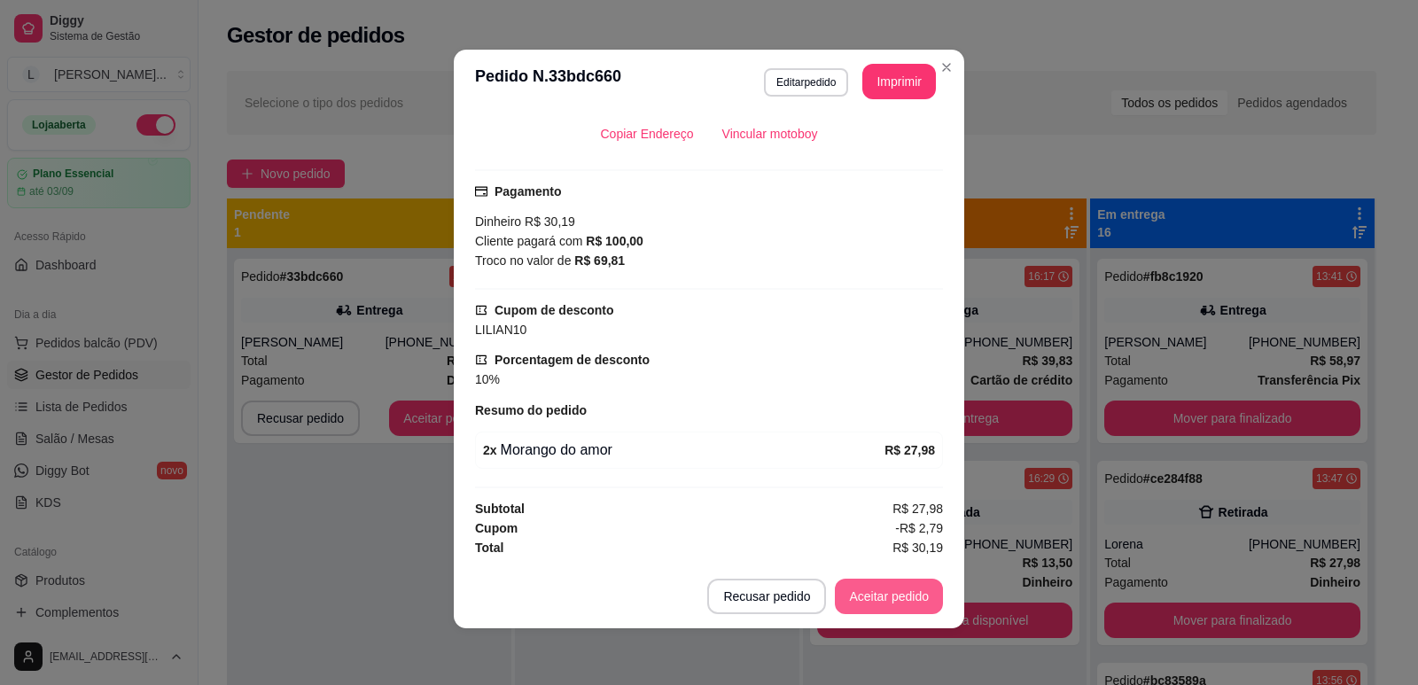
click at [896, 593] on button "Aceitar pedido" at bounding box center [889, 596] width 108 height 35
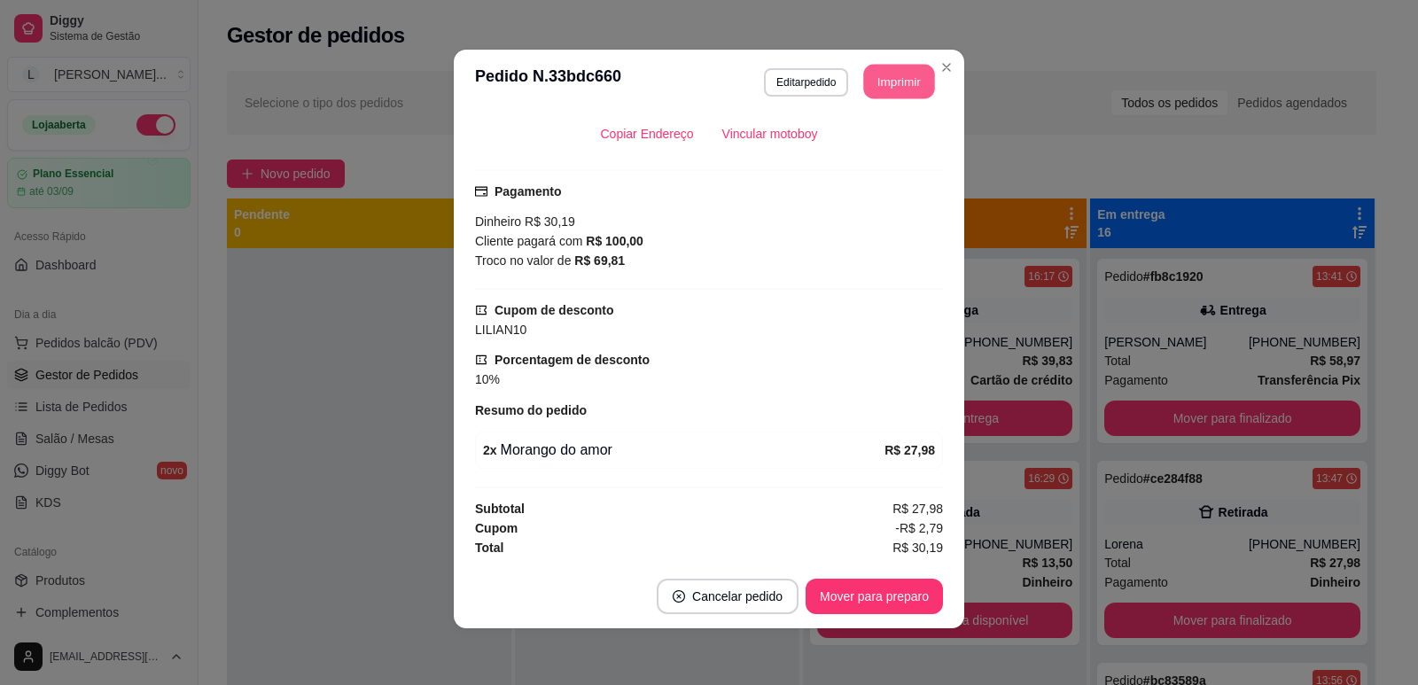
click at [879, 80] on button "Imprimir" at bounding box center [899, 82] width 71 height 35
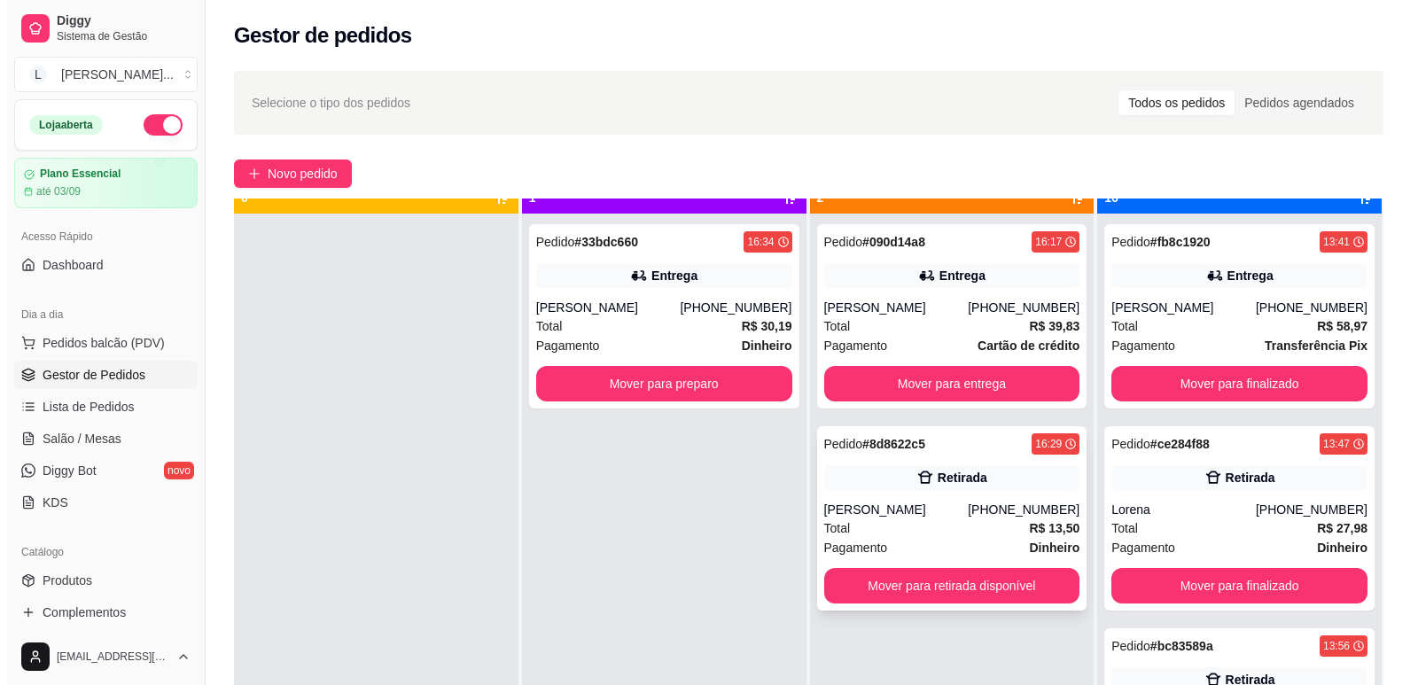
scroll to position [50, 0]
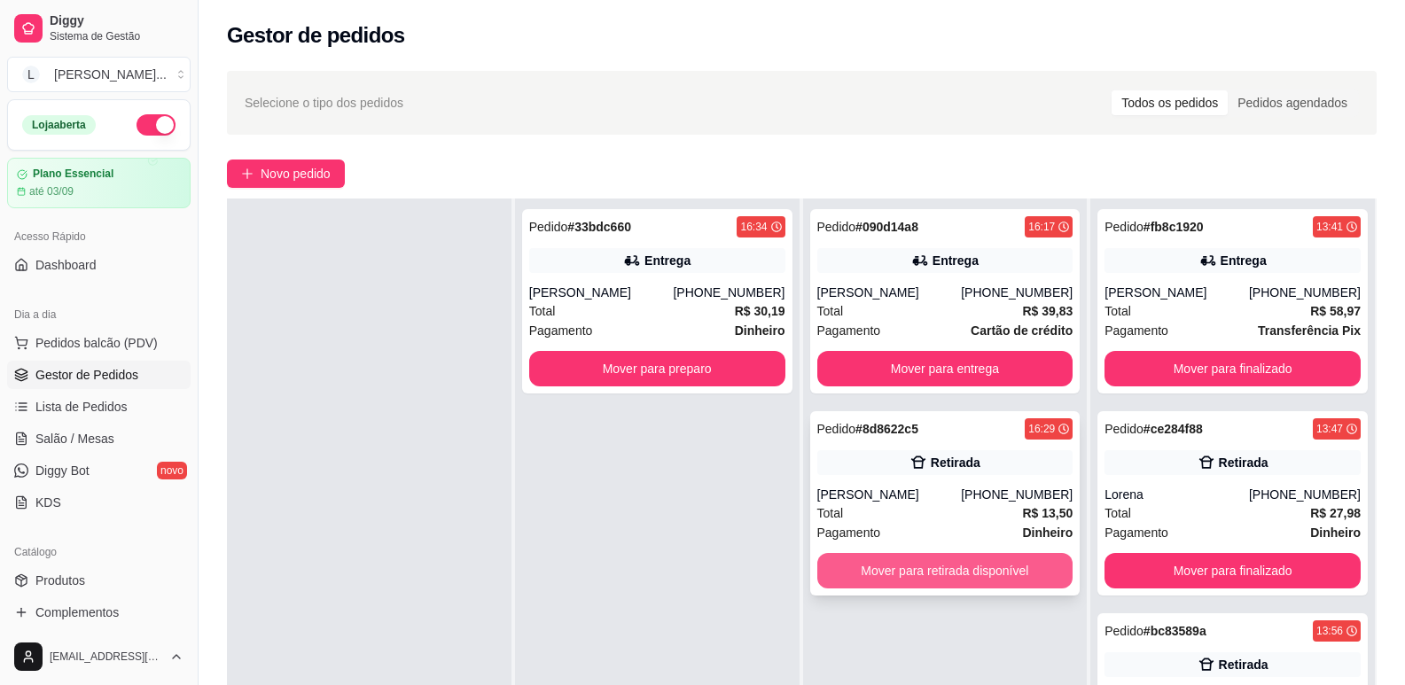
click at [955, 589] on button "Mover para retirada disponível" at bounding box center [945, 570] width 256 height 35
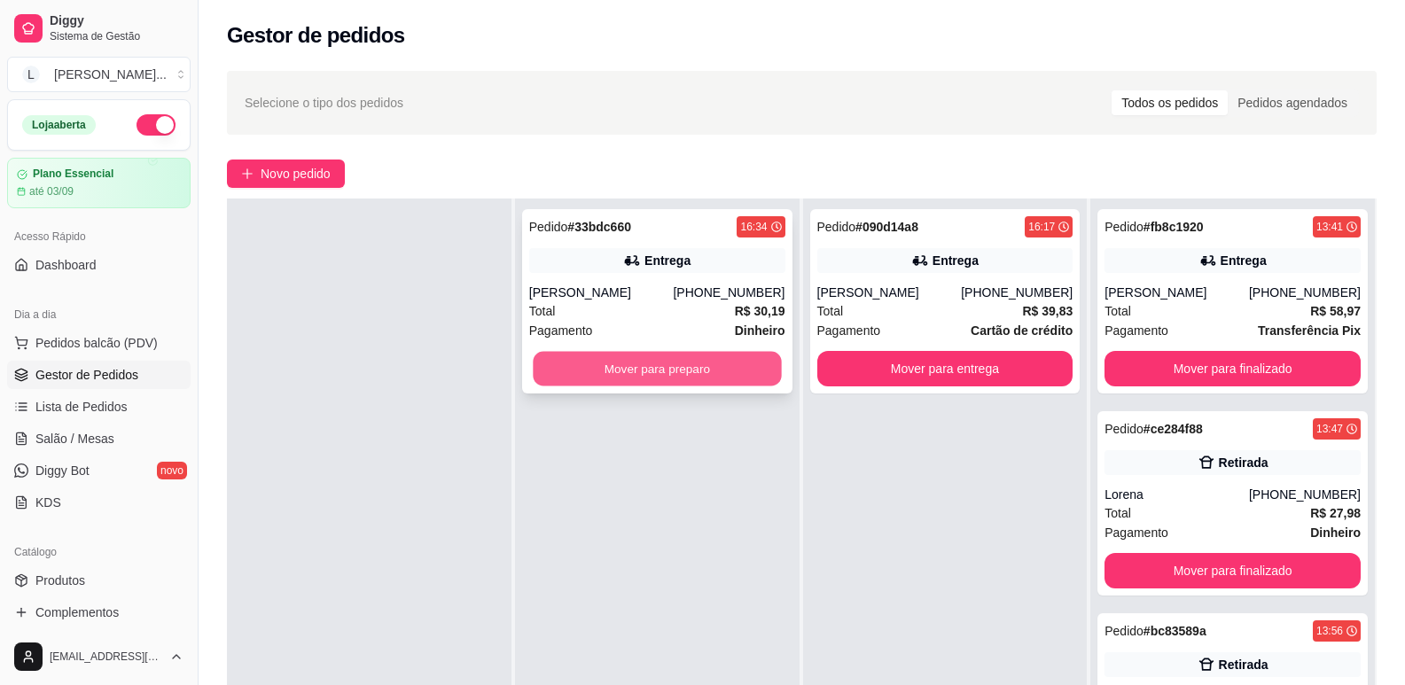
click at [689, 363] on button "Mover para preparo" at bounding box center [657, 369] width 248 height 35
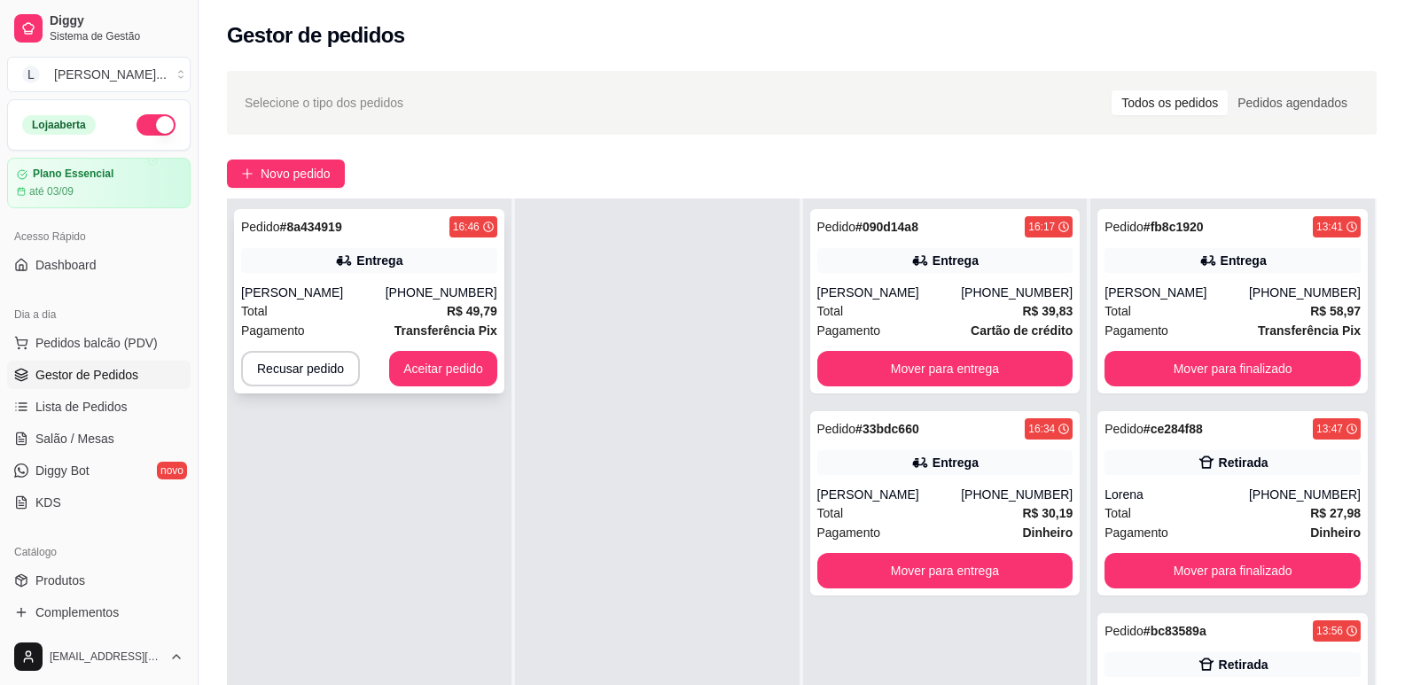
click at [408, 312] on div "Total R$ 49,79" at bounding box center [369, 310] width 256 height 19
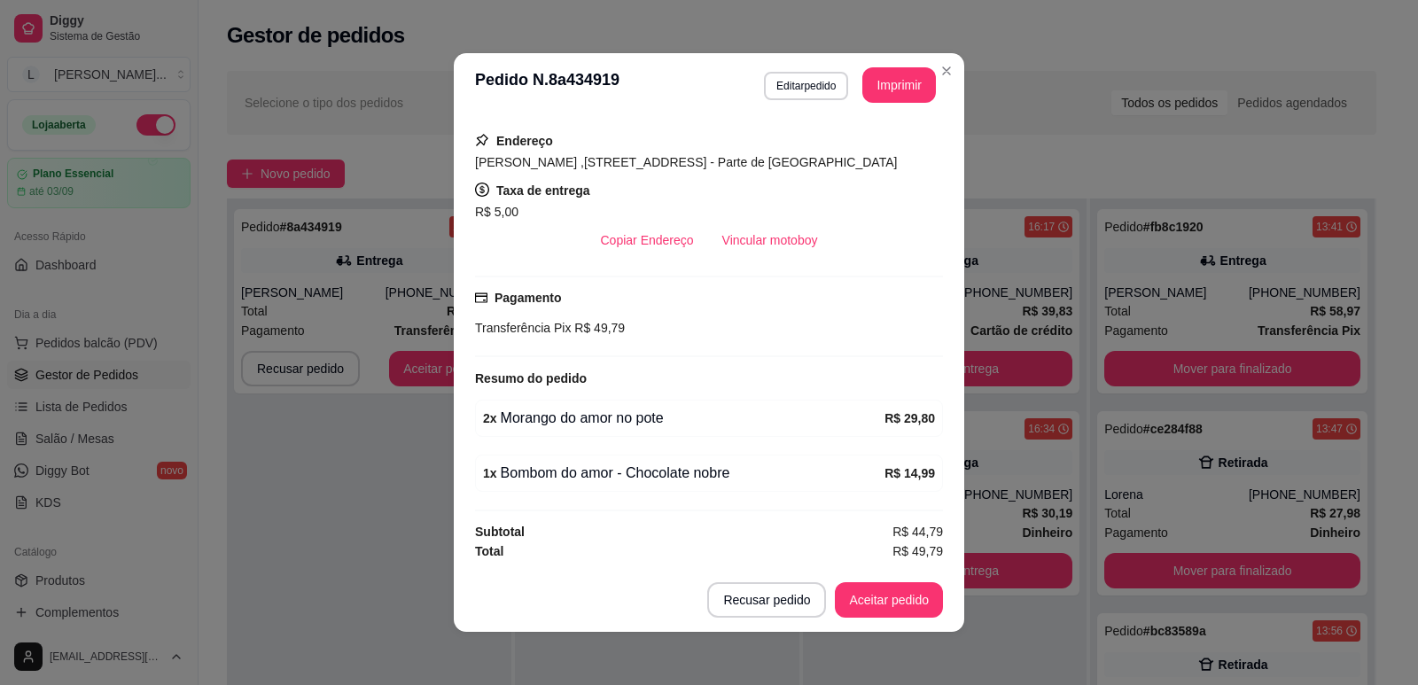
scroll to position [4, 0]
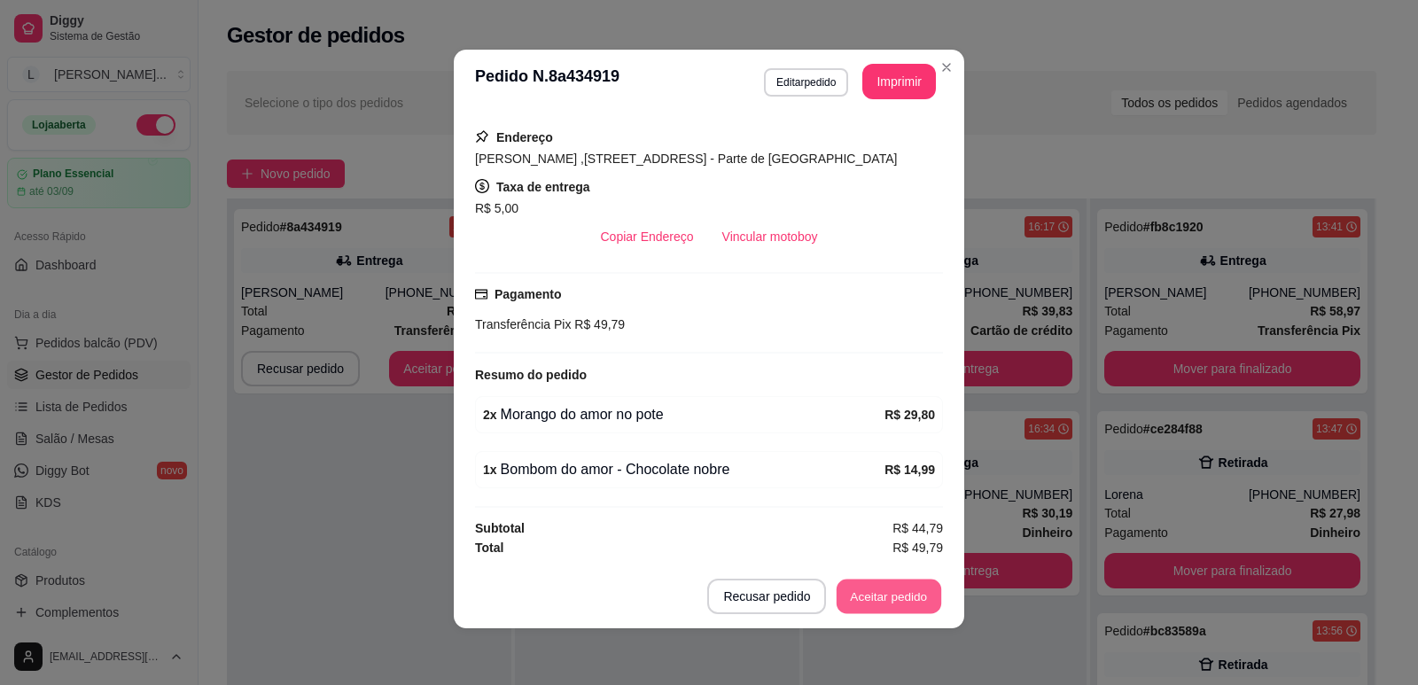
click at [853, 590] on button "Aceitar pedido" at bounding box center [889, 597] width 105 height 35
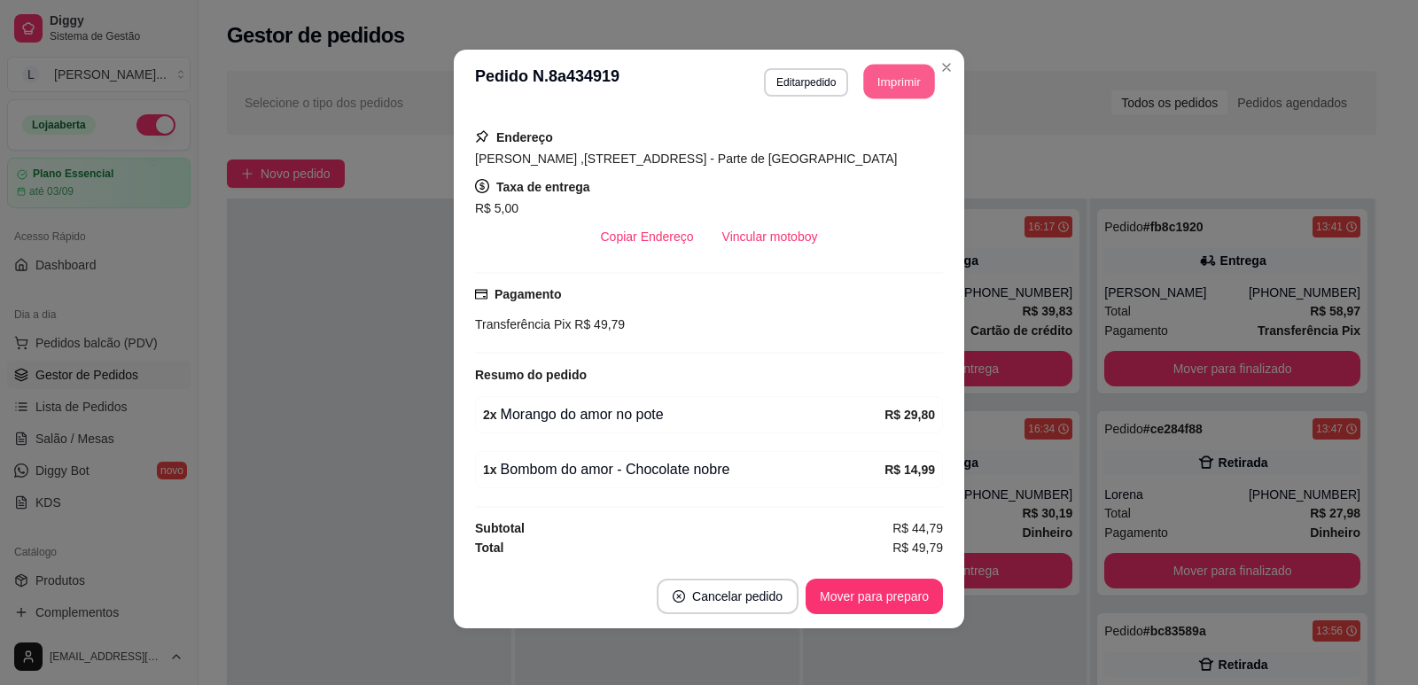
click at [885, 80] on button "Imprimir" at bounding box center [899, 82] width 71 height 35
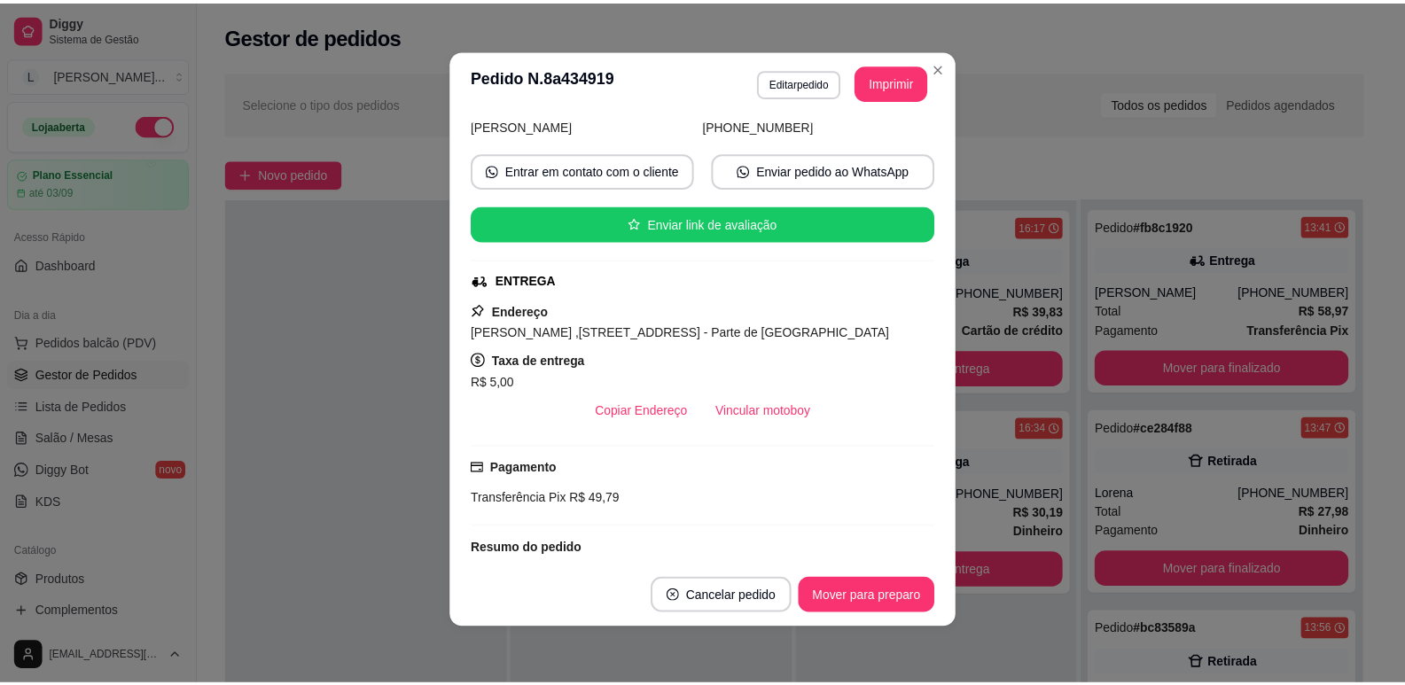
scroll to position [307, 0]
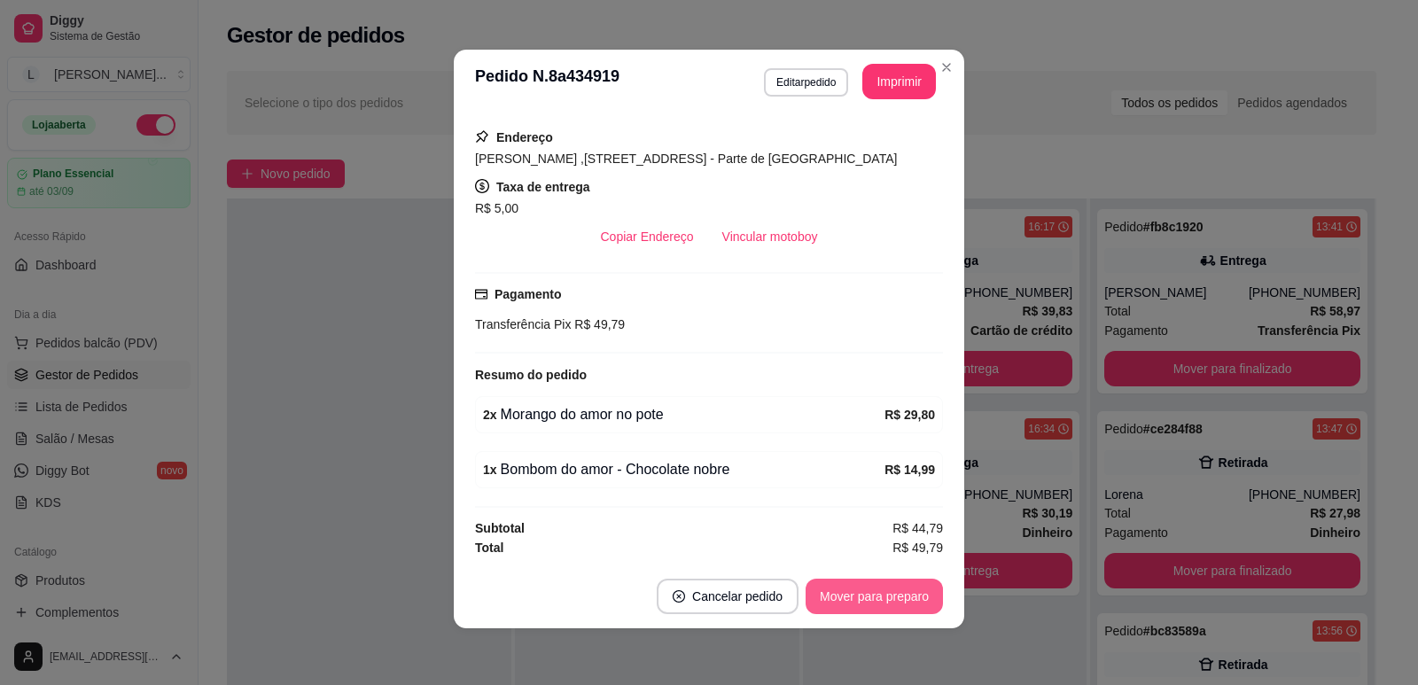
click at [856, 592] on button "Mover para preparo" at bounding box center [874, 596] width 137 height 35
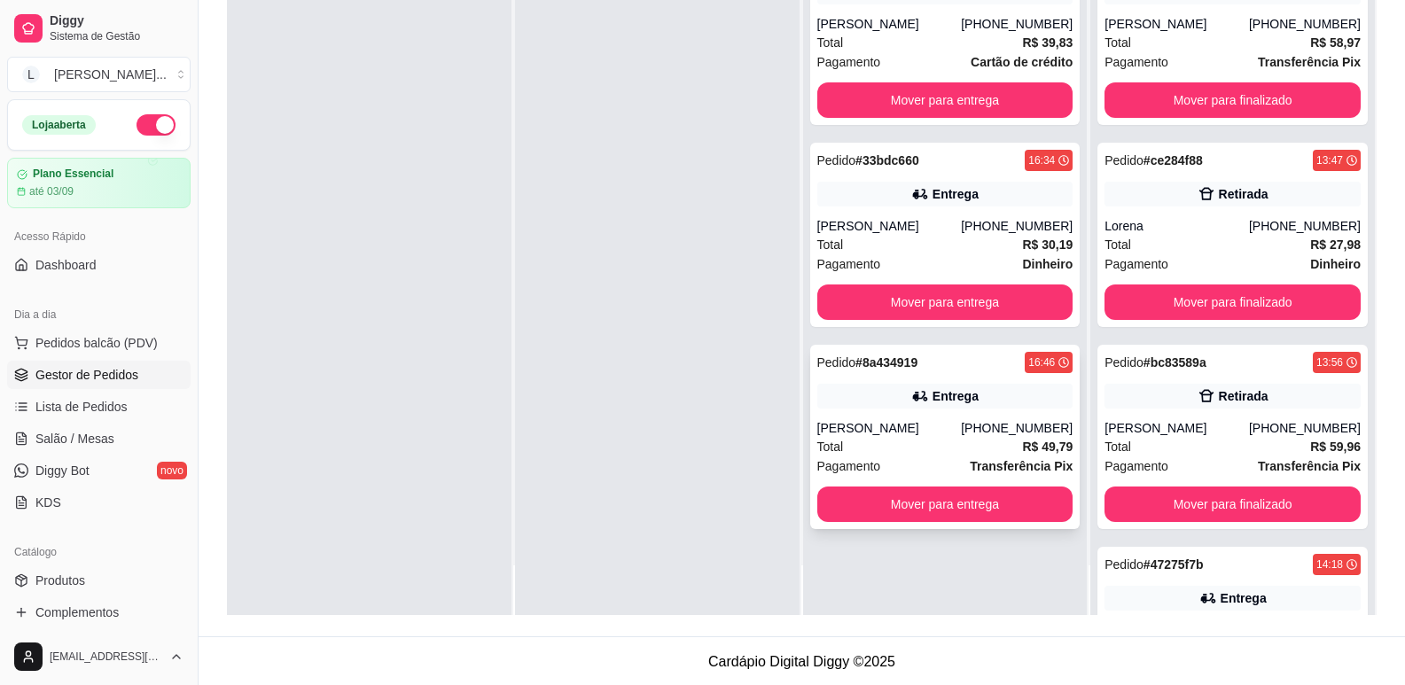
scroll to position [270, 0]
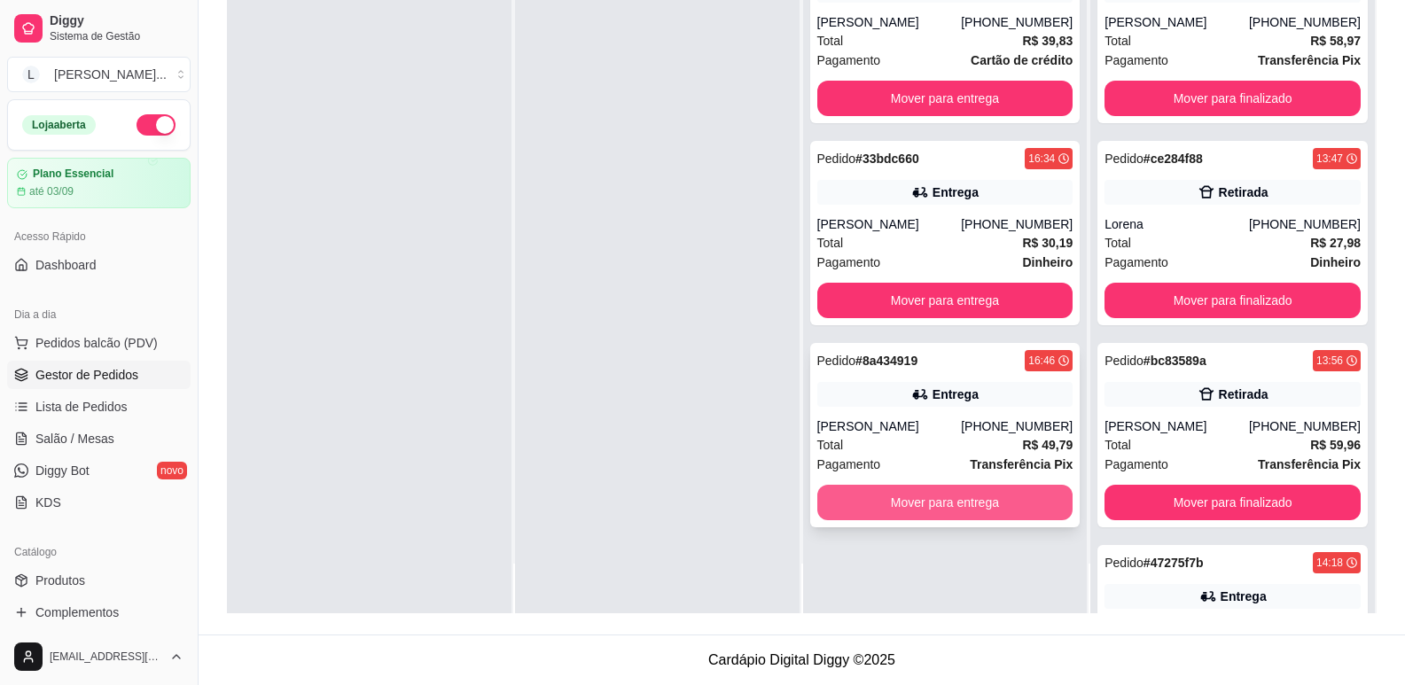
click at [921, 518] on button "Mover para entrega" at bounding box center [945, 502] width 256 height 35
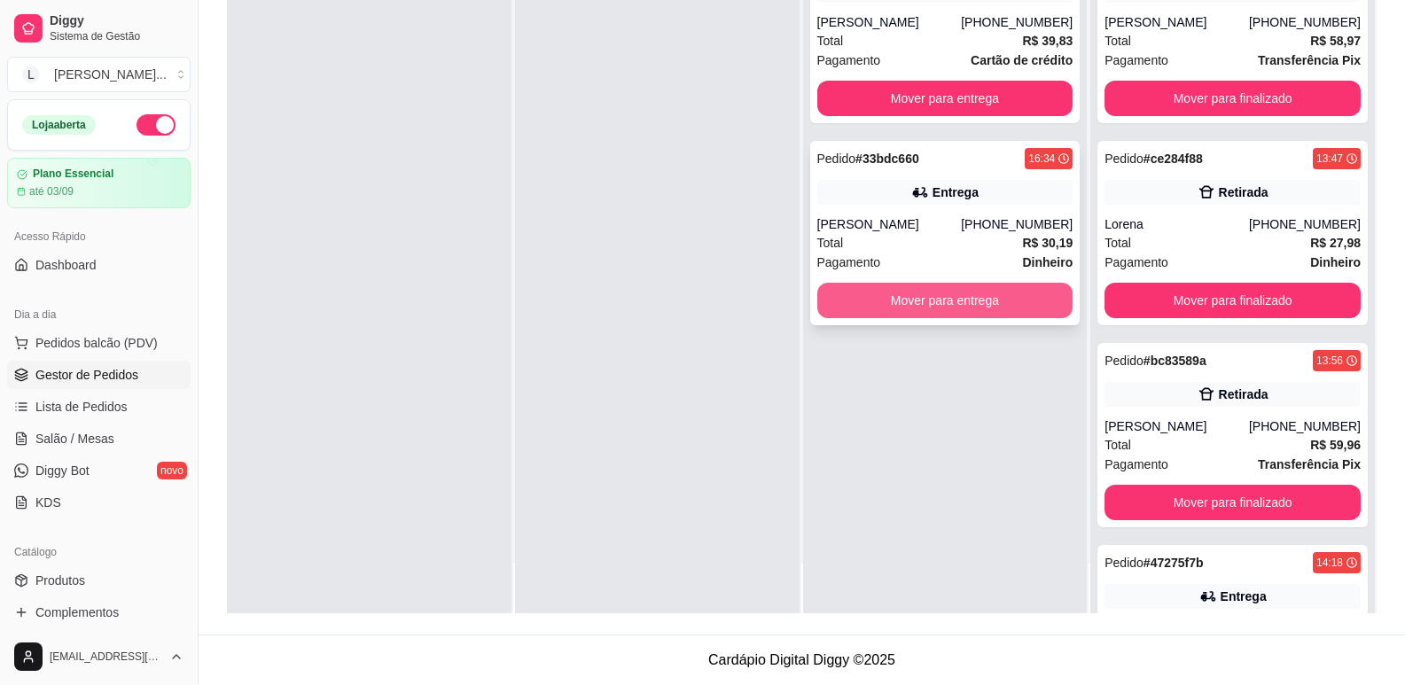
click at [913, 316] on button "Mover para entrega" at bounding box center [945, 300] width 256 height 35
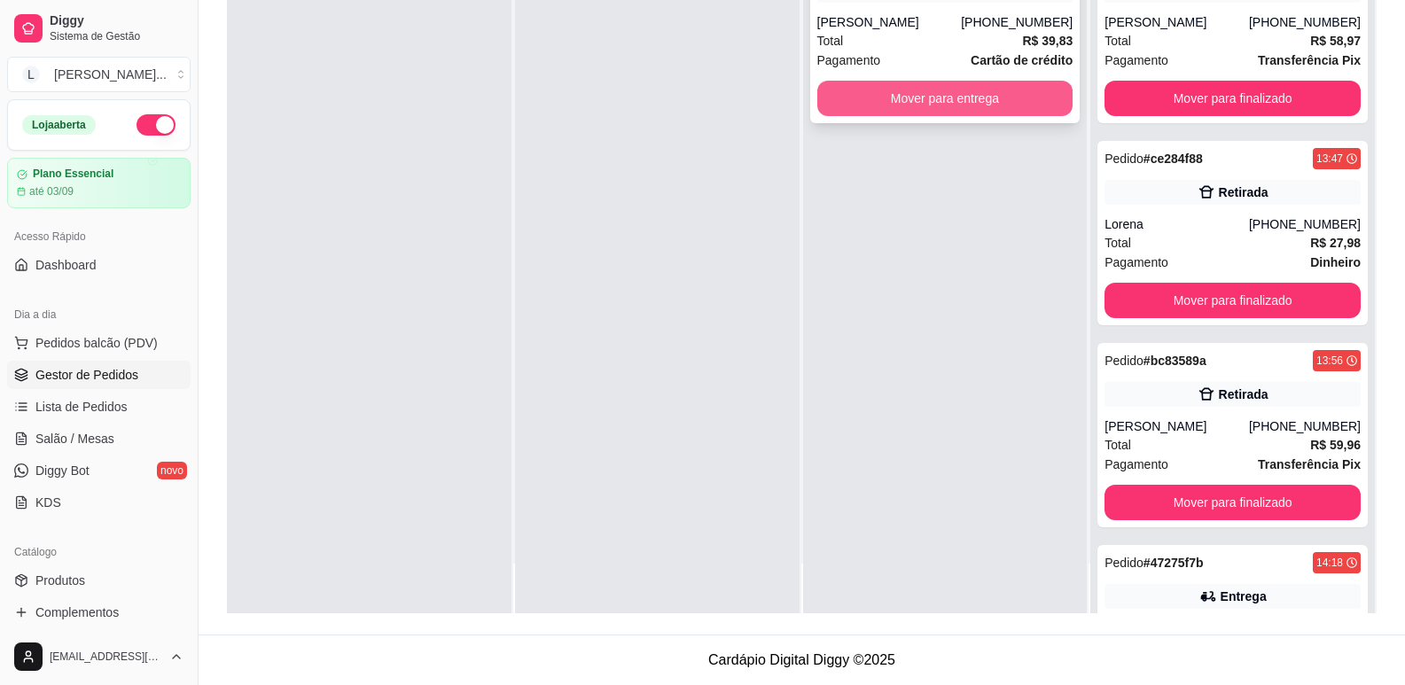
click at [896, 113] on button "Mover para entrega" at bounding box center [945, 98] width 256 height 35
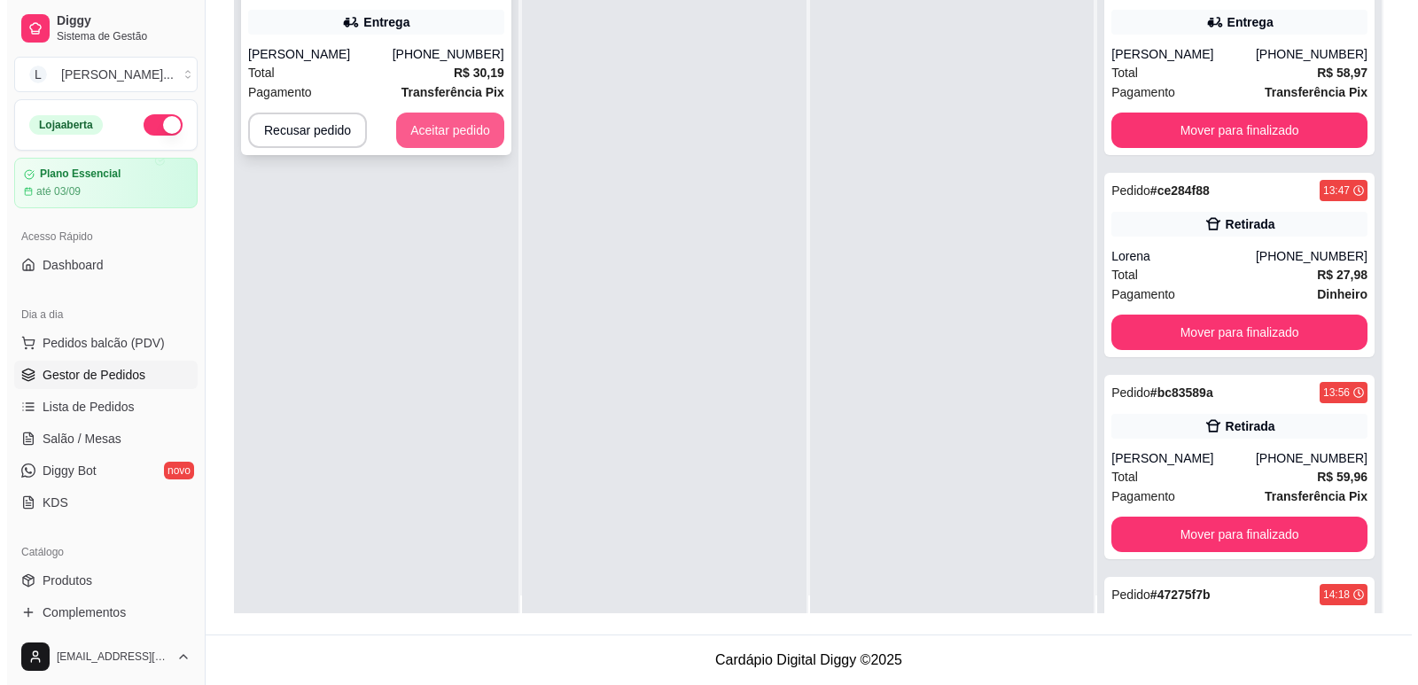
scroll to position [0, 0]
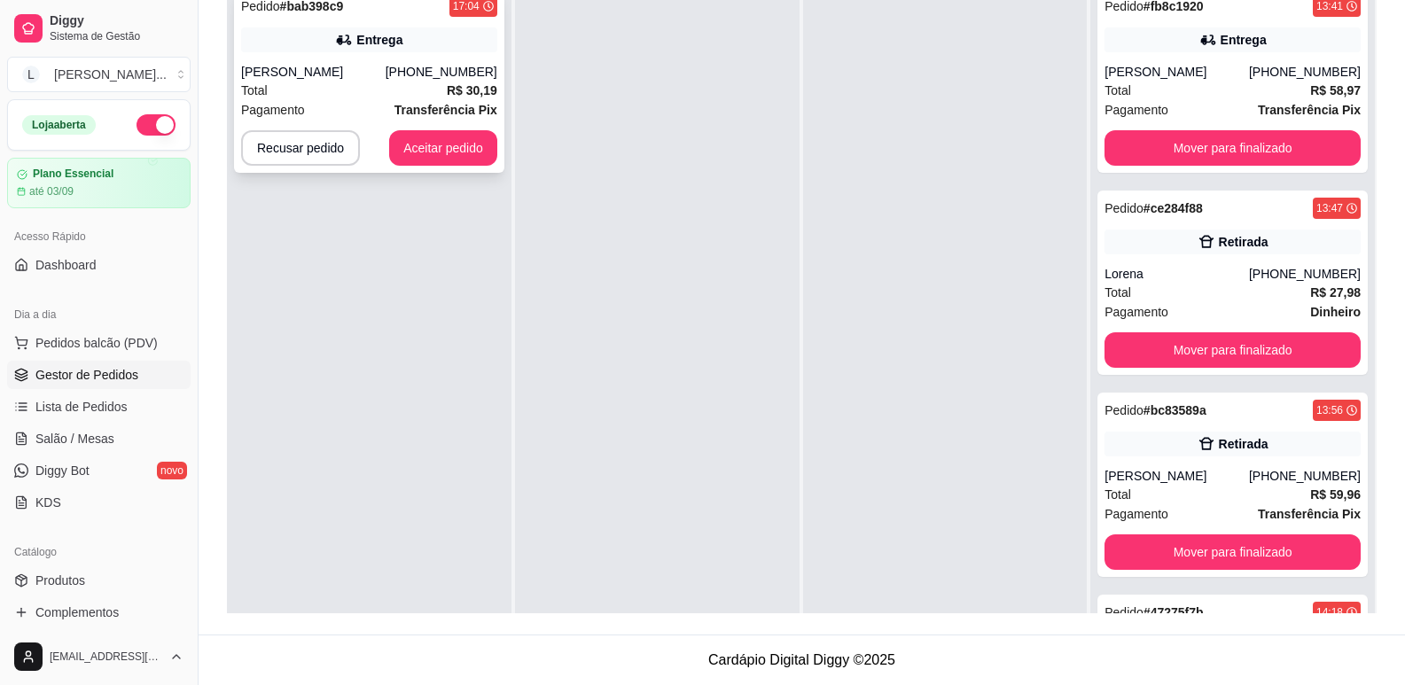
click at [355, 110] on div "Pagamento Transferência Pix" at bounding box center [369, 109] width 256 height 19
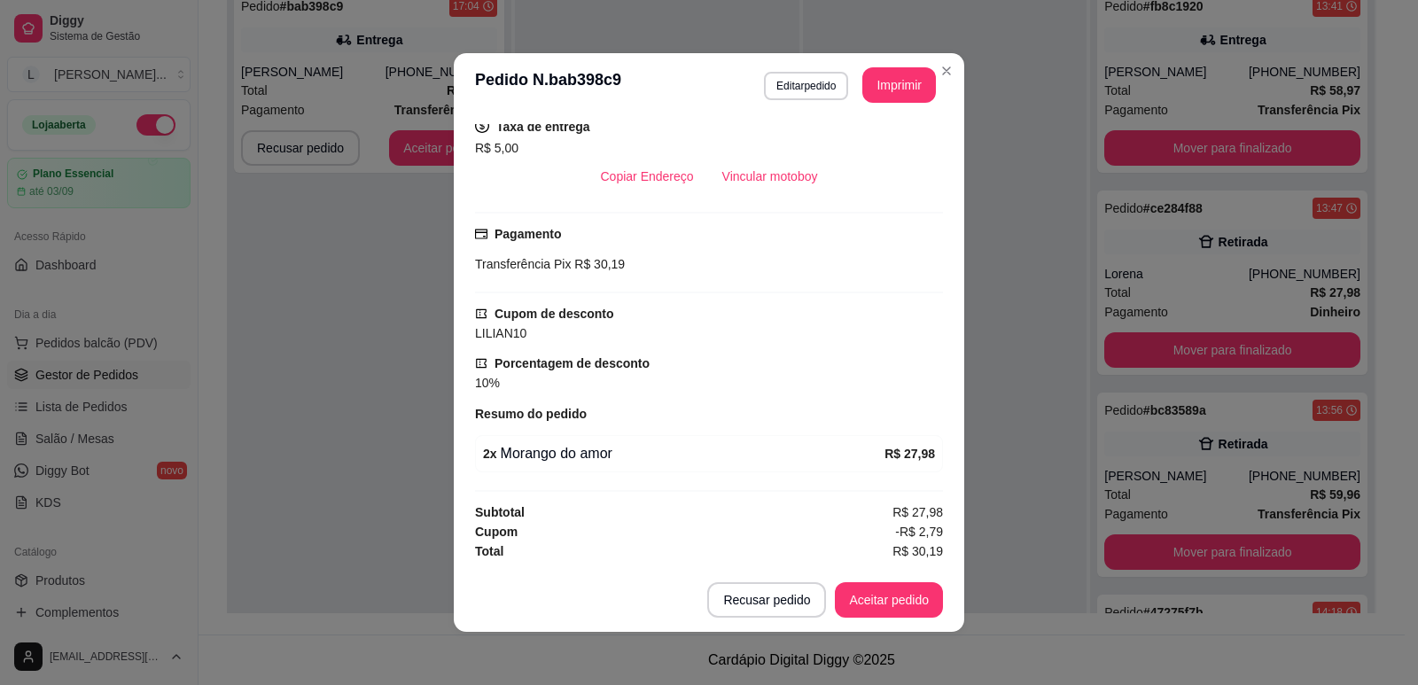
scroll to position [4, 0]
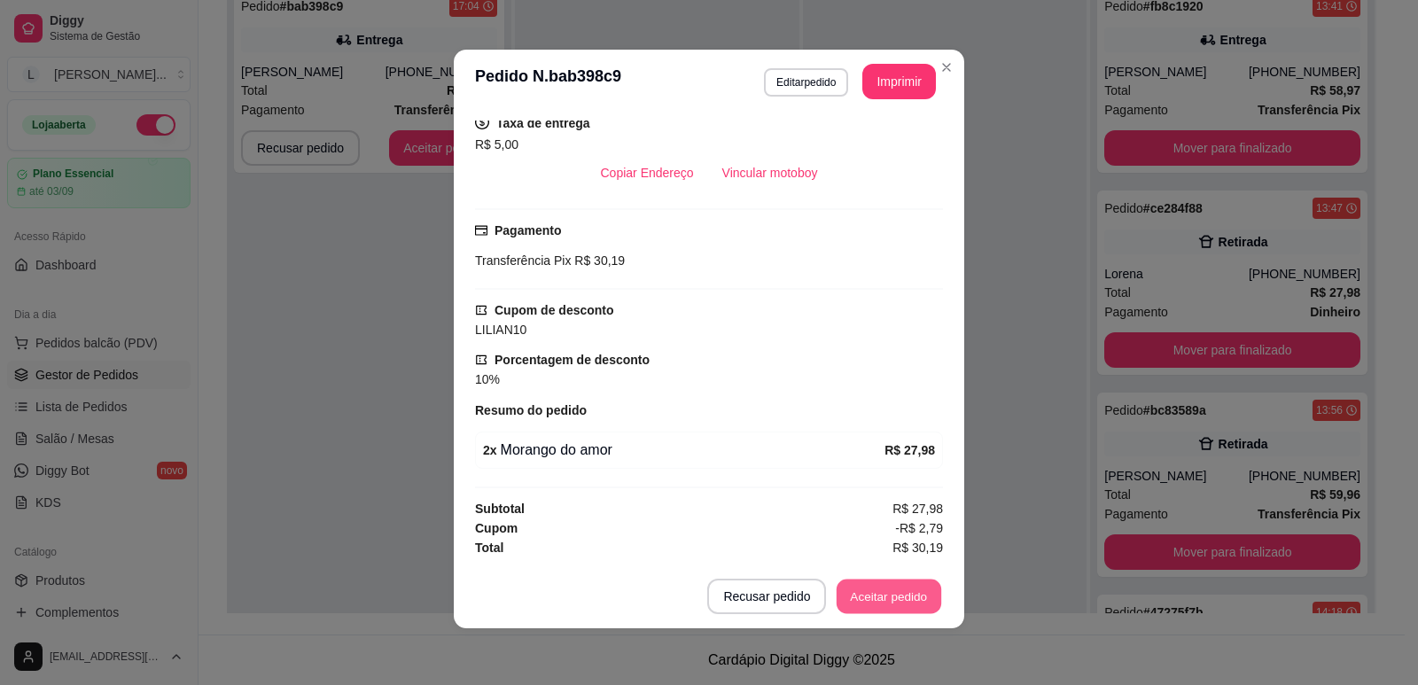
click at [875, 591] on button "Aceitar pedido" at bounding box center [889, 597] width 105 height 35
click at [871, 80] on button "Imprimir" at bounding box center [899, 82] width 71 height 35
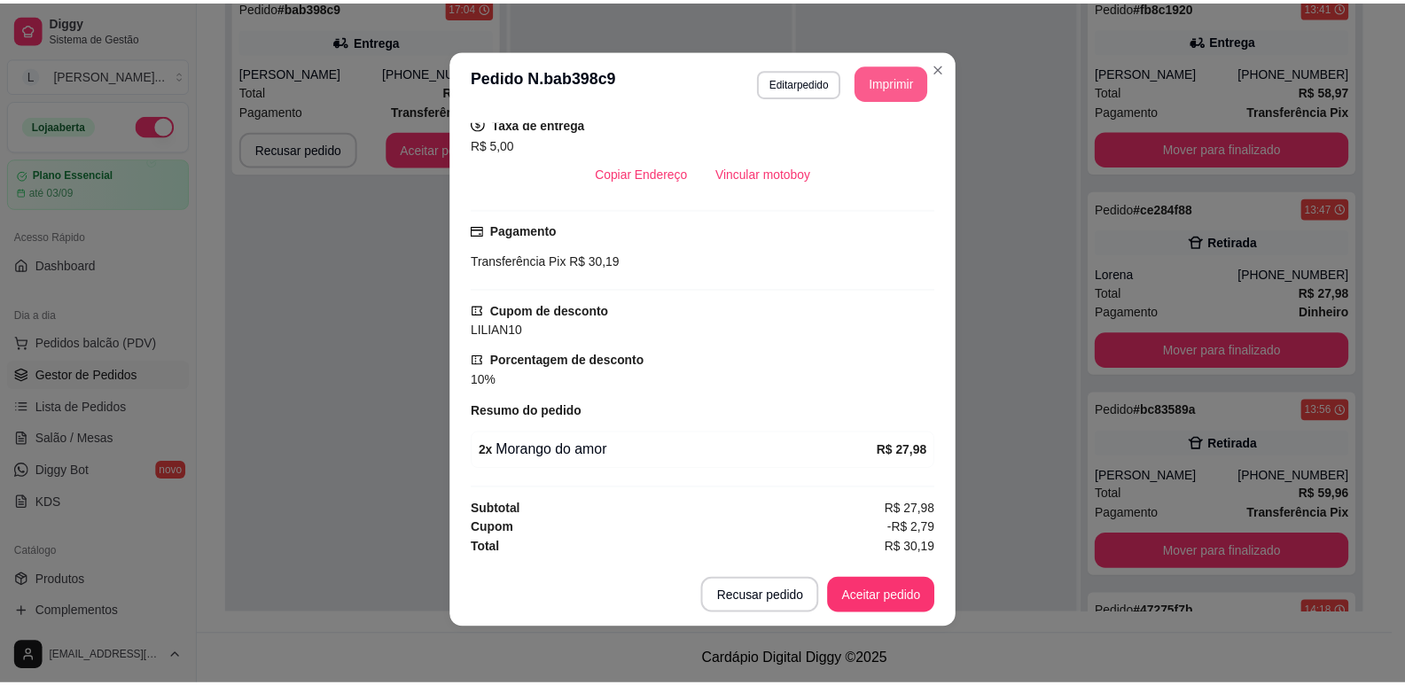
scroll to position [0, 0]
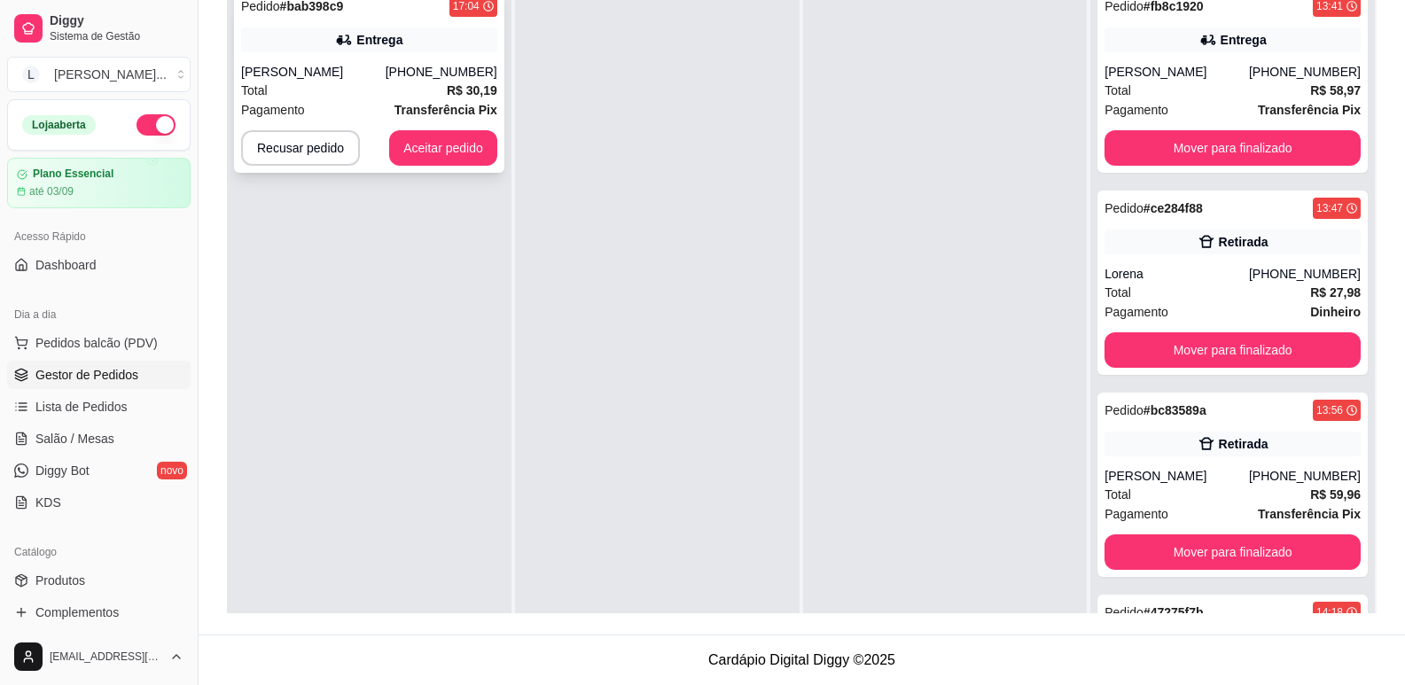
drag, startPoint x: 891, startPoint y: 191, endPoint x: 346, endPoint y: 168, distance: 545.6
click at [886, 191] on div at bounding box center [945, 320] width 285 height 685
click at [426, 137] on button "Aceitar pedido" at bounding box center [443, 147] width 108 height 35
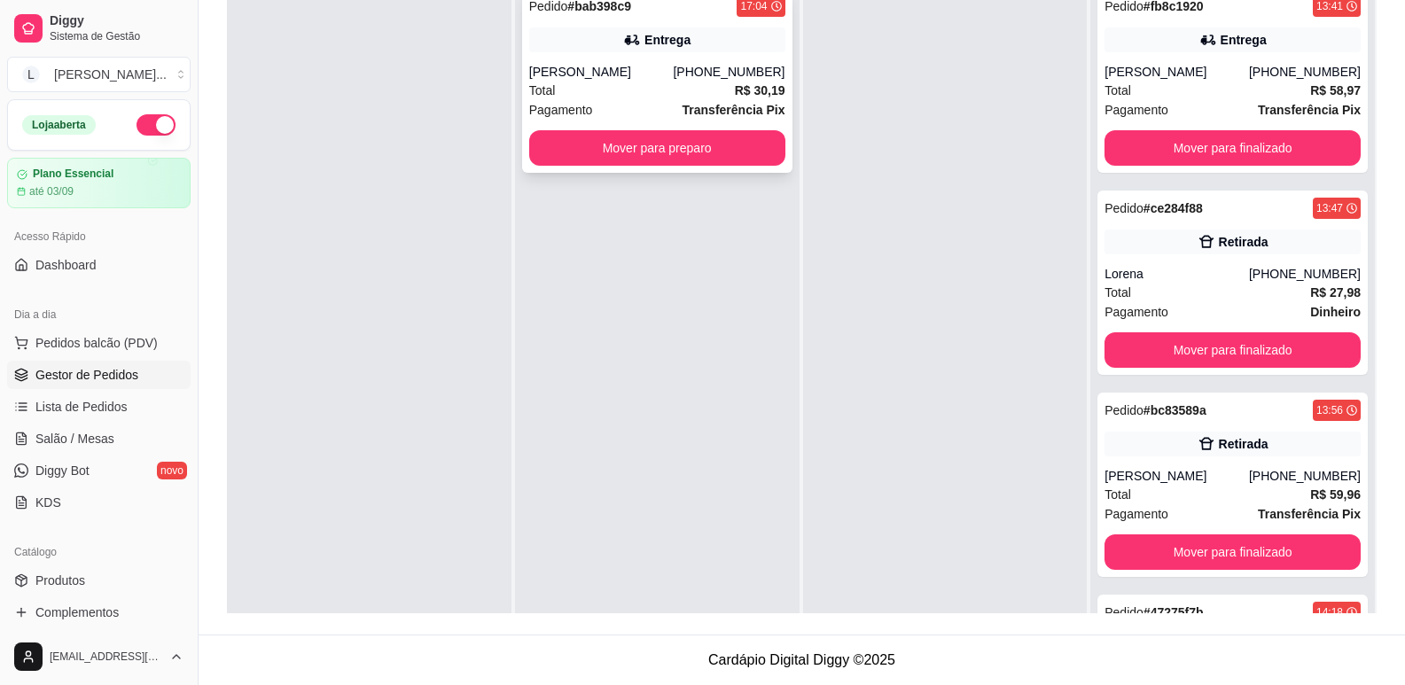
click at [662, 85] on div "Total R$ 30,19" at bounding box center [657, 90] width 256 height 19
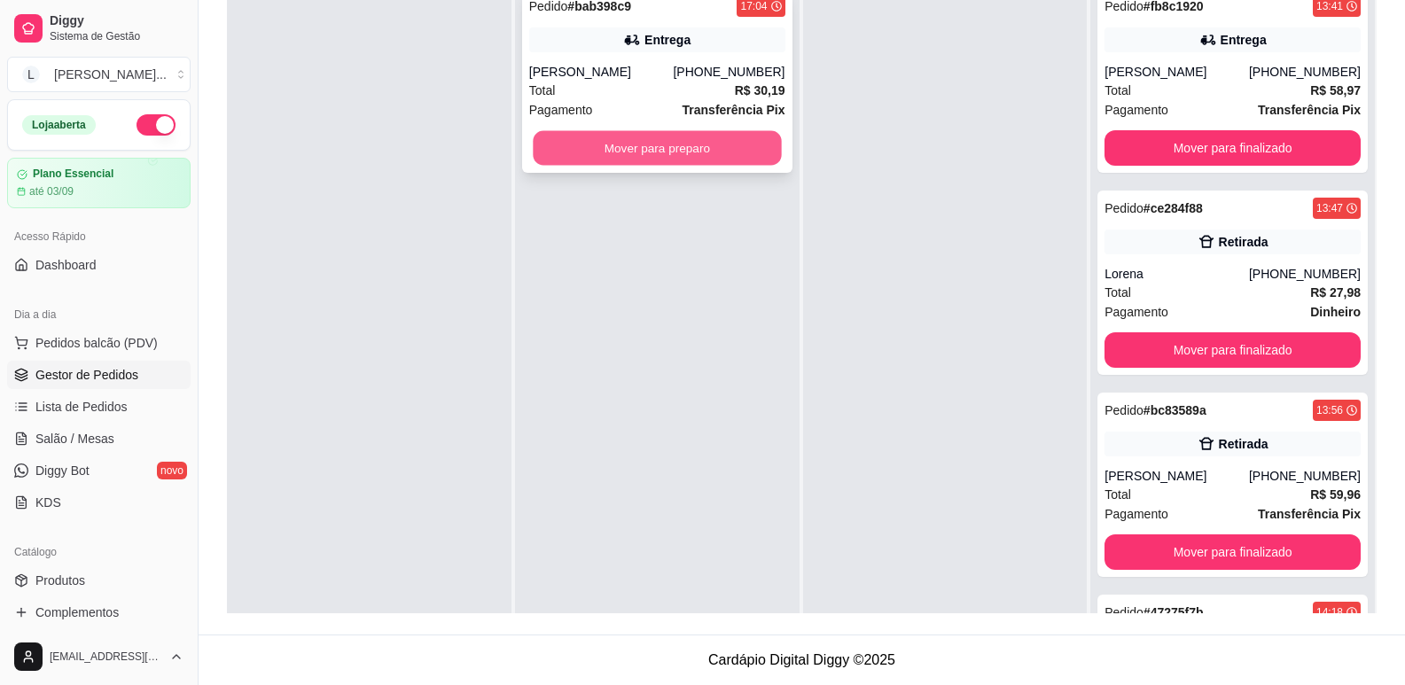
click at [690, 157] on button "Mover para preparo" at bounding box center [657, 148] width 248 height 35
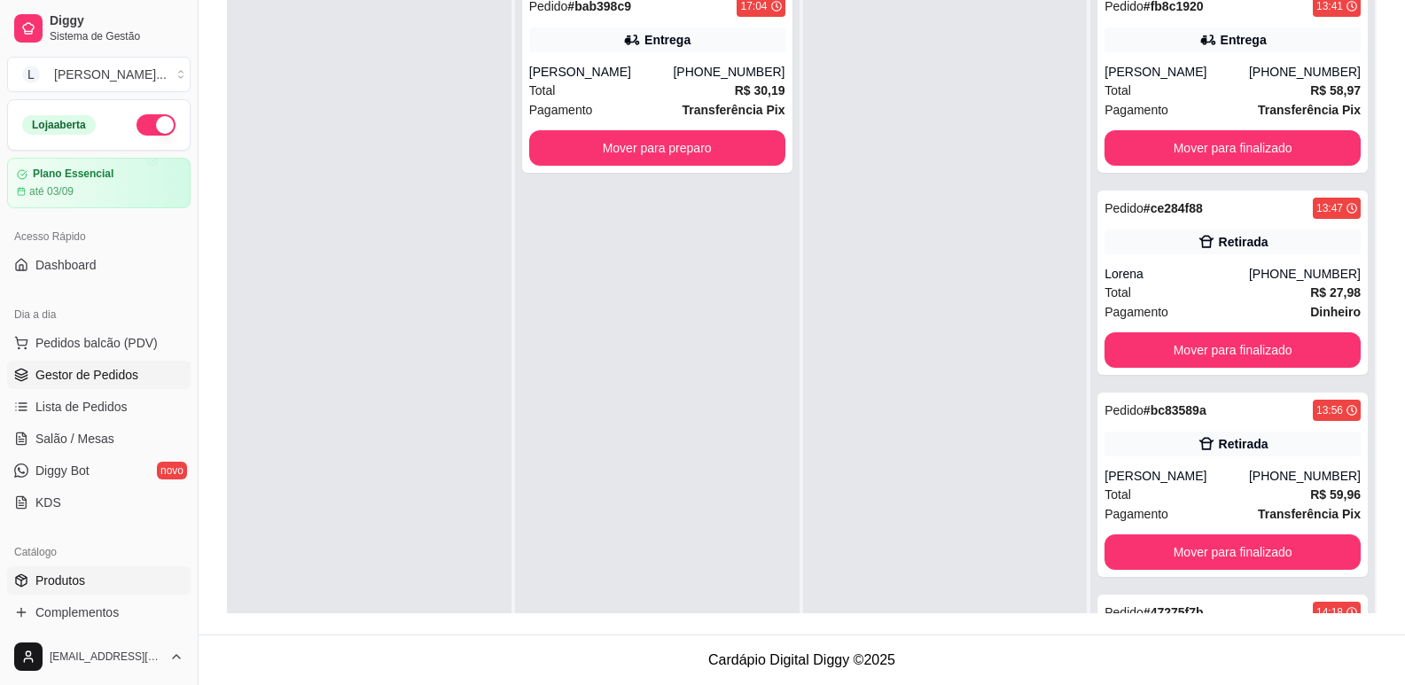
click at [61, 571] on link "Produtos" at bounding box center [98, 580] width 183 height 28
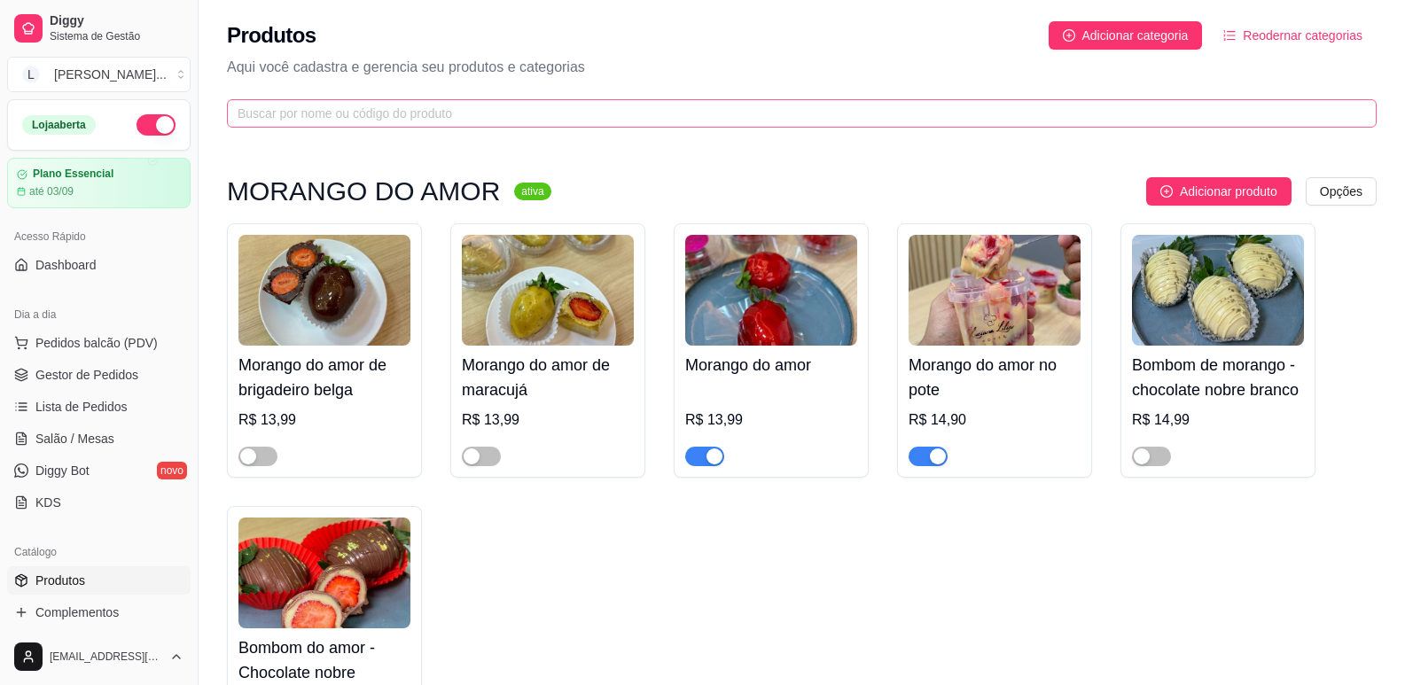
drag, startPoint x: 294, startPoint y: 87, endPoint x: 294, endPoint y: 109, distance: 22.2
click at [293, 90] on div "Produtos Adicionar categoria Reodernar categorias Aqui você cadastra e gerencia…" at bounding box center [802, 69] width 1206 height 138
click at [296, 113] on input "text" at bounding box center [795, 113] width 1114 height 19
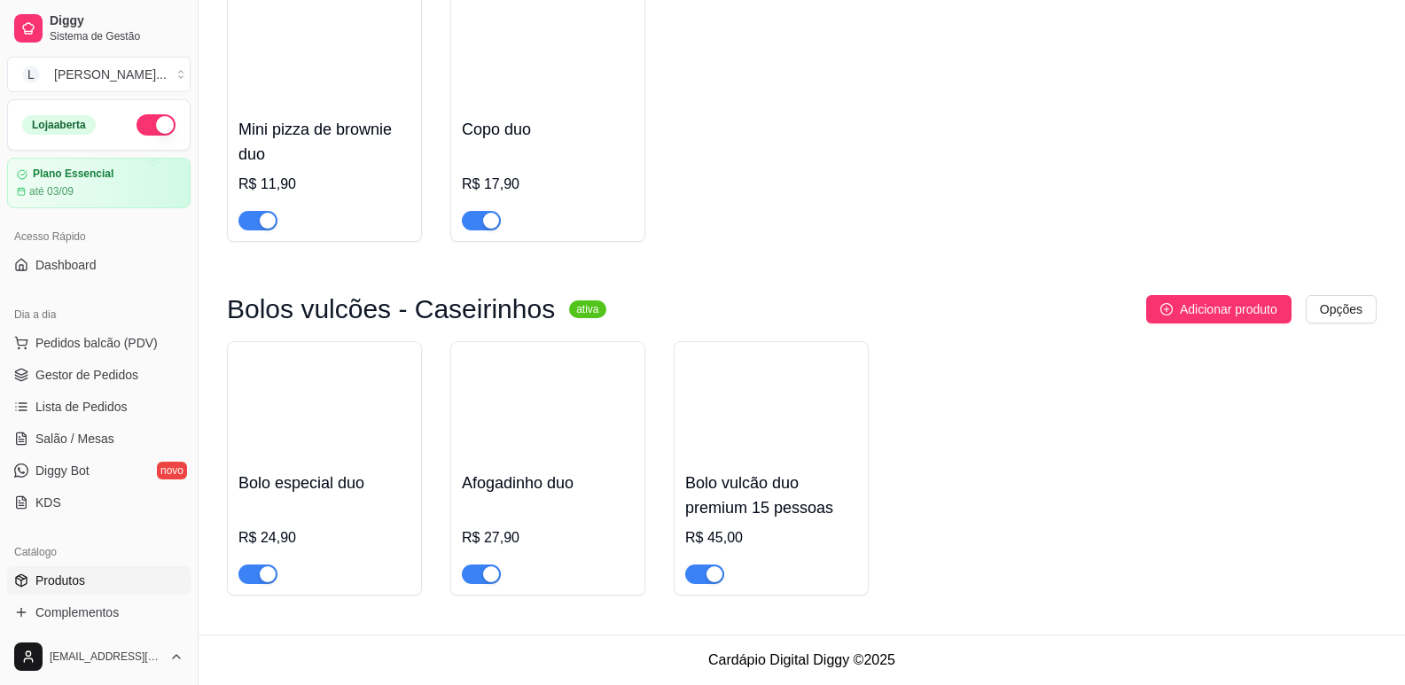
scroll to position [567, 0]
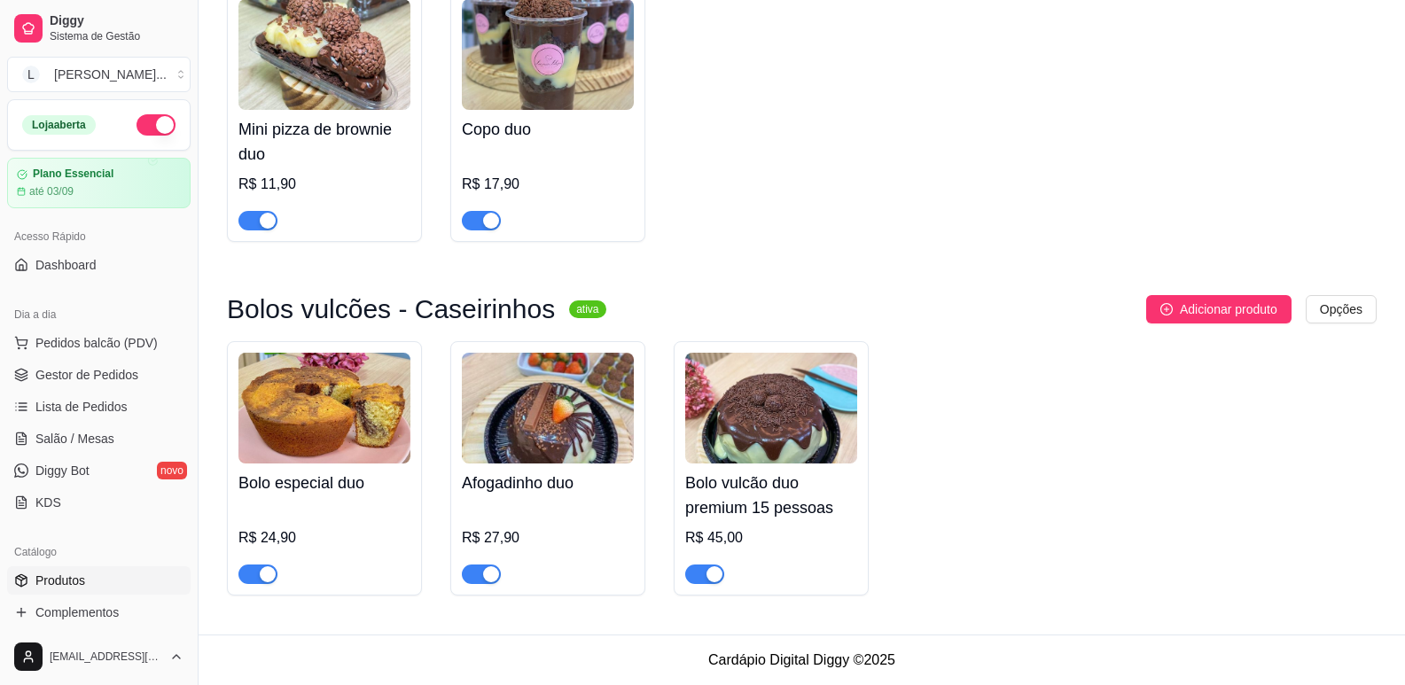
type input "duo"
click at [706, 570] on button "button" at bounding box center [704, 574] width 39 height 19
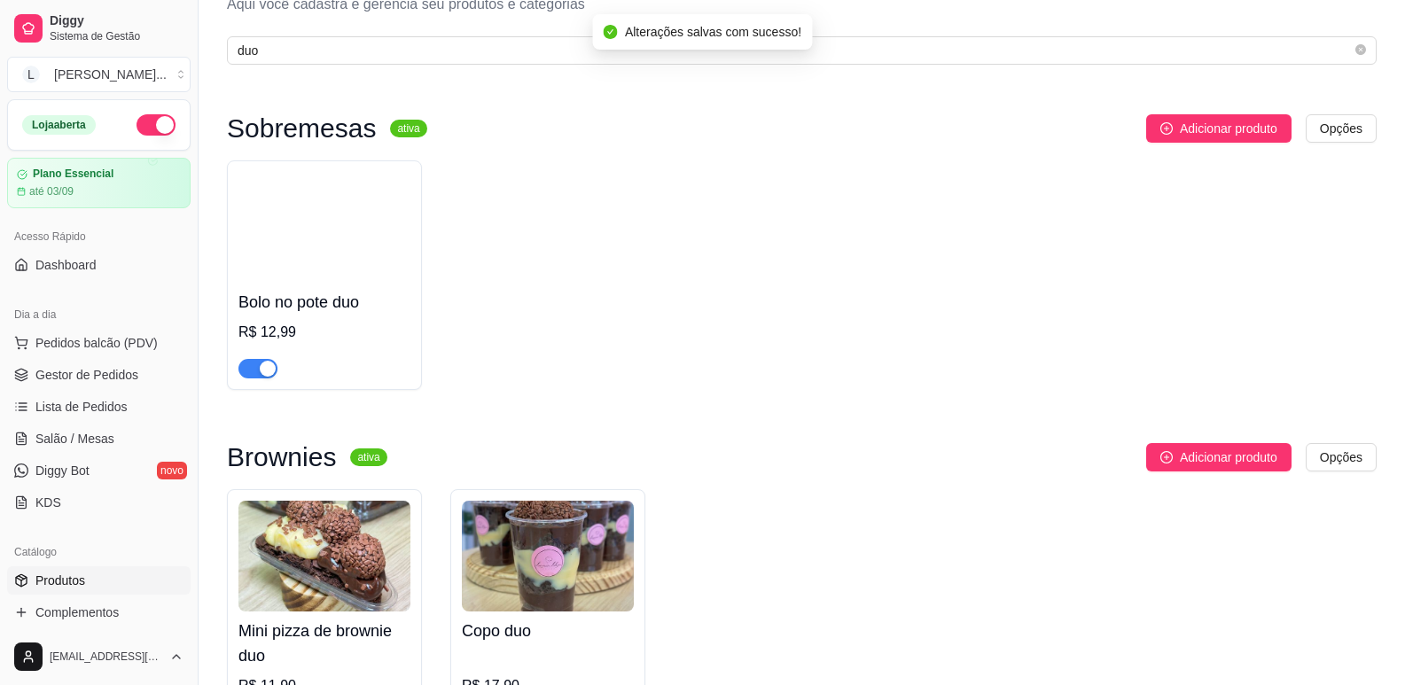
scroll to position [0, 0]
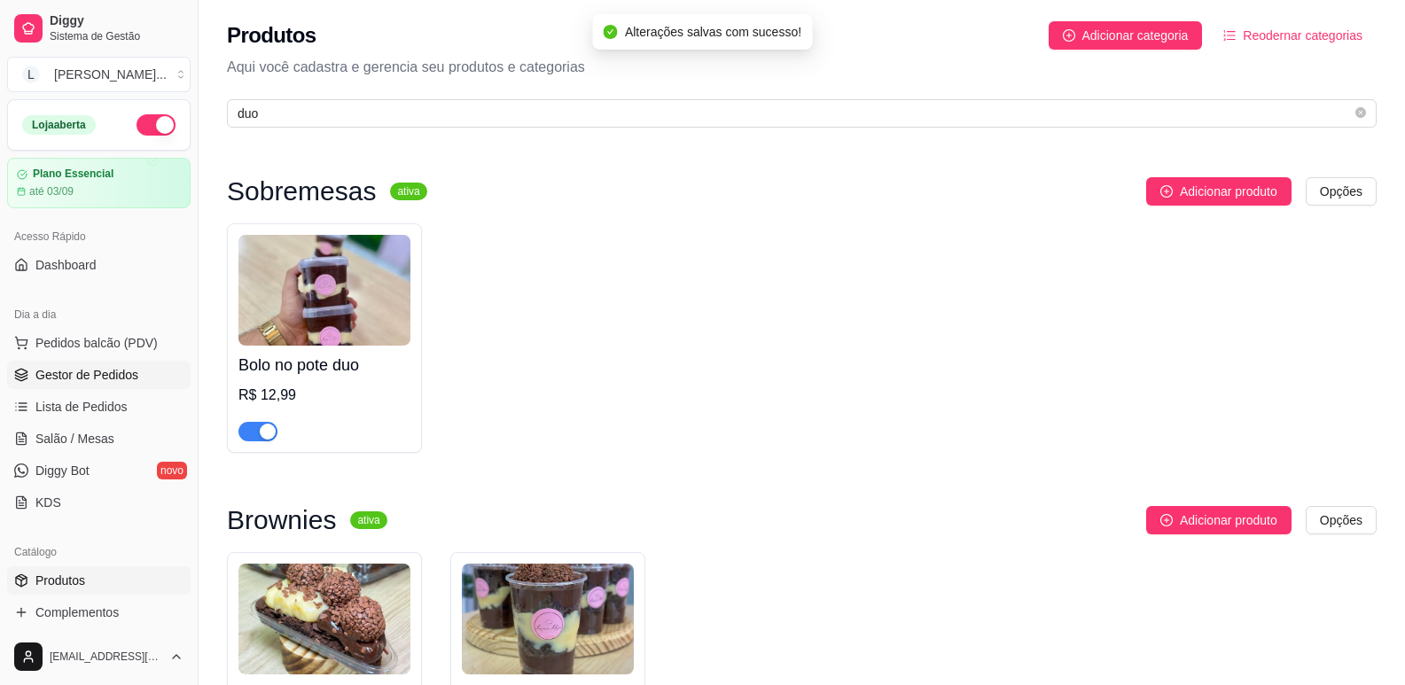
click at [92, 372] on span "Gestor de Pedidos" at bounding box center [86, 375] width 103 height 18
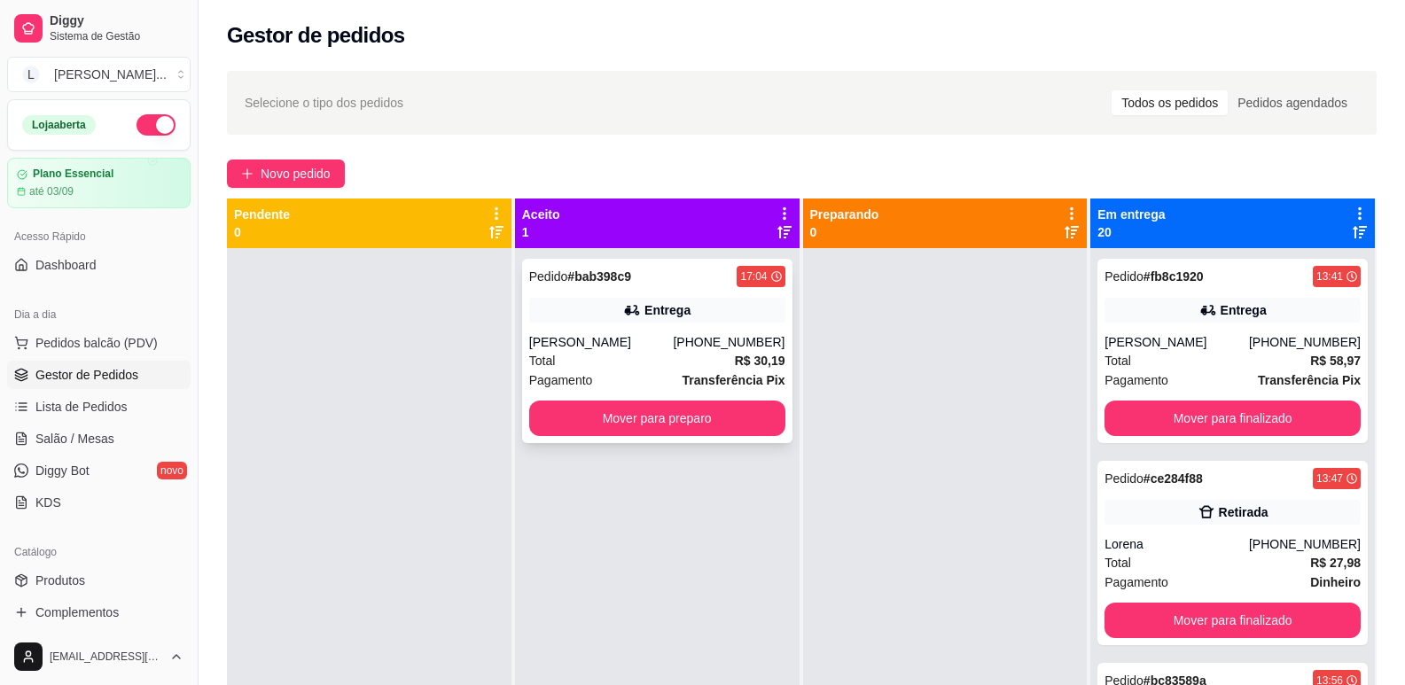
click at [641, 343] on div "[PERSON_NAME]" at bounding box center [601, 342] width 144 height 18
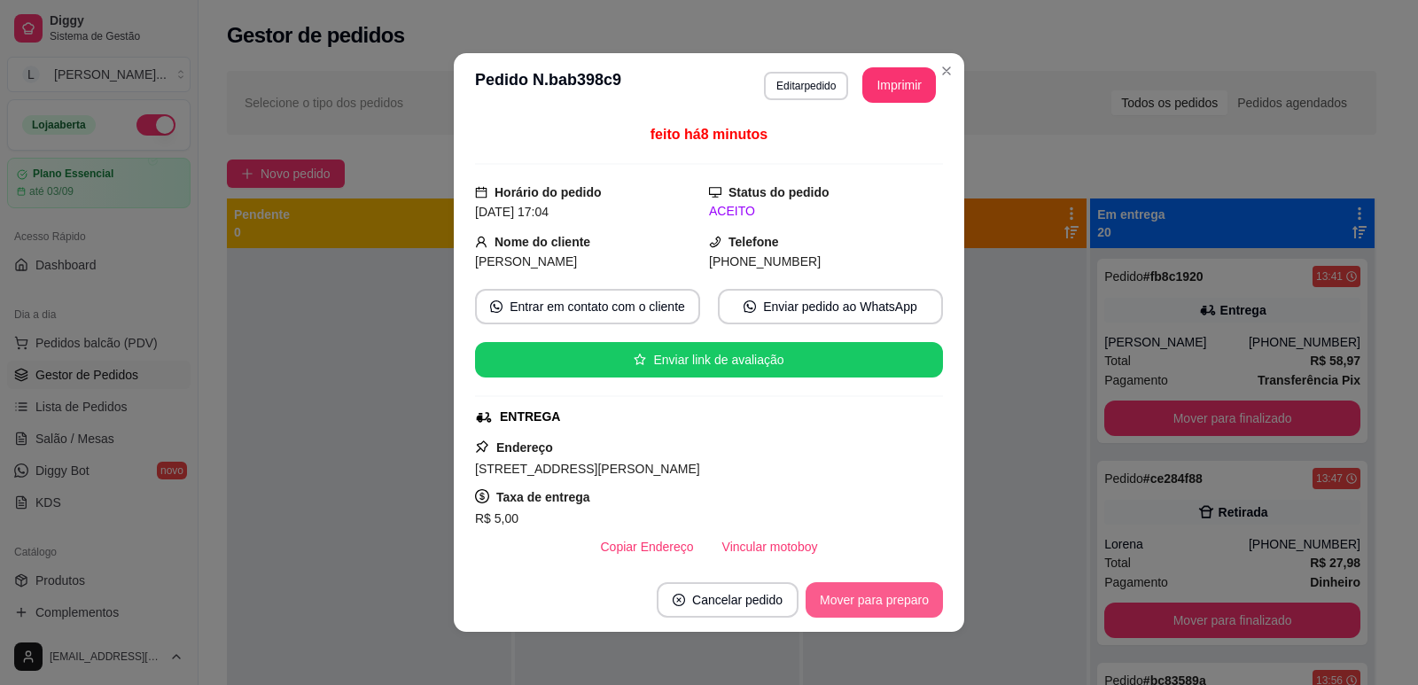
click at [846, 608] on button "Mover para preparo" at bounding box center [874, 599] width 137 height 35
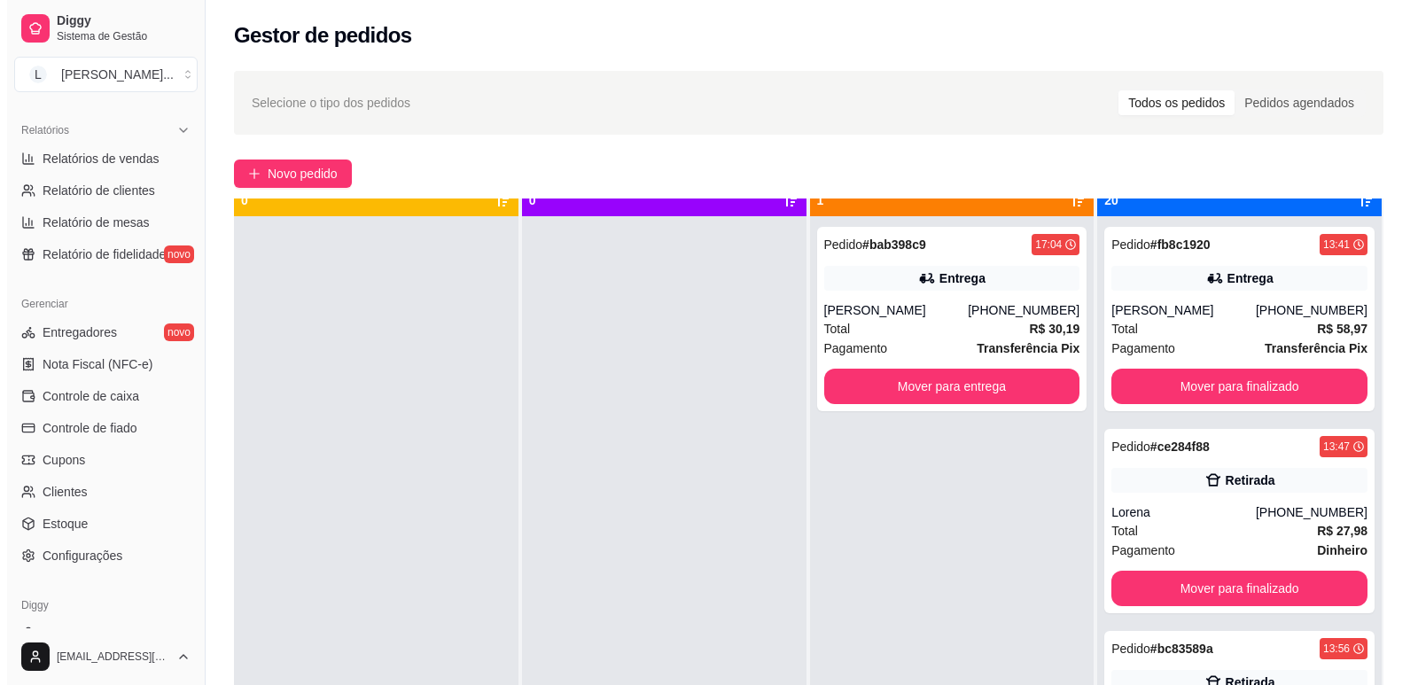
scroll to position [50, 0]
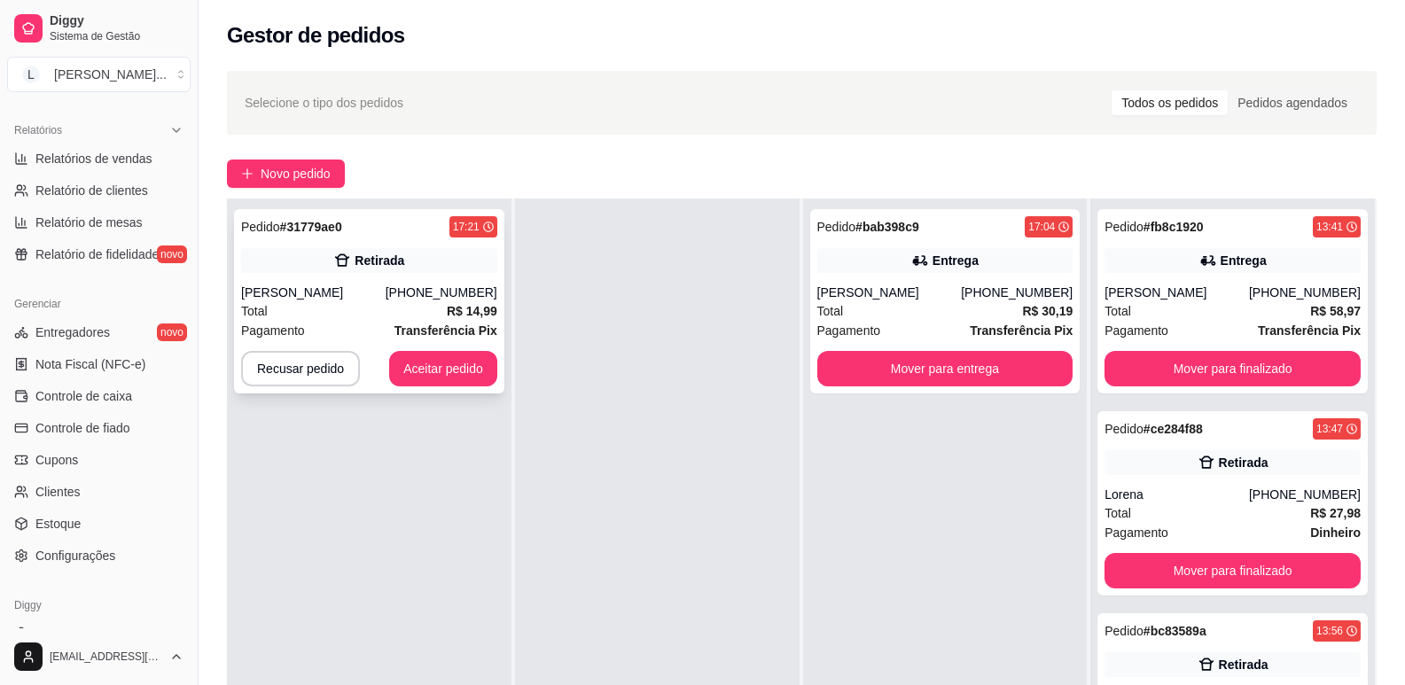
click at [261, 300] on div "[PERSON_NAME] [PERSON_NAME] [PERSON_NAME]" at bounding box center [313, 293] width 144 height 18
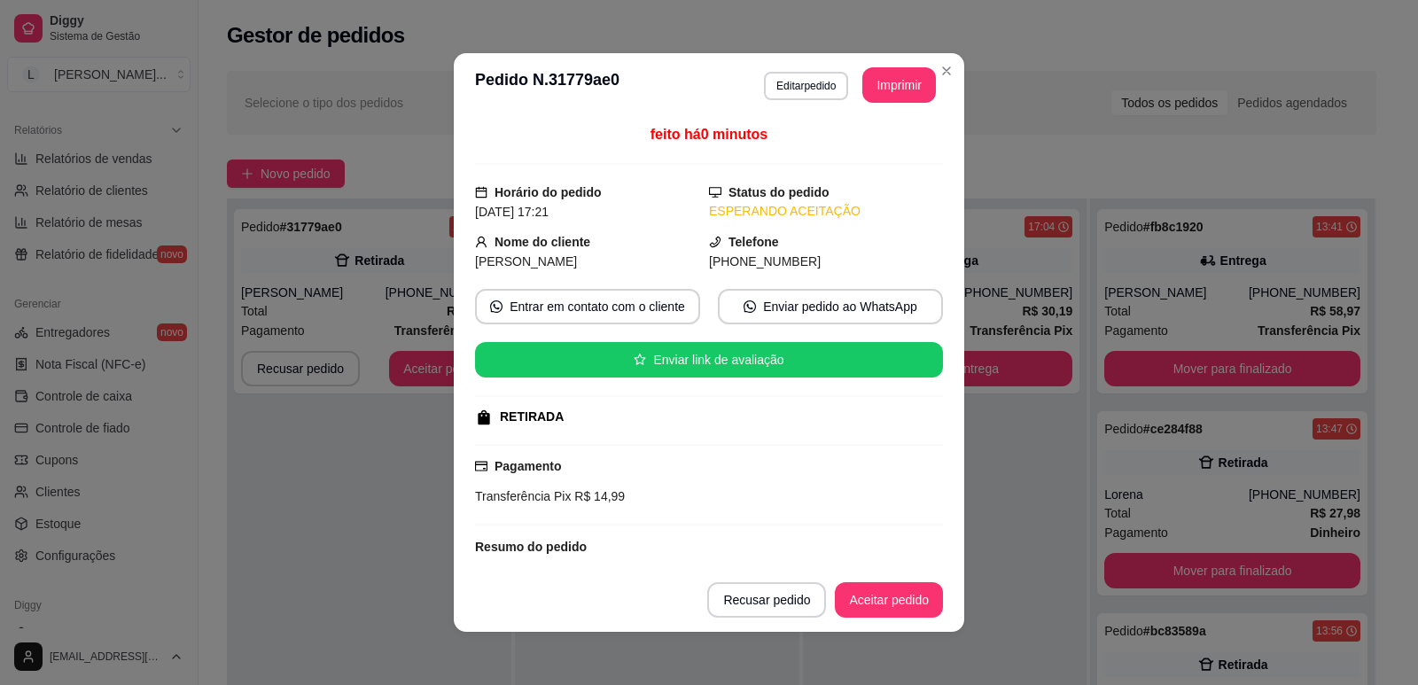
scroll to position [113, 0]
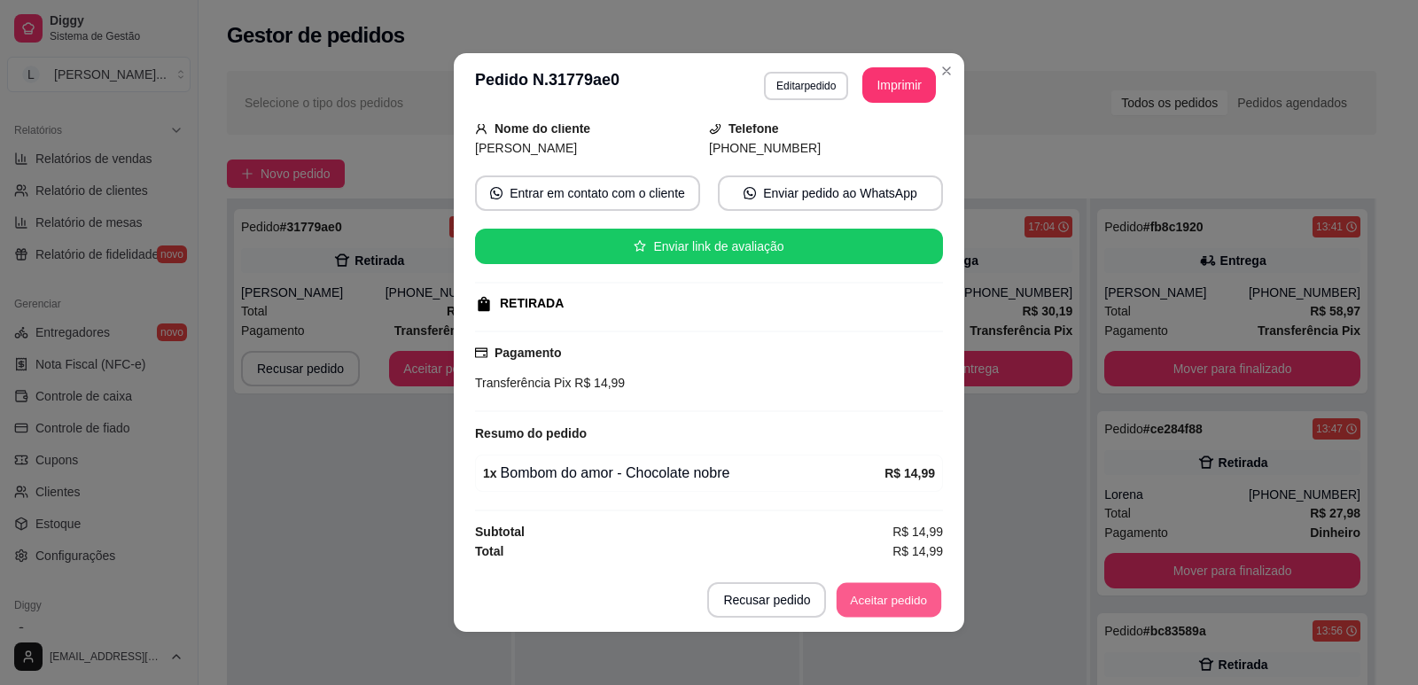
click at [872, 595] on button "Aceitar pedido" at bounding box center [889, 600] width 105 height 35
click at [881, 82] on button "Imprimir" at bounding box center [899, 84] width 74 height 35
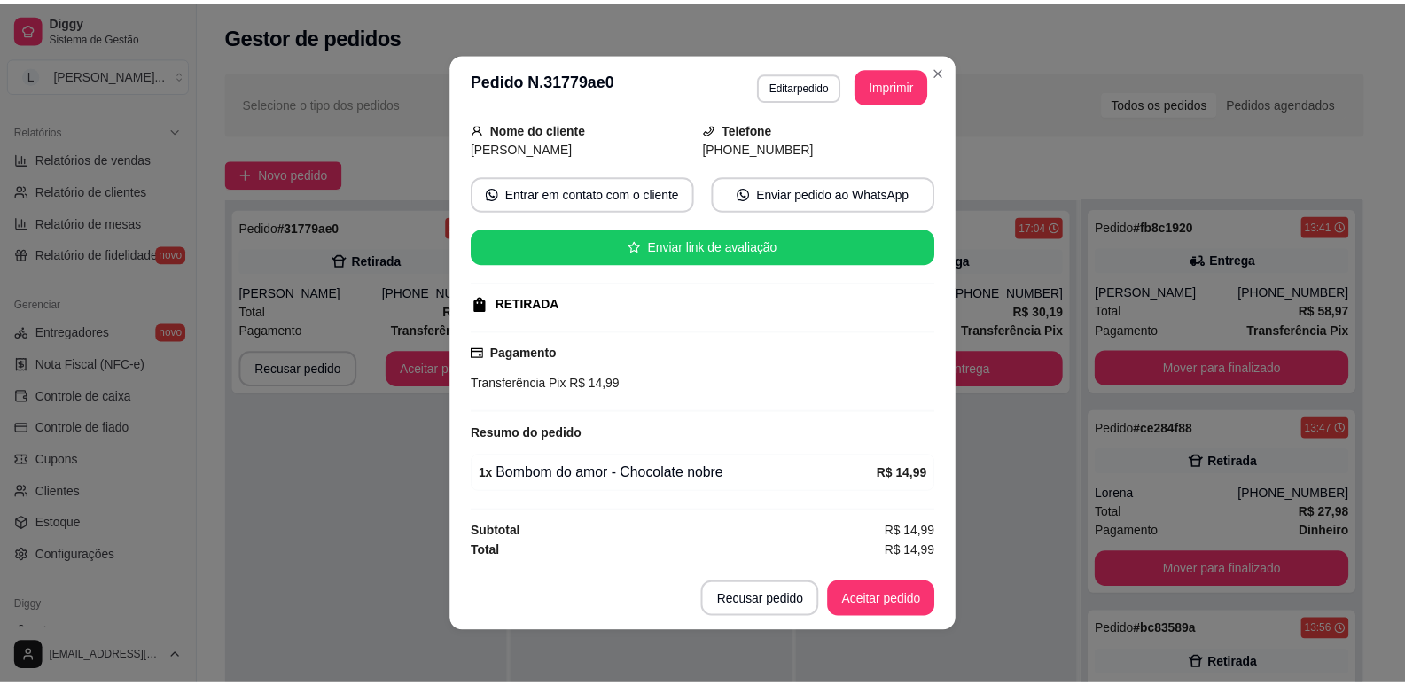
scroll to position [0, 0]
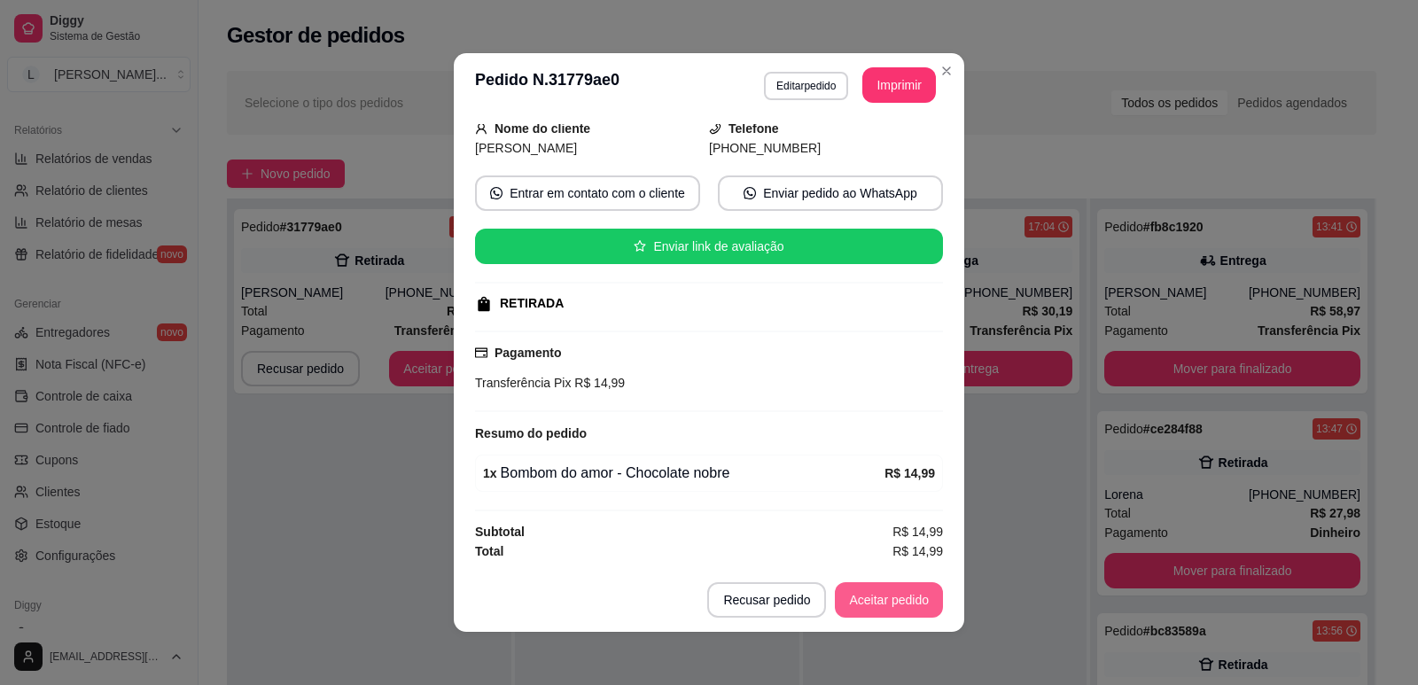
click at [876, 604] on button "Aceitar pedido" at bounding box center [889, 599] width 108 height 35
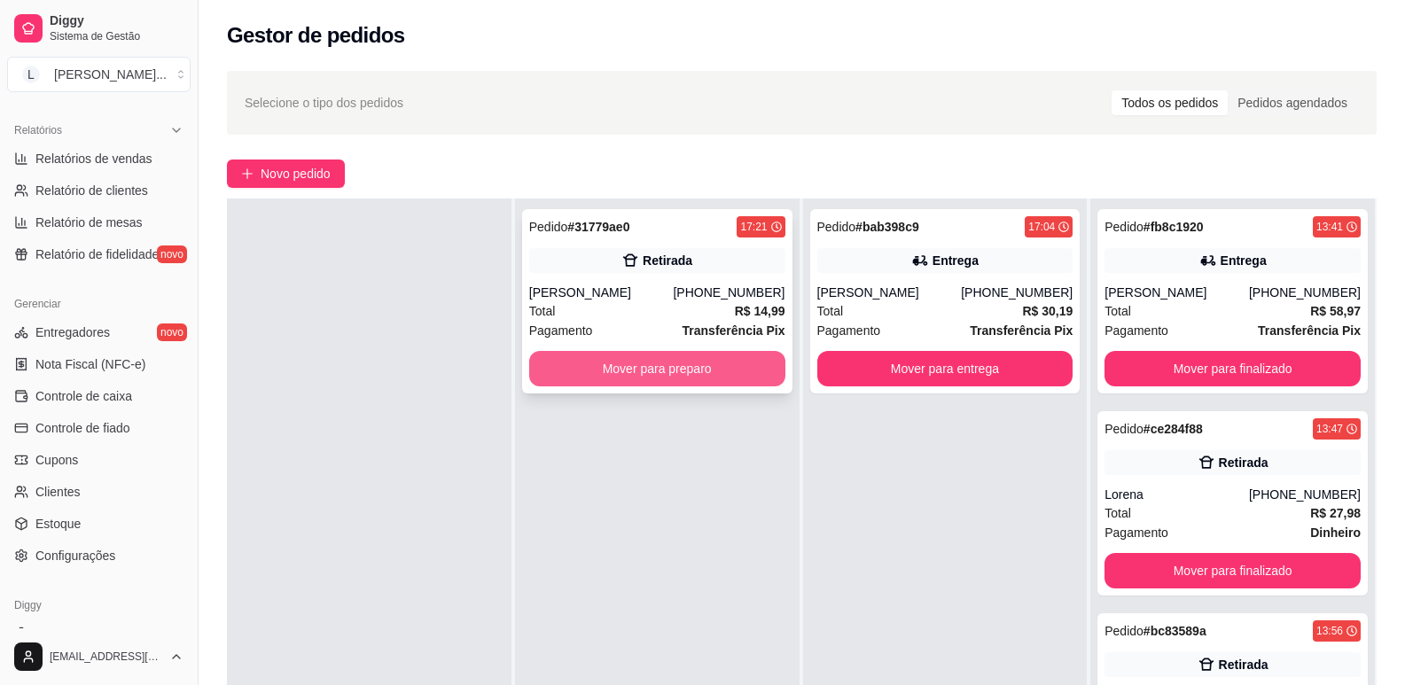
click at [687, 383] on button "Mover para preparo" at bounding box center [657, 368] width 256 height 35
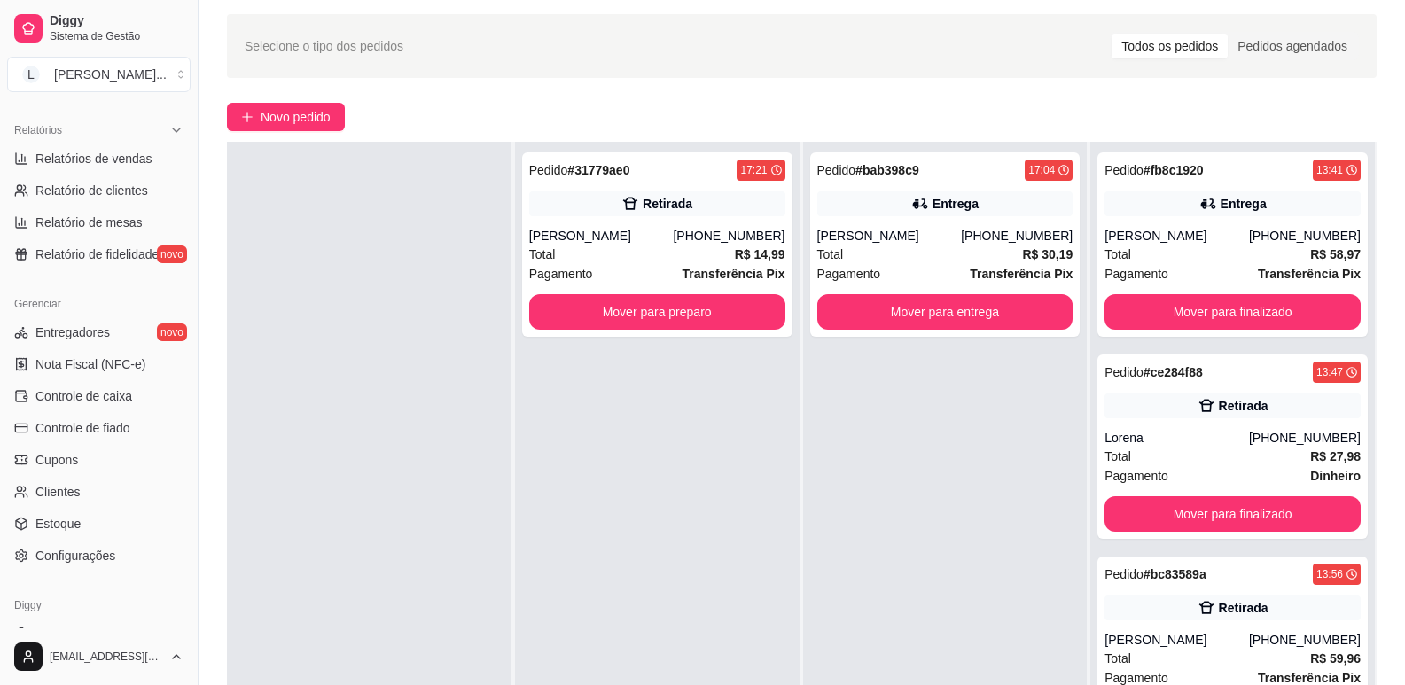
scroll to position [89, 0]
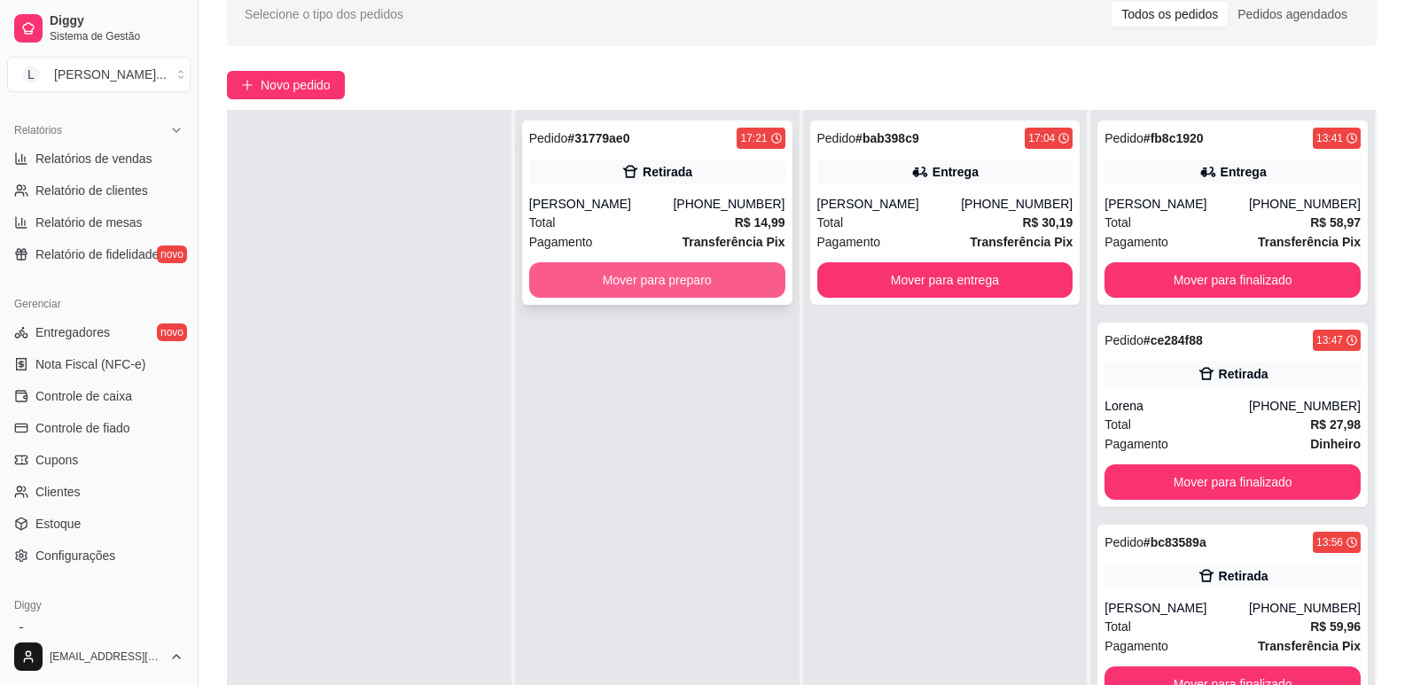
click at [671, 288] on button "Mover para preparo" at bounding box center [657, 279] width 256 height 35
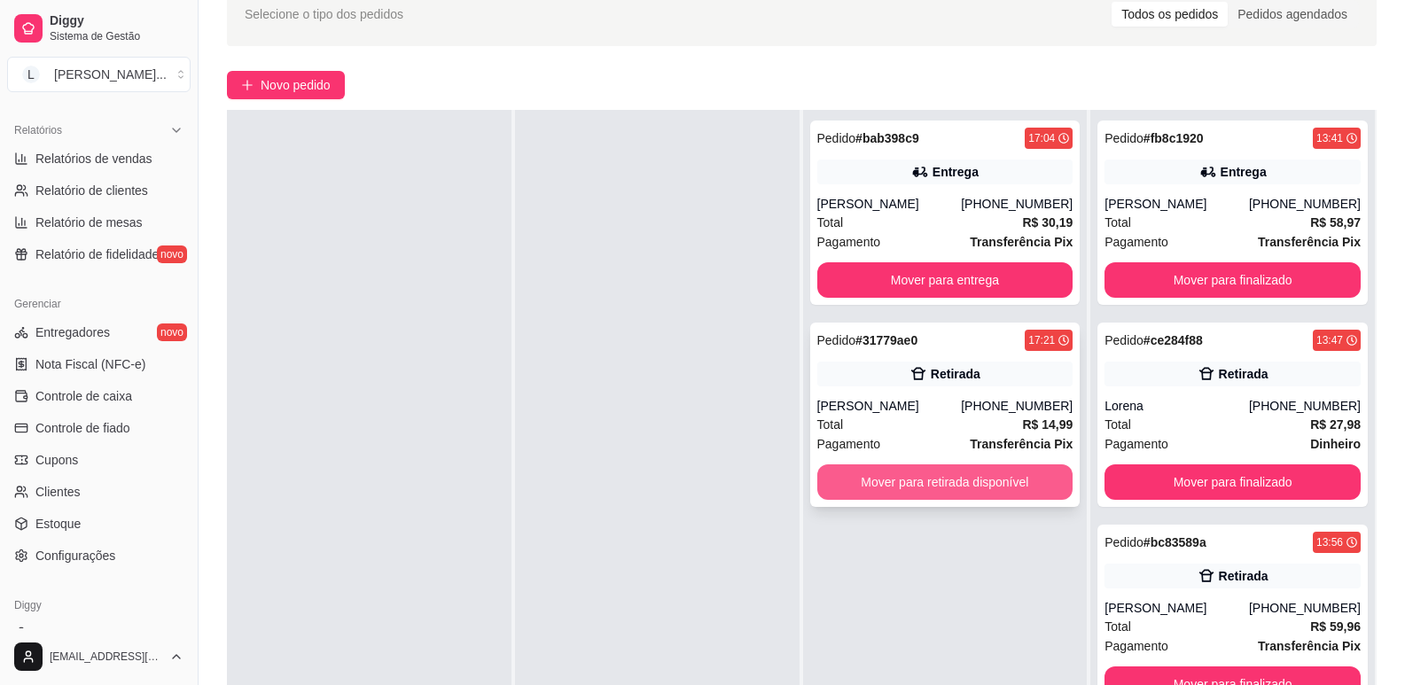
click at [971, 495] on button "Mover para retirada disponível" at bounding box center [945, 481] width 256 height 35
click at [988, 492] on button "Mover para retirada disponível" at bounding box center [945, 482] width 248 height 35
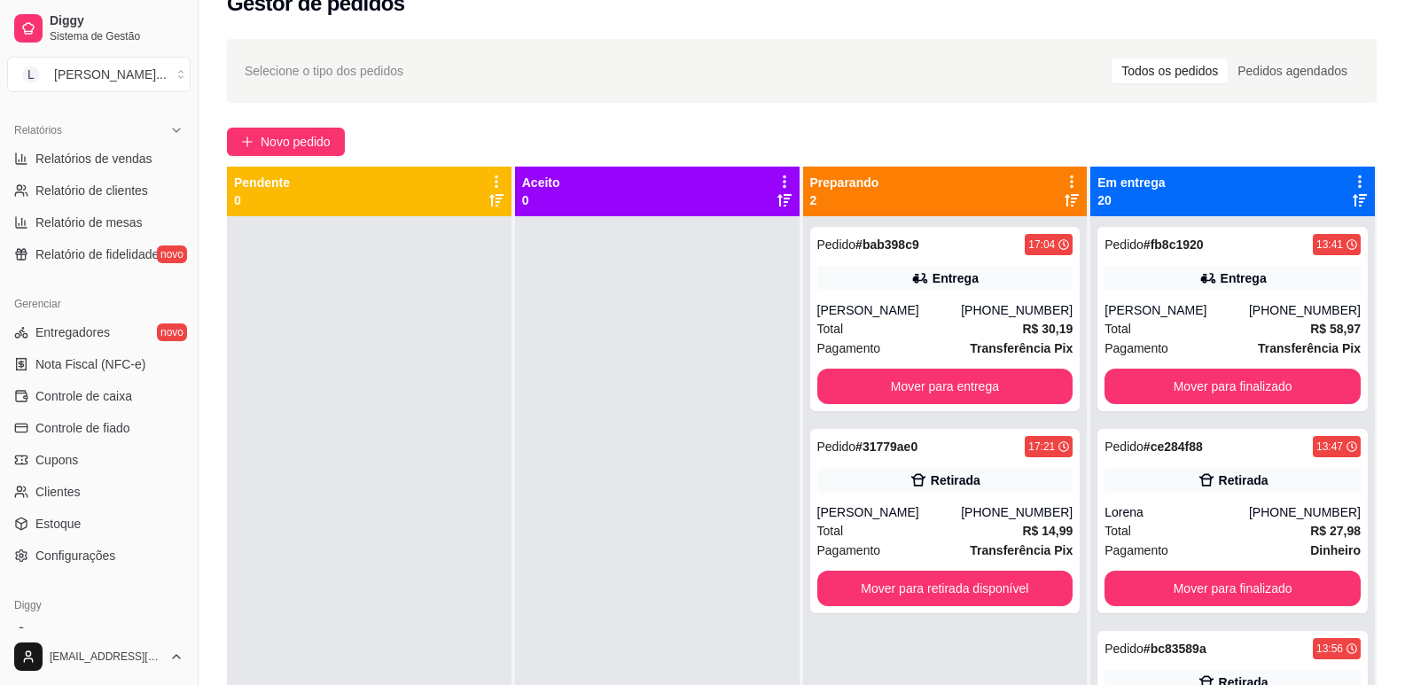
scroll to position [0, 0]
